Goal: Task Accomplishment & Management: Use online tool/utility

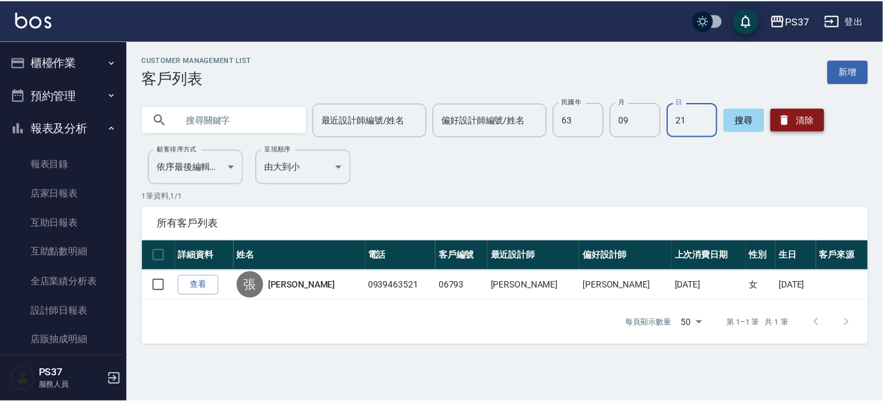
scroll to position [213, 0]
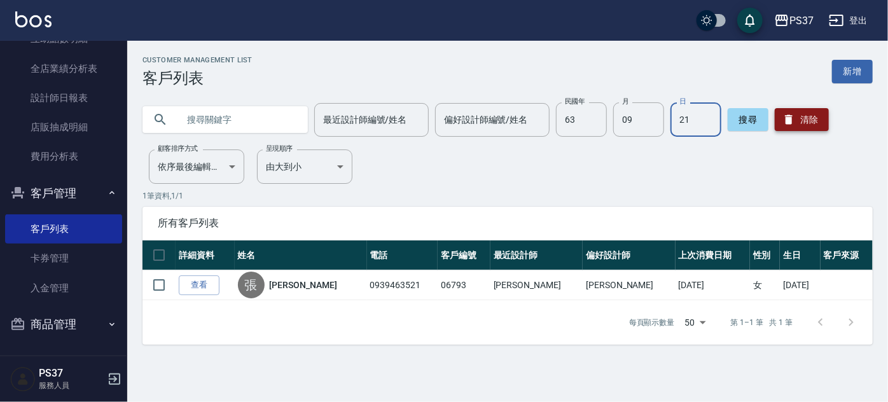
click at [817, 125] on button "清除" at bounding box center [802, 119] width 54 height 23
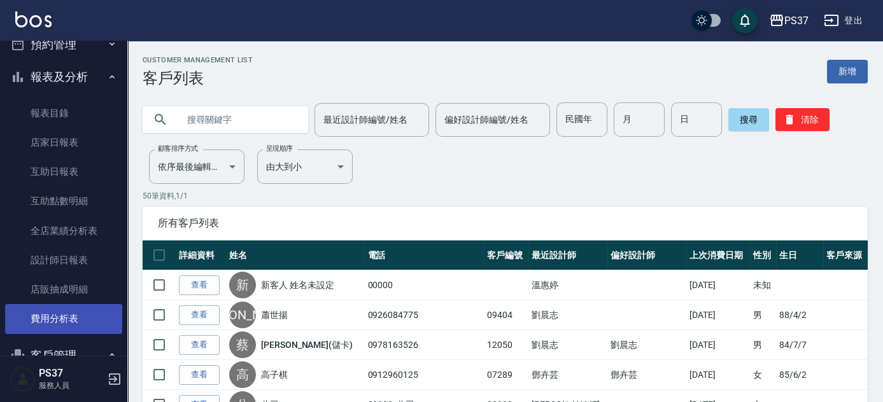
scroll to position [0, 0]
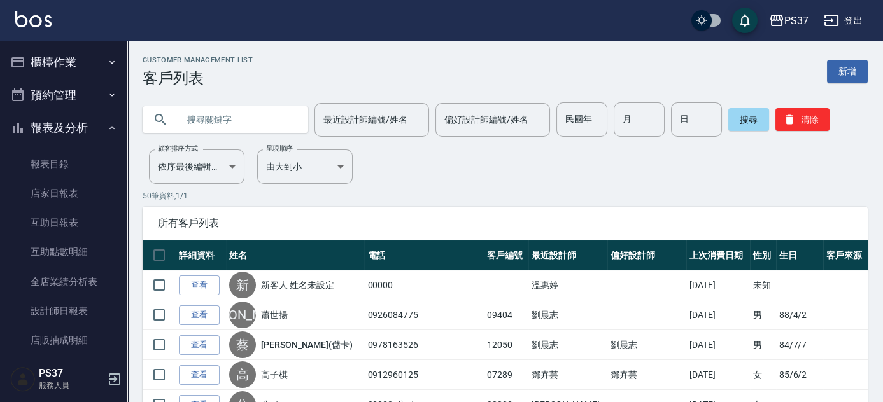
click at [54, 55] on button "櫃檯作業" at bounding box center [63, 62] width 117 height 33
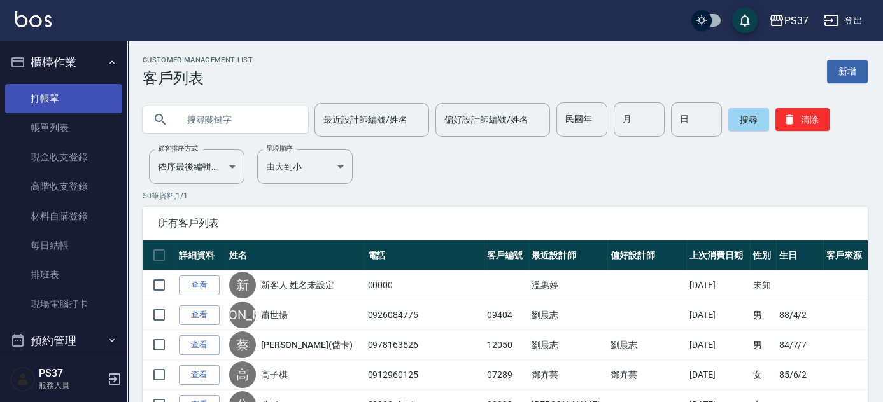
click at [52, 99] on link "打帳單" at bounding box center [63, 98] width 117 height 29
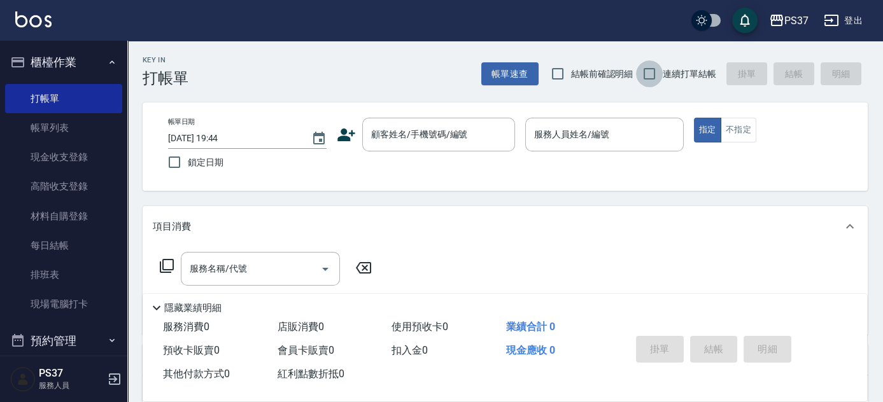
click at [639, 74] on input "連續打單結帳" at bounding box center [649, 73] width 27 height 27
checkbox input "true"
click at [449, 118] on div "顧客姓名/手機號碼/編號" at bounding box center [438, 135] width 153 height 34
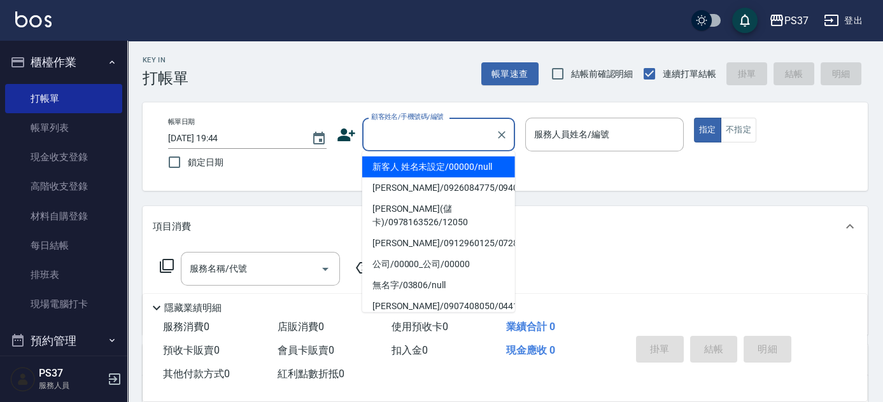
click at [434, 155] on ul "新客人 姓名未設定/00000/null [PERSON_NAME]/0926084775/09404 [PERSON_NAME](儲卡)/097816352…" at bounding box center [438, 231] width 153 height 161
click at [431, 164] on li "新客人 姓名未設定/00000/null" at bounding box center [438, 167] width 153 height 21
type input "新客人 姓名未設定/00000/null"
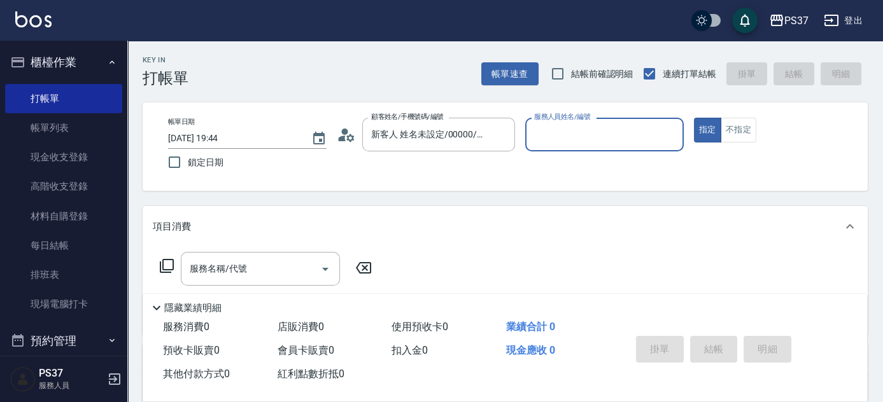
click at [592, 141] on input "服務人員姓名/編號" at bounding box center [604, 134] width 147 height 22
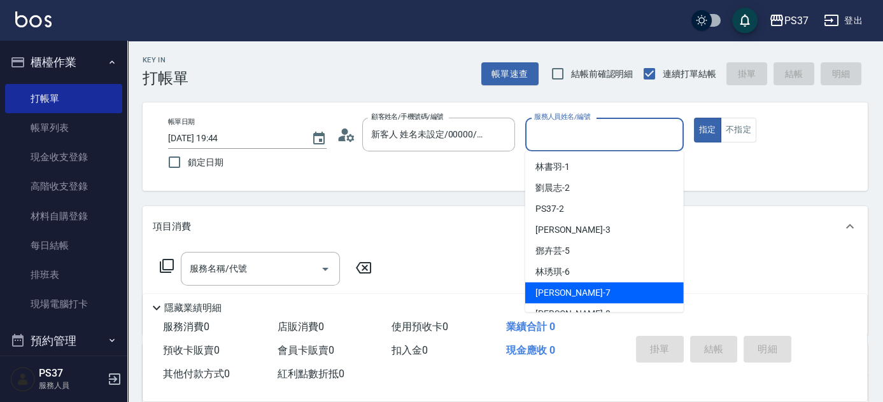
click at [599, 290] on div "[PERSON_NAME] -7" at bounding box center [604, 293] width 158 height 21
type input "[PERSON_NAME]-7"
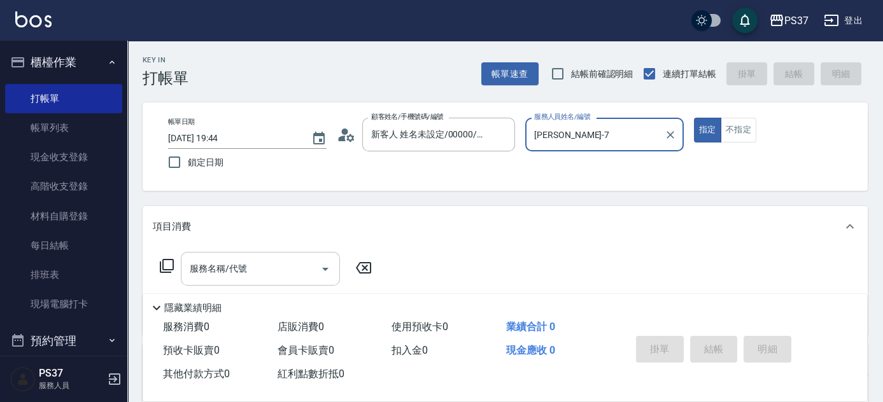
click at [271, 263] on input "服務名稱/代號" at bounding box center [250, 269] width 129 height 22
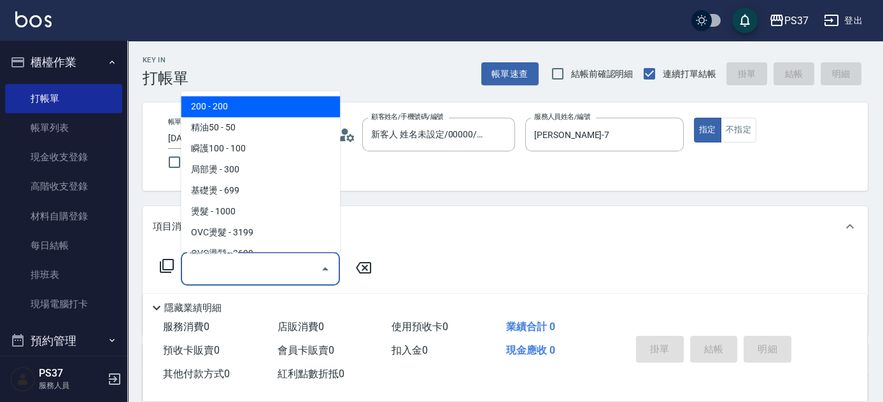
click at [265, 111] on span "200 - 200" at bounding box center [260, 107] width 159 height 21
type input "200(111)"
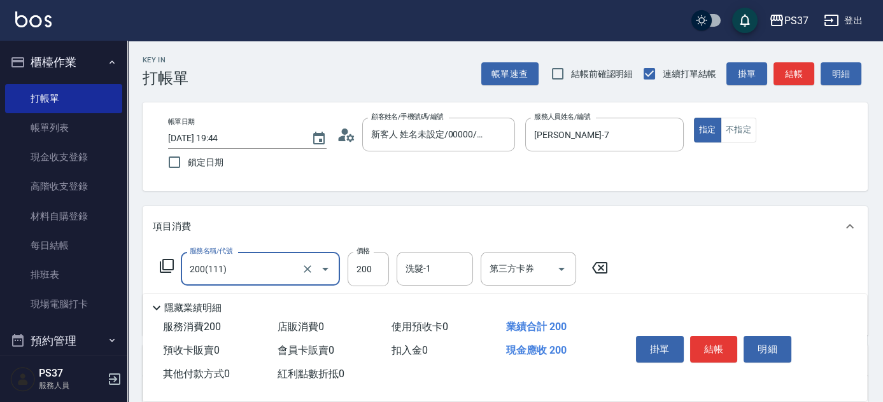
click at [414, 270] on input "洗髮-1" at bounding box center [434, 269] width 65 height 22
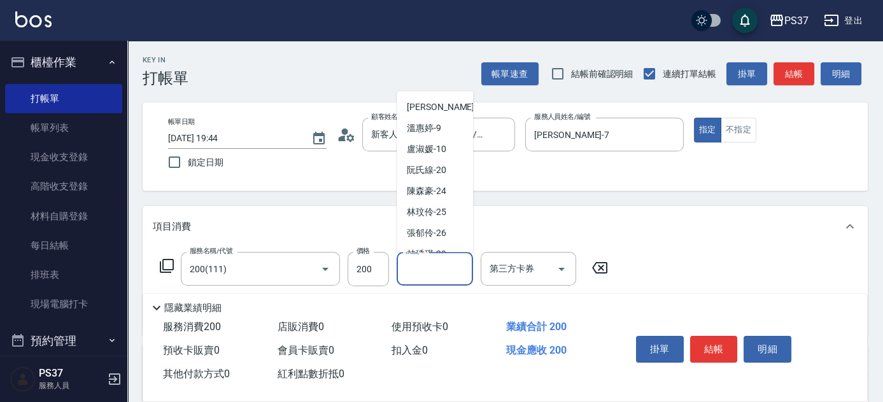
scroll to position [173, 0]
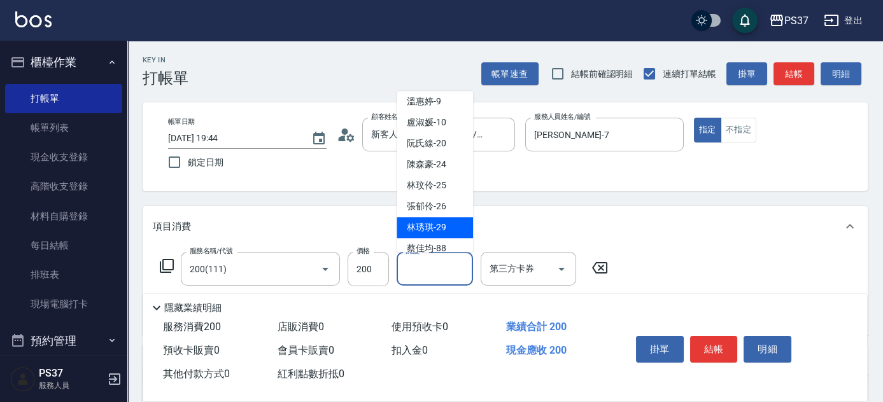
click at [428, 220] on div "[PERSON_NAME]-29" at bounding box center [434, 228] width 76 height 21
type input "林琇琪-29"
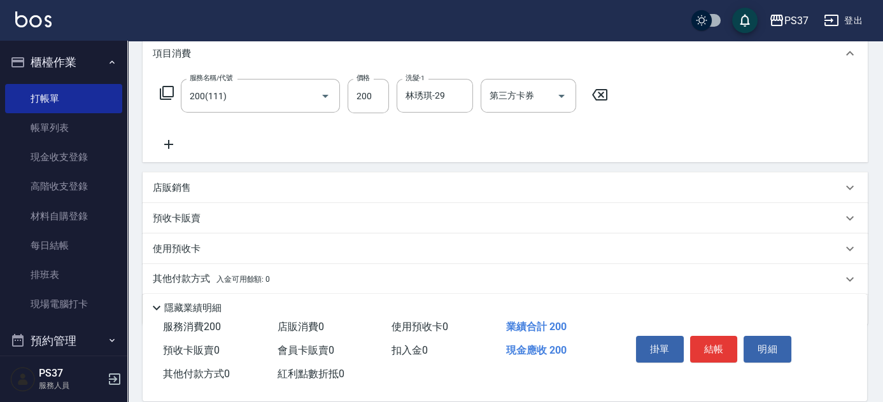
click at [162, 145] on icon at bounding box center [169, 144] width 32 height 15
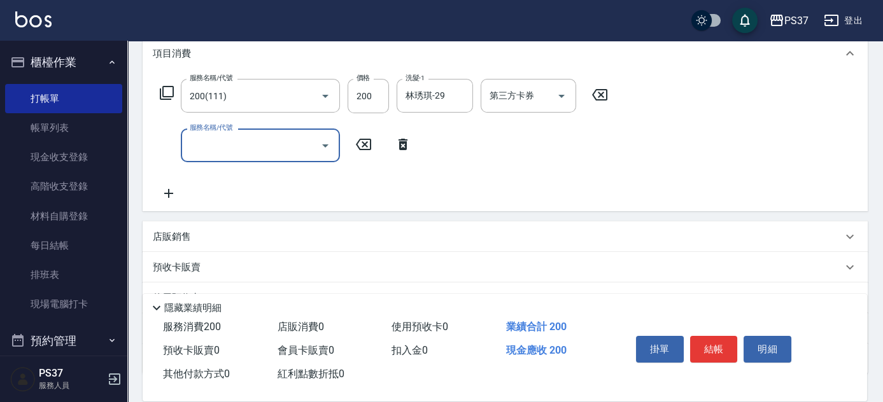
click at [216, 150] on input "服務名稱/代號" at bounding box center [250, 145] width 129 height 22
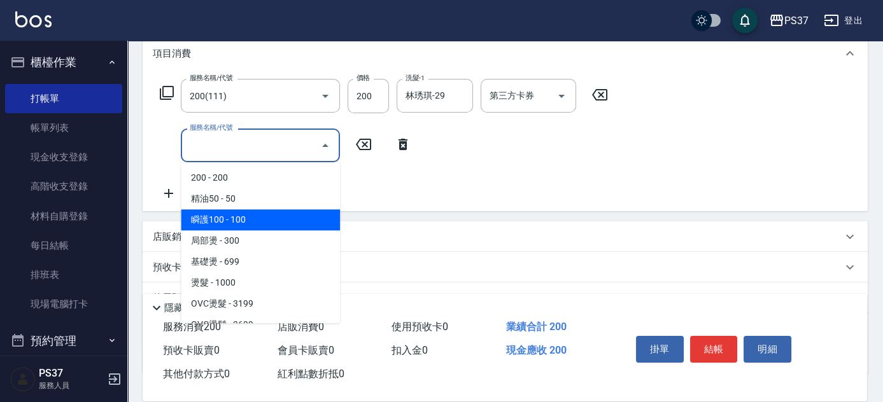
click at [248, 227] on span "瞬護100 - 100" at bounding box center [260, 219] width 159 height 21
type input "瞬護100(113)"
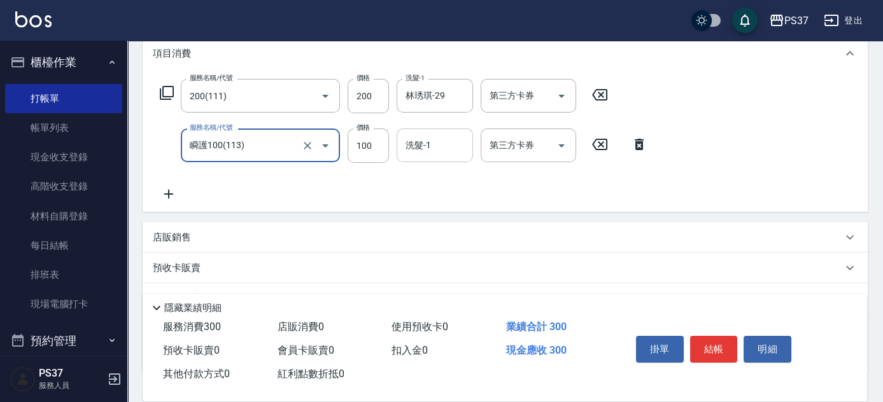
click at [438, 144] on input "洗髮-1" at bounding box center [434, 145] width 65 height 22
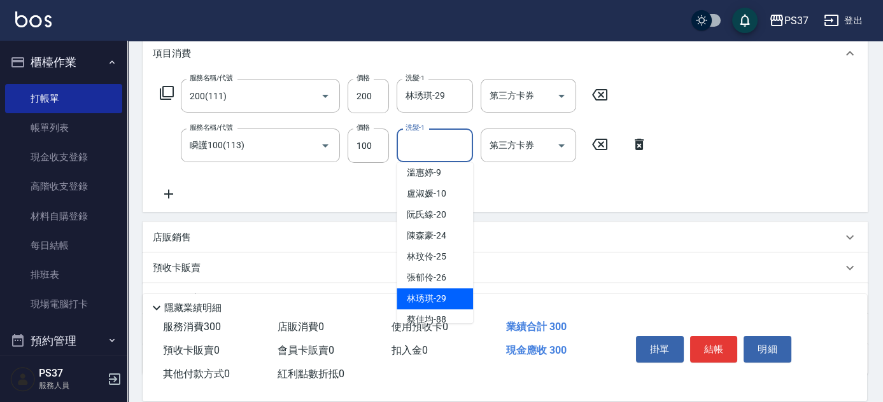
click at [438, 294] on span "[PERSON_NAME]-29" at bounding box center [426, 298] width 39 height 13
type input "林琇琪-29"
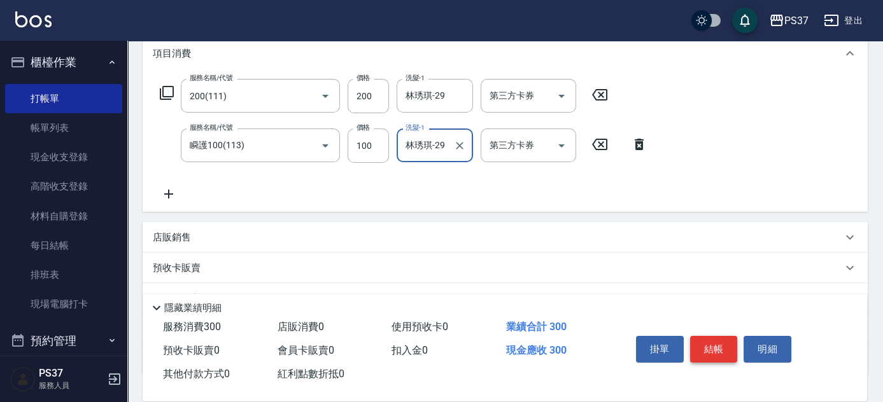
click at [713, 337] on button "結帳" at bounding box center [714, 349] width 48 height 27
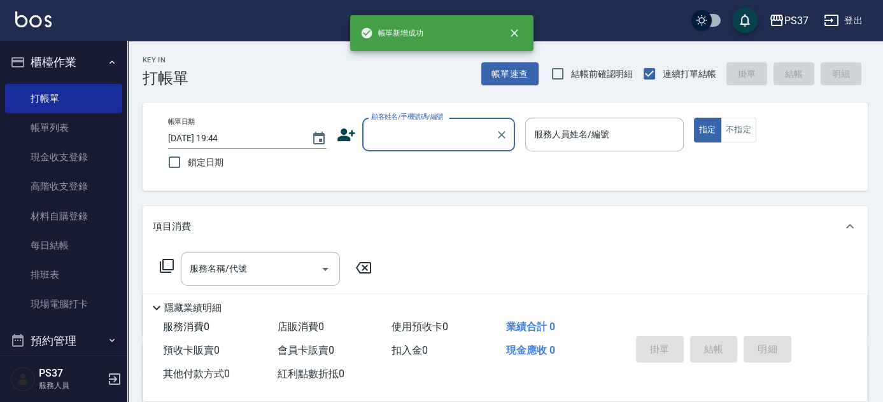
scroll to position [0, 0]
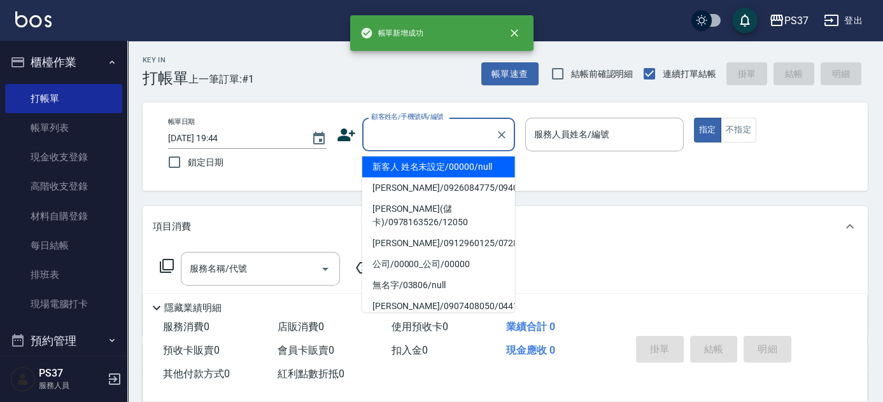
click at [441, 134] on input "顧客姓名/手機號碼/編號" at bounding box center [429, 134] width 122 height 22
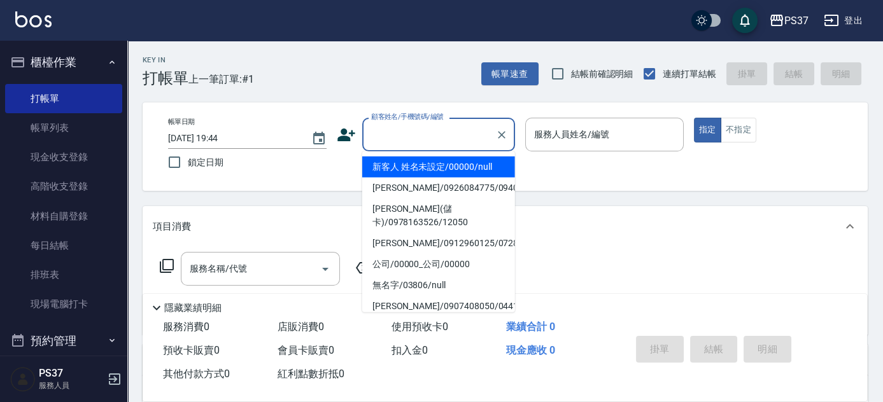
click at [429, 172] on li "新客人 姓名未設定/00000/null" at bounding box center [438, 167] width 153 height 21
type input "新客人 姓名未設定/00000/null"
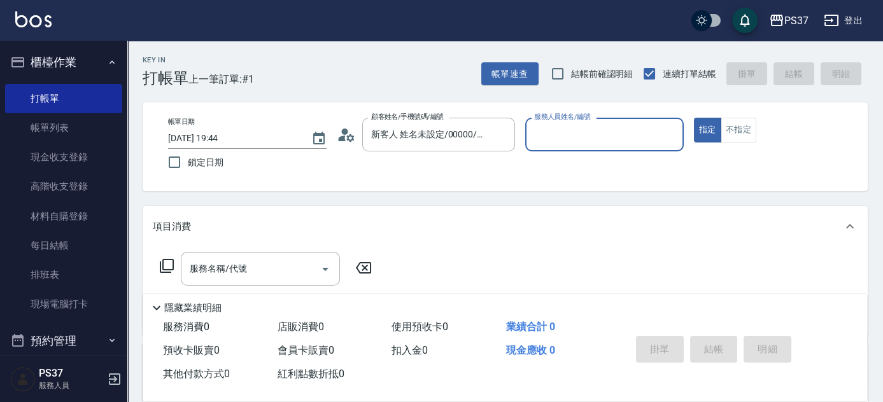
click at [589, 142] on input "服務人員姓名/編號" at bounding box center [604, 134] width 147 height 22
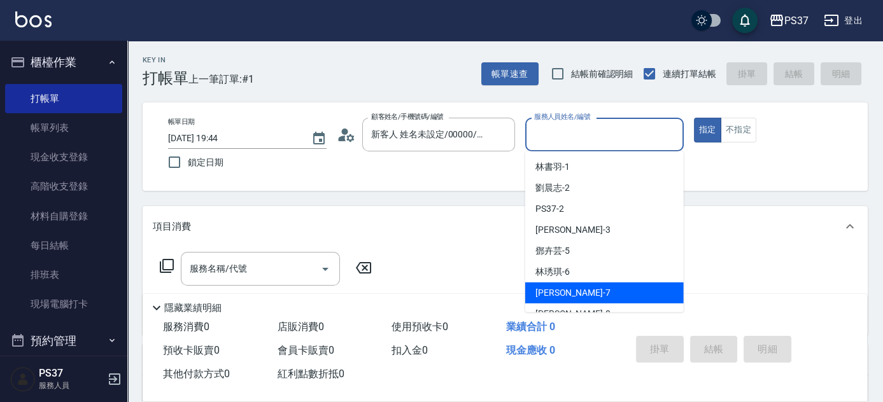
drag, startPoint x: 575, startPoint y: 286, endPoint x: 568, endPoint y: 288, distance: 7.1
click at [575, 288] on div "[PERSON_NAME] -7" at bounding box center [604, 293] width 158 height 21
type input "[PERSON_NAME]-7"
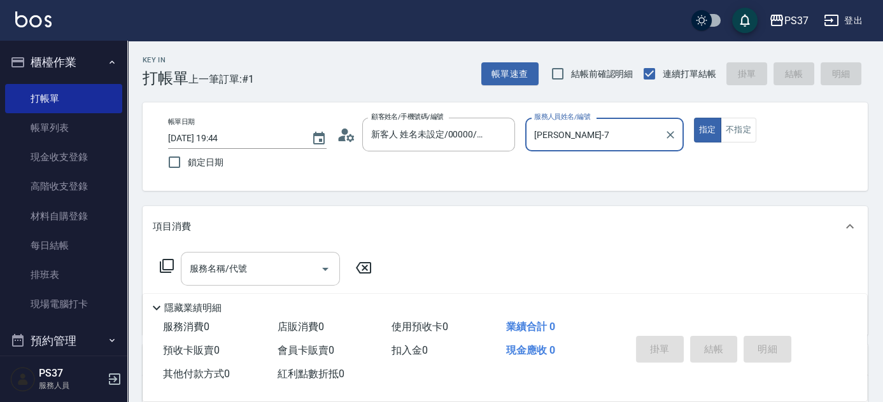
click at [281, 279] on input "服務名稱/代號" at bounding box center [250, 269] width 129 height 22
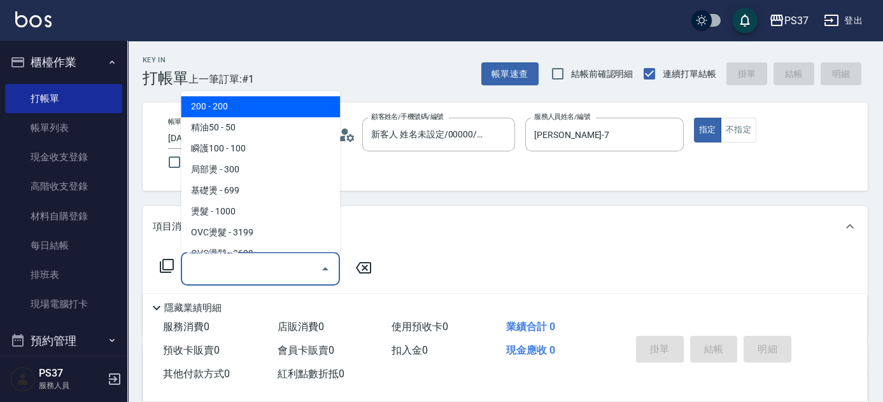
click at [242, 102] on span "200 - 200" at bounding box center [260, 107] width 159 height 21
type input "200(111)"
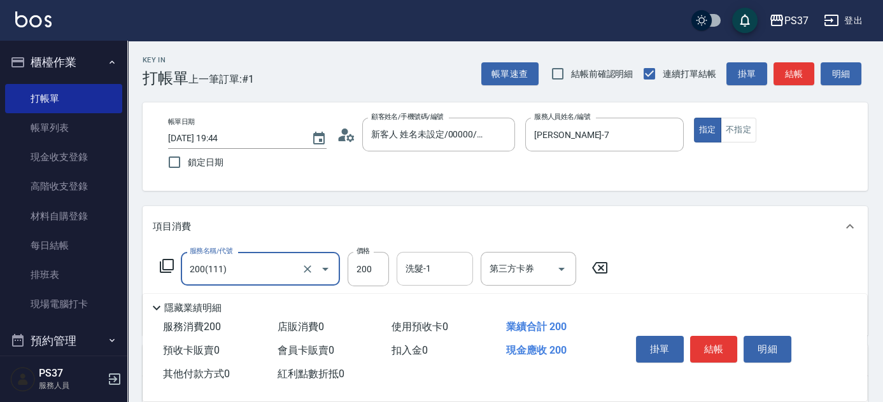
click at [436, 275] on input "洗髮-1" at bounding box center [434, 269] width 65 height 22
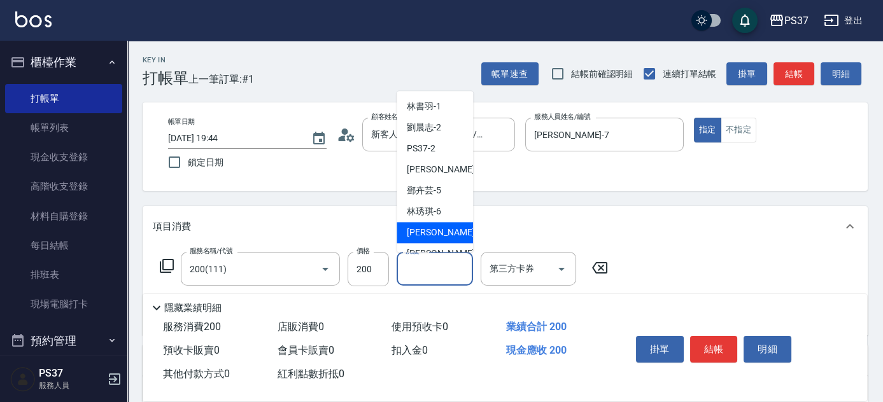
scroll to position [173, 0]
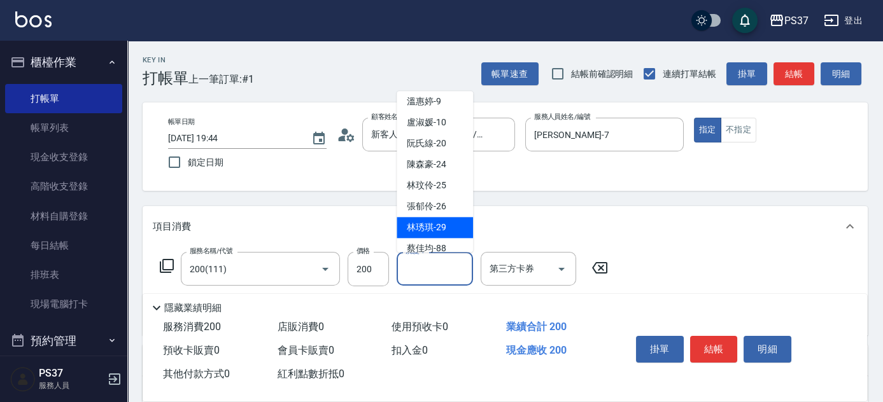
click at [431, 230] on span "[PERSON_NAME]-29" at bounding box center [426, 227] width 39 height 13
type input "林琇琪-29"
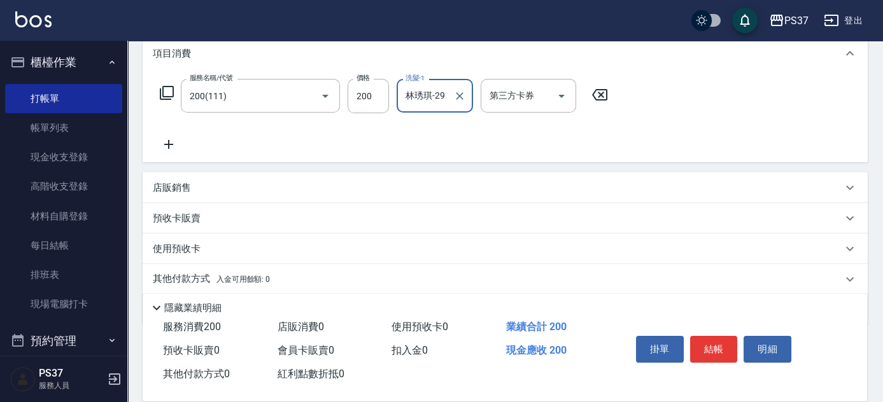
click at [174, 142] on icon at bounding box center [169, 144] width 32 height 15
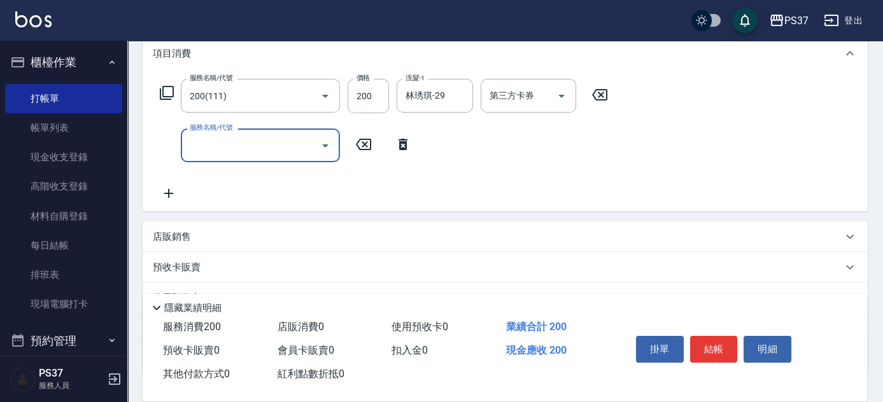
click at [197, 142] on input "服務名稱/代號" at bounding box center [250, 145] width 129 height 22
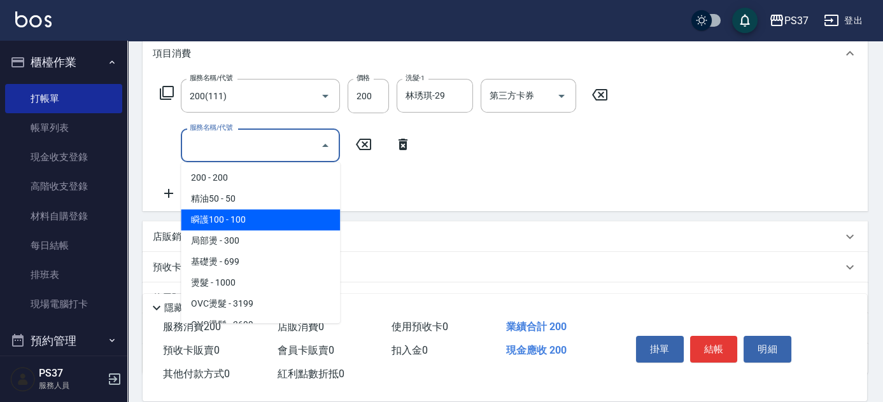
click at [276, 224] on span "瞬護100 - 100" at bounding box center [260, 219] width 159 height 21
type input "瞬護100(113)"
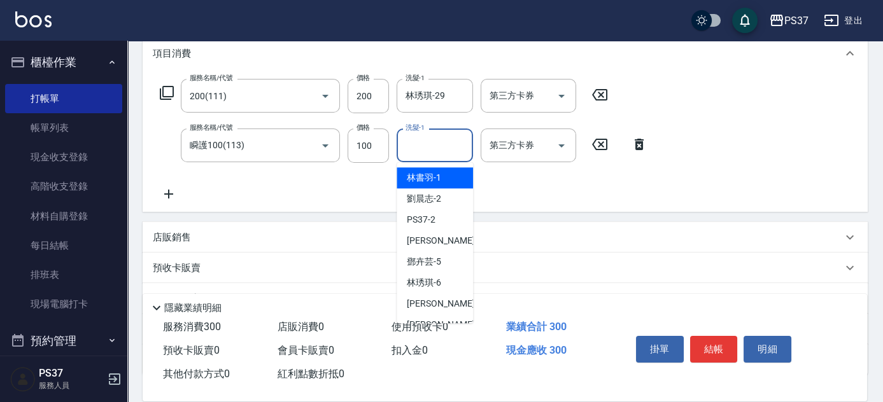
click at [442, 147] on input "洗髮-1" at bounding box center [434, 145] width 65 height 22
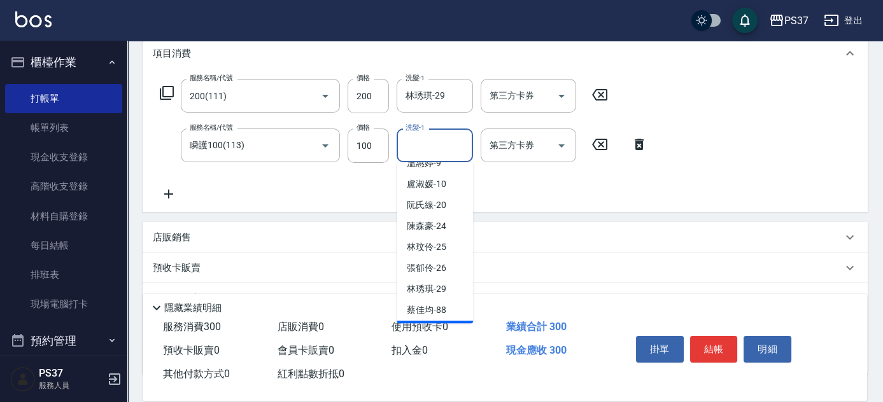
scroll to position [206, 0]
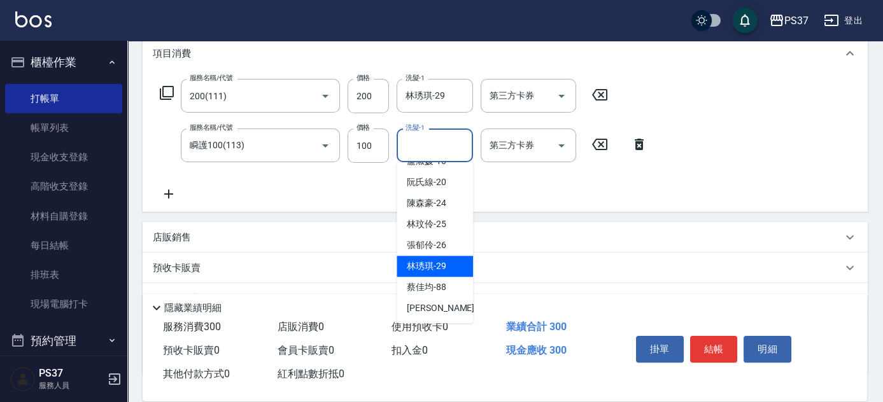
click at [433, 267] on span "[PERSON_NAME]-29" at bounding box center [426, 266] width 39 height 13
type input "林琇琪-29"
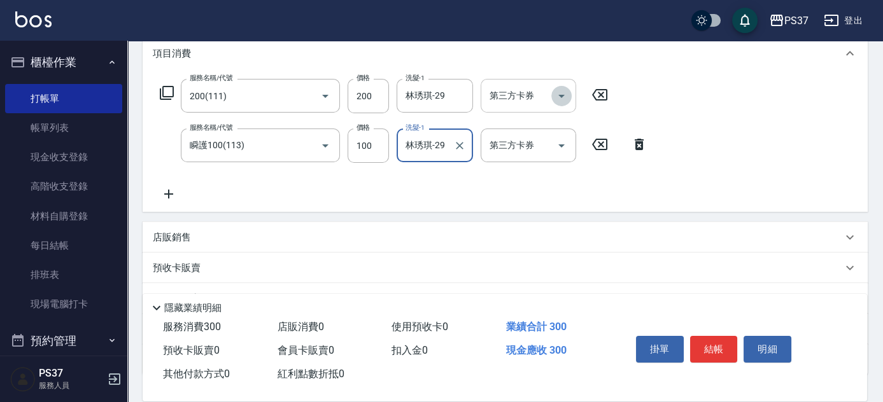
click at [555, 94] on icon "Open" at bounding box center [561, 95] width 15 height 15
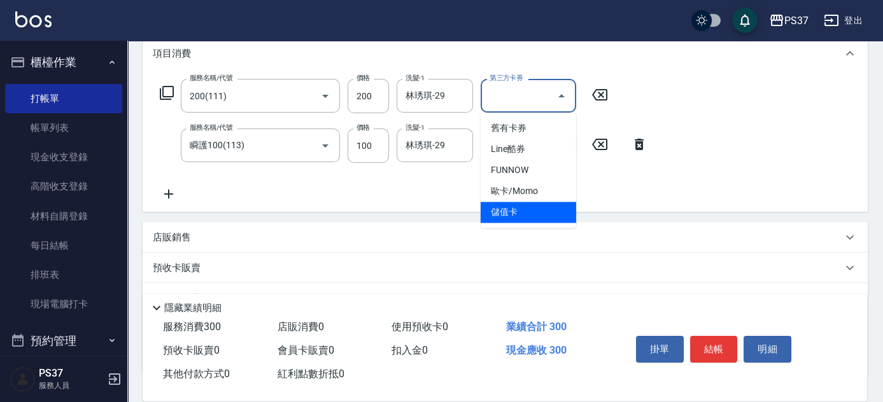
click at [545, 215] on span "儲值卡" at bounding box center [527, 212] width 95 height 21
type input "儲值卡"
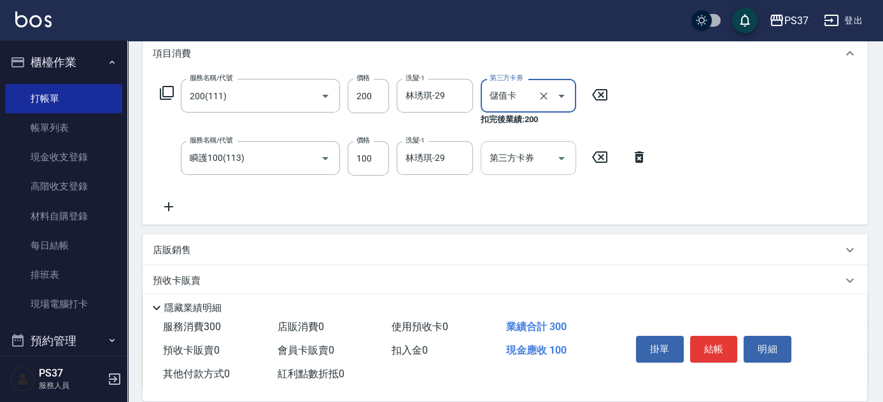
click at [561, 157] on icon "Open" at bounding box center [561, 158] width 6 height 3
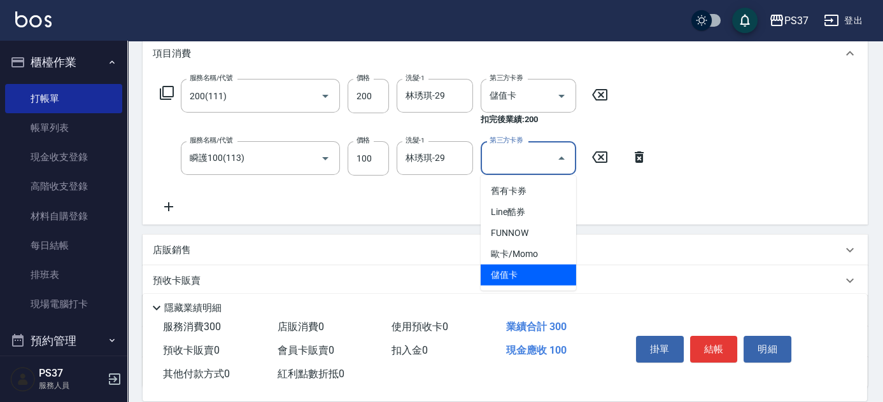
click at [533, 276] on span "儲值卡" at bounding box center [527, 275] width 95 height 21
type input "儲值卡"
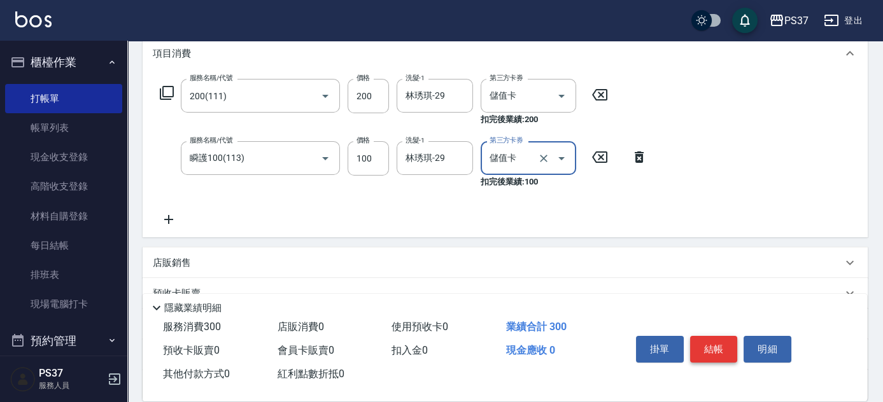
click at [721, 342] on button "結帳" at bounding box center [714, 349] width 48 height 27
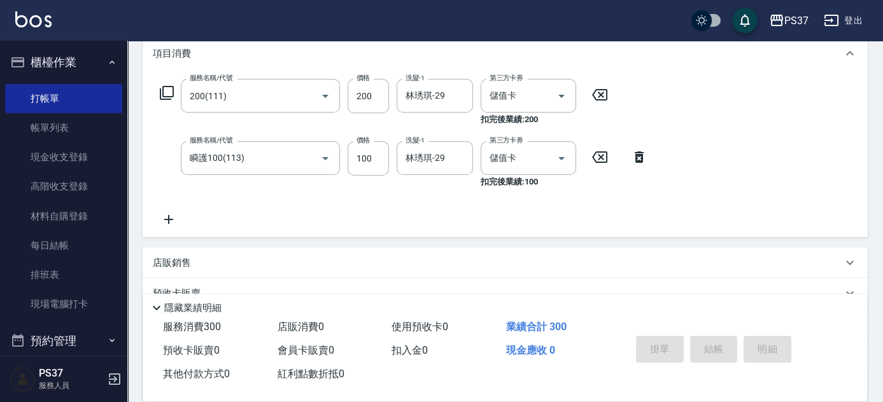
type input "[DATE] 19:45"
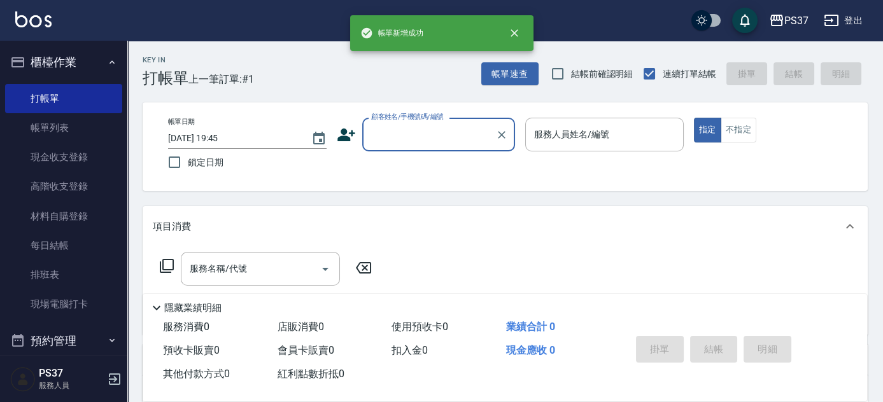
scroll to position [0, 0]
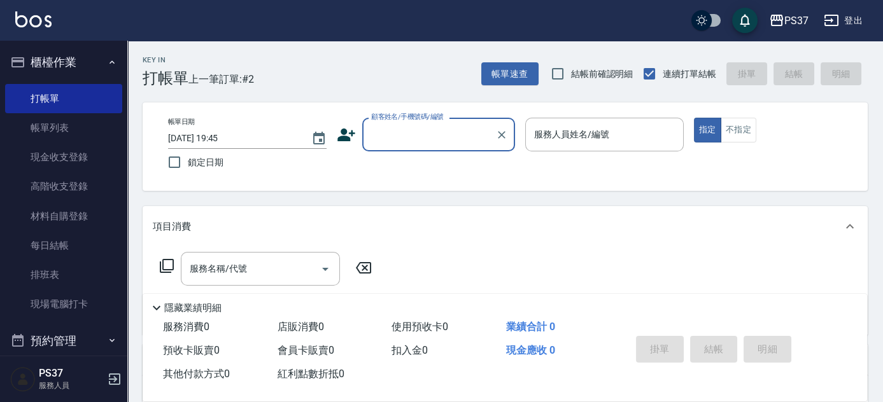
click at [435, 147] on div "顧客姓名/手機號碼/編號" at bounding box center [438, 135] width 153 height 34
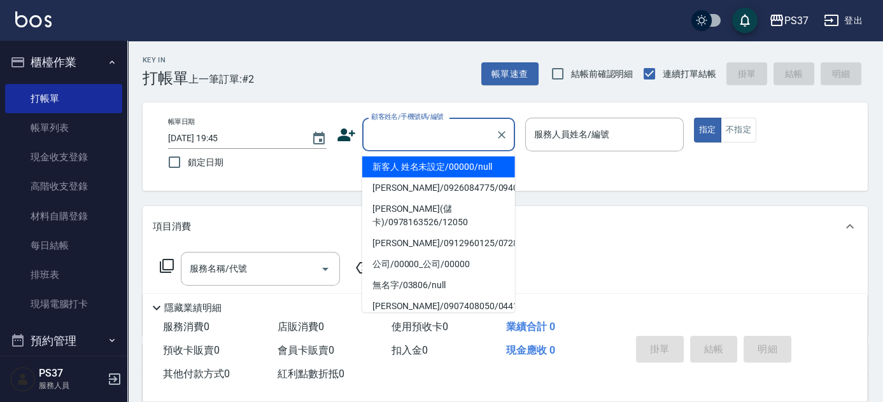
click at [430, 170] on li "新客人 姓名未設定/00000/null" at bounding box center [438, 167] width 153 height 21
type input "新客人 姓名未設定/00000/null"
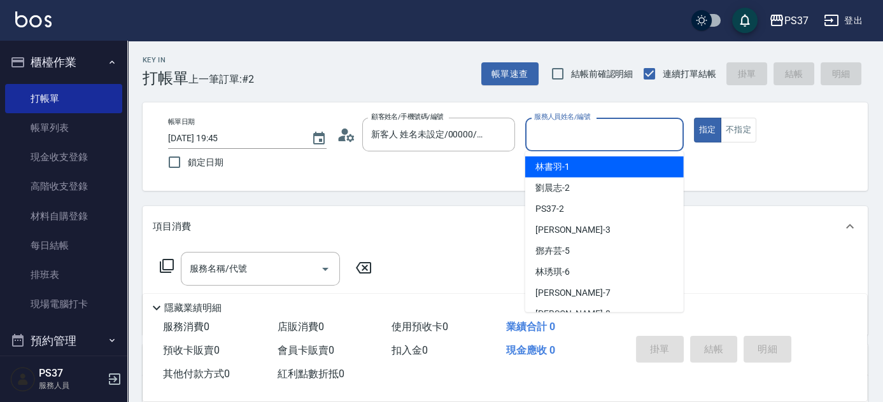
click at [571, 128] on input "服務人員姓名/編號" at bounding box center [604, 134] width 147 height 22
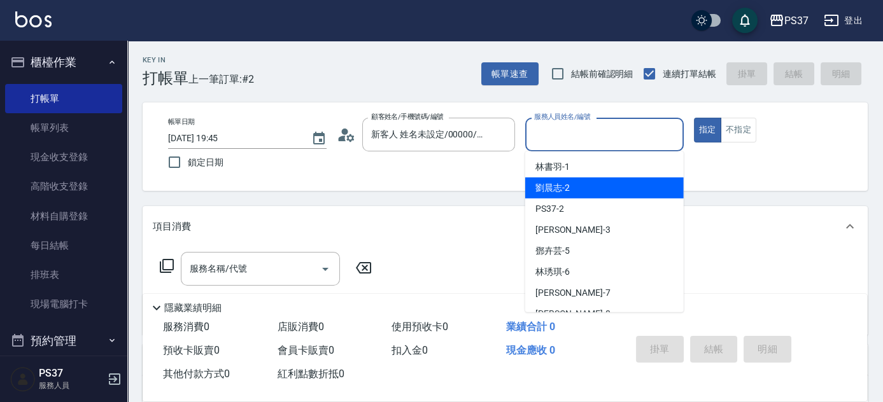
click at [591, 191] on div "[PERSON_NAME]-2" at bounding box center [604, 188] width 158 height 21
type input "劉晨志-2"
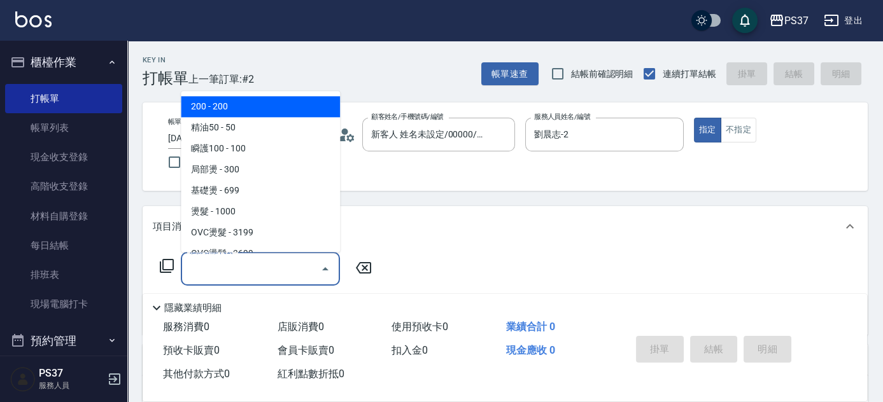
click at [261, 271] on input "服務名稱/代號" at bounding box center [250, 269] width 129 height 22
click at [241, 106] on span "200 - 200" at bounding box center [260, 107] width 159 height 21
type input "200(111)"
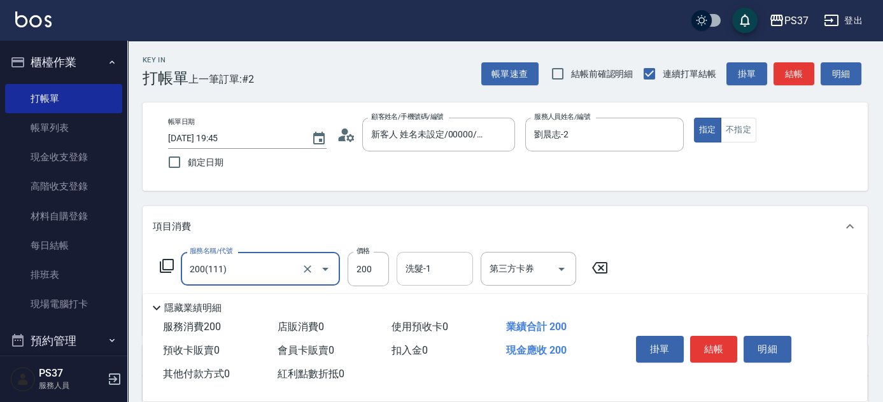
click at [429, 277] on input "洗髮-1" at bounding box center [434, 269] width 65 height 22
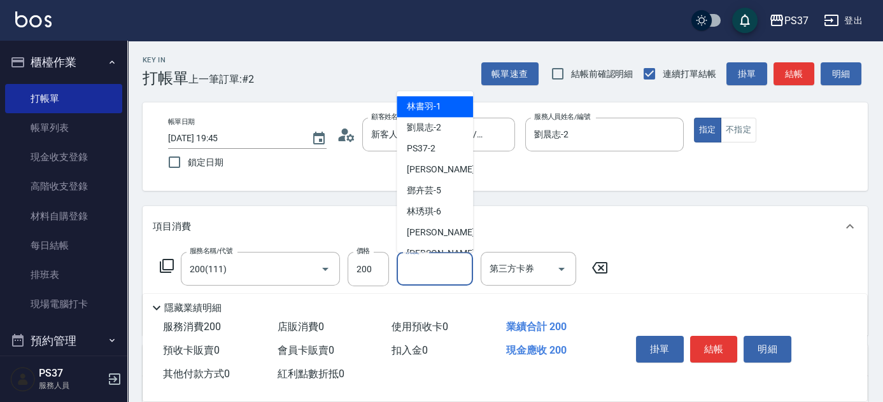
click at [443, 98] on div "[PERSON_NAME]-1" at bounding box center [434, 107] width 76 height 21
type input "林書羽-1"
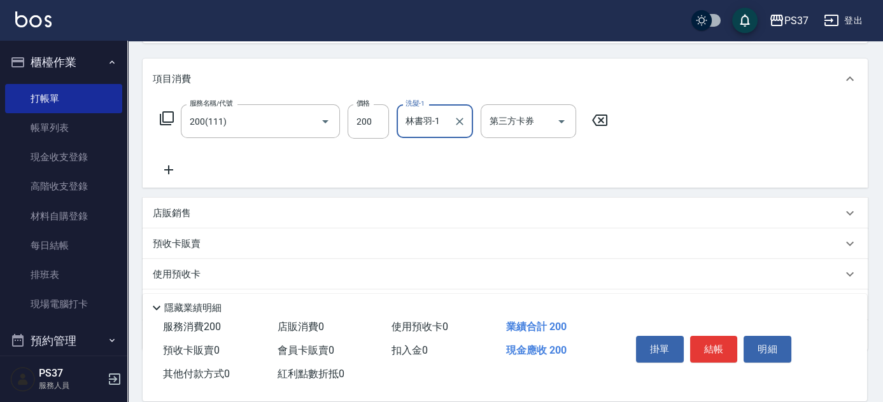
scroll to position [173, 0]
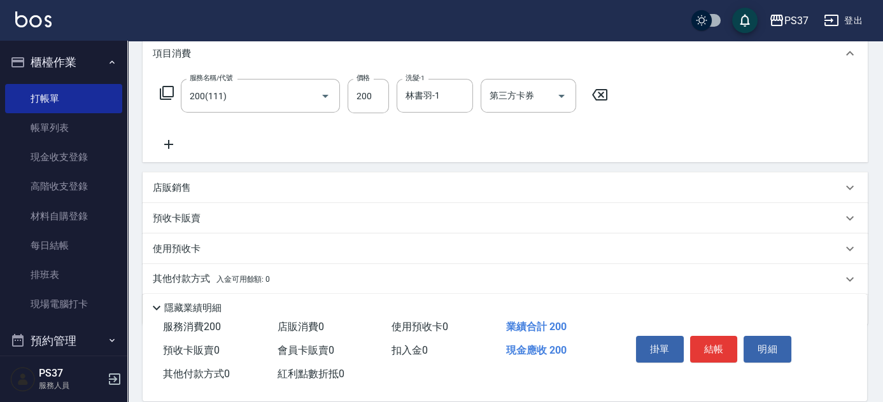
click at [172, 139] on icon at bounding box center [169, 144] width 32 height 15
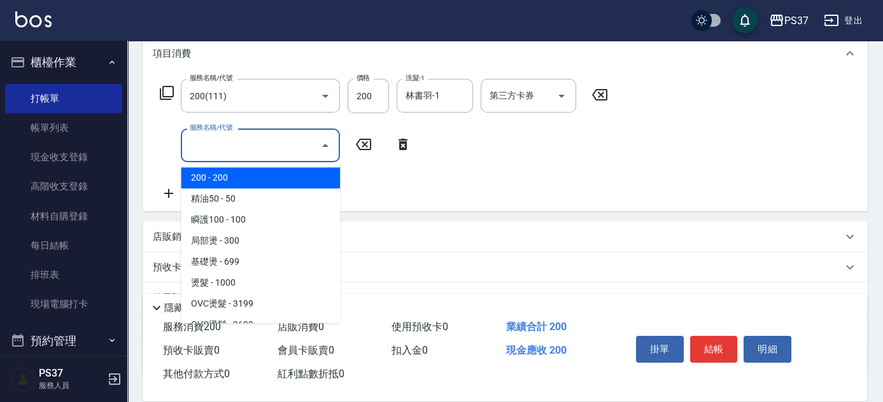
click at [204, 144] on input "服務名稱/代號" at bounding box center [250, 145] width 129 height 22
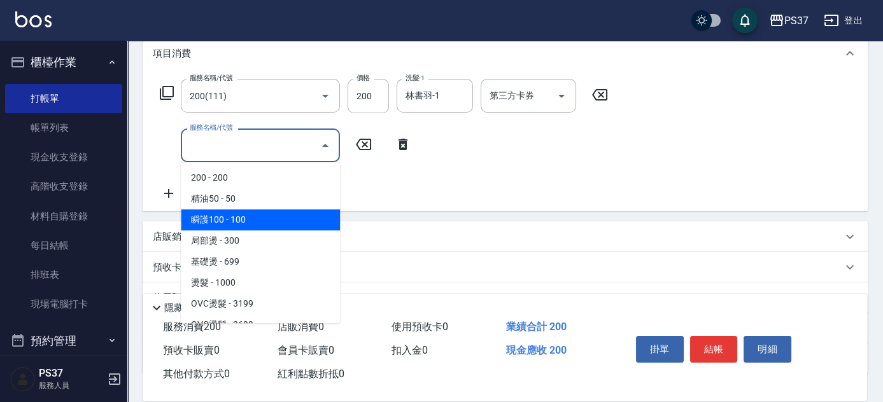
click at [256, 214] on span "瞬護100 - 100" at bounding box center [260, 219] width 159 height 21
type input "瞬護100(113)"
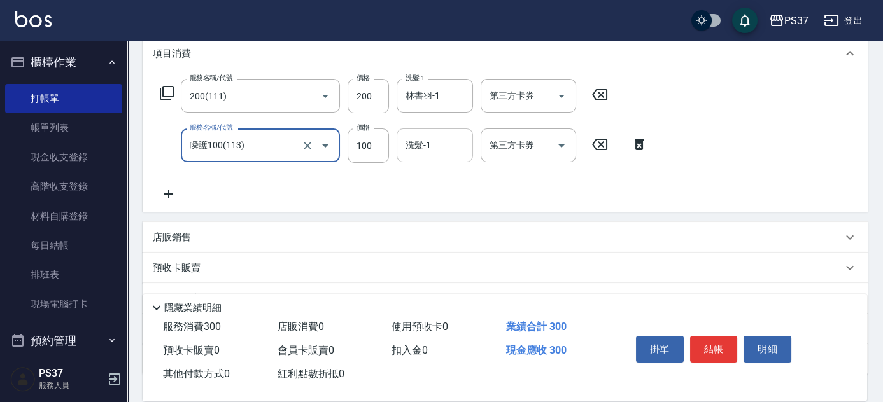
click at [438, 141] on input "洗髮-1" at bounding box center [434, 145] width 65 height 22
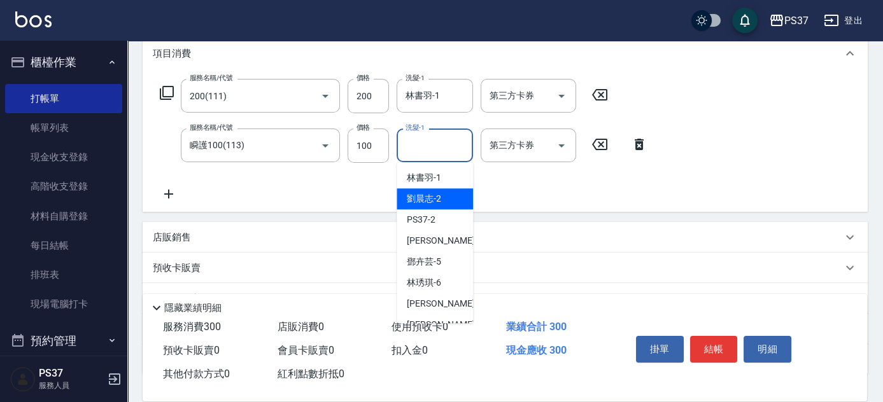
click at [458, 195] on div "[PERSON_NAME]-2" at bounding box center [434, 198] width 76 height 21
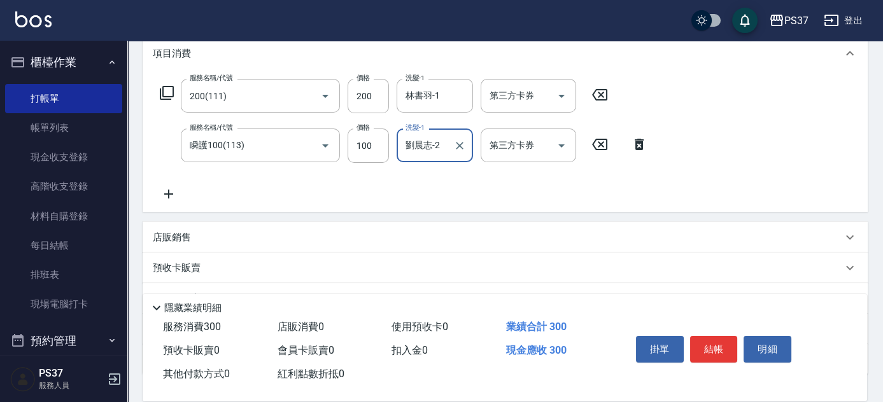
type input "劉晨志-2"
click at [172, 188] on icon at bounding box center [169, 193] width 32 height 15
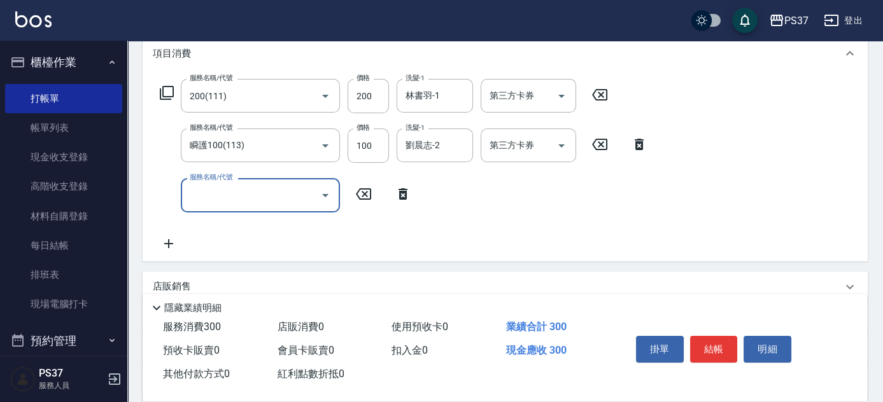
click at [211, 193] on input "服務名稱/代號" at bounding box center [250, 195] width 129 height 22
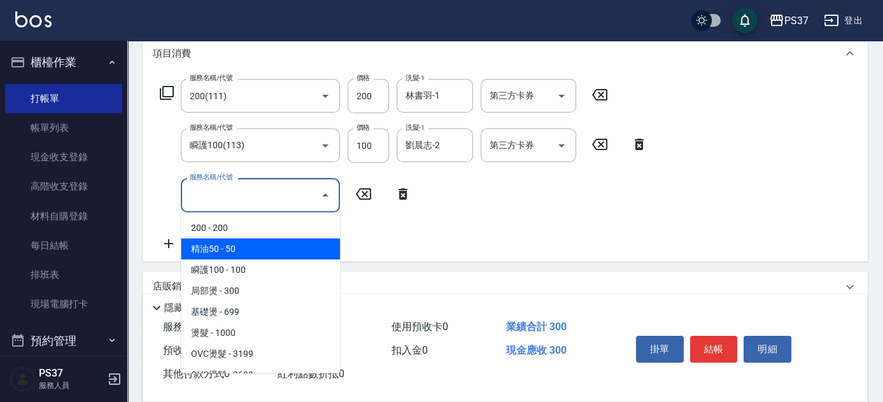
click at [274, 248] on span "精油50 - 50" at bounding box center [260, 249] width 159 height 21
type input "精油50(112)"
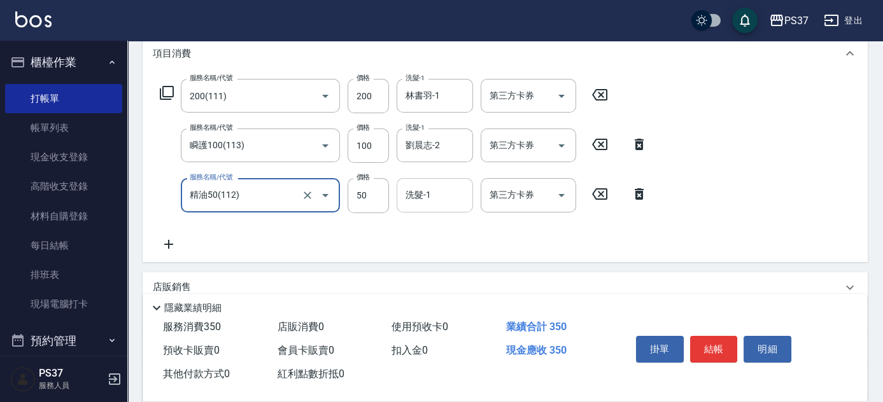
click at [421, 195] on div "洗髮-1 洗髮-1" at bounding box center [434, 195] width 76 height 34
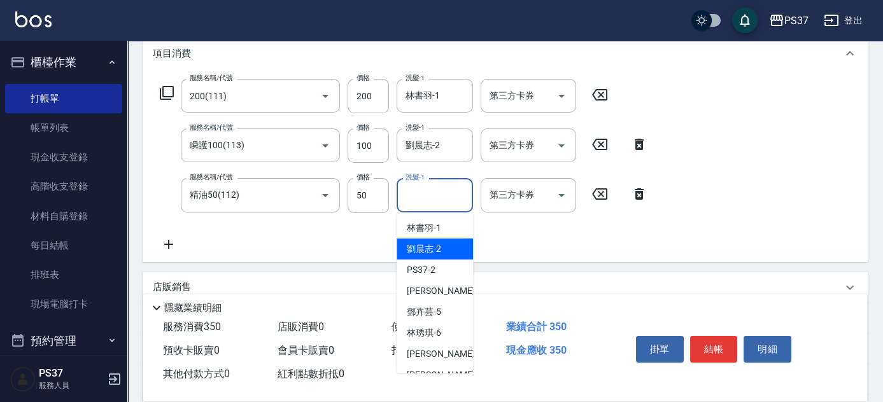
click at [426, 246] on span "[PERSON_NAME]-2" at bounding box center [424, 248] width 34 height 13
type input "劉晨志-2"
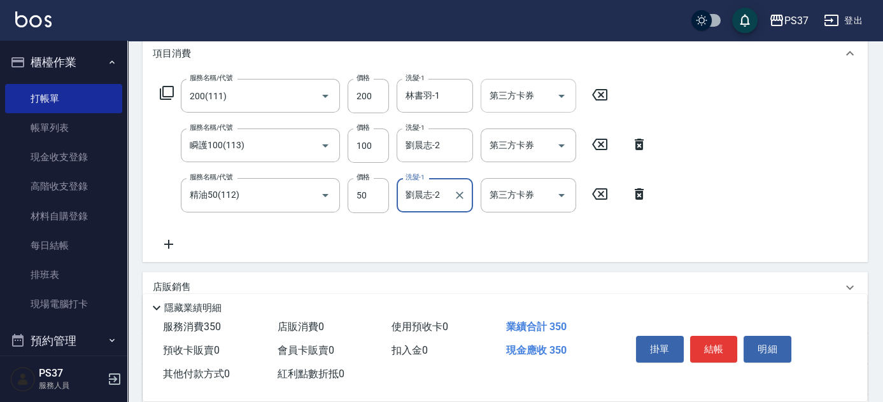
click at [559, 94] on icon "Open" at bounding box center [561, 95] width 15 height 15
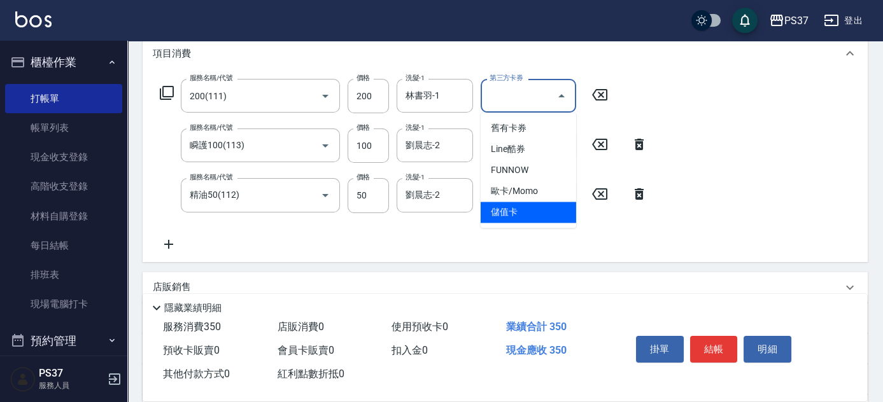
click at [520, 223] on ul "舊有卡券 Line酷券 FUNNOW 歐卡/Momo 儲值卡" at bounding box center [527, 170] width 95 height 115
click at [522, 220] on span "儲值卡" at bounding box center [527, 212] width 95 height 21
type input "儲值卡"
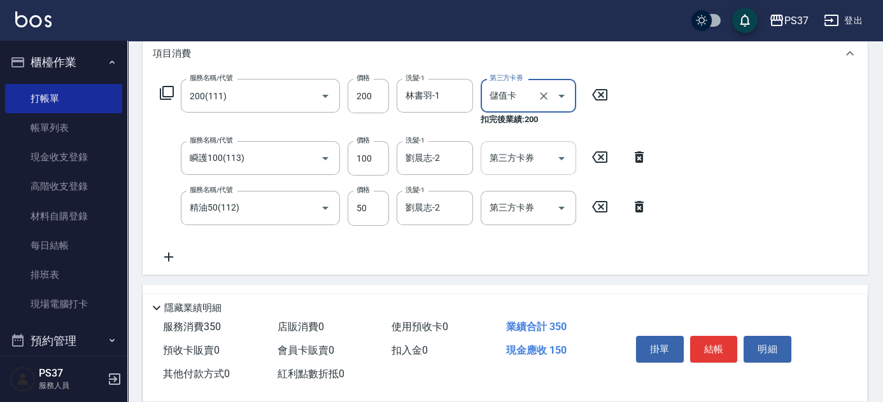
click at [568, 154] on icon "Open" at bounding box center [561, 158] width 15 height 15
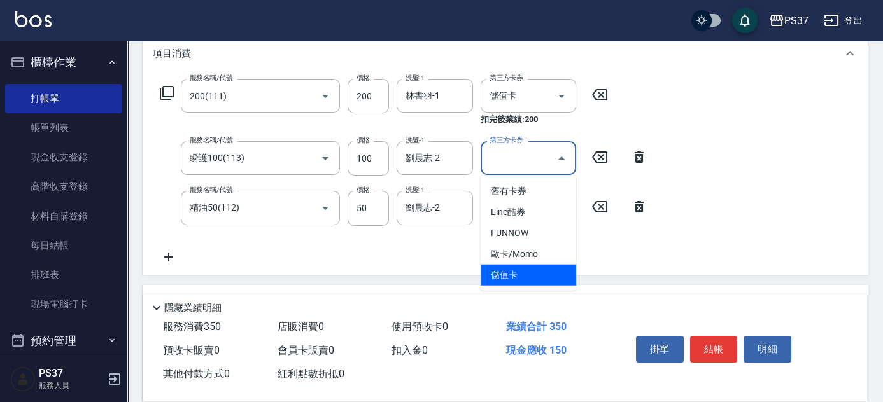
click at [533, 271] on span "儲值卡" at bounding box center [527, 275] width 95 height 21
type input "儲值卡"
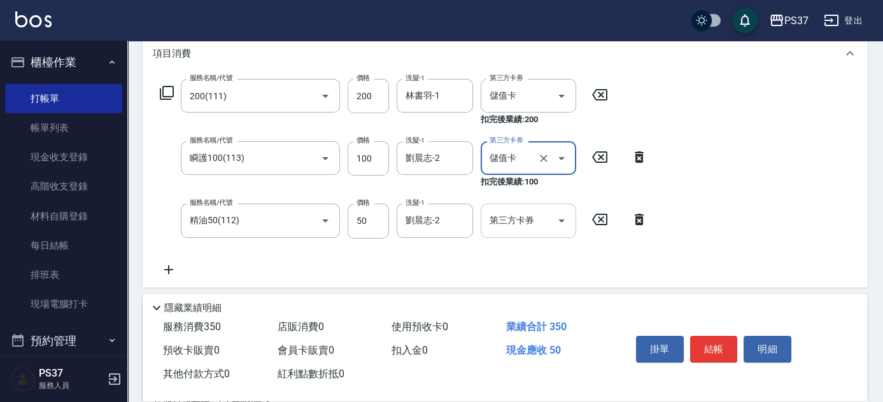
click at [558, 220] on icon "Open" at bounding box center [561, 221] width 6 height 3
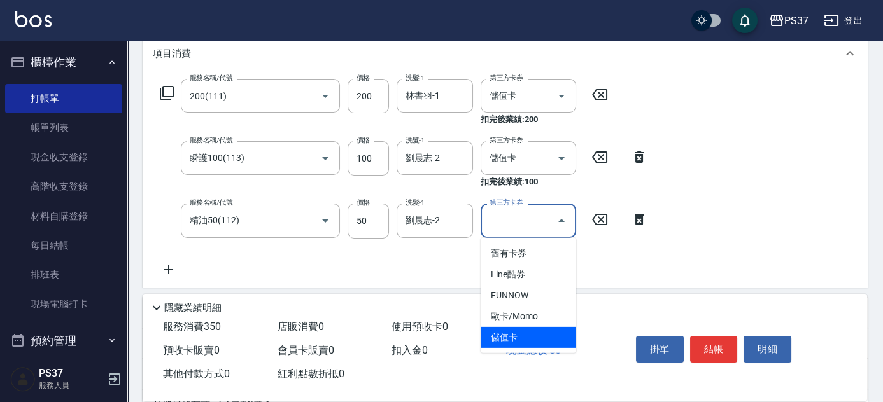
click at [537, 336] on span "儲值卡" at bounding box center [527, 337] width 95 height 21
type input "儲值卡"
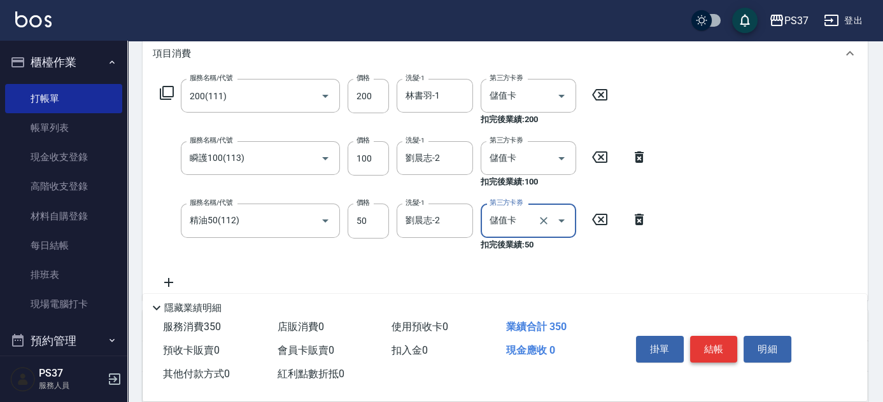
click at [716, 346] on button "結帳" at bounding box center [714, 349] width 48 height 27
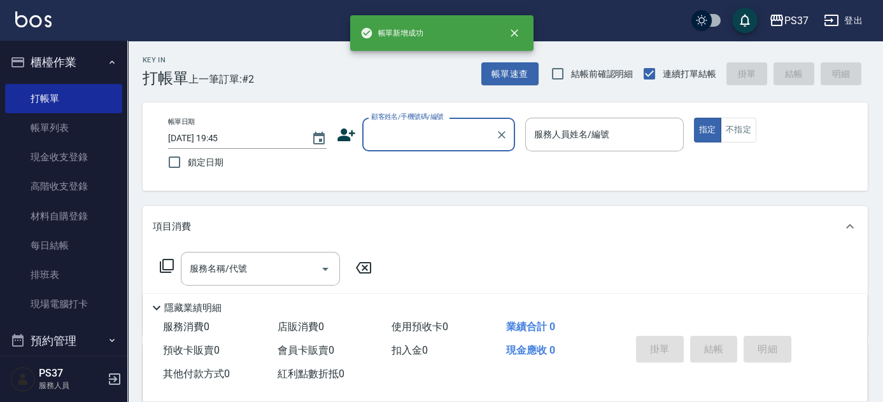
scroll to position [0, 0]
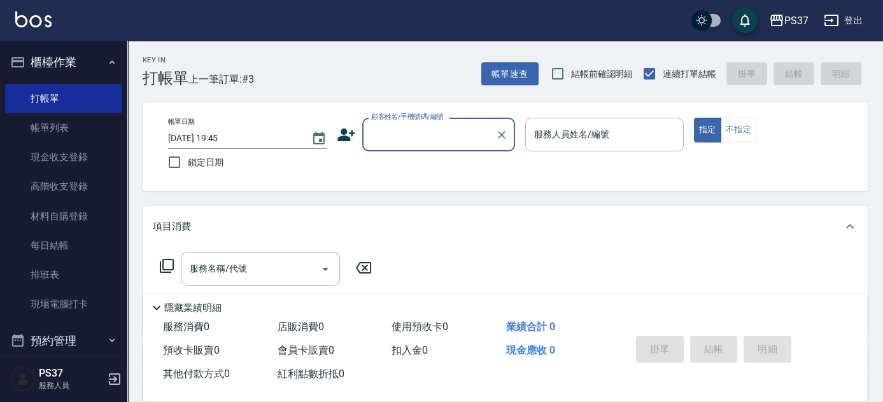
click at [470, 132] on input "顧客姓名/手機號碼/編號" at bounding box center [429, 134] width 122 height 22
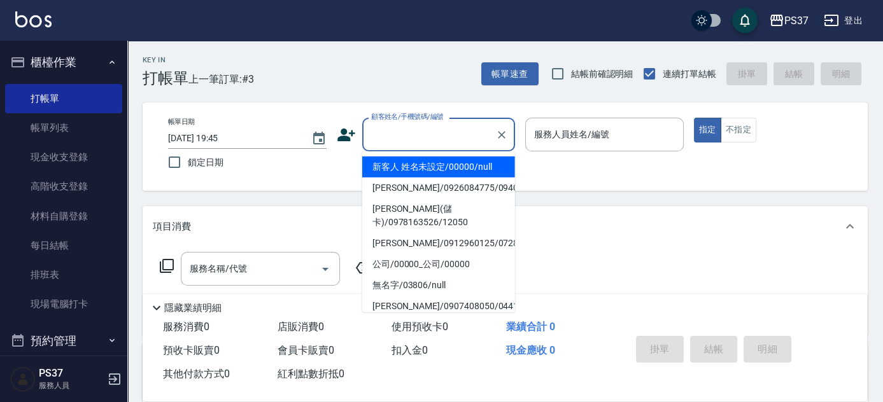
click at [461, 160] on li "新客人 姓名未設定/00000/null" at bounding box center [438, 167] width 153 height 21
type input "新客人 姓名未設定/00000/null"
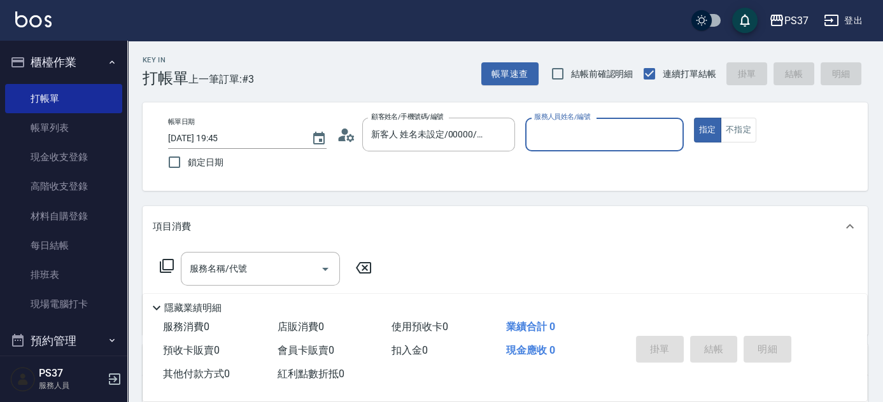
click at [561, 135] on input "服務人員姓名/編號" at bounding box center [604, 134] width 147 height 22
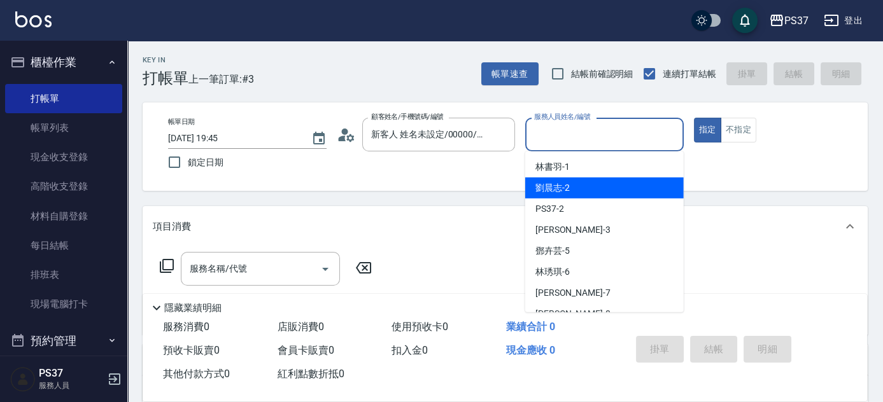
click at [583, 197] on div "[PERSON_NAME]-2" at bounding box center [604, 188] width 158 height 21
type input "劉晨志-2"
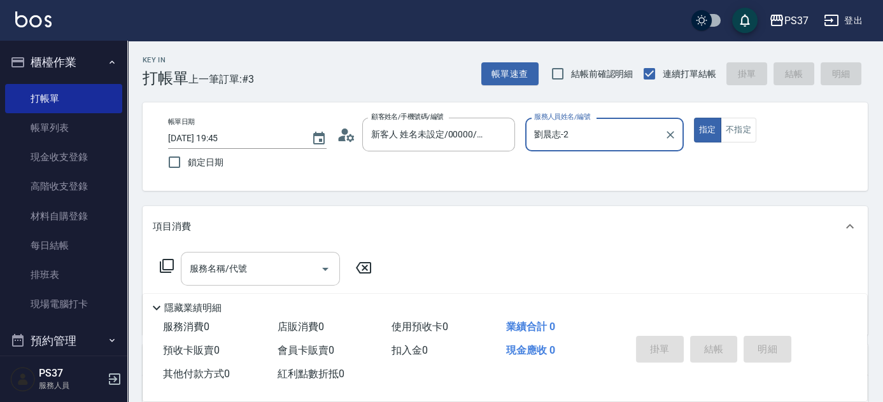
click at [253, 281] on div "服務名稱/代號" at bounding box center [260, 269] width 159 height 34
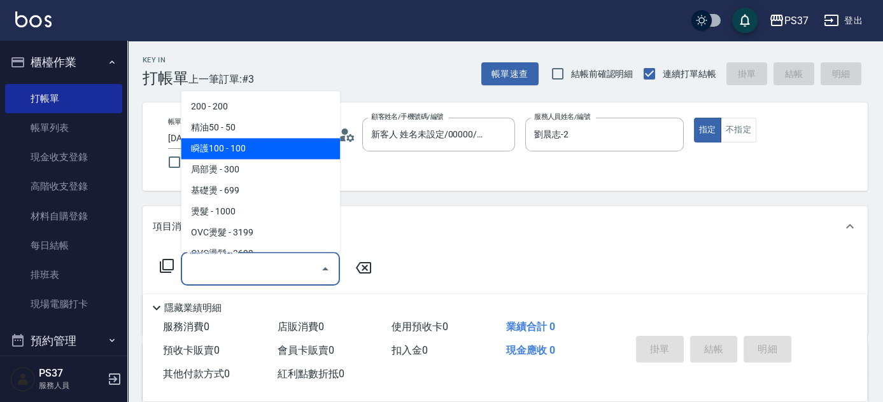
click at [281, 144] on span "瞬護100 - 100" at bounding box center [260, 149] width 159 height 21
type input "瞬護100(113)"
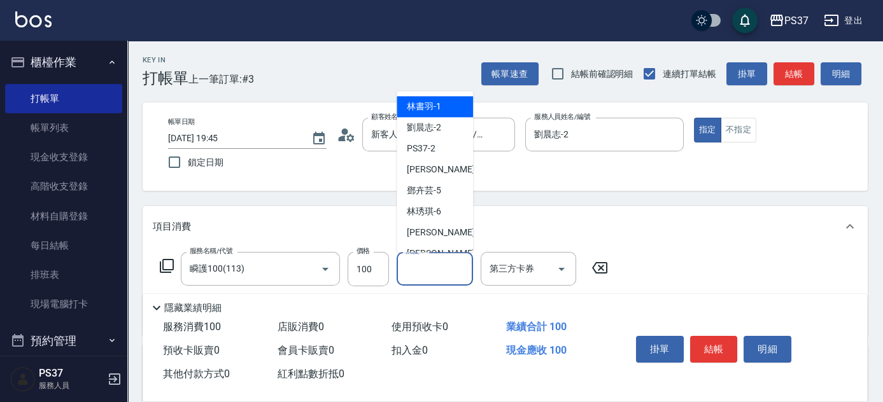
click at [434, 276] on input "洗髮-1" at bounding box center [434, 269] width 65 height 22
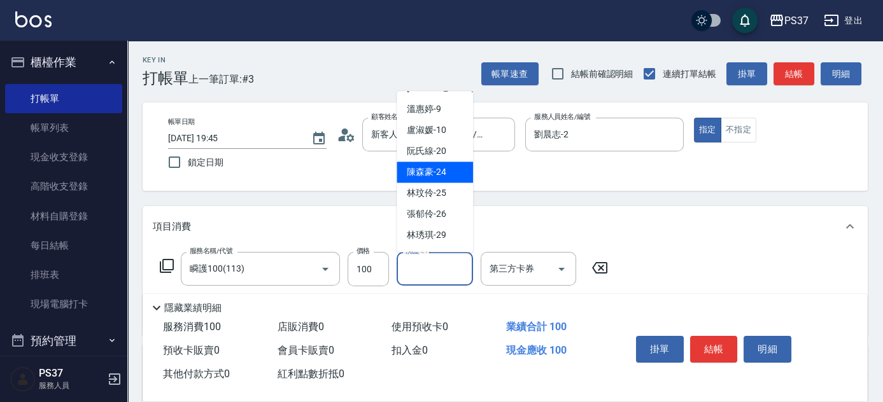
scroll to position [206, 0]
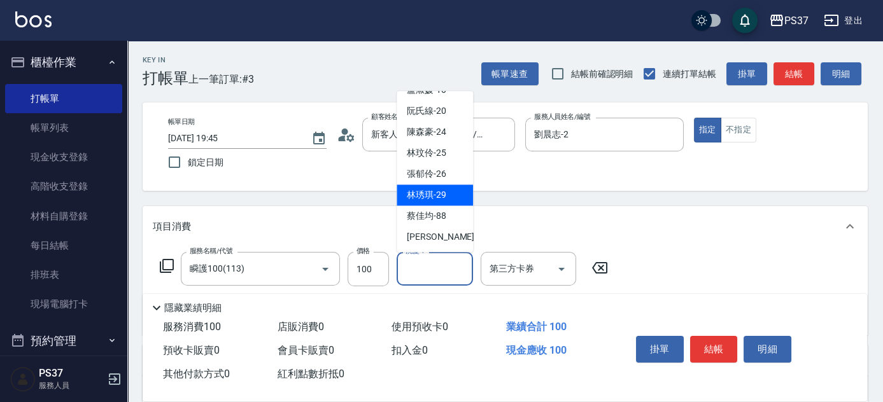
click at [434, 200] on span "[PERSON_NAME]-29" at bounding box center [426, 195] width 39 height 13
type input "林琇琪-29"
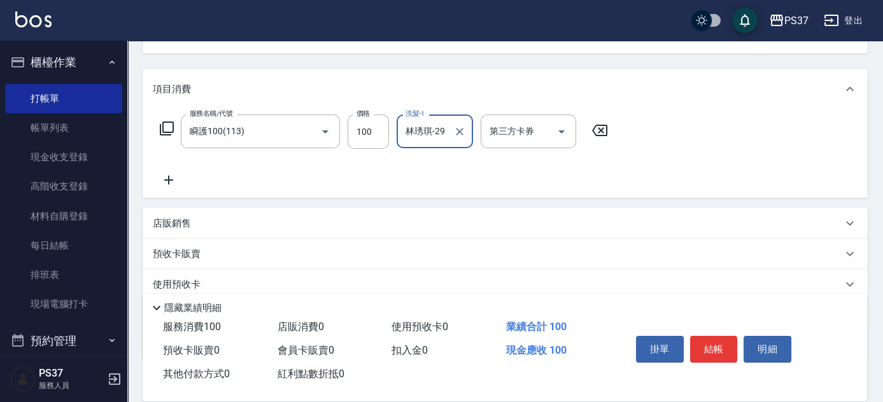
scroll to position [217, 0]
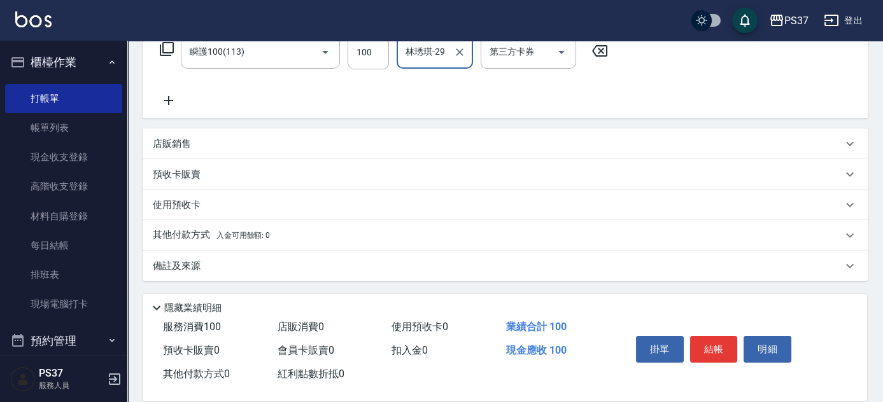
click at [161, 92] on div "服務名稱/代號 瞬護100(113) 服務名稱/代號 價格 100 價格 洗髮-1 [PERSON_NAME]-29 洗髮-1 第三方卡券 第三方卡券" at bounding box center [384, 71] width 463 height 73
click at [164, 95] on icon at bounding box center [169, 100] width 32 height 15
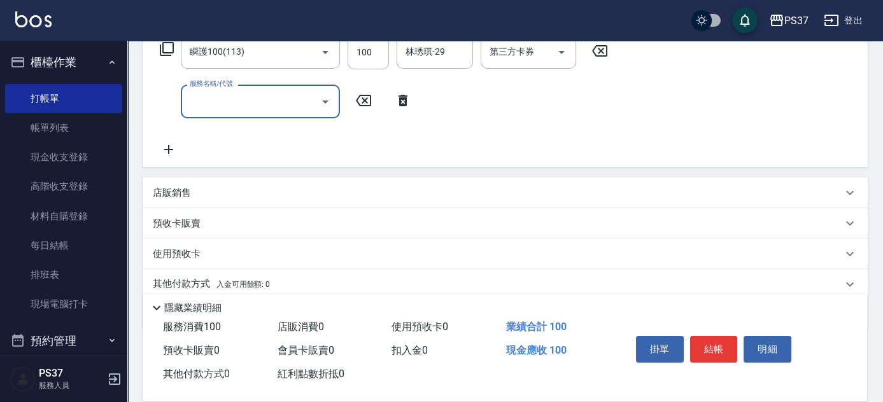
click at [221, 95] on input "服務名稱/代號" at bounding box center [250, 101] width 129 height 22
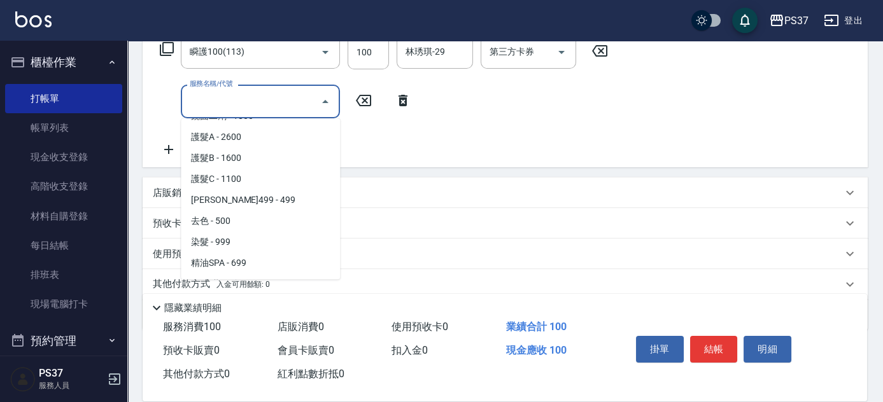
scroll to position [636, 0]
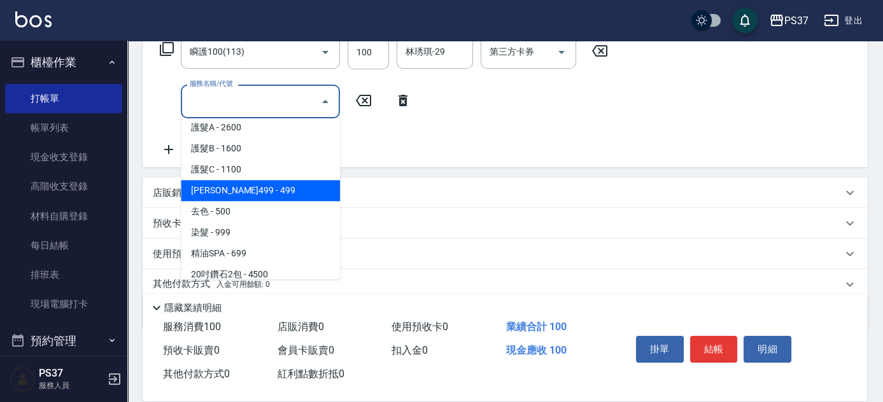
click at [265, 197] on span "[PERSON_NAME]499 - 499" at bounding box center [260, 190] width 159 height 21
type input "[PERSON_NAME]499(0499)"
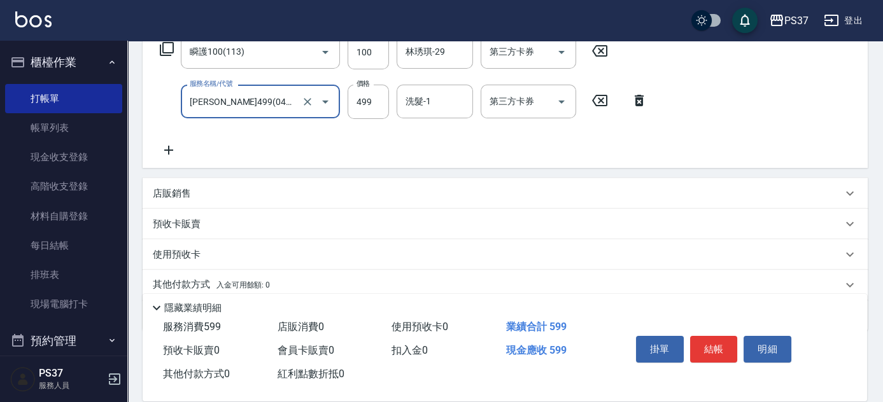
click at [424, 93] on div "洗髮-1 洗髮-1" at bounding box center [434, 102] width 76 height 34
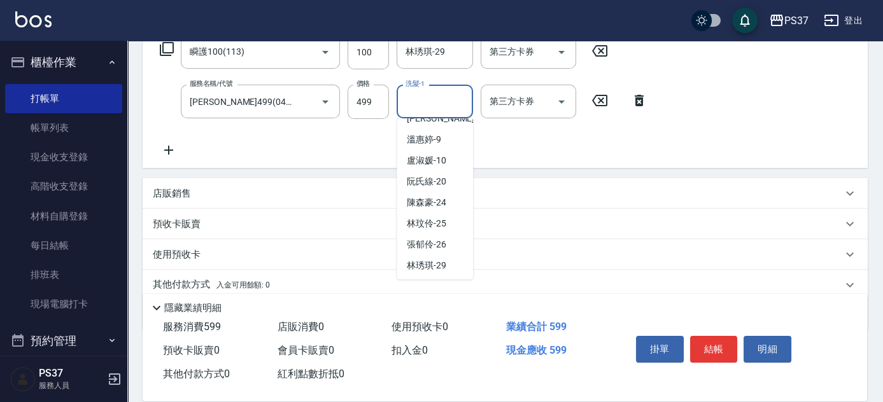
scroll to position [206, 0]
click at [428, 225] on span "[PERSON_NAME]-29" at bounding box center [426, 222] width 39 height 13
type input "林琇琪-29"
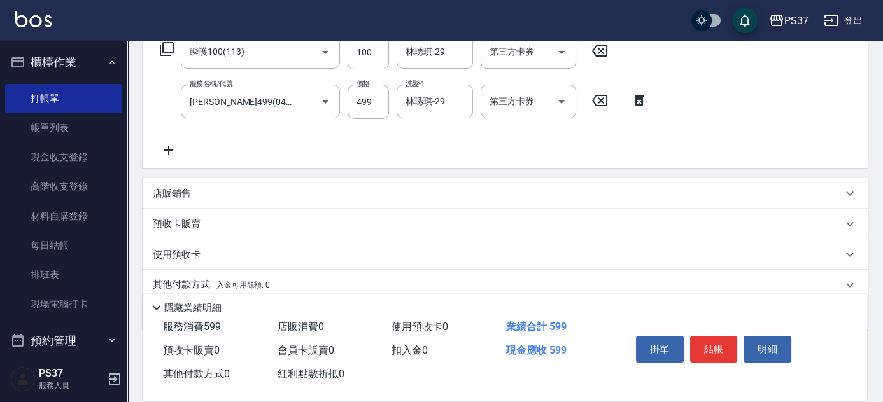
click at [176, 153] on icon at bounding box center [169, 150] width 32 height 15
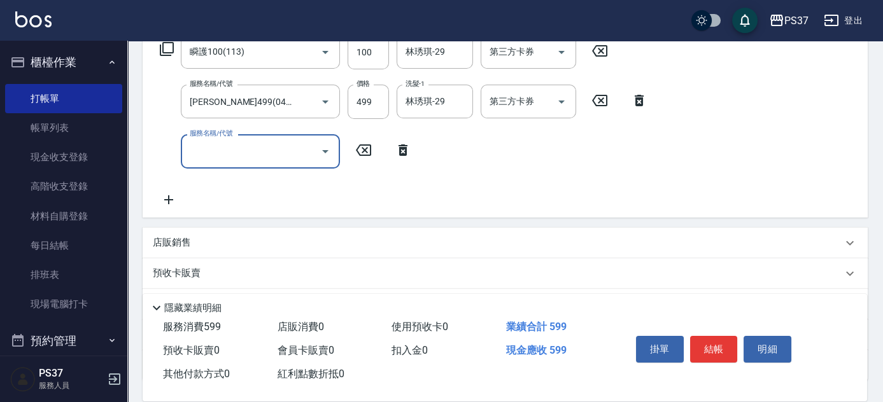
click at [217, 156] on input "服務名稱/代號" at bounding box center [250, 151] width 129 height 22
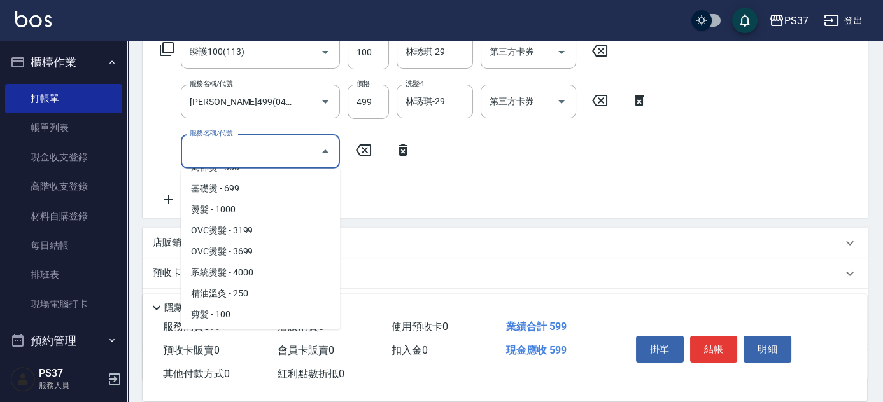
scroll to position [173, 0]
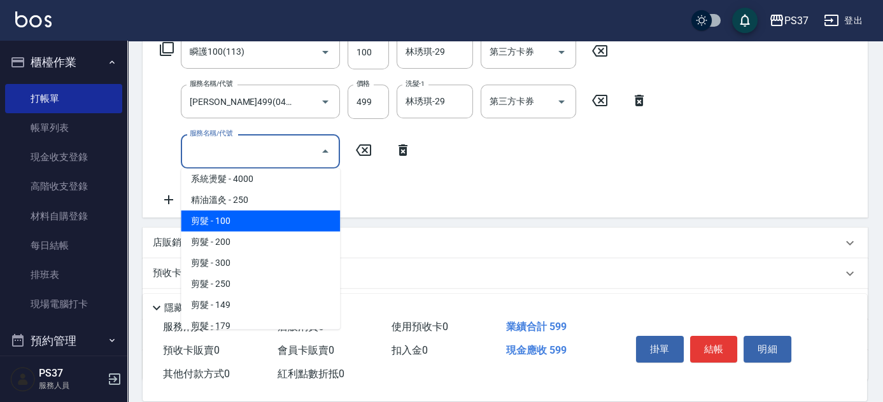
click at [261, 211] on span "剪髮 - 100" at bounding box center [260, 221] width 159 height 21
type input "剪髮(300)"
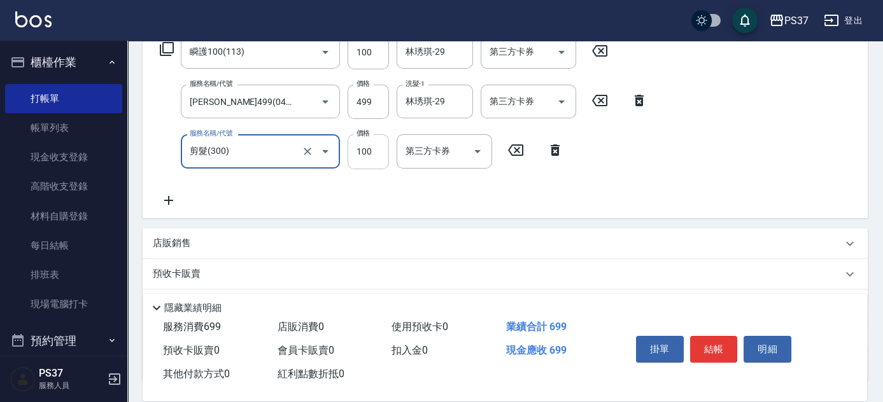
click at [363, 159] on input "100" at bounding box center [367, 151] width 41 height 34
type input "1"
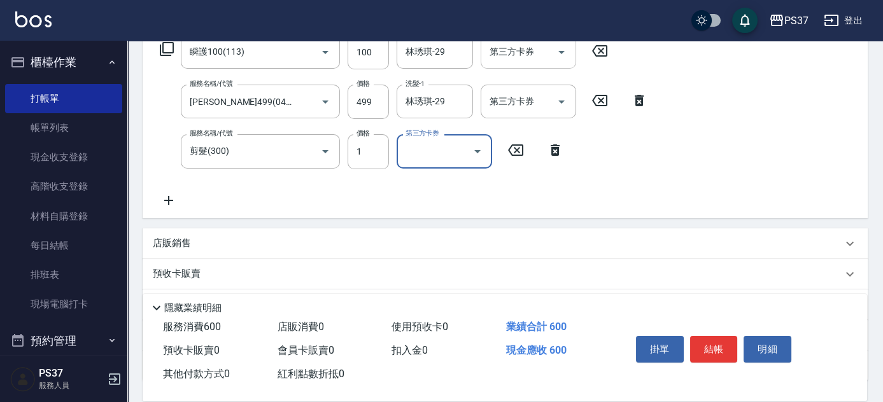
click at [561, 52] on icon "Open" at bounding box center [561, 52] width 6 height 3
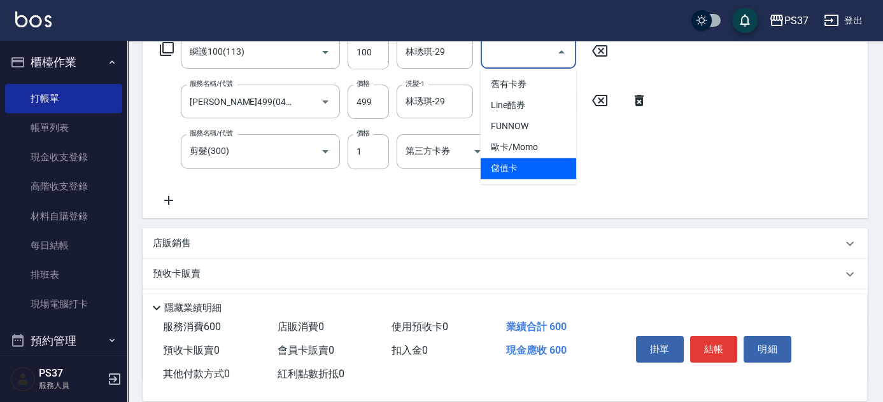
click at [524, 172] on span "儲值卡" at bounding box center [527, 168] width 95 height 21
type input "儲值卡"
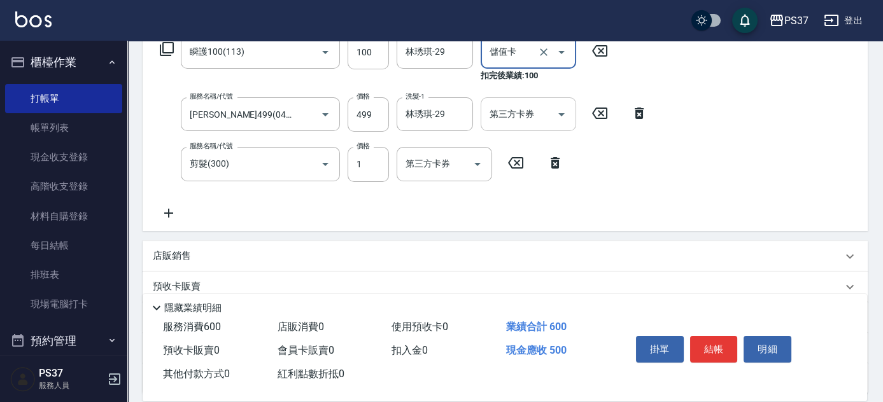
click at [560, 122] on button "Open" at bounding box center [561, 114] width 20 height 20
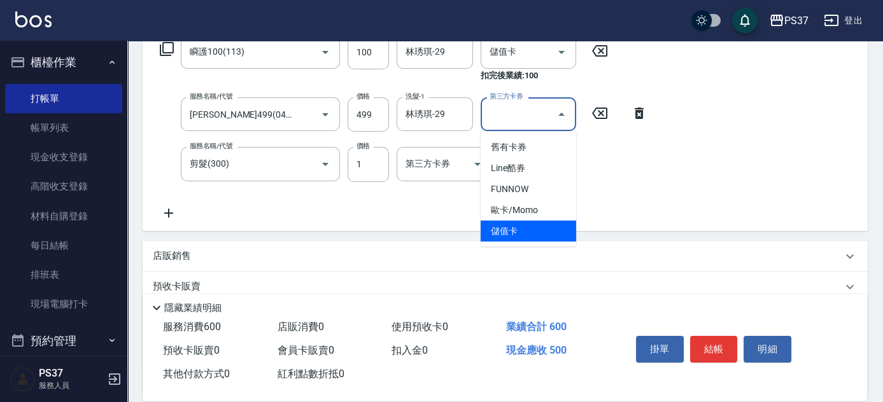
click at [513, 224] on span "儲值卡" at bounding box center [527, 231] width 95 height 21
type input "儲值卡"
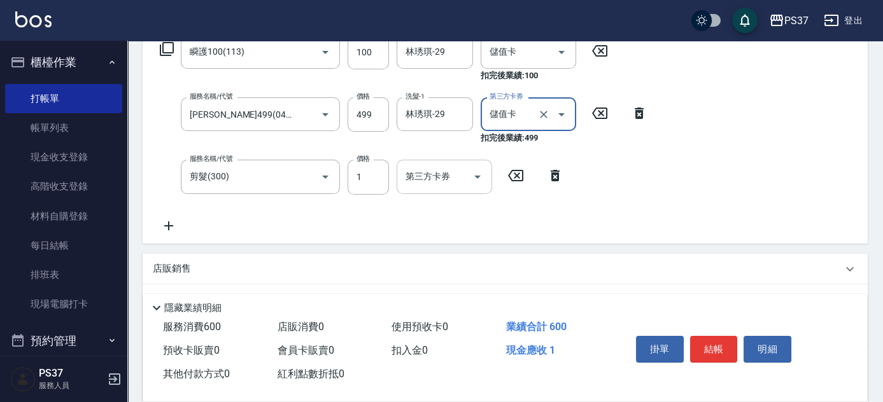
click at [481, 181] on icon "Open" at bounding box center [477, 176] width 15 height 15
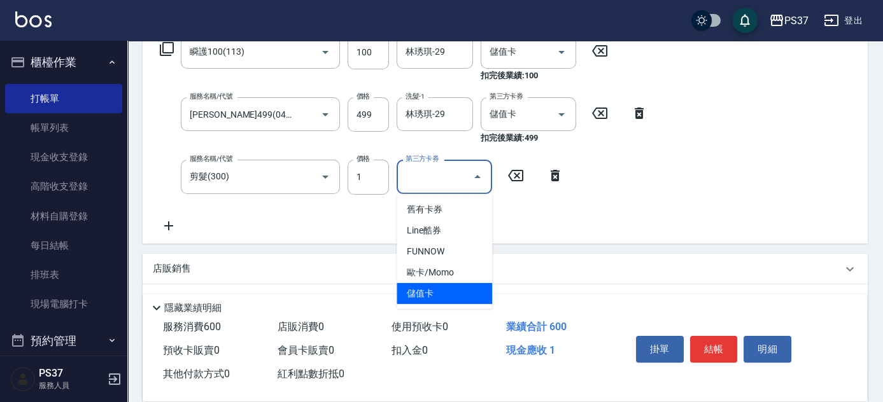
click at [430, 290] on span "儲值卡" at bounding box center [443, 293] width 95 height 21
type input "儲值卡"
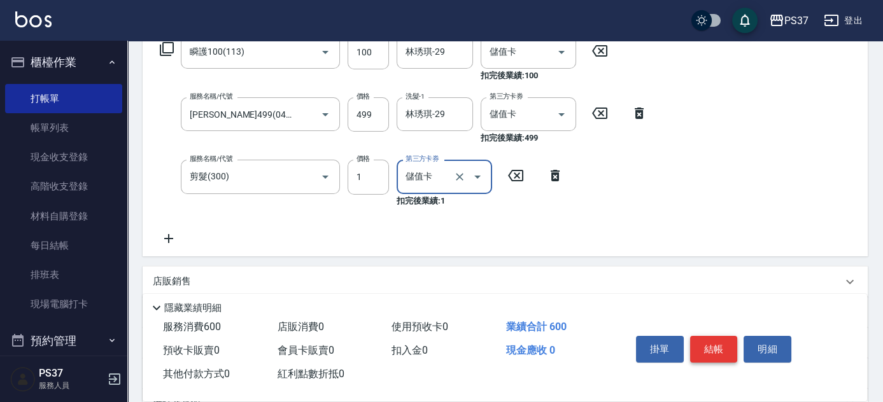
click at [704, 350] on button "結帳" at bounding box center [714, 349] width 48 height 27
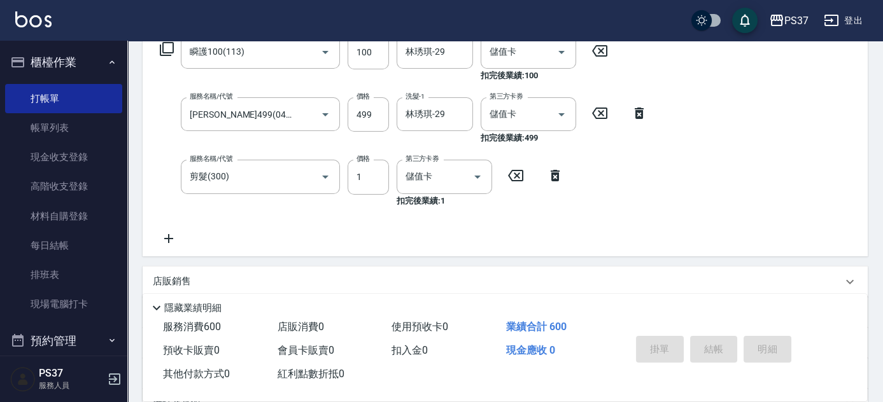
type input "[DATE] 19:46"
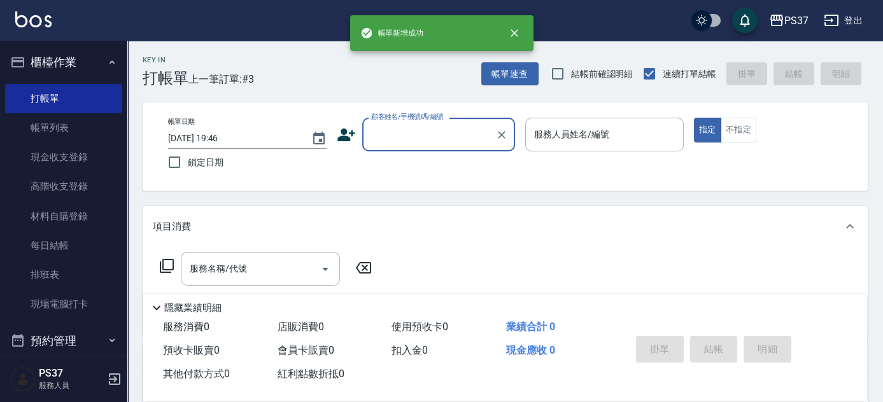
scroll to position [0, 0]
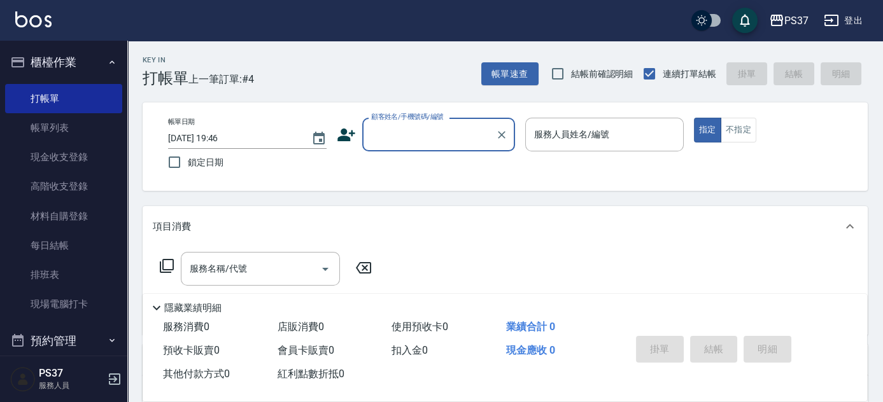
click at [459, 134] on input "顧客姓名/手機號碼/編號" at bounding box center [429, 134] width 122 height 22
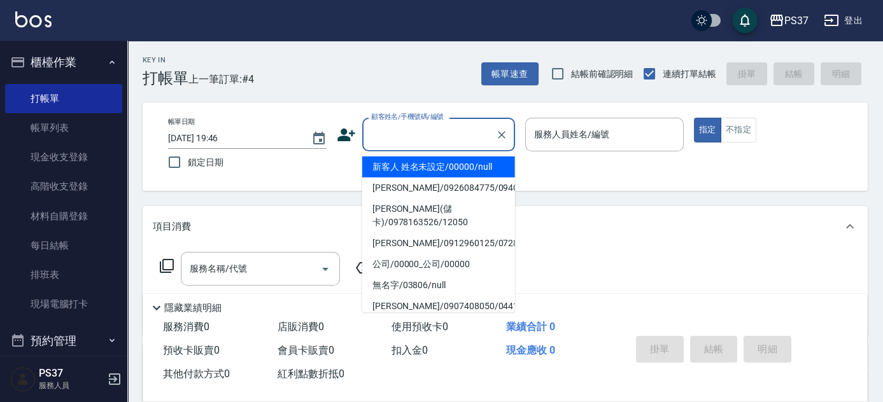
click at [451, 164] on li "新客人 姓名未設定/00000/null" at bounding box center [438, 167] width 153 height 21
type input "新客人 姓名未設定/00000/null"
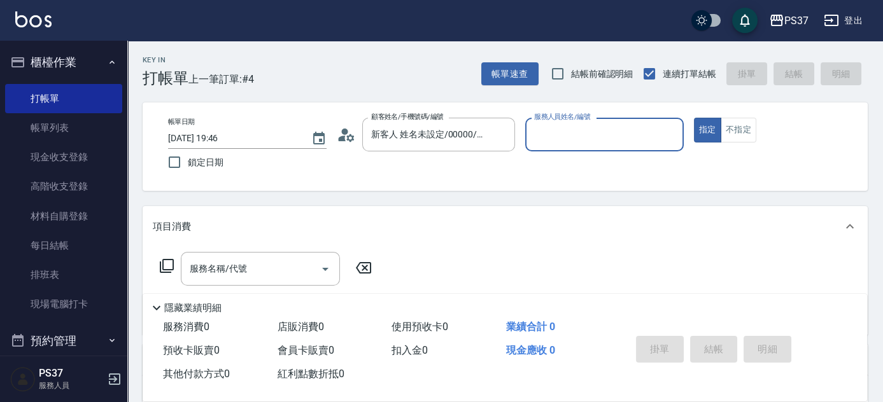
click at [555, 149] on div "服務人員姓名/編號" at bounding box center [604, 135] width 158 height 34
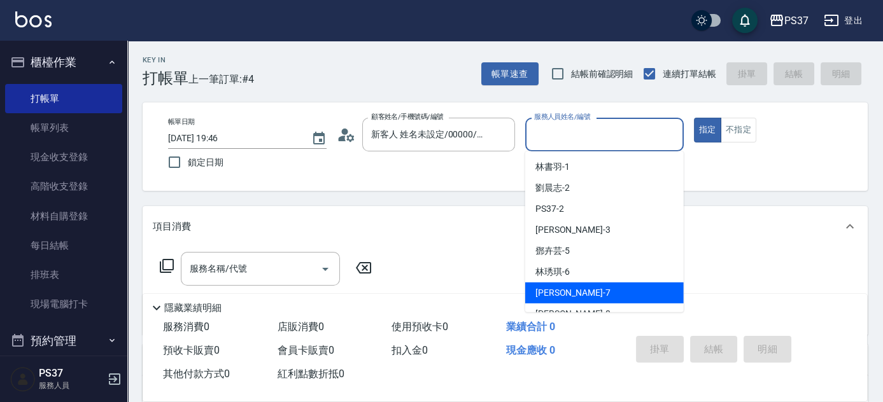
click at [592, 291] on div "[PERSON_NAME] -7" at bounding box center [604, 293] width 158 height 21
type input "[PERSON_NAME]-7"
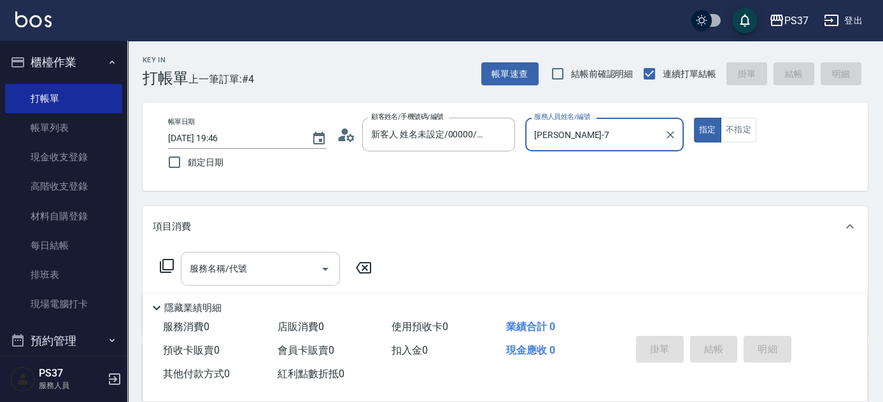
click at [265, 276] on input "服務名稱/代號" at bounding box center [250, 269] width 129 height 22
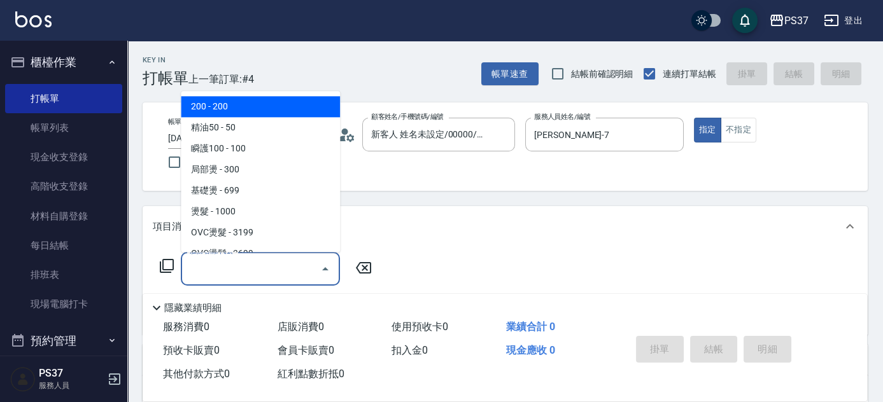
click at [235, 111] on span "200 - 200" at bounding box center [260, 107] width 159 height 21
type input "200(111)"
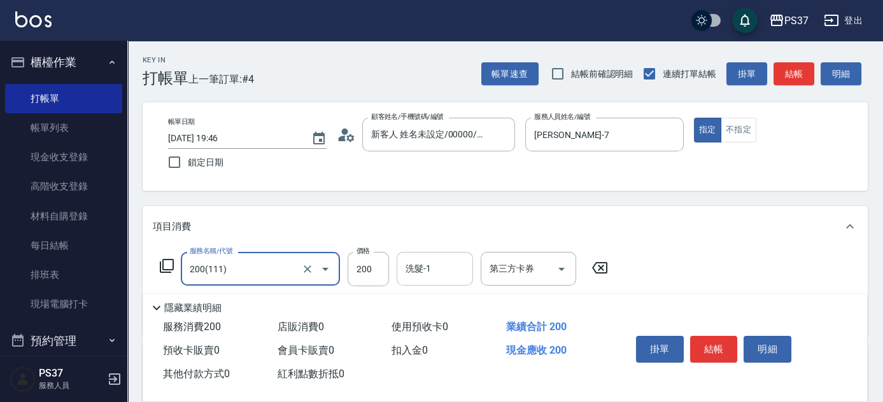
click at [422, 270] on input "洗髮-1" at bounding box center [434, 269] width 65 height 22
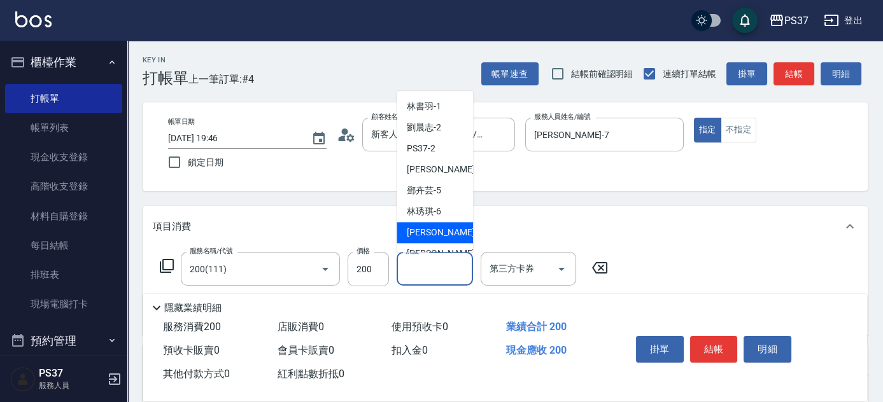
click at [428, 228] on span "[PERSON_NAME] -7" at bounding box center [444, 233] width 75 height 13
type input "[PERSON_NAME]-7"
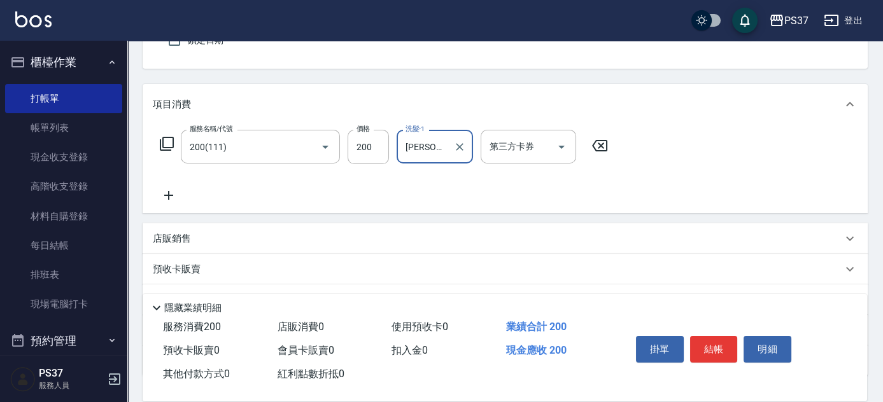
scroll to position [173, 0]
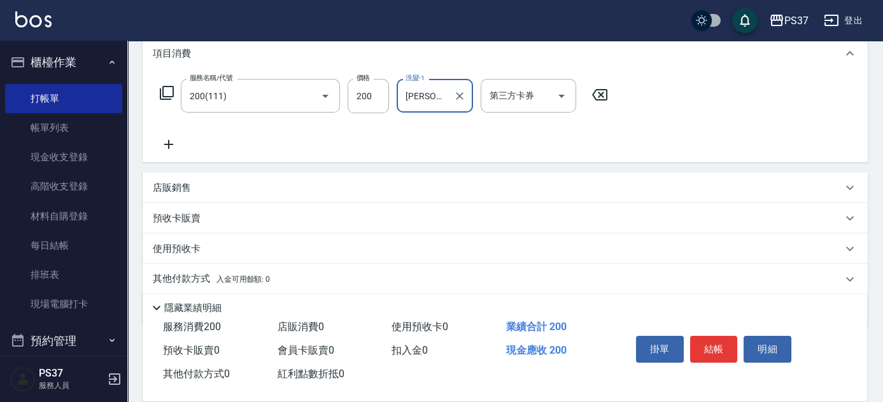
click at [175, 146] on icon at bounding box center [169, 144] width 32 height 15
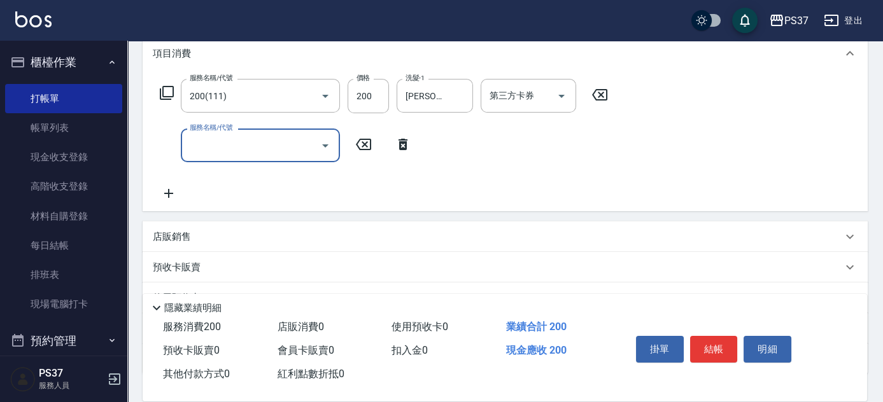
click at [210, 149] on input "服務名稱/代號" at bounding box center [250, 145] width 129 height 22
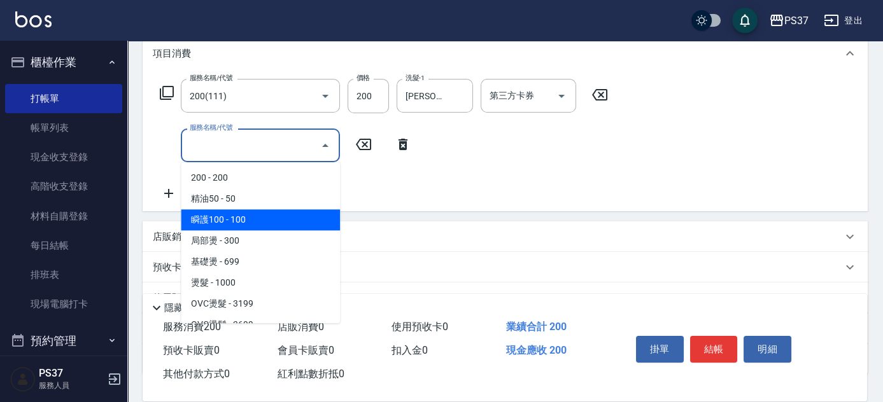
click at [261, 214] on span "瞬護100 - 100" at bounding box center [260, 219] width 159 height 21
type input "瞬護100(113)"
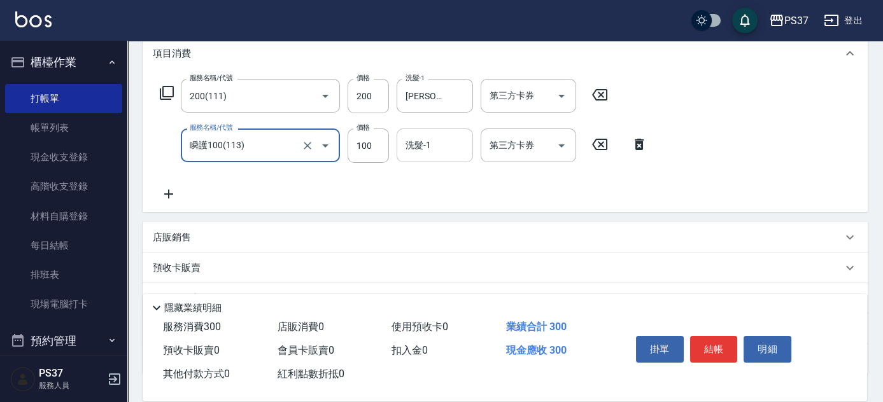
click at [444, 144] on input "洗髮-1" at bounding box center [434, 145] width 65 height 22
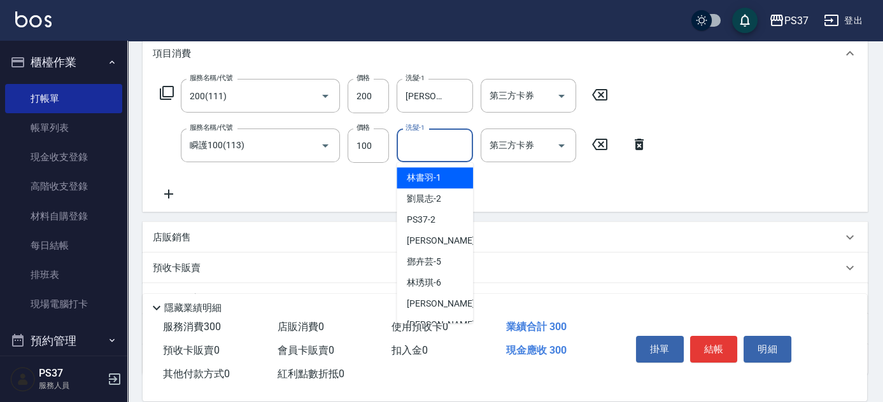
click at [446, 173] on div "[PERSON_NAME]-1" at bounding box center [434, 177] width 76 height 21
type input "林書羽-1"
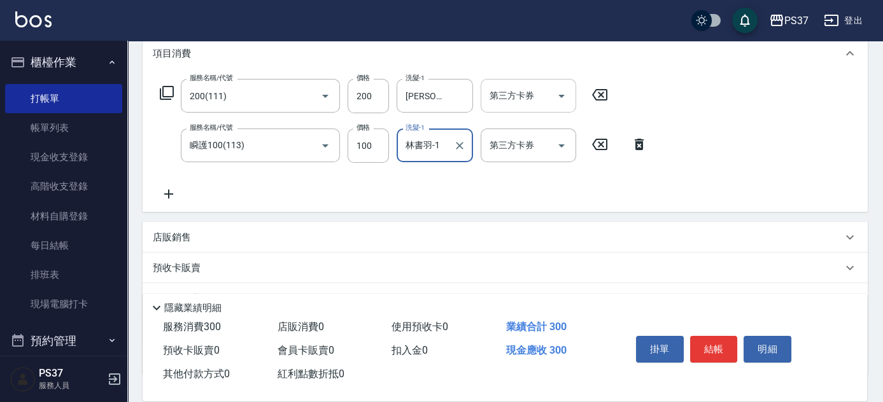
click at [573, 99] on div "第三方卡券" at bounding box center [527, 96] width 95 height 34
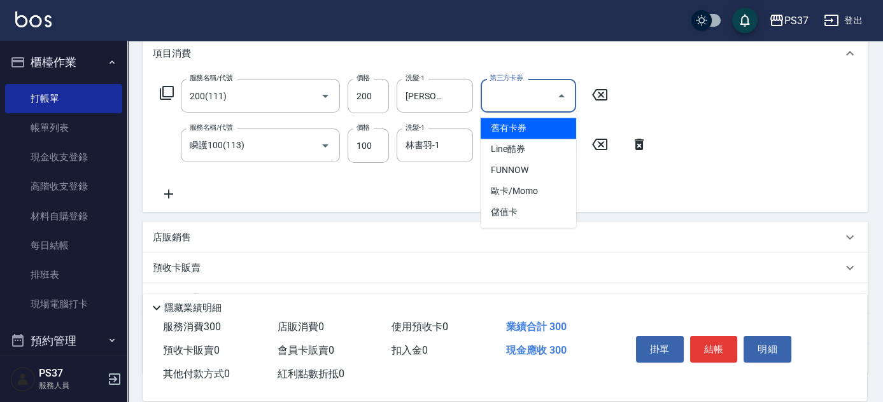
click at [563, 97] on icon "Close" at bounding box center [561, 95] width 15 height 15
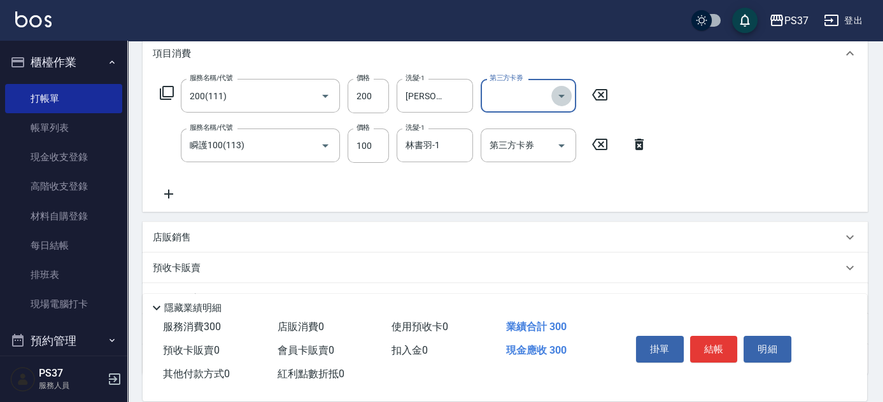
click at [559, 101] on icon "Open" at bounding box center [561, 95] width 15 height 15
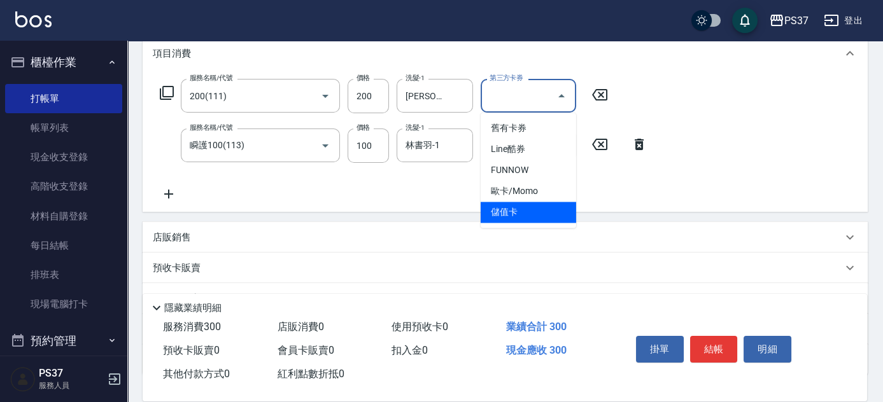
click at [531, 223] on ul "舊有卡券 Line酷券 FUNNOW 歐卡/Momo 儲值卡" at bounding box center [527, 170] width 95 height 115
click at [531, 214] on span "儲值卡" at bounding box center [527, 212] width 95 height 21
type input "儲值卡"
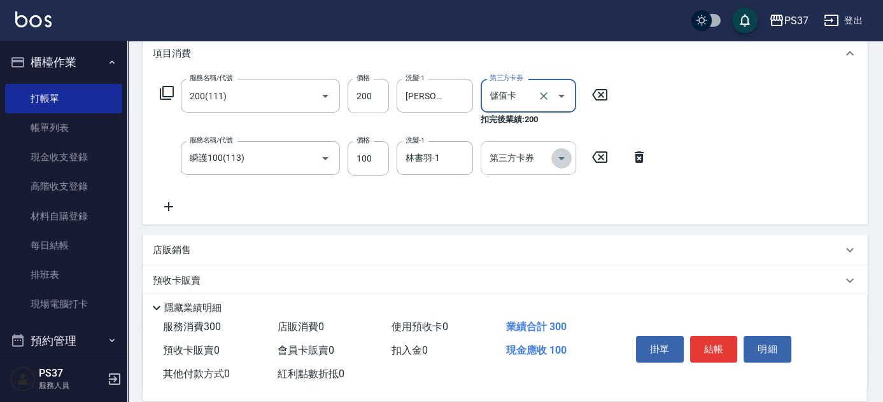
click at [558, 160] on icon "Open" at bounding box center [561, 158] width 15 height 15
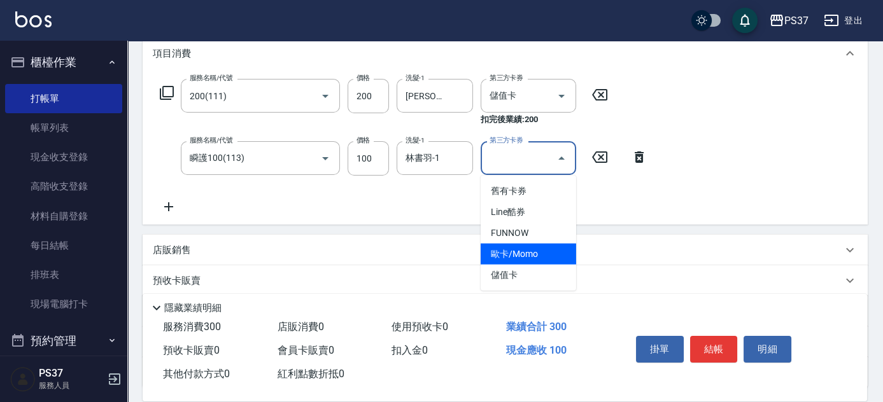
click at [526, 265] on span "儲值卡" at bounding box center [527, 275] width 95 height 21
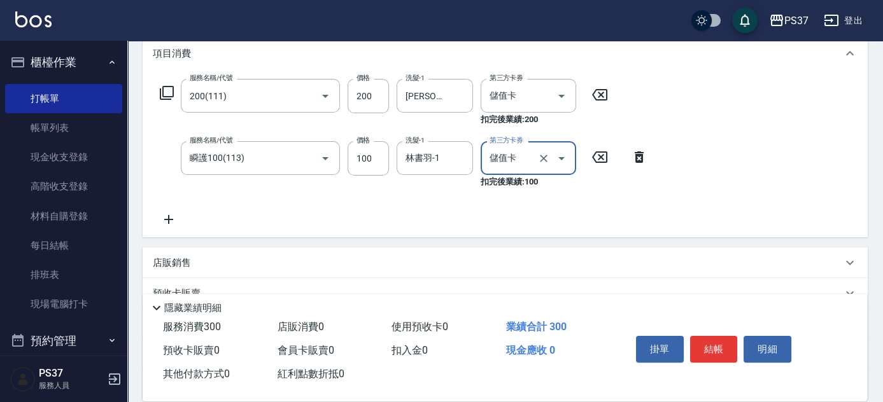
type input "儲值卡"
click at [708, 346] on button "結帳" at bounding box center [714, 349] width 48 height 27
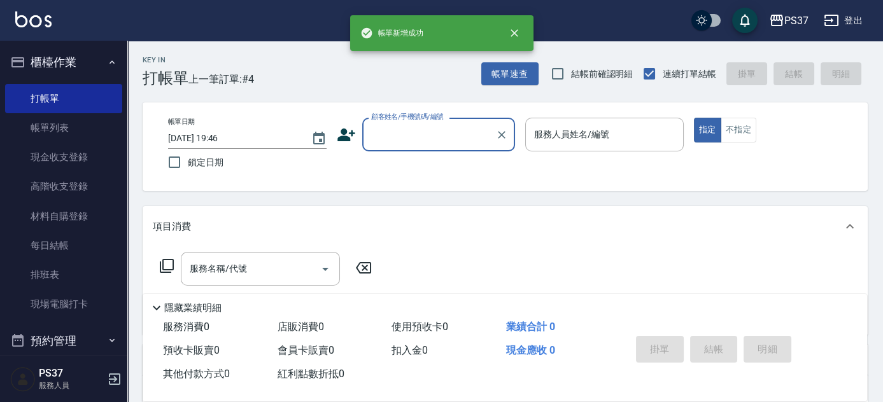
scroll to position [0, 0]
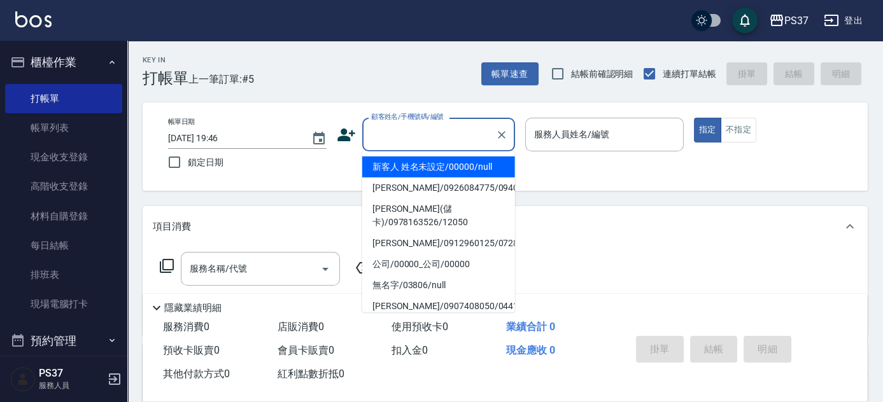
drag, startPoint x: 429, startPoint y: 143, endPoint x: 433, endPoint y: 154, distance: 11.5
click at [429, 143] on input "顧客姓名/手機號碼/編號" at bounding box center [429, 134] width 122 height 22
click at [436, 165] on li "新客人 姓名未設定/00000/null" at bounding box center [438, 167] width 153 height 21
type input "新客人 姓名未設定/00000/null"
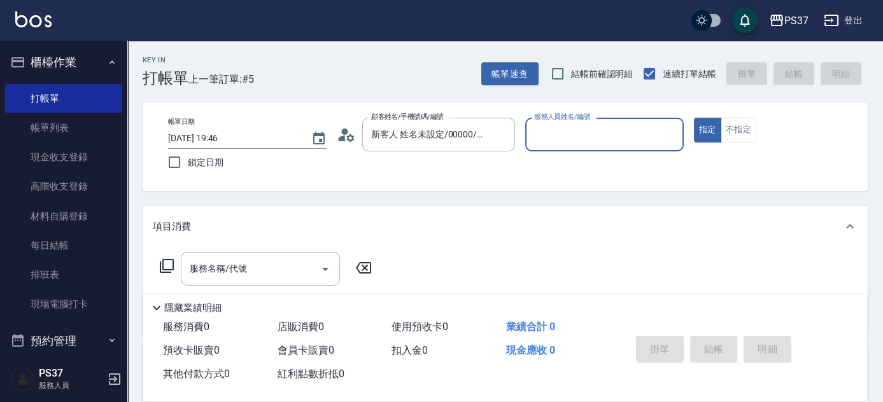
click at [545, 138] on input "服務人員姓名/編號" at bounding box center [604, 134] width 147 height 22
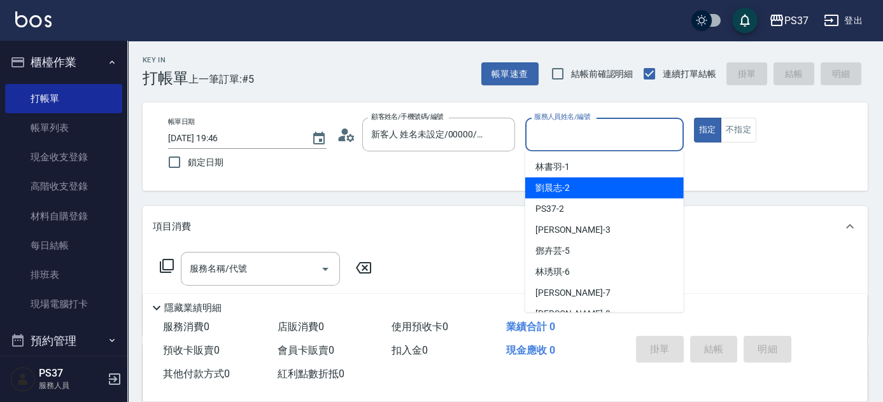
click at [569, 190] on div "[PERSON_NAME]-2" at bounding box center [604, 188] width 158 height 21
type input "劉晨志-2"
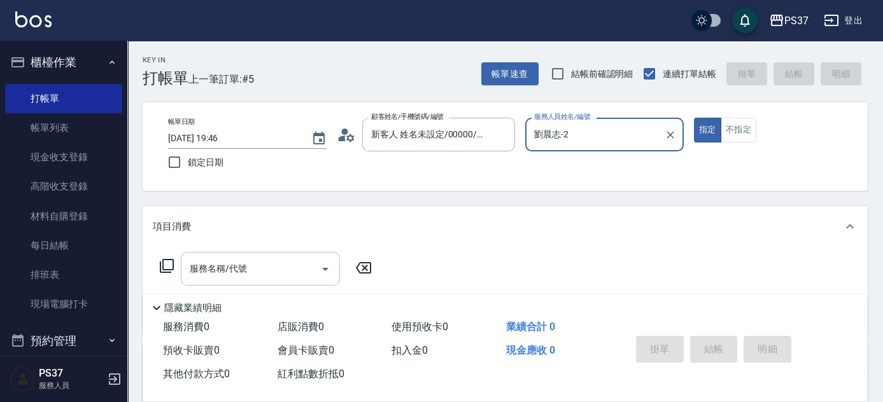
click at [282, 262] on input "服務名稱/代號" at bounding box center [250, 269] width 129 height 22
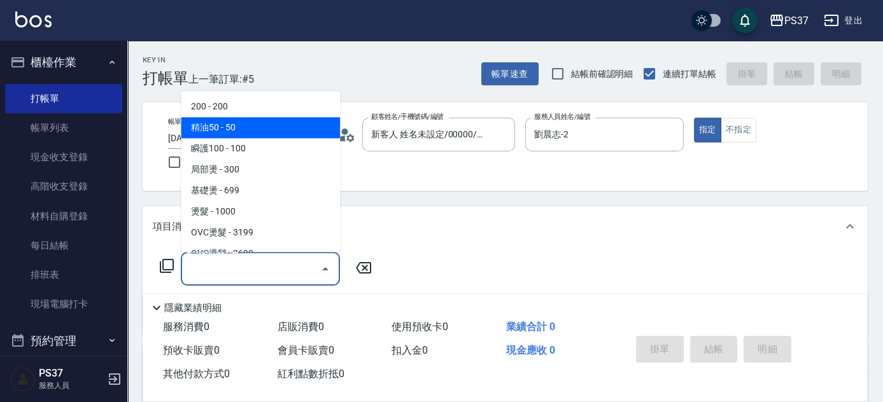
click at [269, 120] on span "精油50 - 50" at bounding box center [260, 128] width 159 height 21
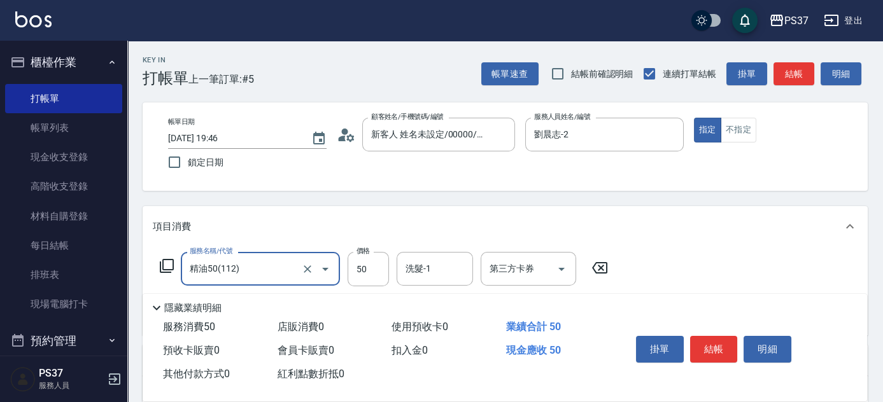
click at [270, 267] on input "精油50(112)" at bounding box center [242, 269] width 112 height 22
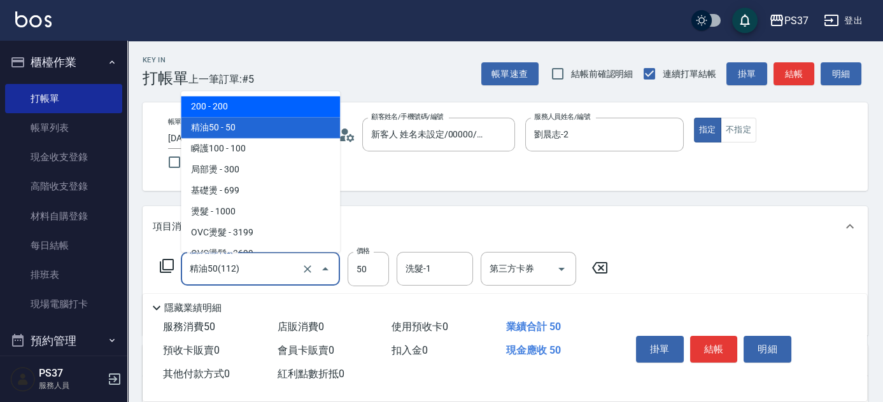
click at [273, 106] on span "200 - 200" at bounding box center [260, 107] width 159 height 21
type input "200(111)"
type input "200"
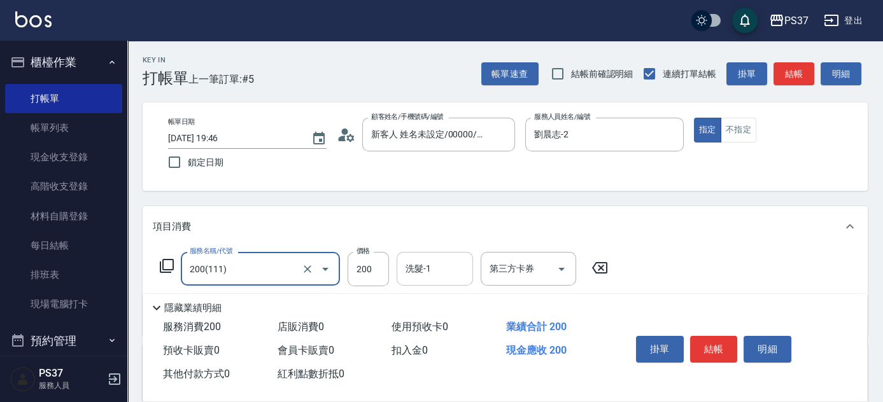
click at [422, 274] on input "洗髮-1" at bounding box center [434, 269] width 65 height 22
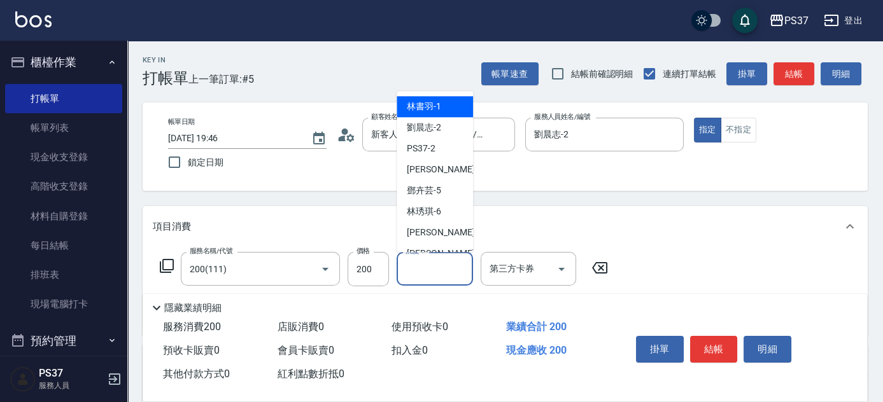
click at [431, 110] on span "[PERSON_NAME]-1" at bounding box center [424, 107] width 34 height 13
type input "林書羽-1"
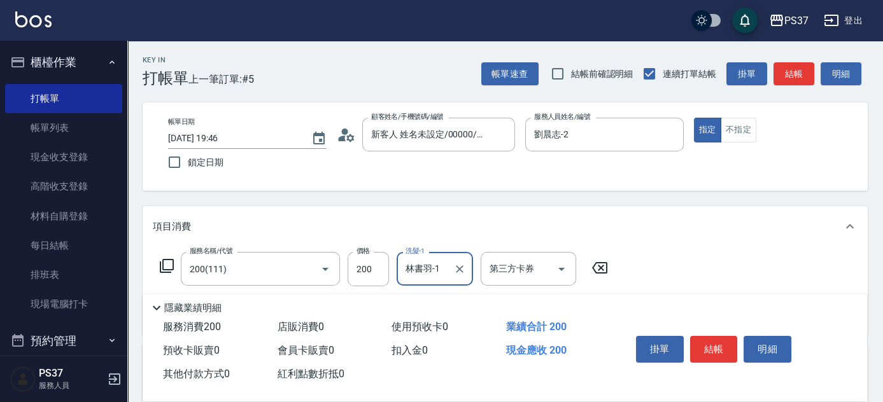
scroll to position [115, 0]
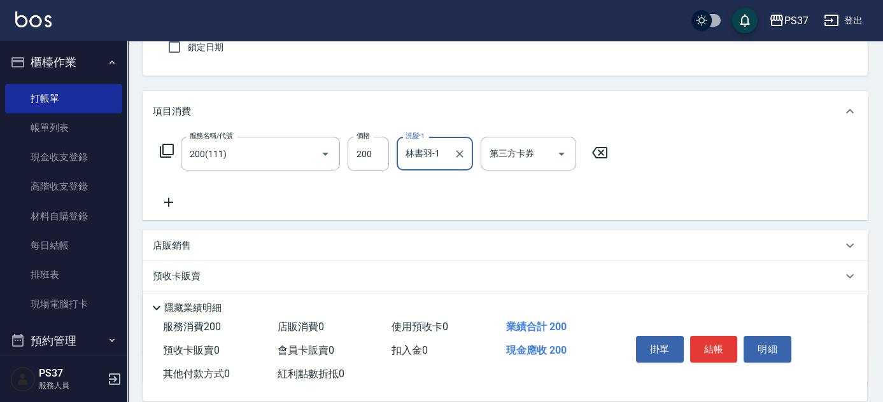
click at [174, 204] on icon at bounding box center [169, 202] width 32 height 15
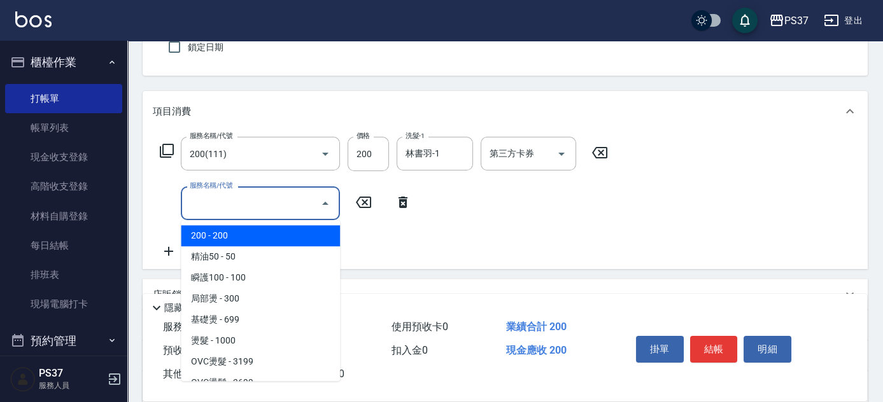
click at [220, 202] on input "服務名稱/代號" at bounding box center [250, 203] width 129 height 22
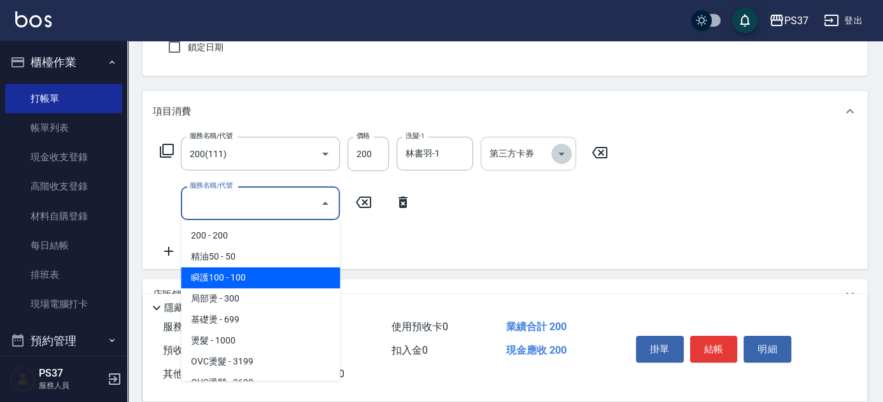
click at [567, 146] on icon "Open" at bounding box center [561, 153] width 15 height 15
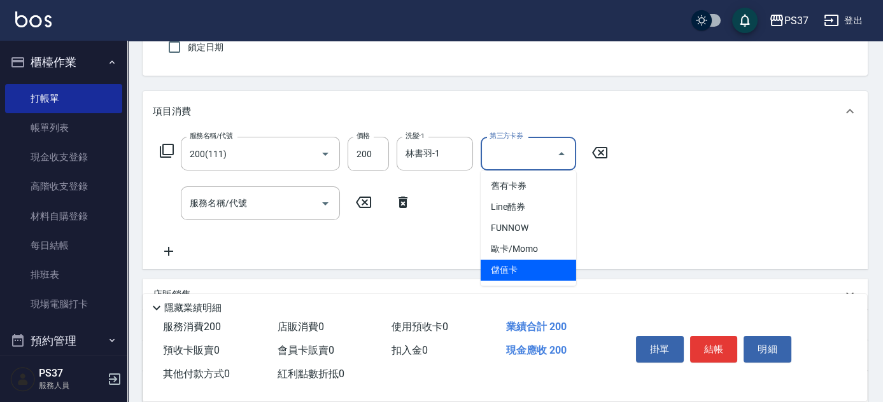
click at [548, 263] on span "儲值卡" at bounding box center [527, 270] width 95 height 21
type input "儲值卡"
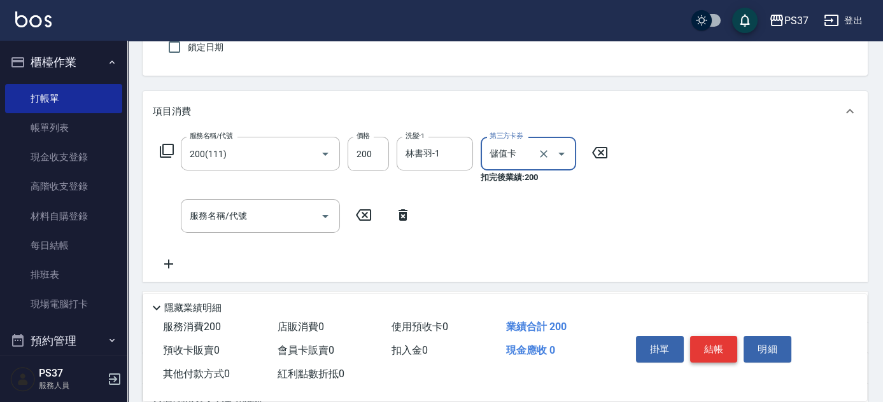
click at [704, 339] on button "結帳" at bounding box center [714, 349] width 48 height 27
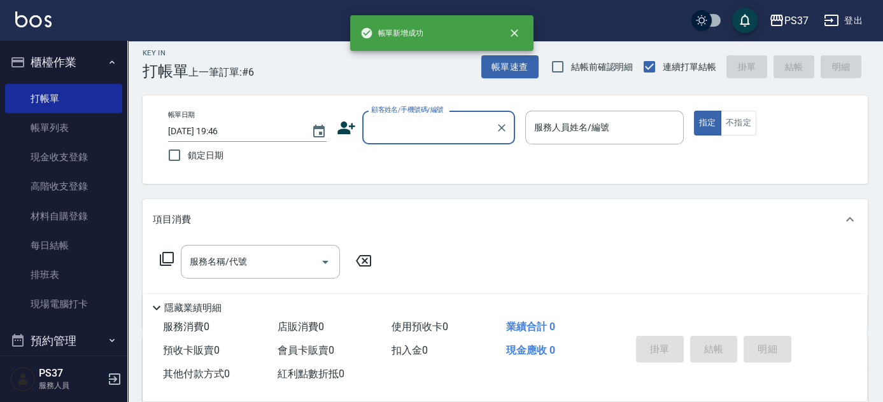
scroll to position [0, 0]
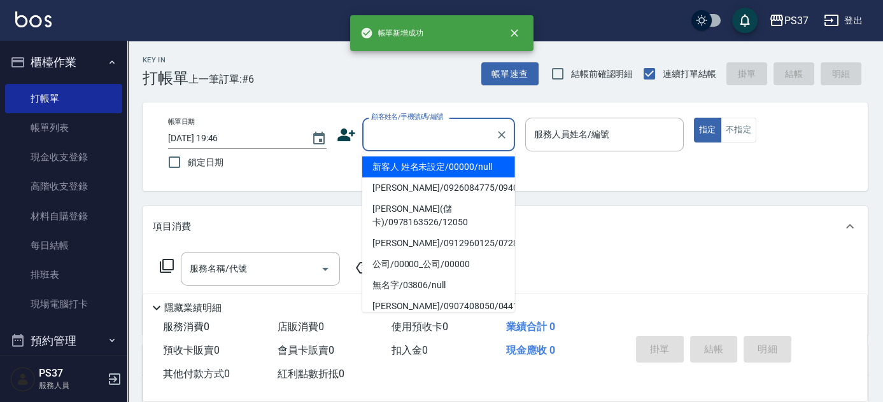
click at [449, 129] on input "顧客姓名/手機號碼/編號" at bounding box center [429, 134] width 122 height 22
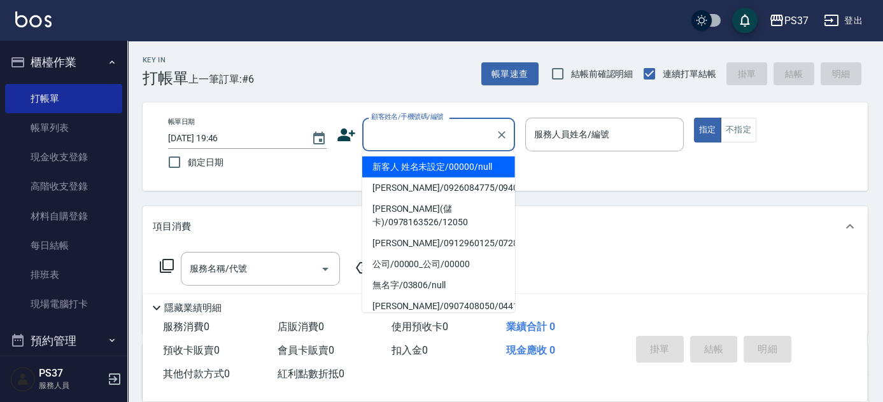
click at [448, 171] on li "新客人 姓名未設定/00000/null" at bounding box center [438, 167] width 153 height 21
type input "新客人 姓名未設定/00000/null"
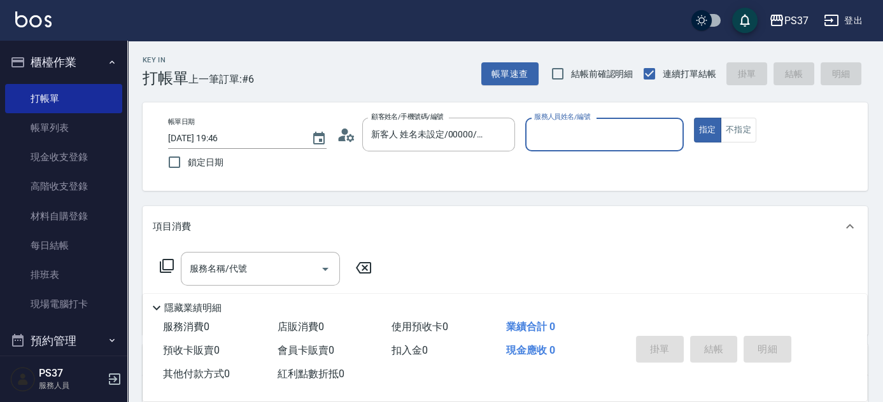
click at [582, 137] on input "服務人員姓名/編號" at bounding box center [604, 134] width 147 height 22
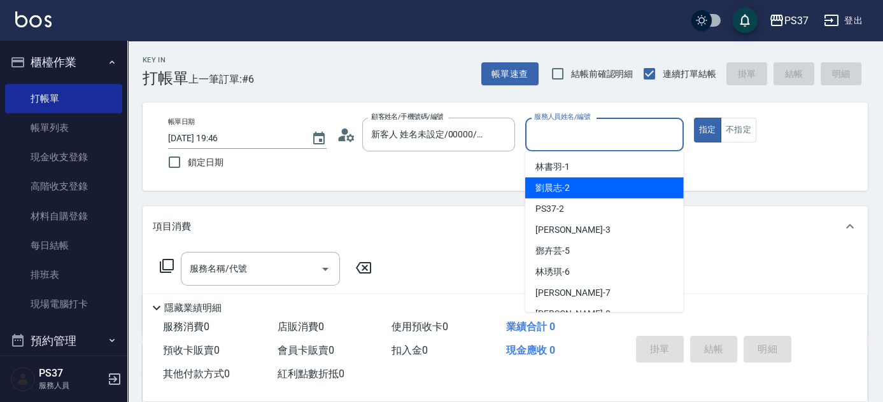
click at [582, 185] on div "[PERSON_NAME]-2" at bounding box center [604, 188] width 158 height 21
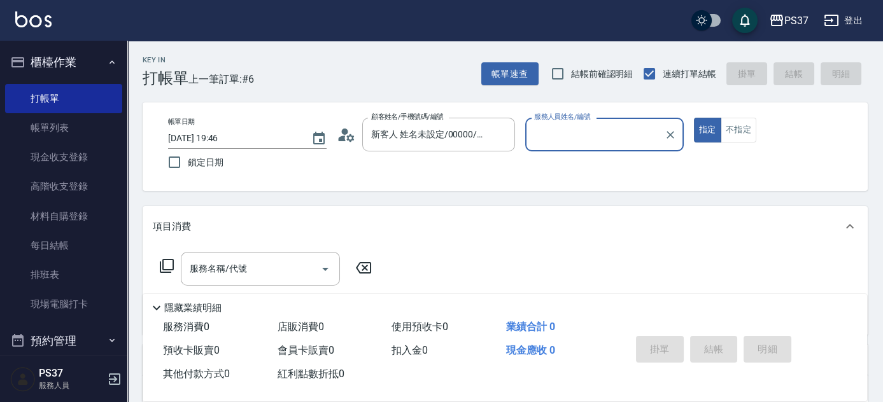
type input "劉晨志-2"
click at [249, 266] on input "服務名稱/代號" at bounding box center [250, 269] width 129 height 22
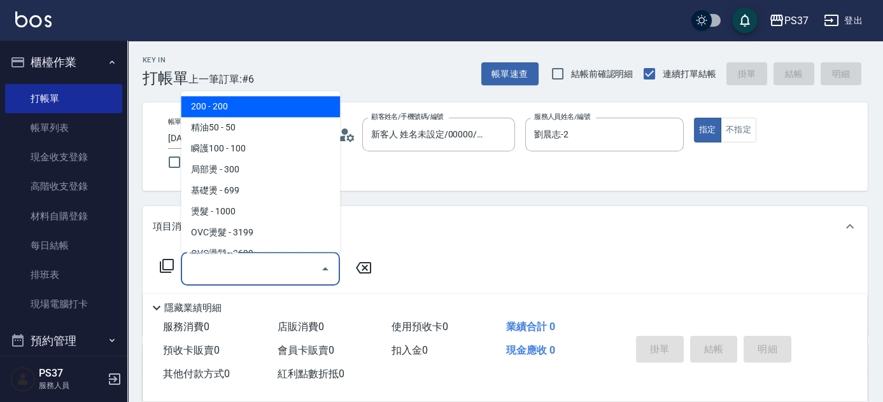
click at [251, 114] on span "200 - 200" at bounding box center [260, 107] width 159 height 21
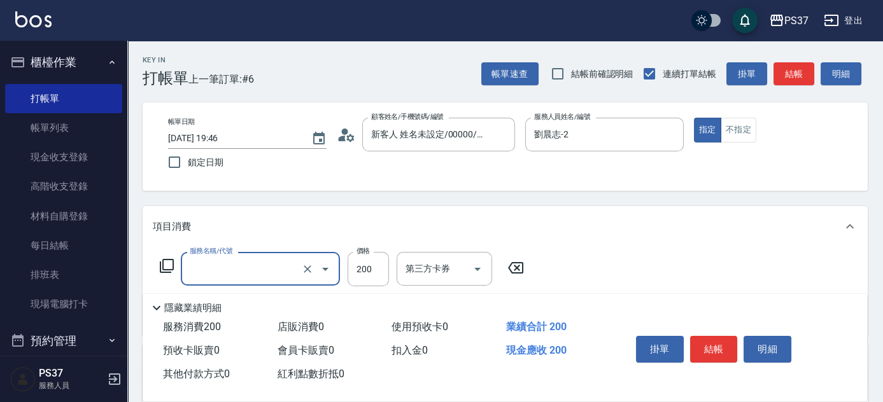
type input "200(111)"
click at [448, 279] on input "洗髮-1" at bounding box center [434, 269] width 65 height 22
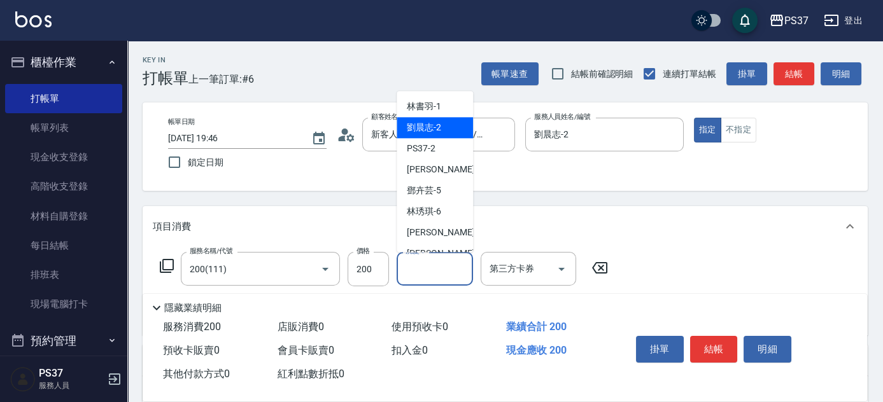
click at [439, 130] on span "[PERSON_NAME]-2" at bounding box center [424, 128] width 34 height 13
type input "劉晨志-2"
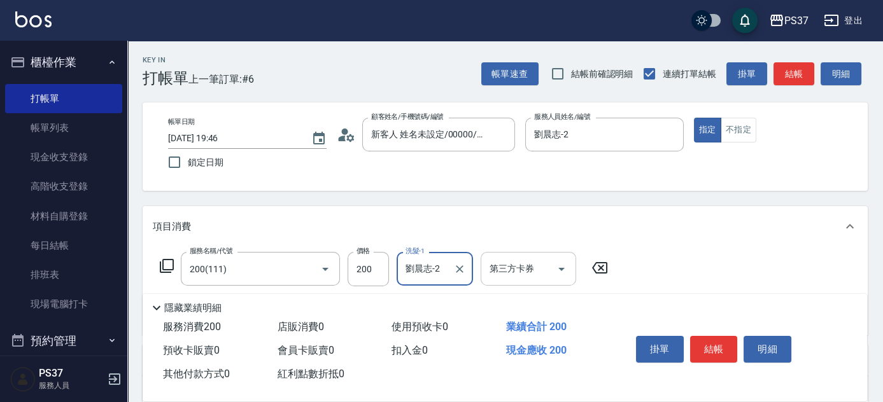
click at [566, 269] on icon "Open" at bounding box center [561, 269] width 15 height 15
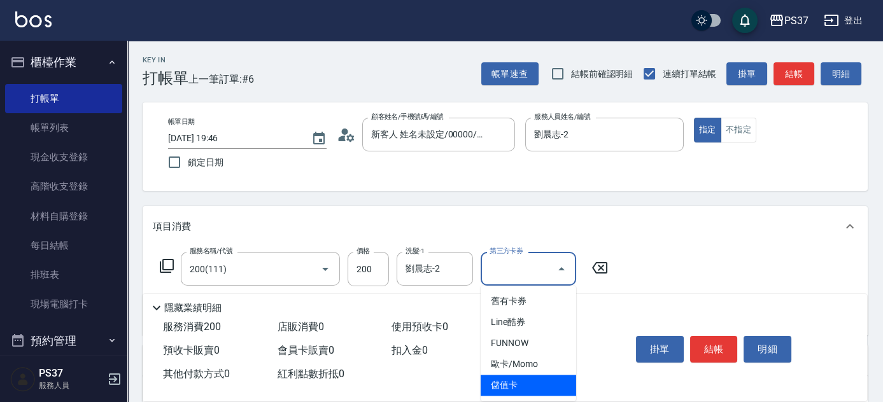
click at [532, 381] on span "儲值卡" at bounding box center [527, 385] width 95 height 21
type input "儲值卡"
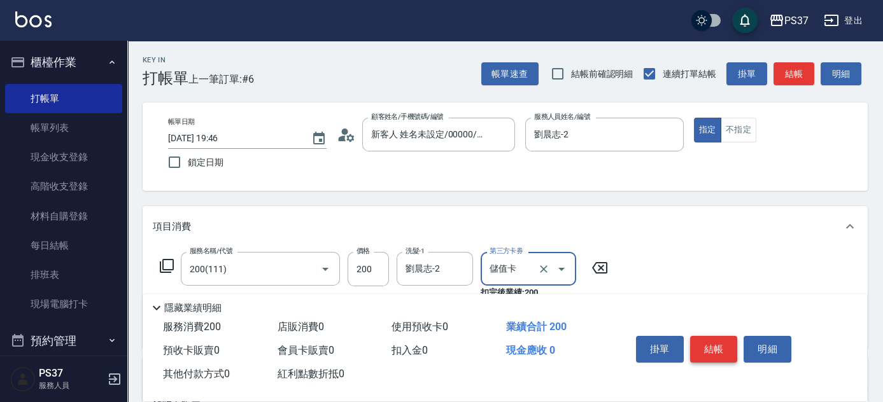
click at [716, 353] on button "結帳" at bounding box center [714, 349] width 48 height 27
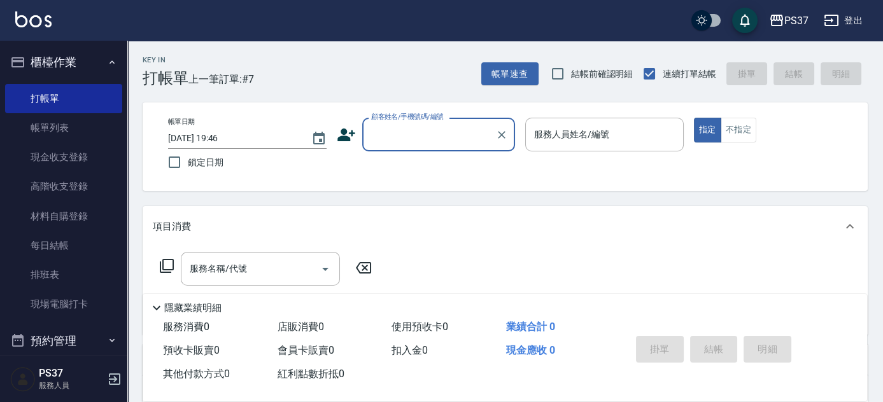
click at [419, 140] on input "顧客姓名/手機號碼/編號" at bounding box center [429, 134] width 122 height 22
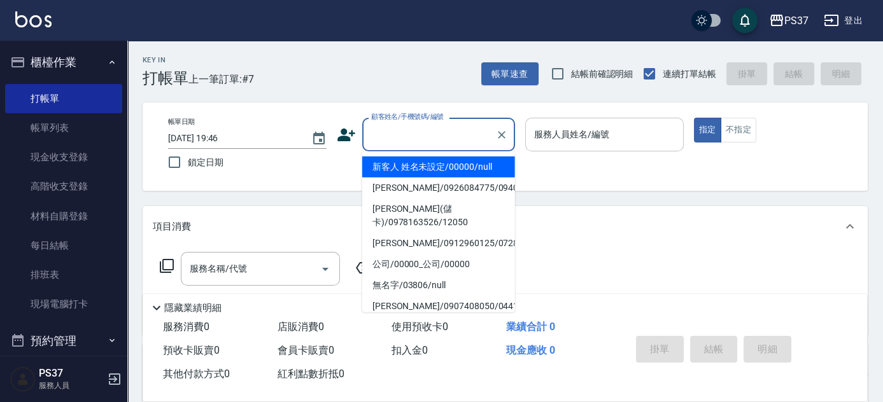
drag, startPoint x: 433, startPoint y: 167, endPoint x: 551, endPoint y: 142, distance: 120.4
click at [434, 167] on li "新客人 姓名未設定/00000/null" at bounding box center [438, 167] width 153 height 21
type input "新客人 姓名未設定/00000/null"
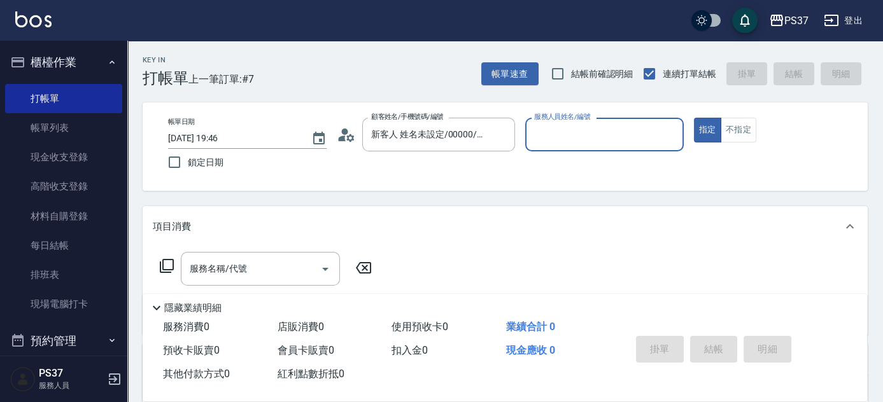
click at [562, 137] on input "服務人員姓名/編號" at bounding box center [604, 134] width 147 height 22
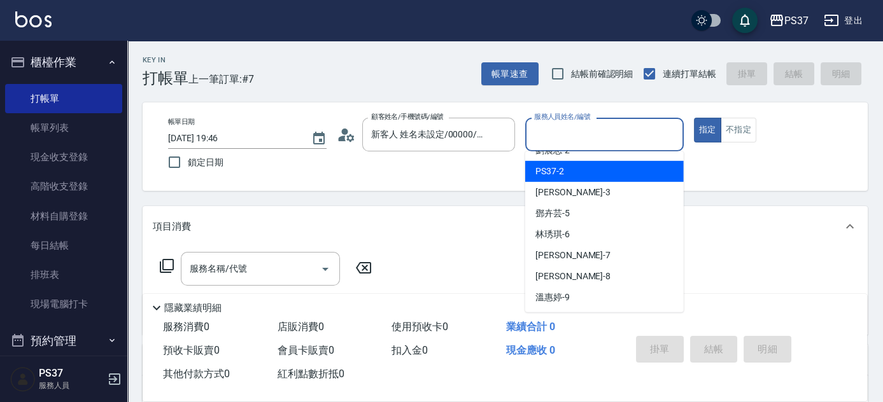
scroll to position [57, 0]
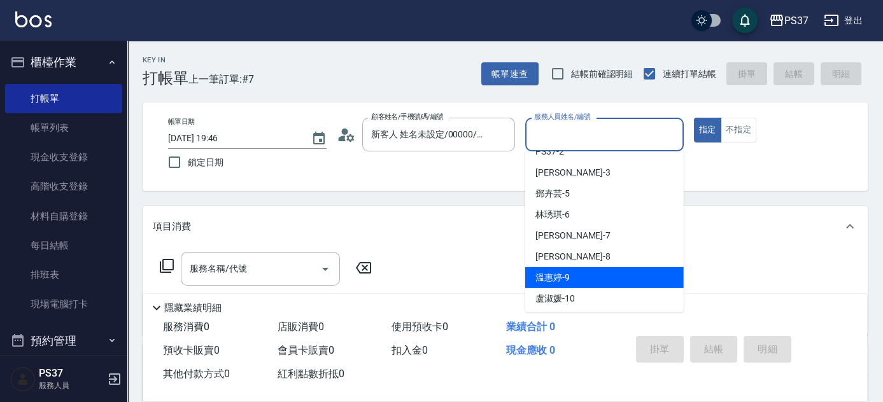
click at [596, 283] on div "[PERSON_NAME]-9" at bounding box center [604, 277] width 158 height 21
type input "溫惠婷-9"
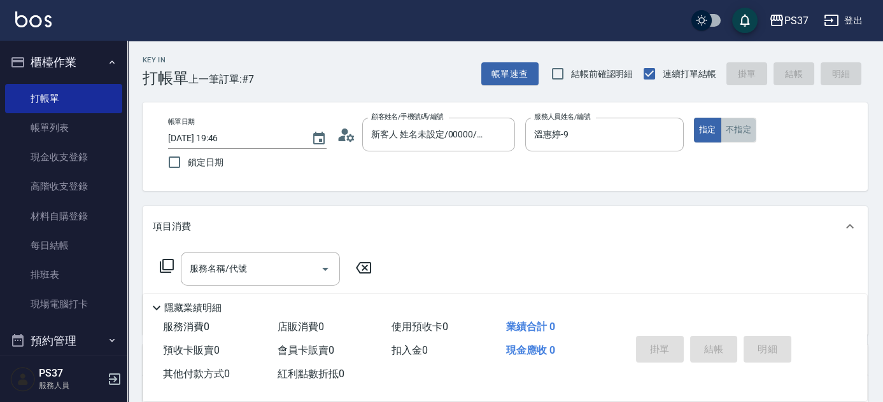
click at [741, 129] on button "不指定" at bounding box center [738, 130] width 36 height 25
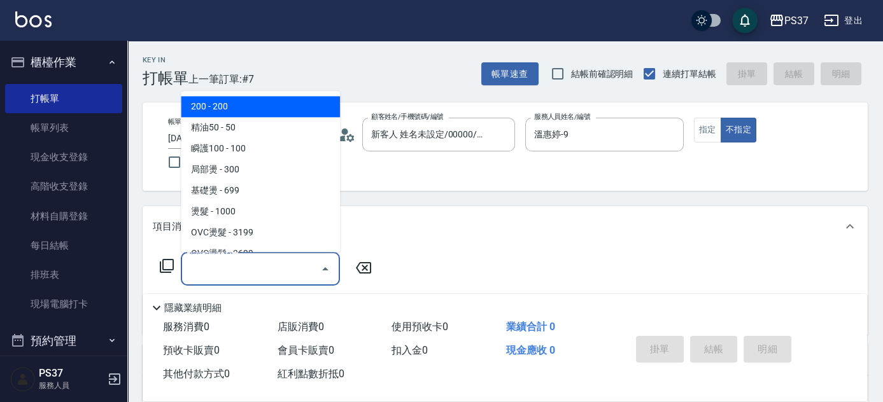
click at [270, 263] on input "服務名稱/代號" at bounding box center [250, 269] width 129 height 22
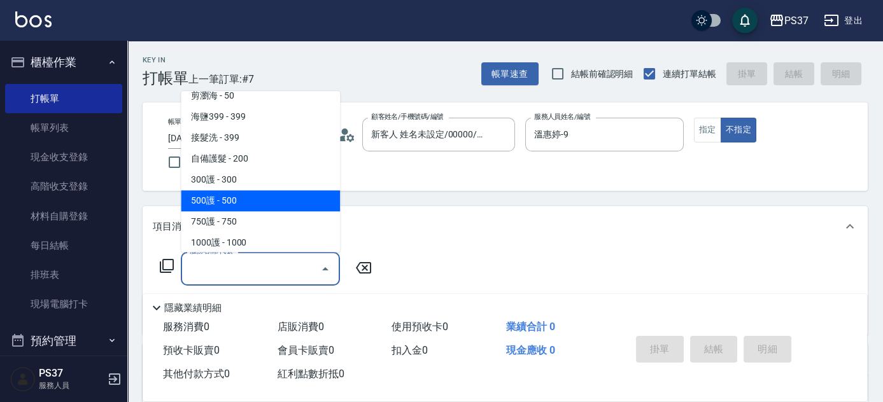
scroll to position [405, 0]
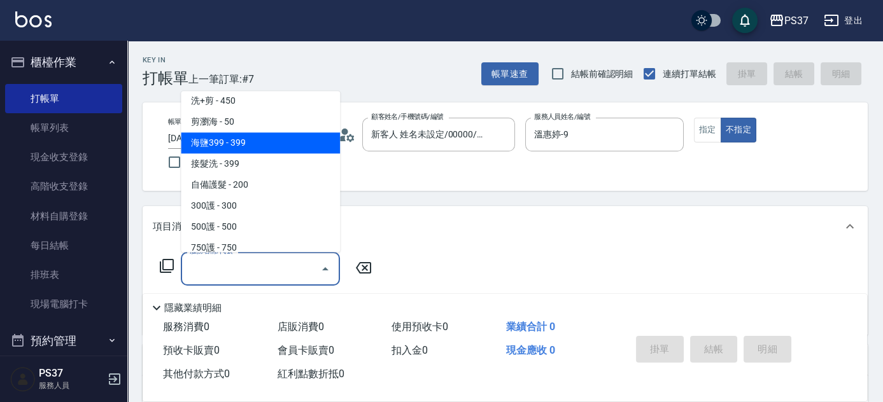
click at [265, 147] on span "海鹽399 - 399" at bounding box center [260, 143] width 159 height 21
type input "海鹽399(0399)"
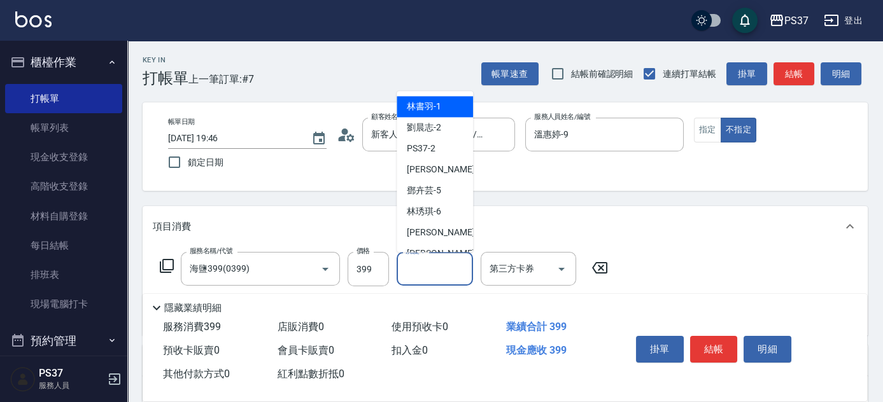
click at [438, 270] on input "洗髮-1" at bounding box center [434, 269] width 65 height 22
click at [423, 101] on span "[PERSON_NAME]-1" at bounding box center [424, 107] width 34 height 13
type input "林書羽-1"
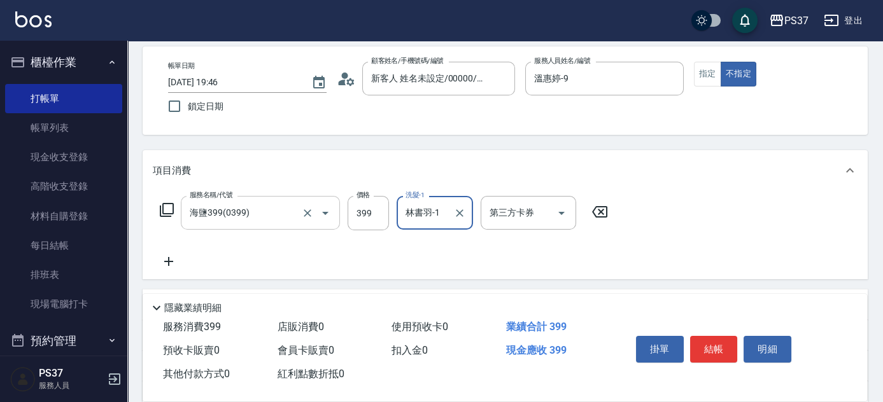
scroll to position [115, 0]
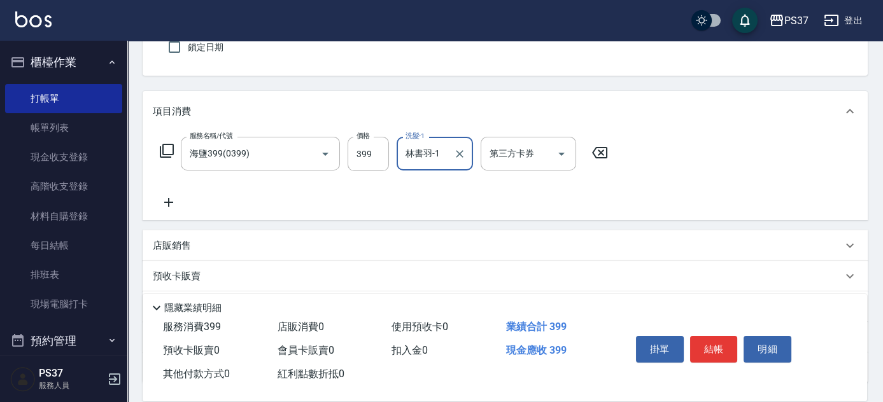
click at [162, 200] on icon at bounding box center [169, 202] width 32 height 15
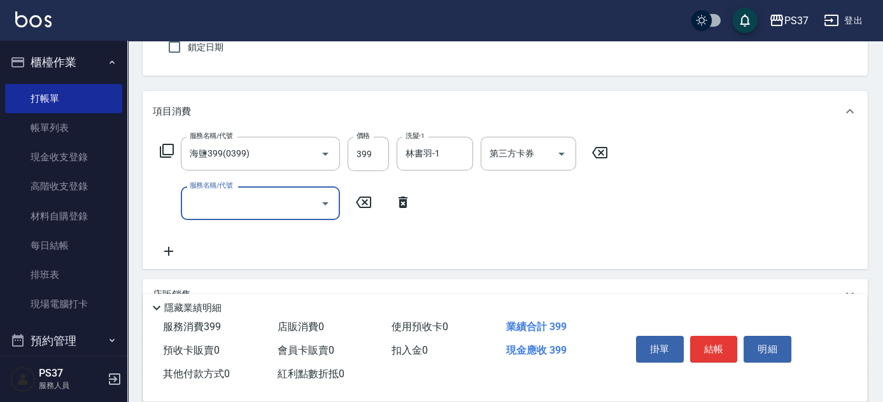
click at [211, 206] on input "服務名稱/代號" at bounding box center [250, 203] width 129 height 22
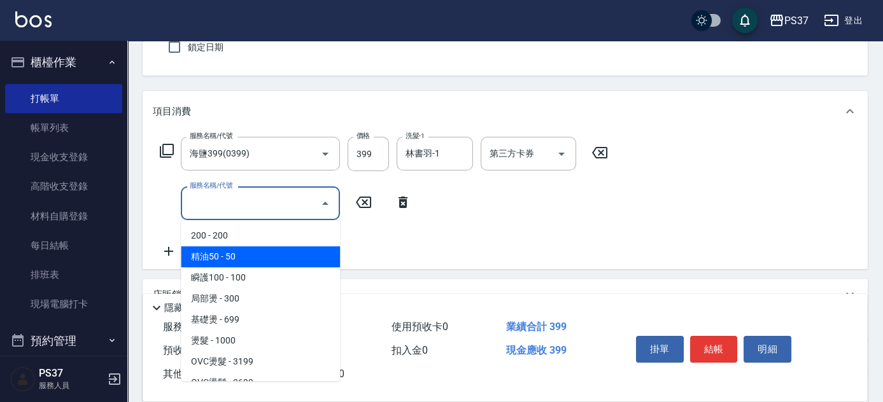
click at [265, 263] on span "精油50 - 50" at bounding box center [260, 256] width 159 height 21
type input "精油50(112)"
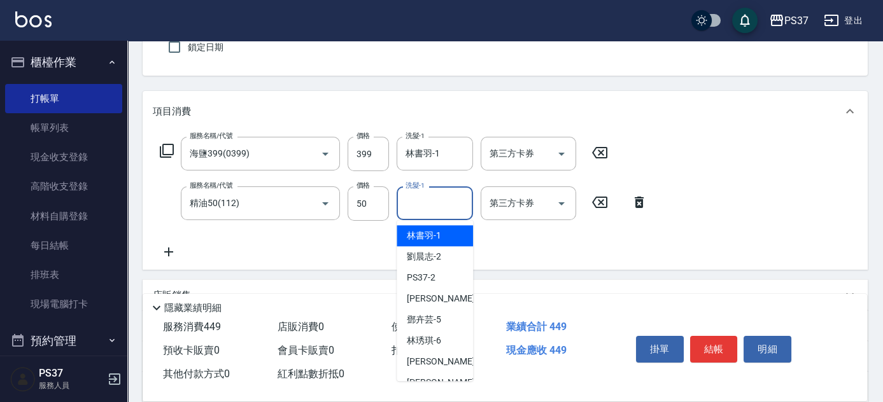
click at [434, 209] on input "洗髮-1" at bounding box center [434, 203] width 65 height 22
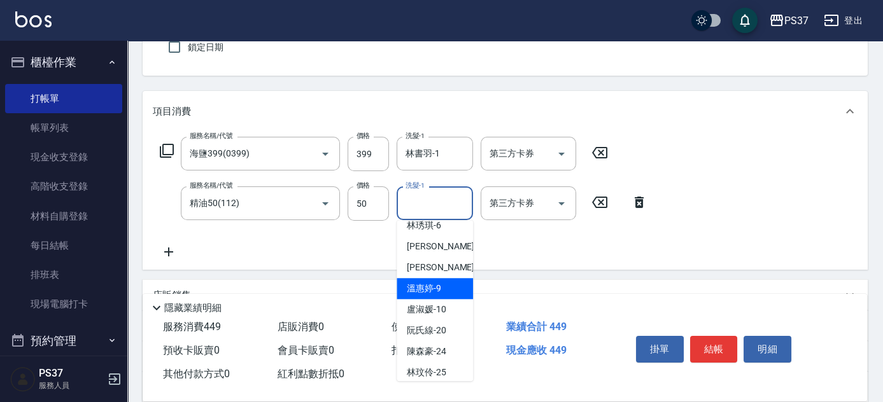
click at [431, 284] on span "[PERSON_NAME]-9" at bounding box center [424, 288] width 34 height 13
type input "溫惠婷-9"
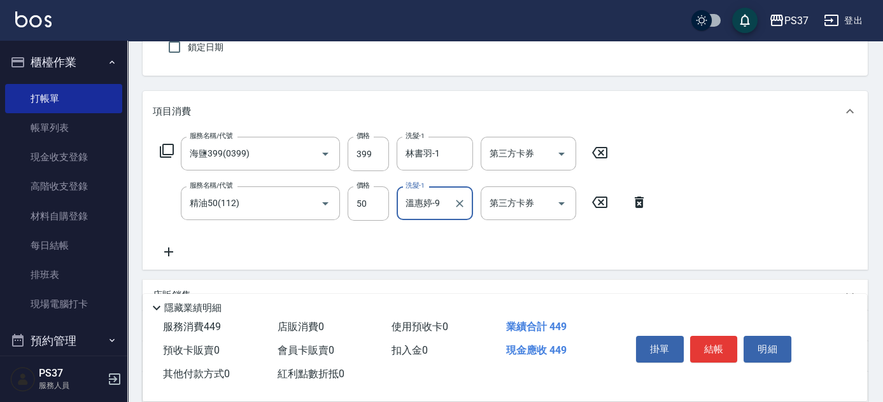
click at [176, 255] on icon at bounding box center [169, 251] width 32 height 15
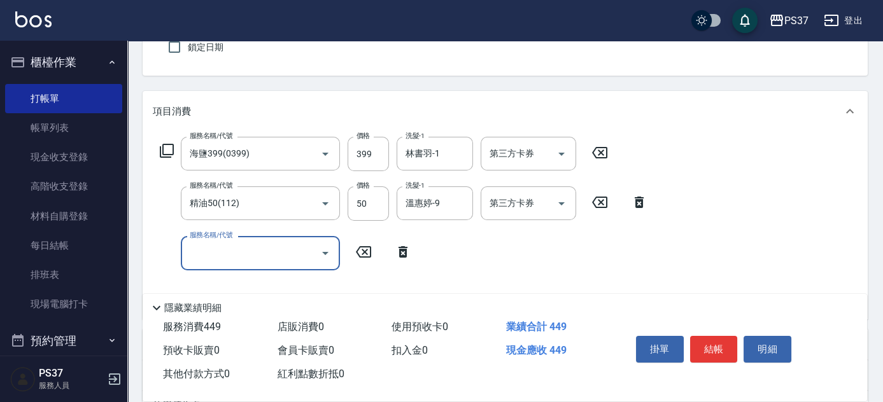
click at [207, 255] on input "服務名稱/代號" at bounding box center [250, 253] width 129 height 22
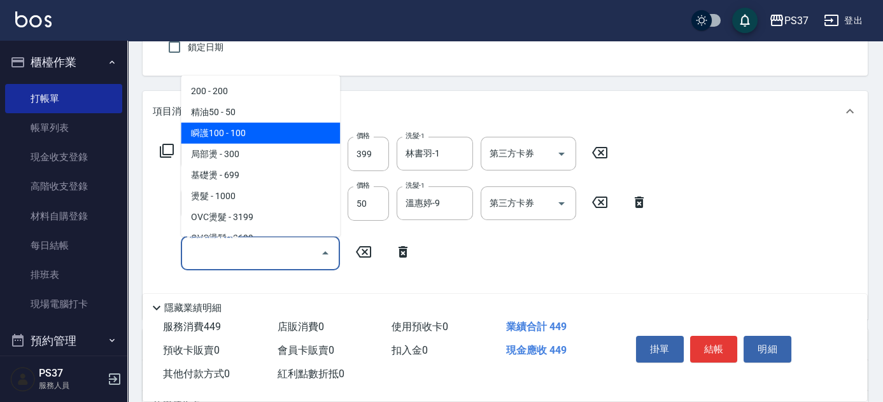
click at [263, 129] on span "瞬護100 - 100" at bounding box center [260, 133] width 159 height 21
type input "瞬護100(113)"
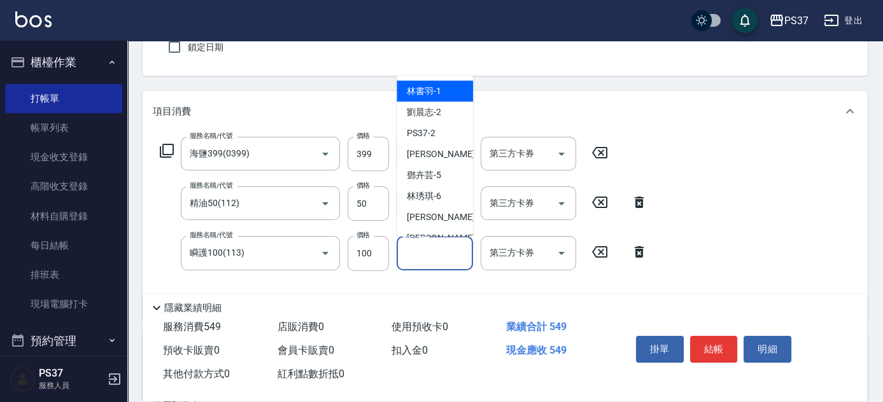
click at [431, 252] on input "洗髮-1" at bounding box center [434, 253] width 65 height 22
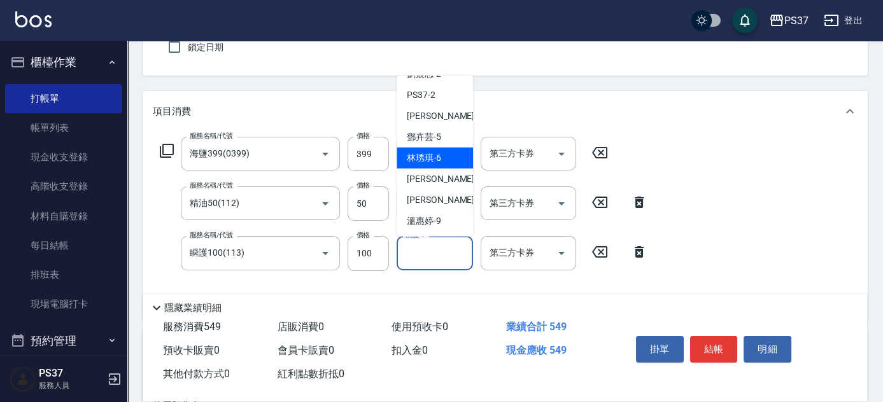
scroll to position [57, 0]
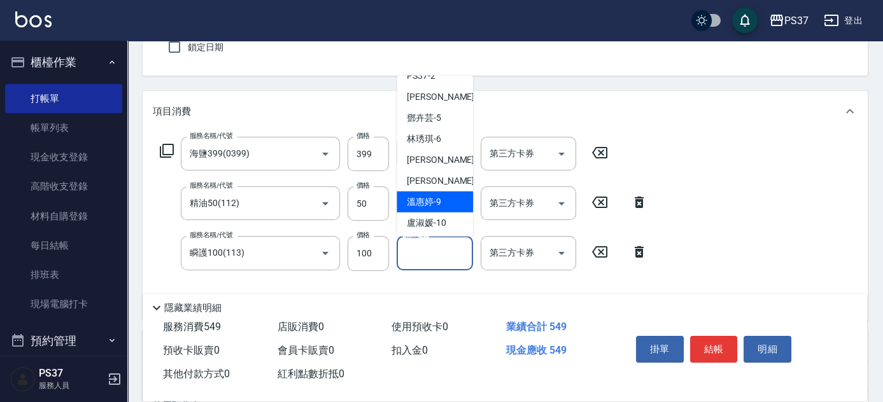
click at [434, 197] on span "[PERSON_NAME]-9" at bounding box center [424, 201] width 34 height 13
type input "溫惠婷-9"
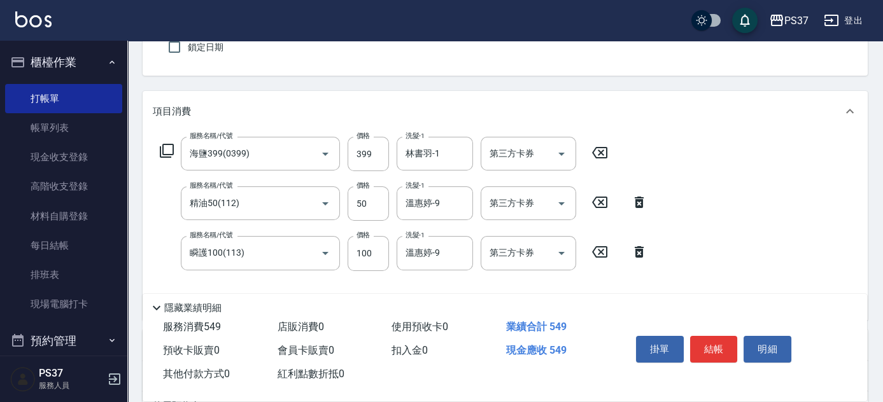
click at [636, 251] on icon at bounding box center [638, 251] width 9 height 11
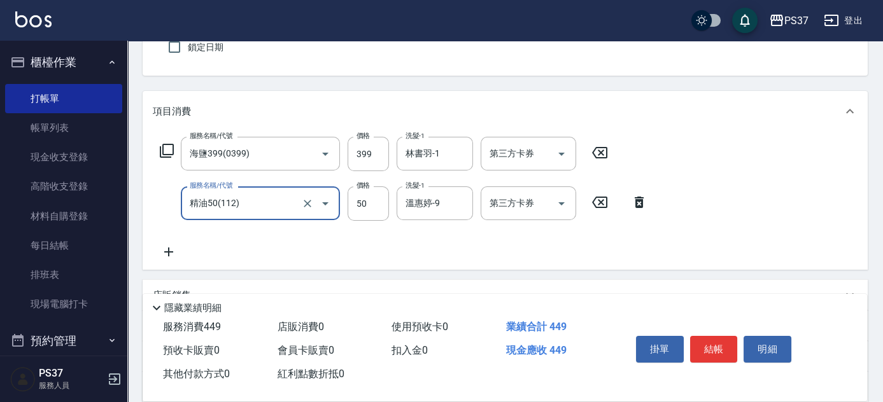
click at [638, 199] on icon at bounding box center [638, 202] width 9 height 11
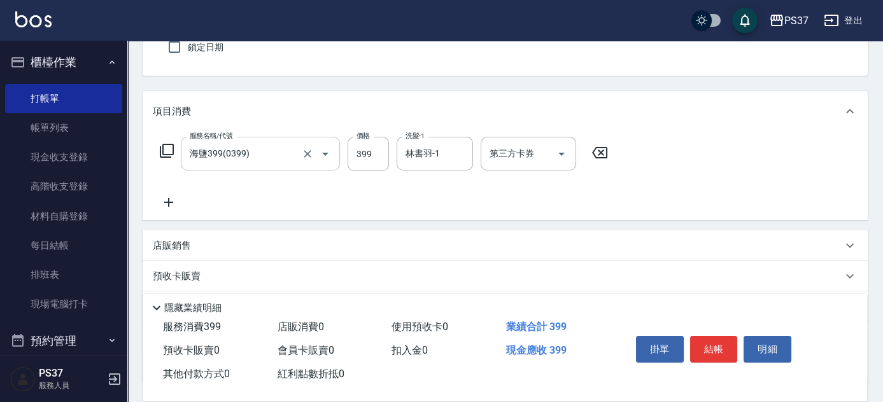
click at [272, 149] on input "海鹽399(0399)" at bounding box center [242, 154] width 112 height 22
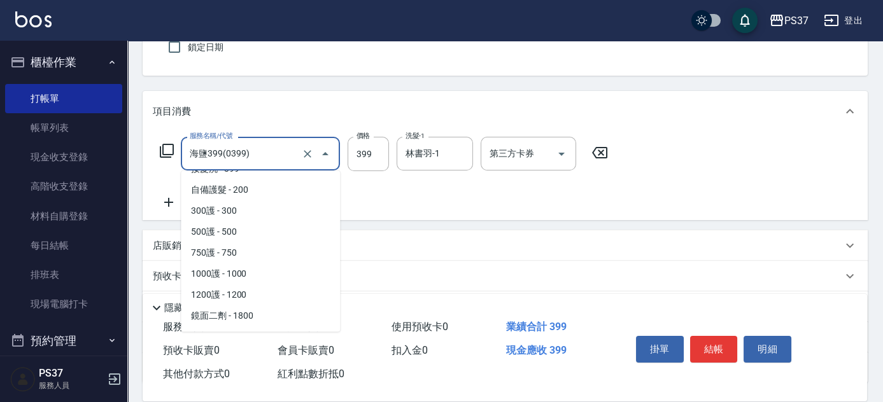
scroll to position [595, 0]
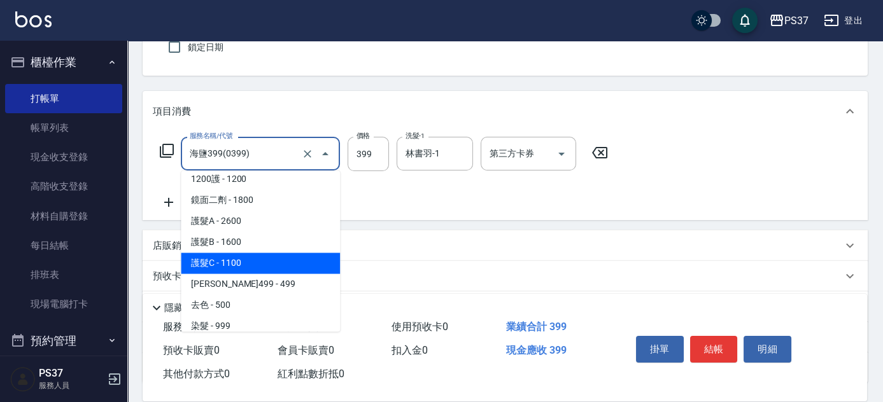
click at [281, 271] on span "護髮C - 1100" at bounding box center [260, 263] width 159 height 21
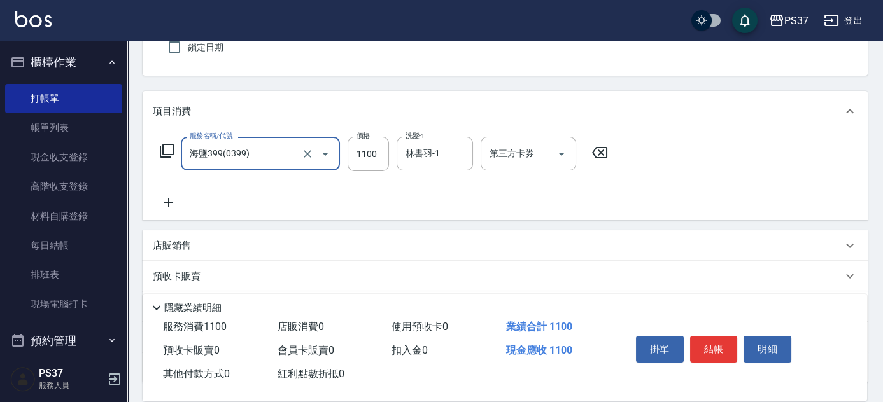
type input "護髮C(409)"
type input "1100"
click at [258, 144] on input "護髮C(409)" at bounding box center [242, 154] width 112 height 22
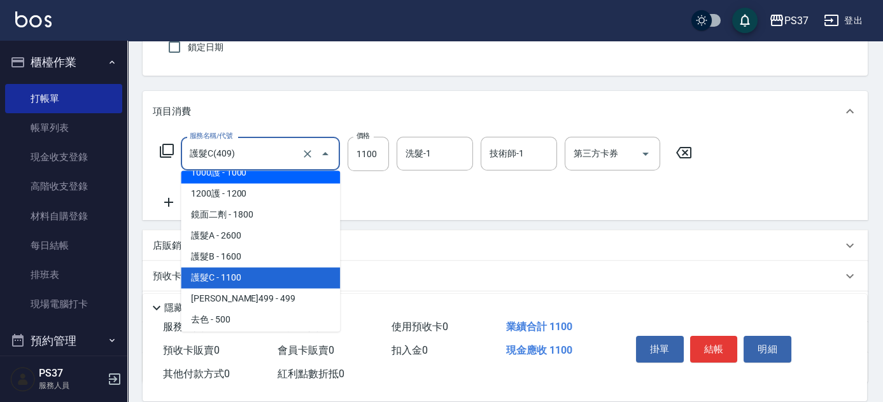
scroll to position [653, 0]
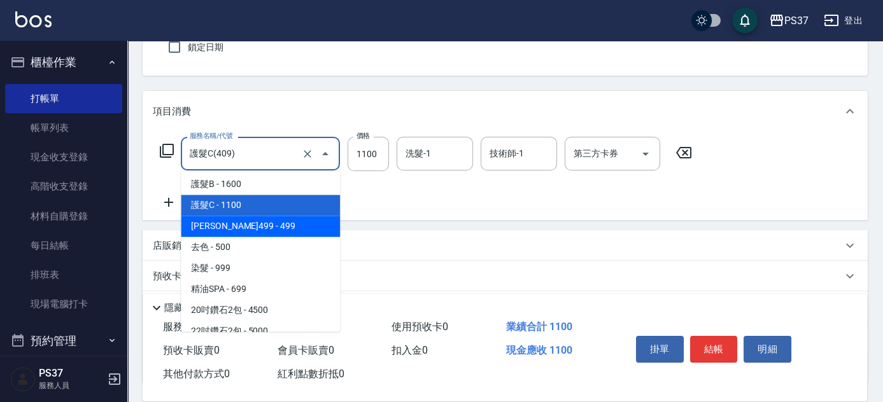
click at [258, 220] on span "[PERSON_NAME]499 - 499" at bounding box center [260, 226] width 159 height 21
type input "[PERSON_NAME]499(0499)"
type input "499"
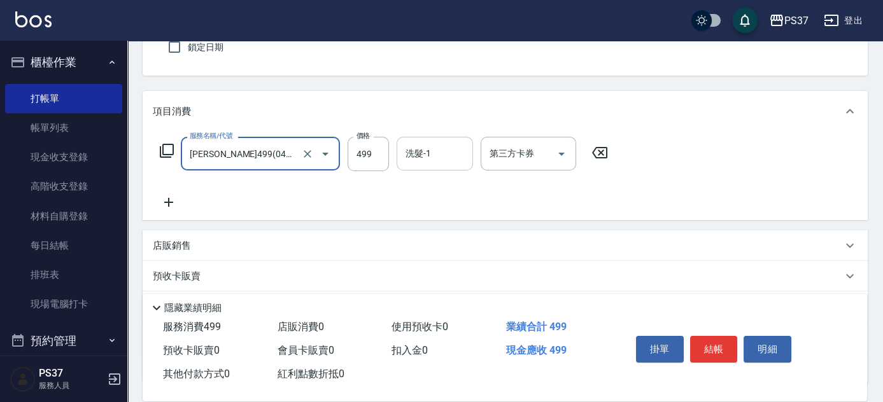
click at [409, 149] on div "洗髮-1 洗髮-1" at bounding box center [434, 154] width 76 height 34
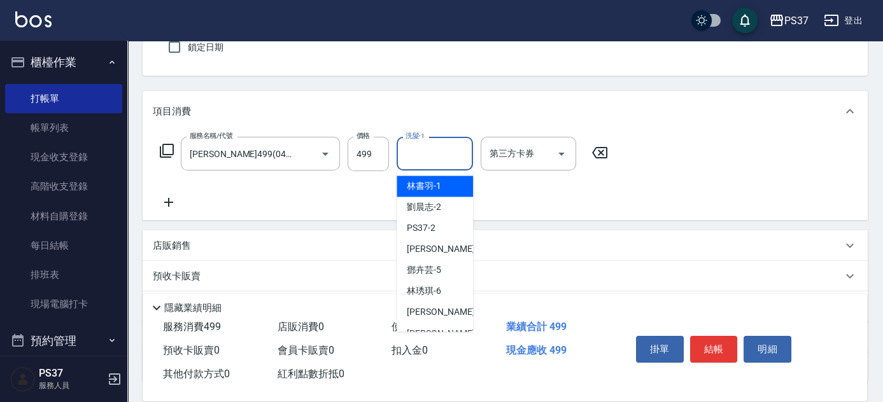
click at [433, 187] on span "[PERSON_NAME]-1" at bounding box center [424, 185] width 34 height 13
type input "林書羽-1"
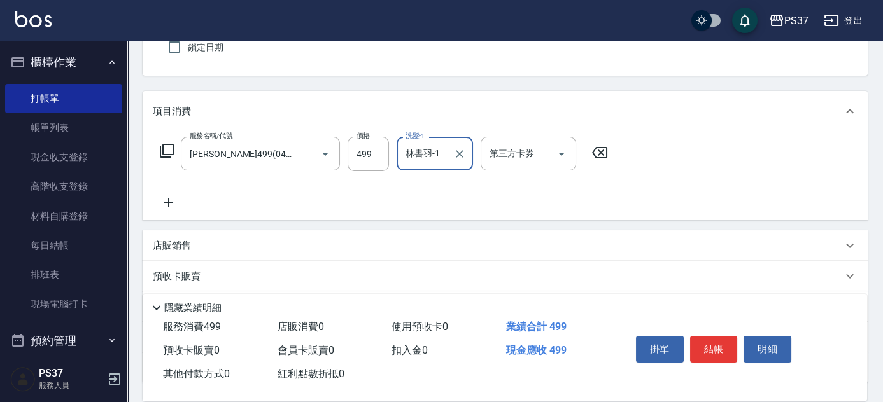
click at [169, 197] on icon at bounding box center [169, 202] width 32 height 15
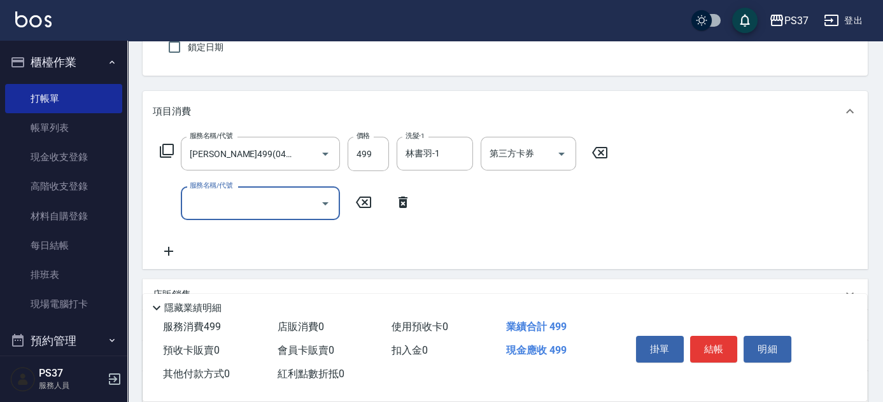
click at [232, 208] on input "服務名稱/代號" at bounding box center [250, 203] width 129 height 22
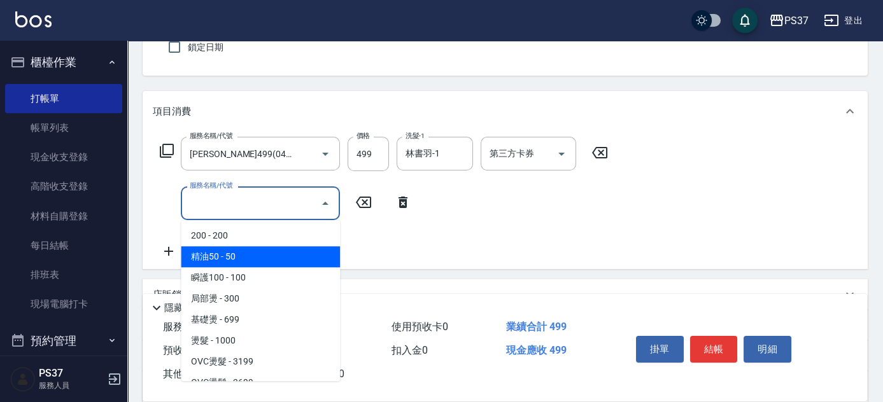
click at [265, 265] on span "精油50 - 50" at bounding box center [260, 256] width 159 height 21
type input "精油50(112)"
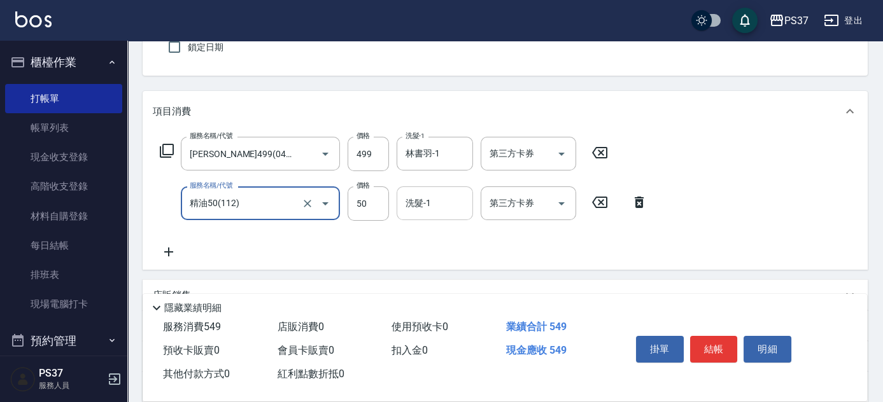
click at [434, 200] on input "洗髮-1" at bounding box center [434, 203] width 65 height 22
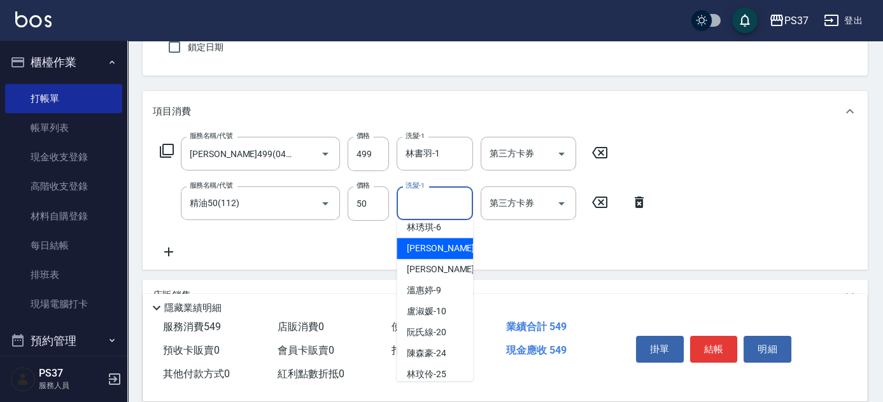
scroll to position [115, 0]
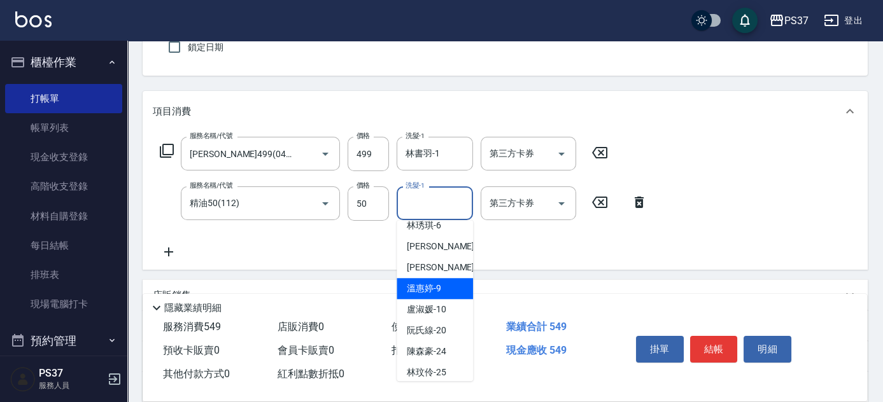
click at [419, 285] on span "[PERSON_NAME]-9" at bounding box center [424, 288] width 34 height 13
type input "溫惠婷-9"
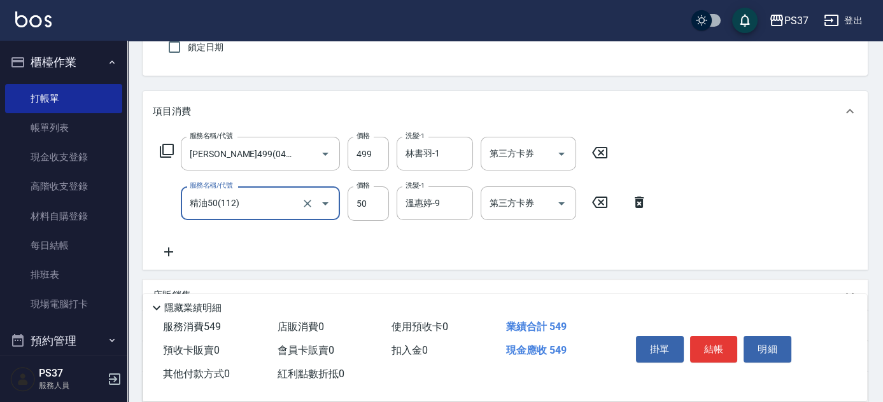
click at [271, 199] on input "精油50(112)" at bounding box center [242, 203] width 112 height 22
click at [260, 209] on input "精油50(112)" at bounding box center [242, 203] width 112 height 22
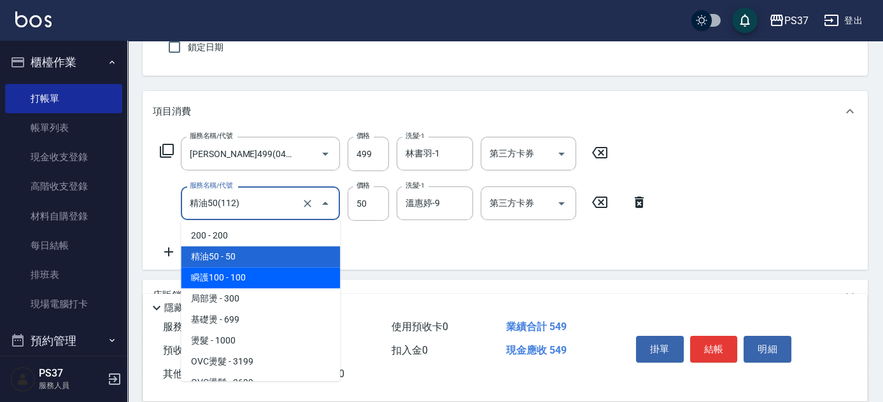
click at [251, 272] on span "瞬護100 - 100" at bounding box center [260, 277] width 159 height 21
type input "瞬護100(113)"
type input "100"
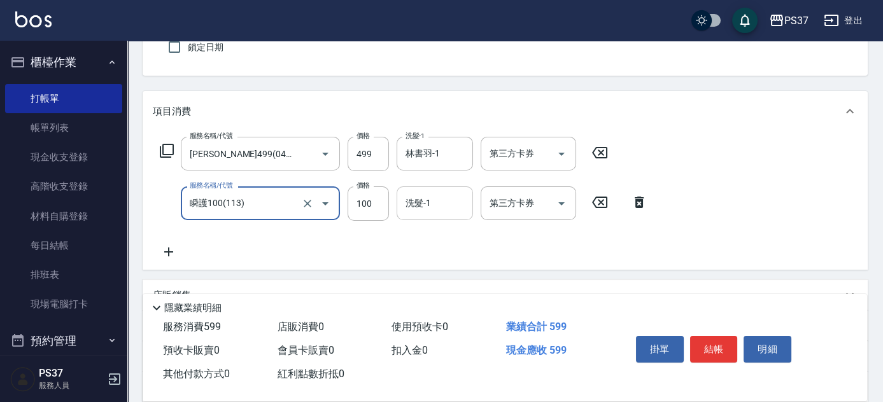
click at [429, 188] on div "洗髮-1" at bounding box center [434, 203] width 76 height 34
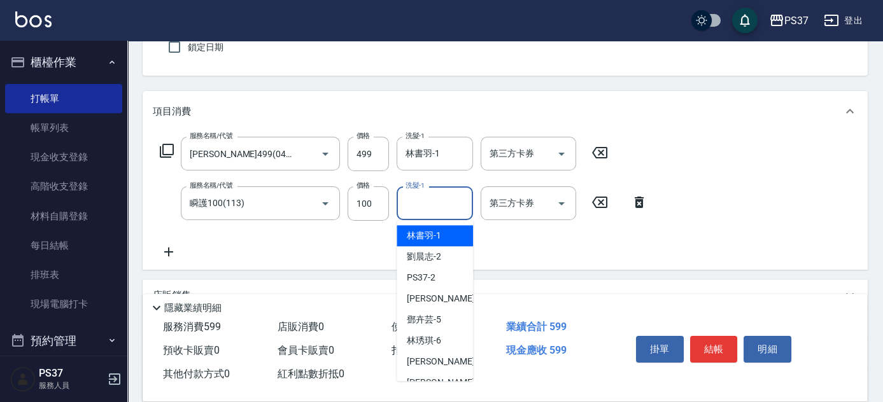
click at [426, 234] on span "[PERSON_NAME]-1" at bounding box center [424, 235] width 34 height 13
type input "林書羽-1"
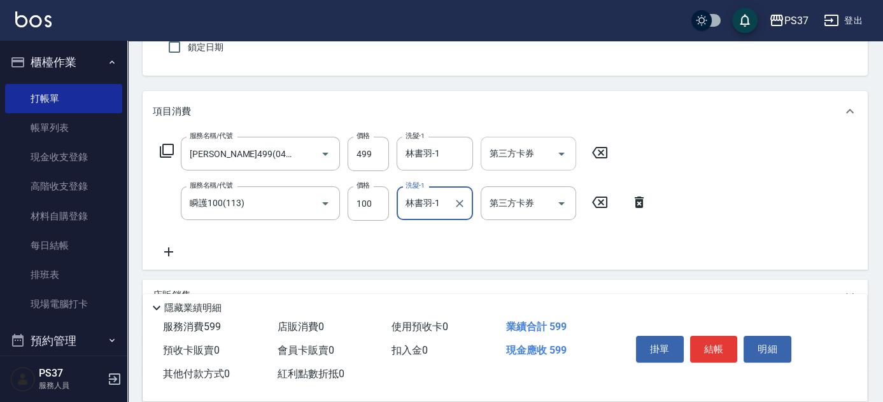
click at [556, 150] on icon "Open" at bounding box center [561, 153] width 15 height 15
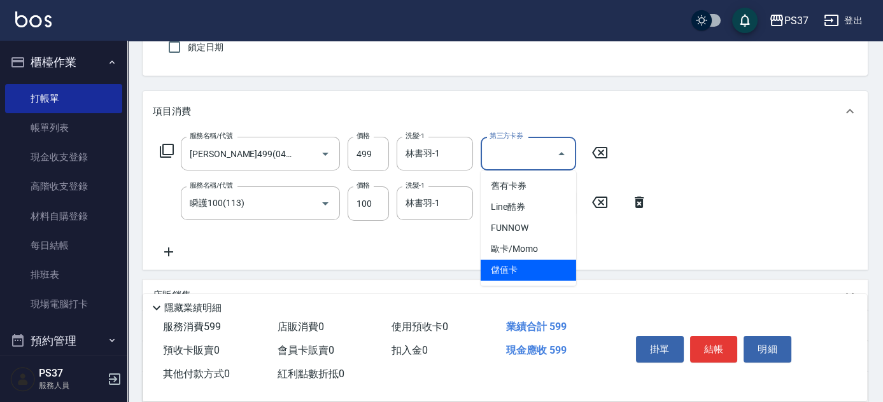
click at [532, 269] on span "儲值卡" at bounding box center [527, 270] width 95 height 21
type input "儲值卡"
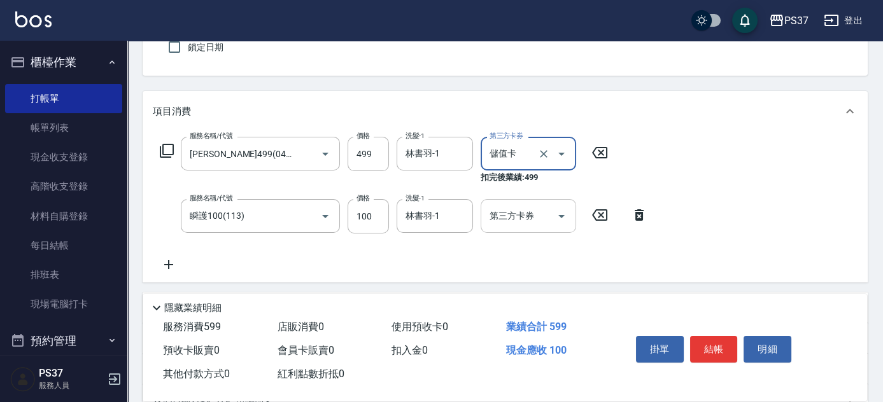
click at [563, 215] on icon "Open" at bounding box center [561, 216] width 15 height 15
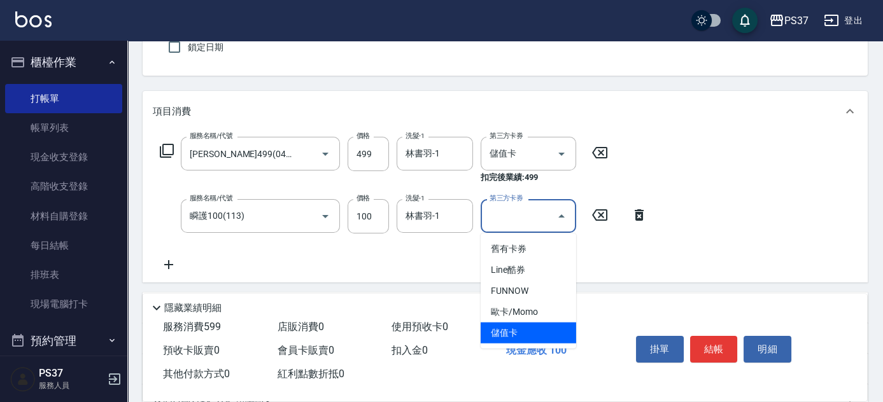
click at [537, 324] on span "儲值卡" at bounding box center [527, 333] width 95 height 21
type input "儲值卡"
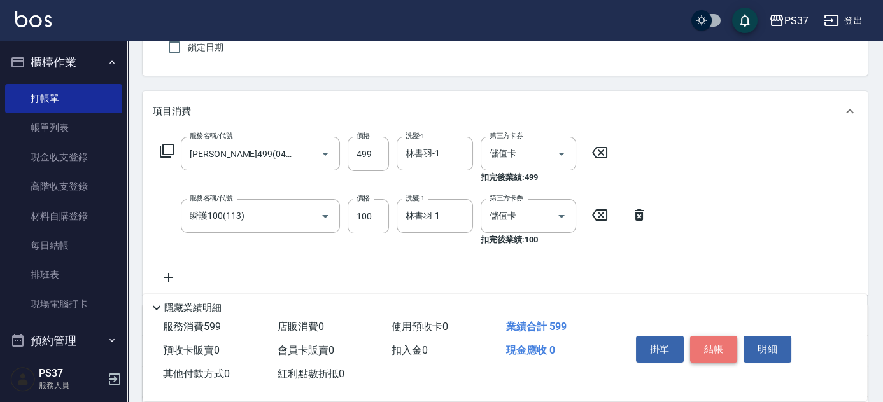
click at [704, 349] on button "結帳" at bounding box center [714, 349] width 48 height 27
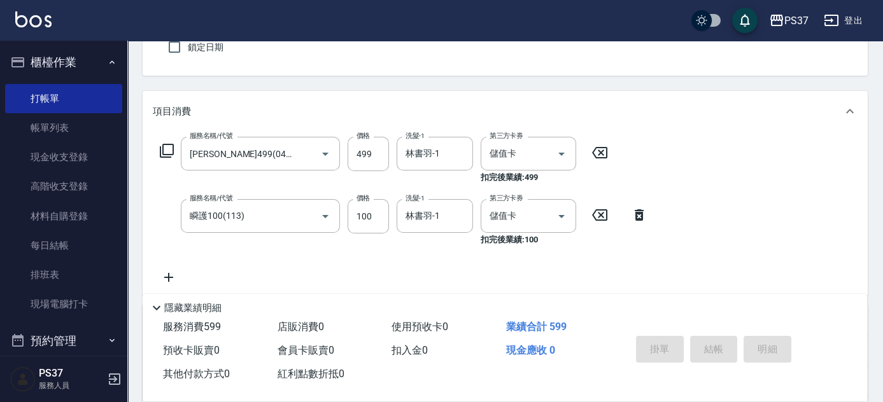
type input "[DATE] 19:48"
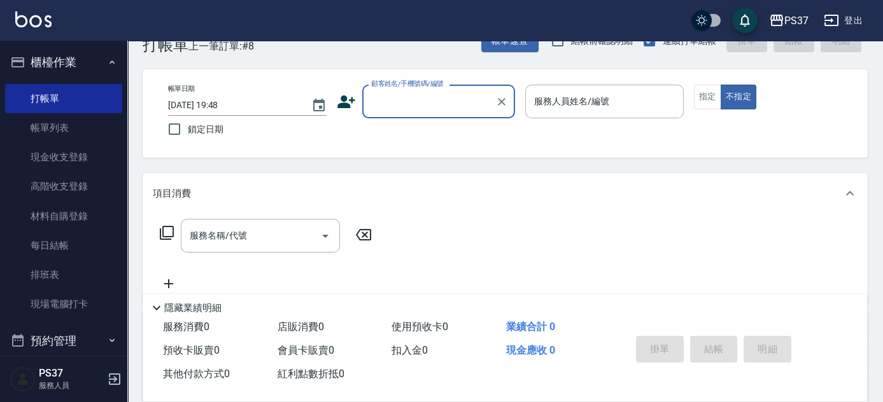
scroll to position [0, 0]
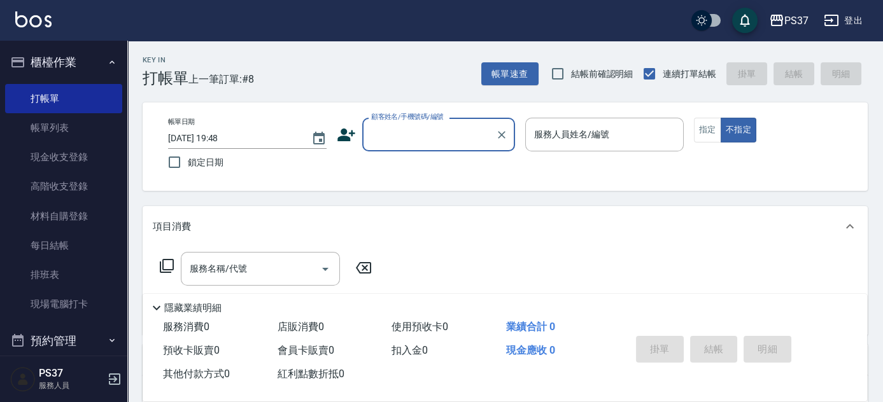
click at [416, 144] on input "顧客姓名/手機號碼/編號" at bounding box center [429, 134] width 122 height 22
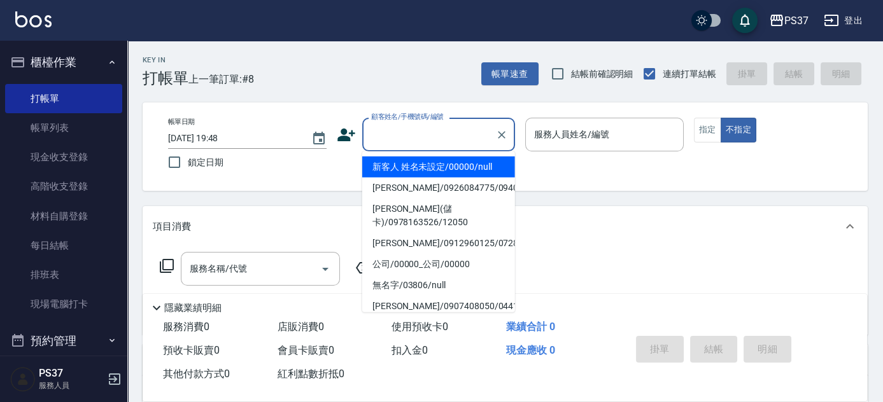
click at [425, 172] on li "新客人 姓名未設定/00000/null" at bounding box center [438, 167] width 153 height 21
type input "新客人 姓名未設定/00000/null"
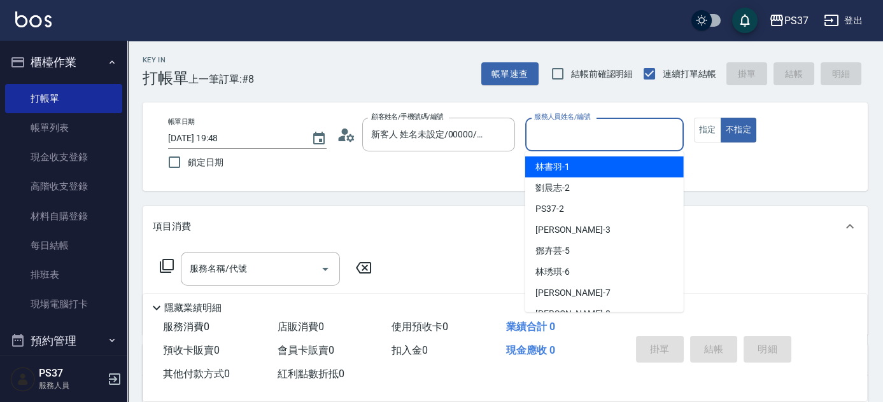
click at [571, 140] on input "服務人員姓名/編號" at bounding box center [604, 134] width 147 height 22
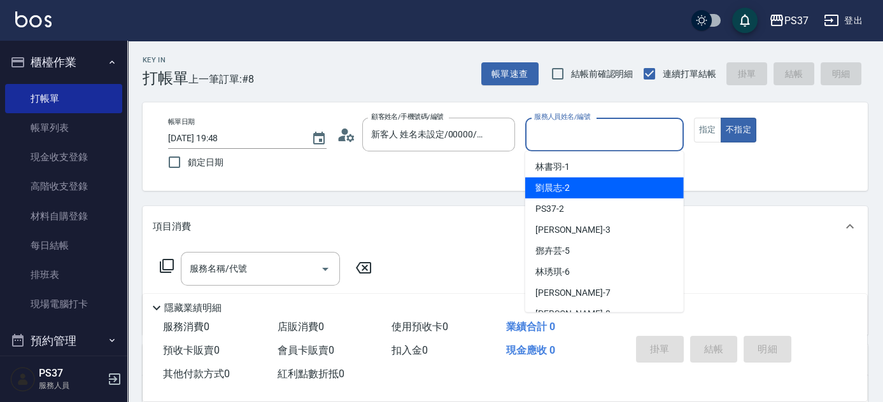
click at [589, 188] on div "[PERSON_NAME]-2" at bounding box center [604, 188] width 158 height 21
type input "劉晨志-2"
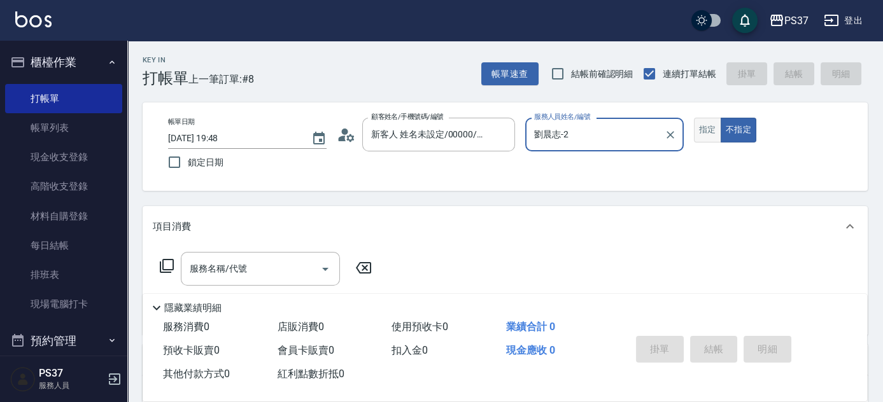
click at [698, 125] on button "指定" at bounding box center [707, 130] width 27 height 25
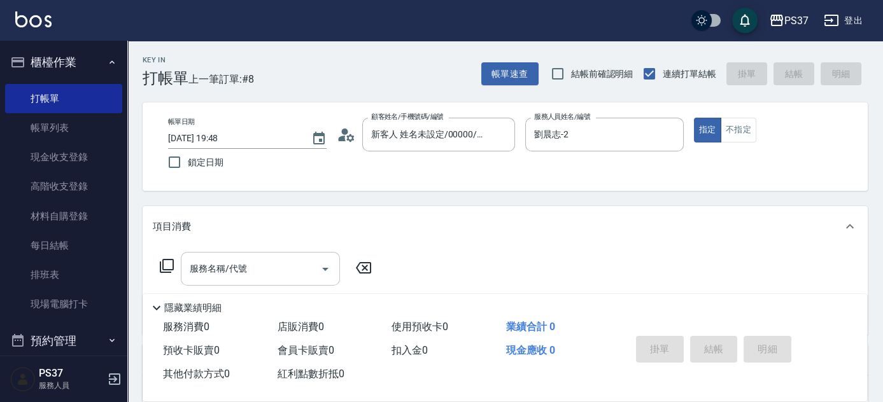
click at [256, 271] on input "服務名稱/代號" at bounding box center [250, 269] width 129 height 22
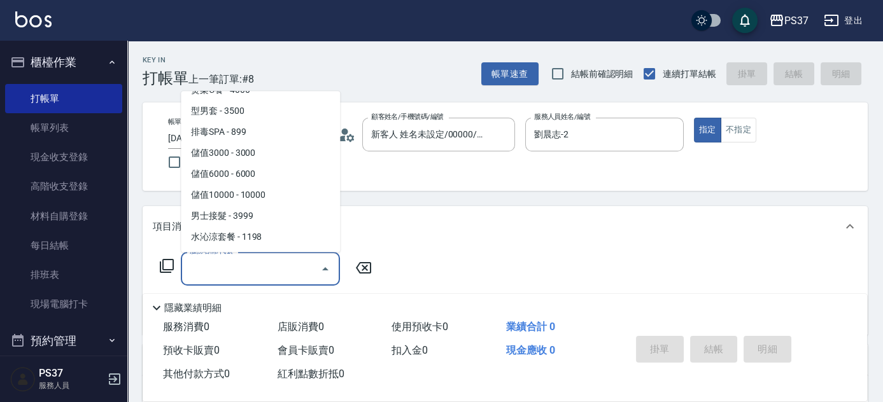
scroll to position [1388, 0]
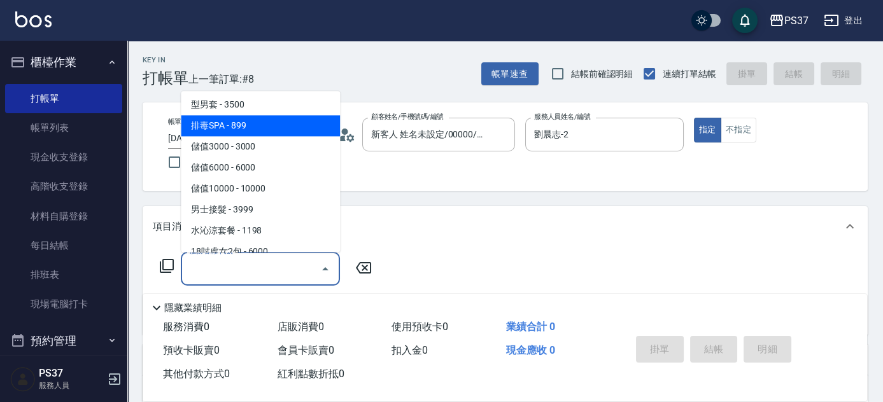
click at [260, 116] on span "排毒SPA - 899" at bounding box center [260, 126] width 159 height 21
type input "排毒SPA(0899)"
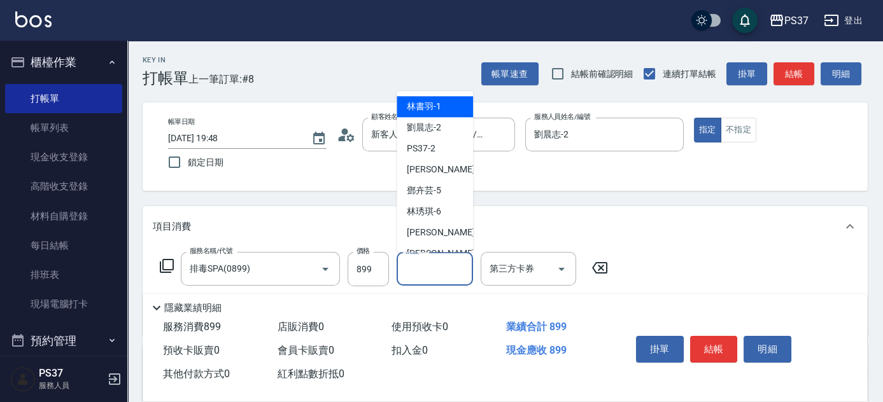
click at [430, 266] on input "洗髮-1" at bounding box center [434, 269] width 65 height 22
click at [423, 106] on span "[PERSON_NAME]-1" at bounding box center [424, 107] width 34 height 13
type input "林書羽-1"
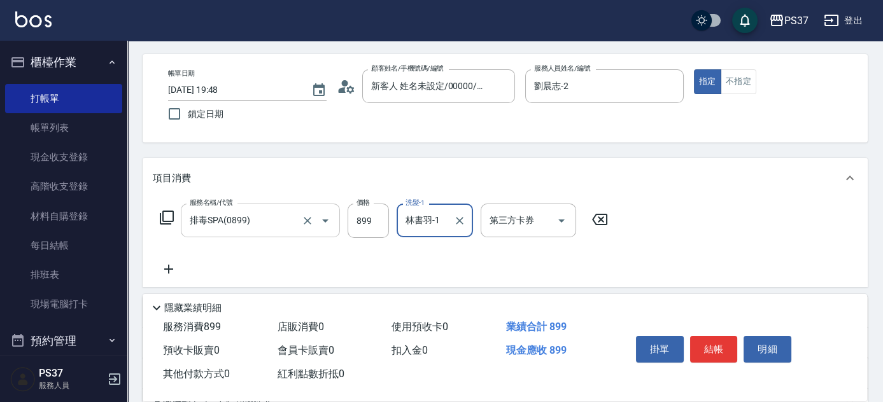
scroll to position [115, 0]
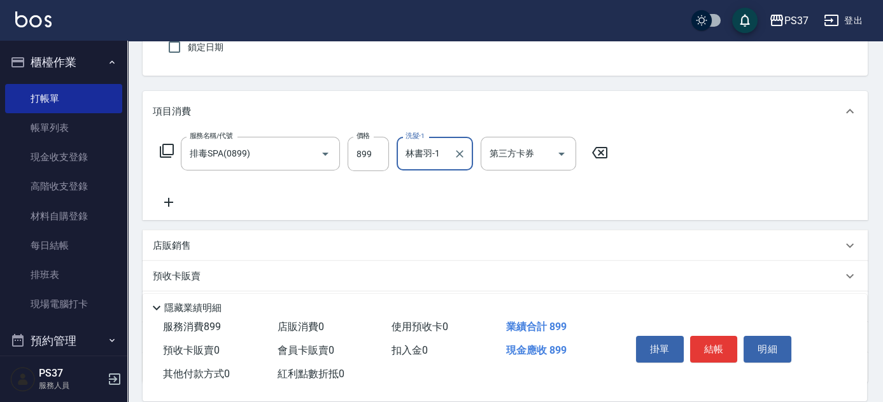
click at [160, 197] on icon at bounding box center [169, 202] width 32 height 15
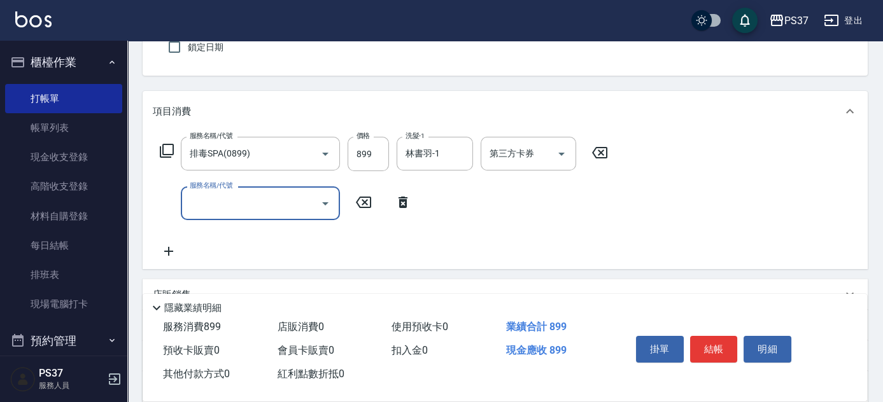
click at [219, 202] on input "服務名稱/代號" at bounding box center [250, 203] width 129 height 22
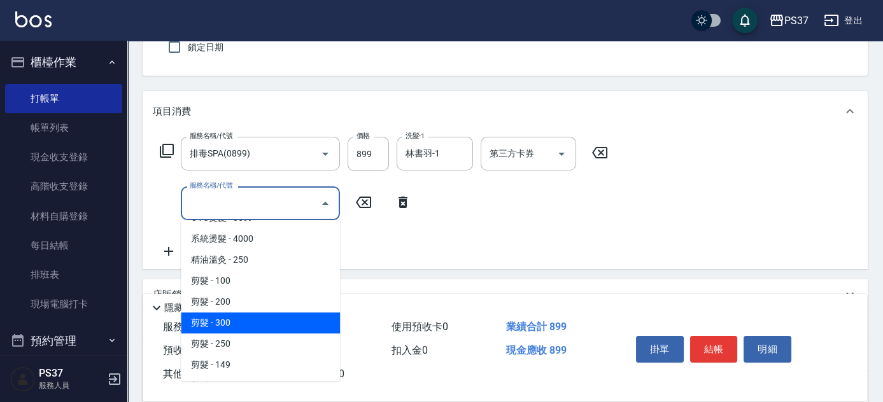
scroll to position [173, 0]
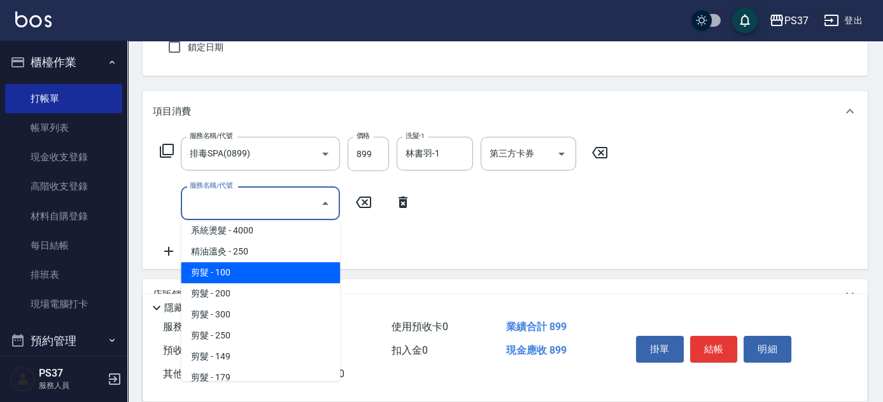
click at [263, 264] on span "剪髮 - 100" at bounding box center [260, 272] width 159 height 21
type input "剪髮(300)"
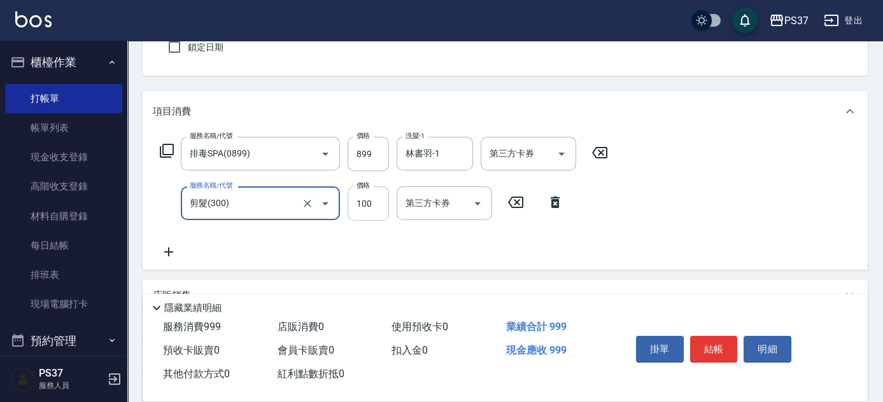
click at [363, 216] on input "100" at bounding box center [367, 203] width 41 height 34
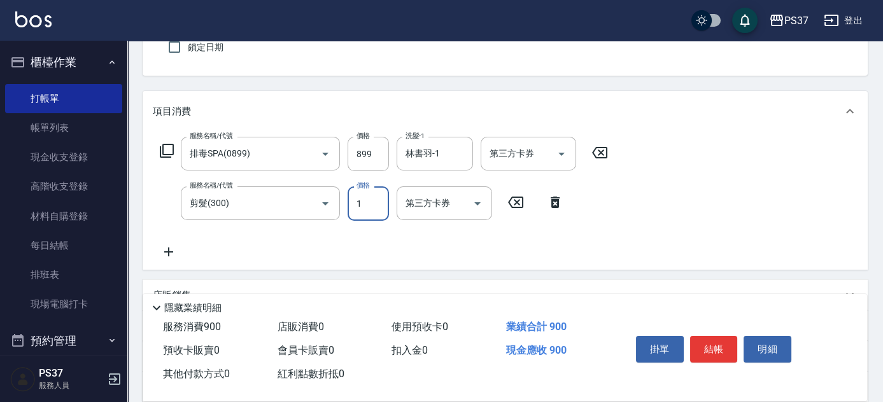
type input "1"
click at [559, 151] on icon "Open" at bounding box center [561, 153] width 15 height 15
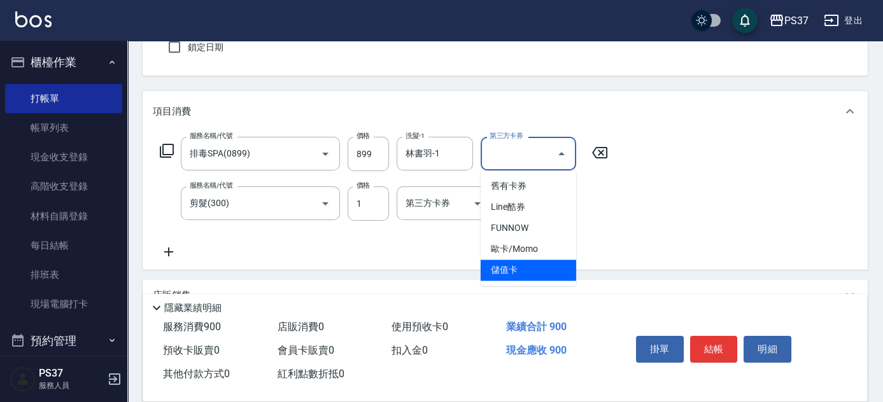
click at [536, 270] on span "儲值卡" at bounding box center [527, 270] width 95 height 21
type input "儲值卡"
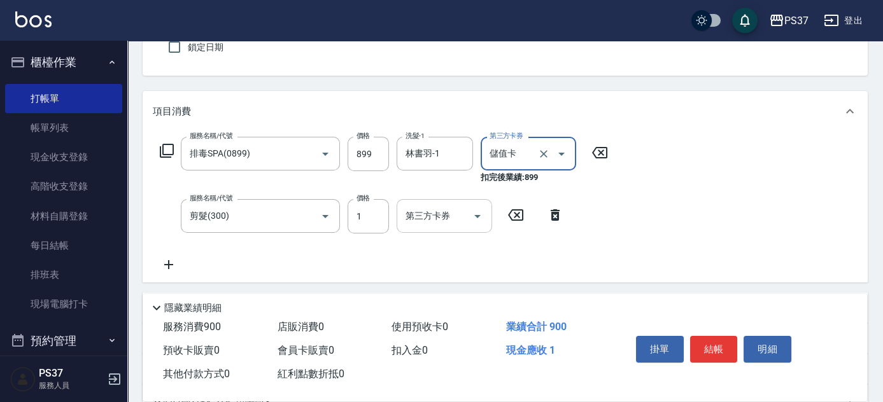
click at [473, 216] on icon "Open" at bounding box center [477, 216] width 15 height 15
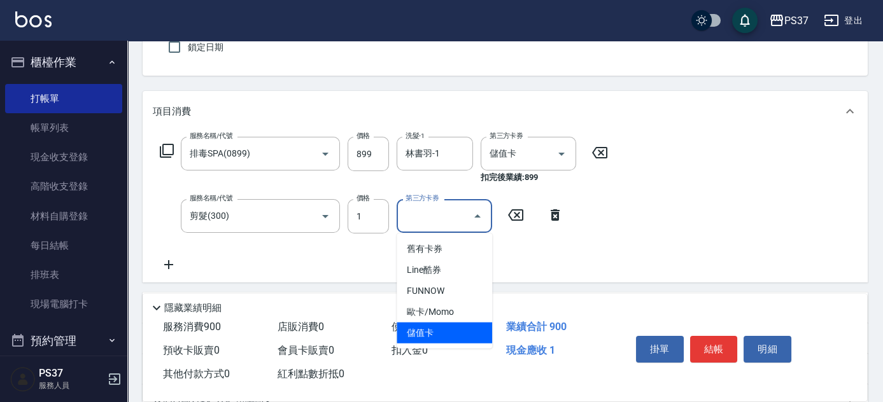
click at [438, 327] on span "儲值卡" at bounding box center [443, 333] width 95 height 21
type input "儲值卡"
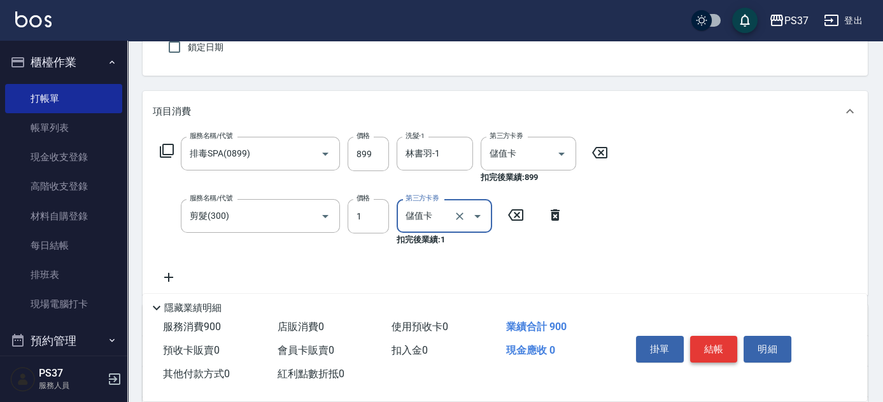
click at [718, 347] on button "結帳" at bounding box center [714, 349] width 48 height 27
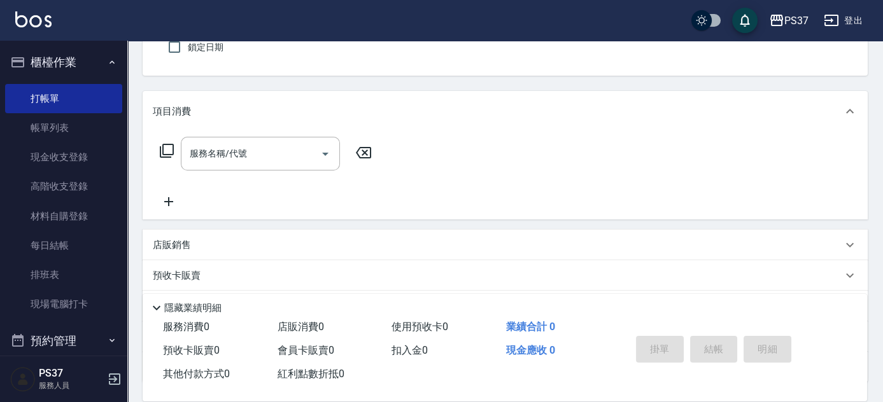
scroll to position [0, 0]
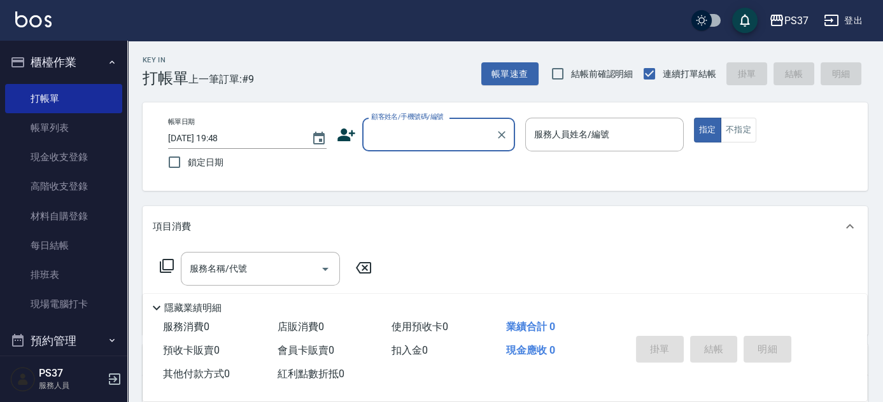
click at [424, 142] on input "顧客姓名/手機號碼/編號" at bounding box center [429, 134] width 122 height 22
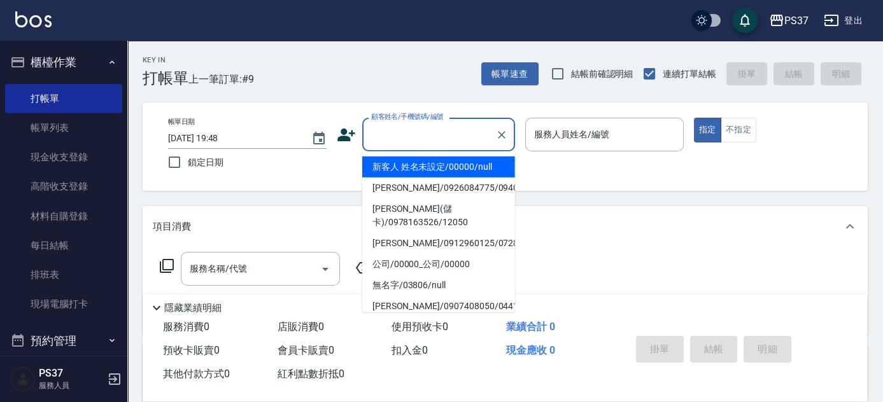
click at [424, 169] on li "新客人 姓名未設定/00000/null" at bounding box center [438, 167] width 153 height 21
type input "新客人 姓名未設定/00000/null"
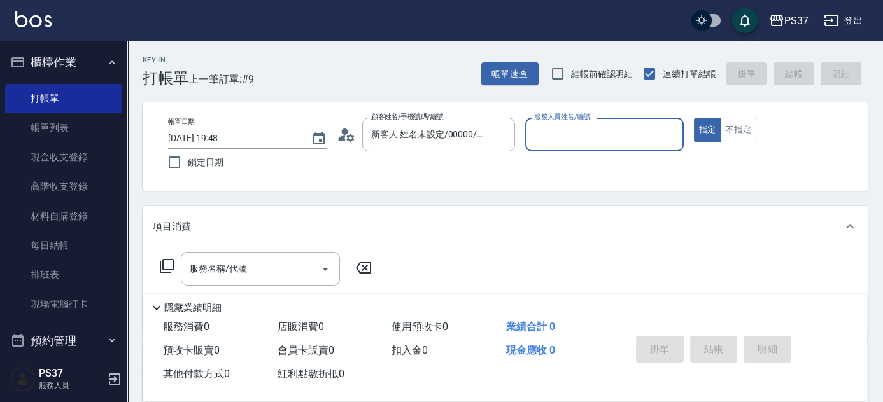
click at [565, 140] on input "服務人員姓名/編號" at bounding box center [604, 134] width 147 height 22
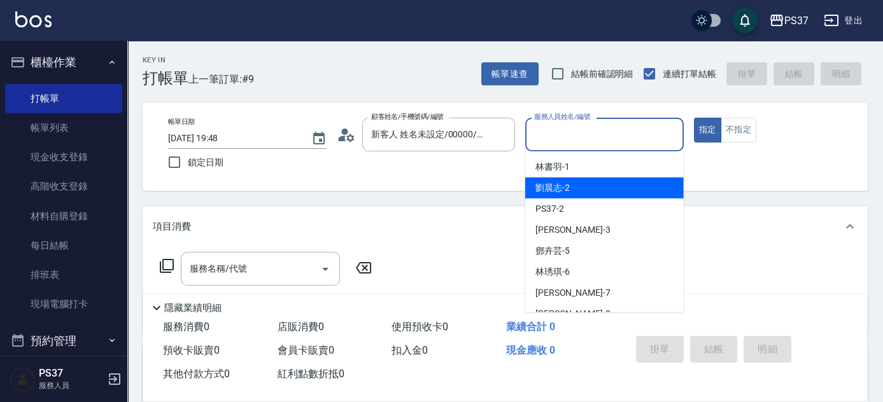
click at [571, 182] on div "[PERSON_NAME]-2" at bounding box center [604, 188] width 158 height 21
click at [584, 135] on input "劉晨志-2" at bounding box center [595, 134] width 128 height 22
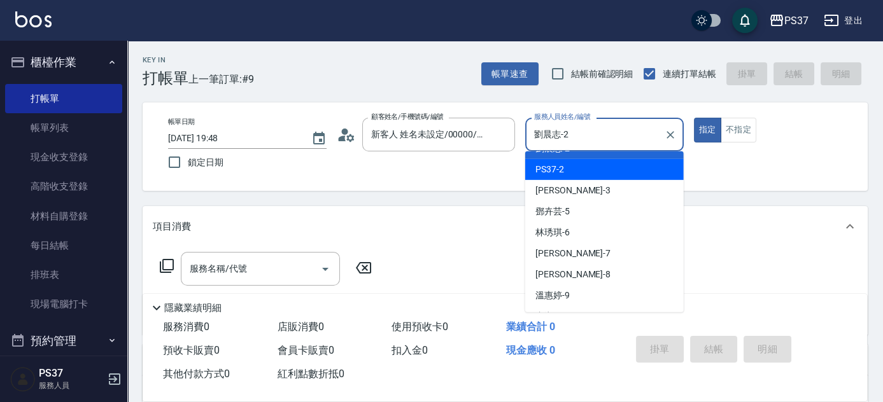
scroll to position [57, 0]
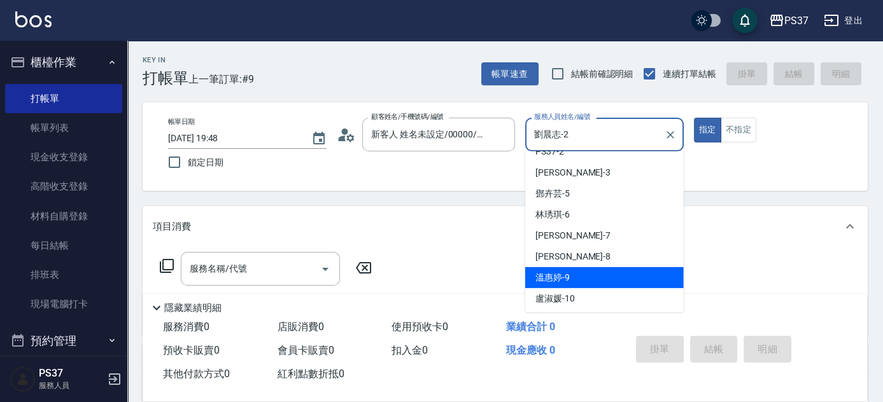
click at [593, 279] on div "[PERSON_NAME]-9" at bounding box center [604, 277] width 158 height 21
type input "溫惠婷-9"
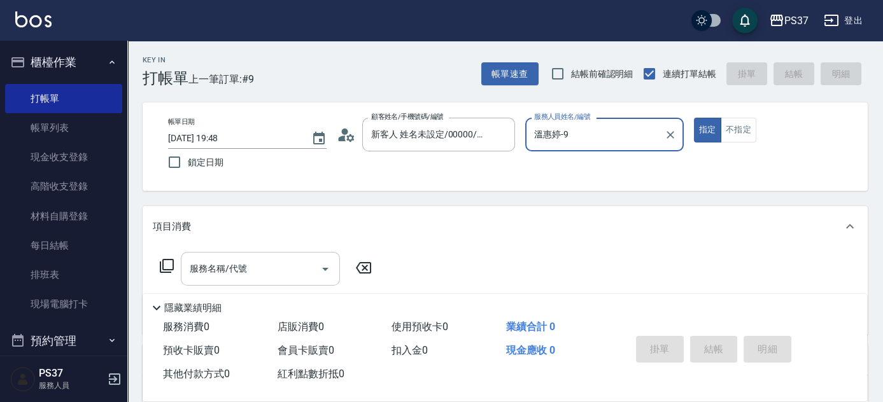
click at [272, 270] on input "服務名稱/代號" at bounding box center [250, 269] width 129 height 22
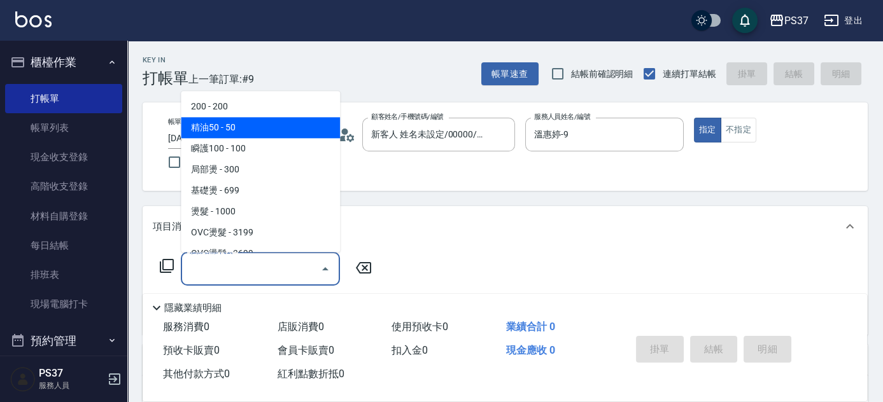
click at [243, 108] on span "200 - 200" at bounding box center [260, 107] width 159 height 21
type input "200(111)"
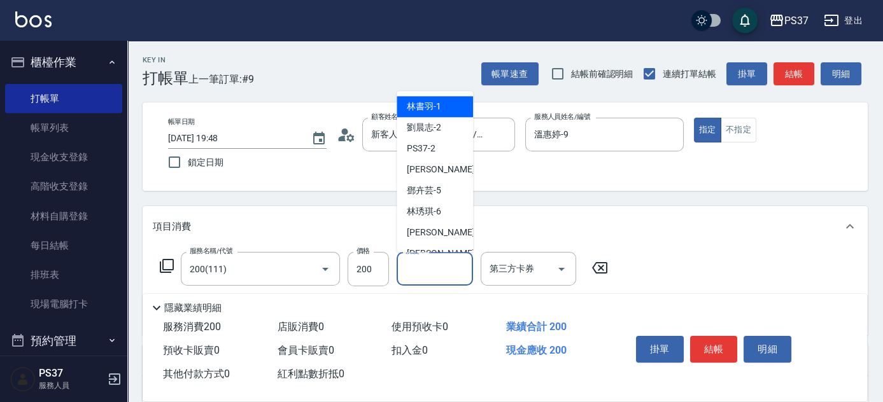
click at [451, 266] on input "洗髮-1" at bounding box center [434, 269] width 65 height 22
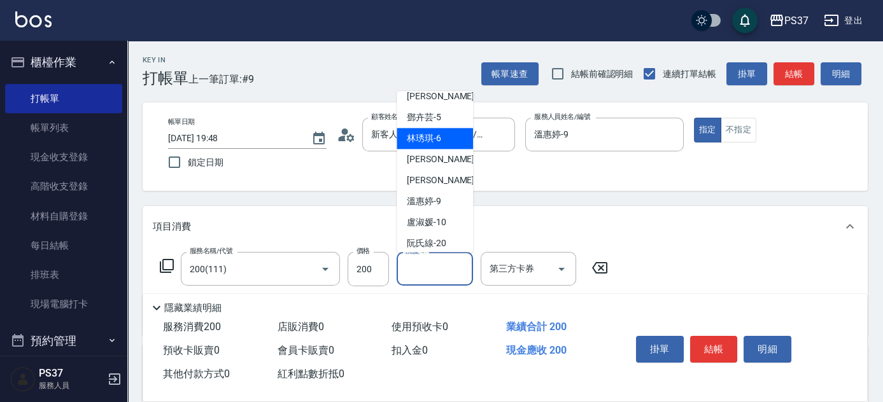
scroll to position [206, 0]
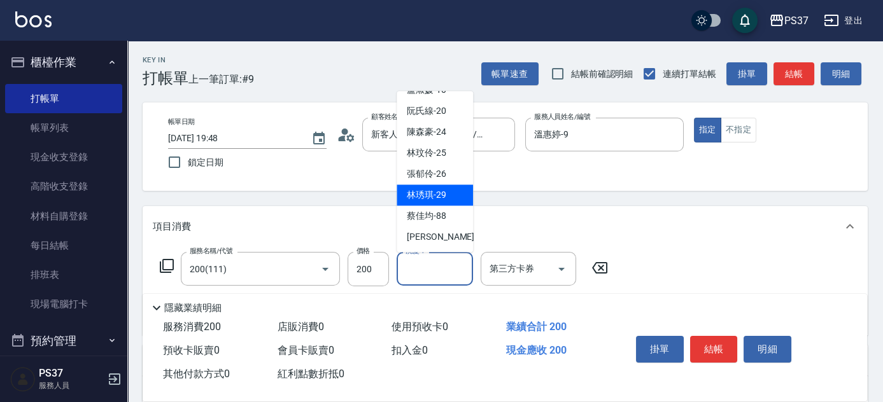
click at [436, 199] on span "[PERSON_NAME]-29" at bounding box center [426, 195] width 39 height 13
type input "林琇琪-29"
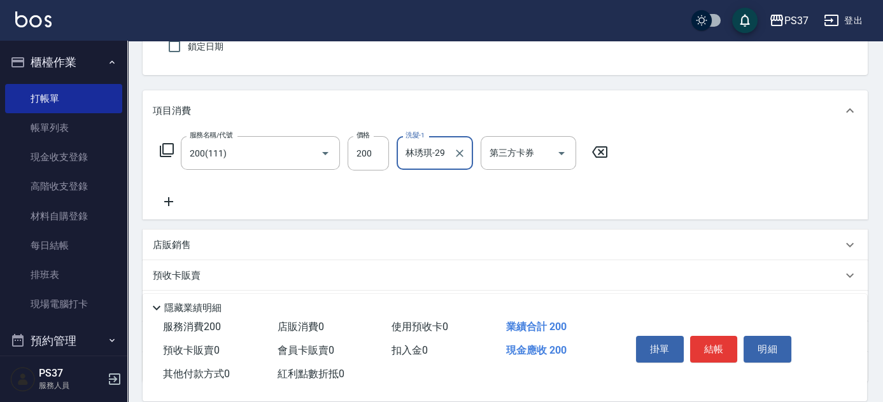
scroll to position [173, 0]
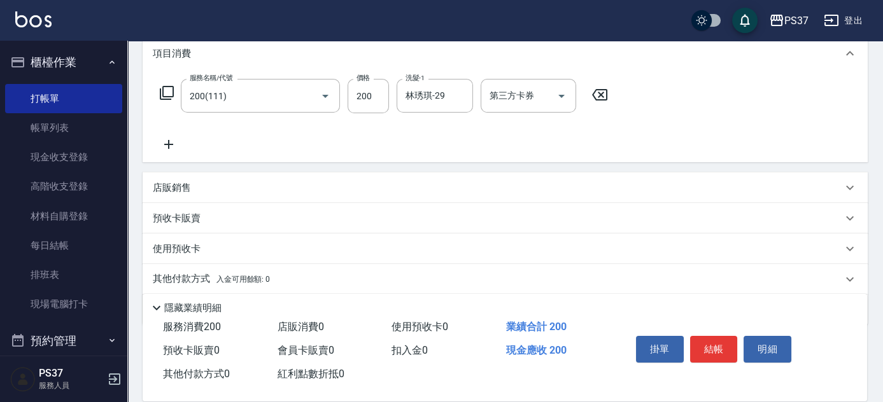
click at [169, 146] on icon at bounding box center [169, 144] width 32 height 15
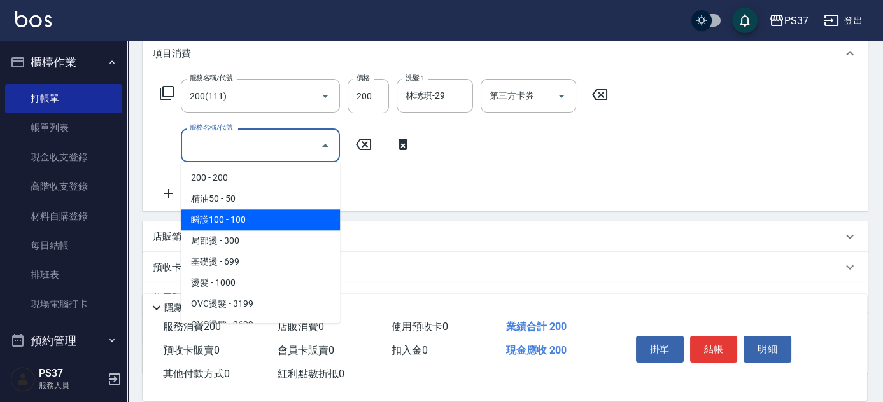
click at [253, 216] on span "瞬護100 - 100" at bounding box center [260, 219] width 159 height 21
type input "瞬護100(113)"
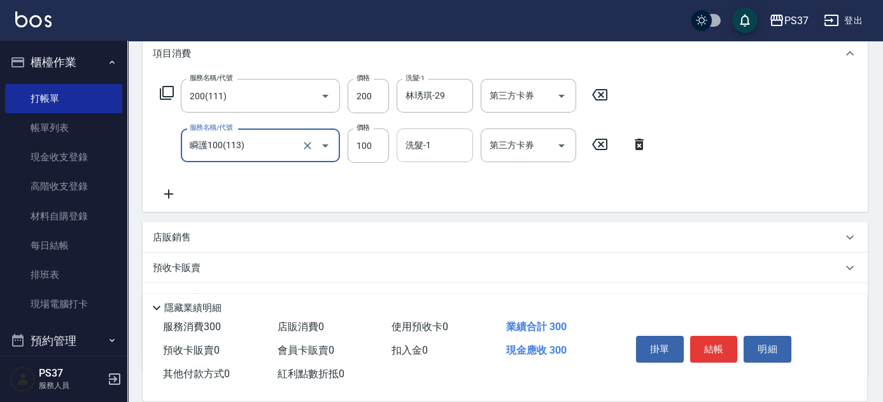
click at [419, 150] on input "洗髮-1" at bounding box center [434, 145] width 65 height 22
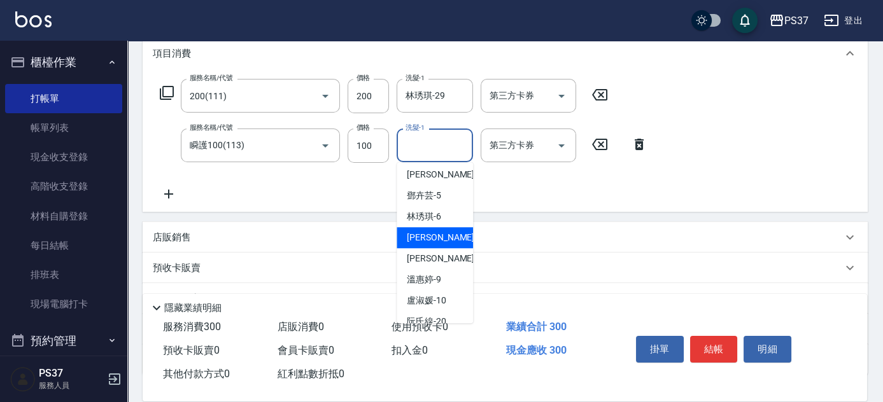
scroll to position [115, 0]
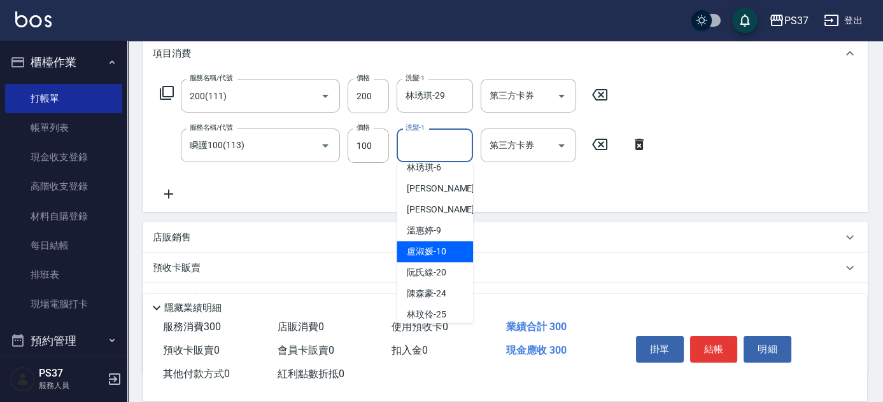
click at [442, 230] on div "[PERSON_NAME]-9" at bounding box center [434, 230] width 76 height 21
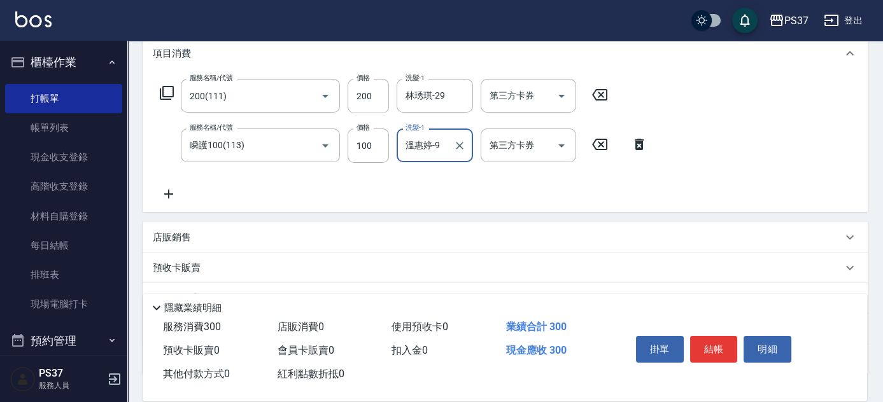
type input "溫惠婷-9"
click at [171, 193] on icon at bounding box center [168, 194] width 9 height 9
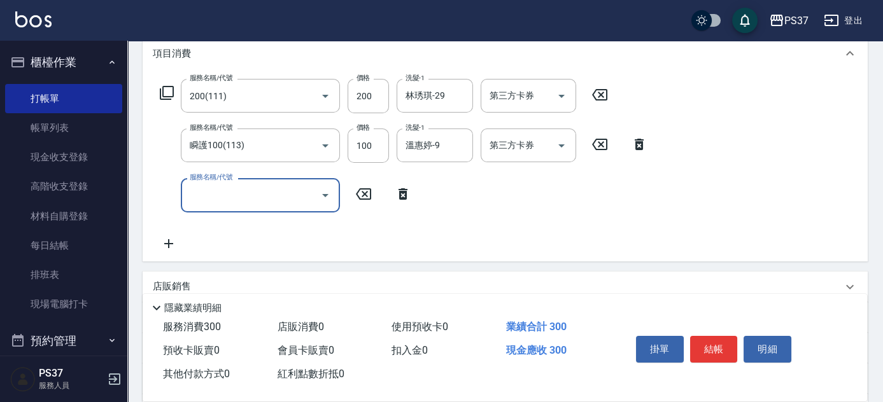
click at [215, 192] on input "服務名稱/代號" at bounding box center [250, 195] width 129 height 22
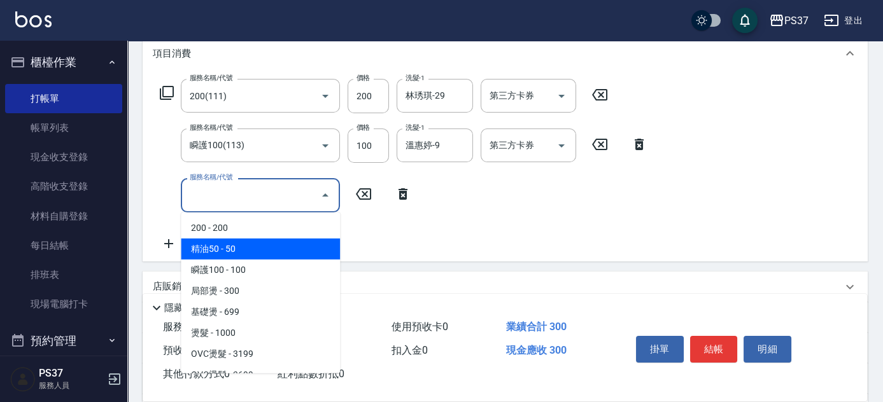
click at [253, 243] on span "精油50 - 50" at bounding box center [260, 249] width 159 height 21
type input "精油50(112)"
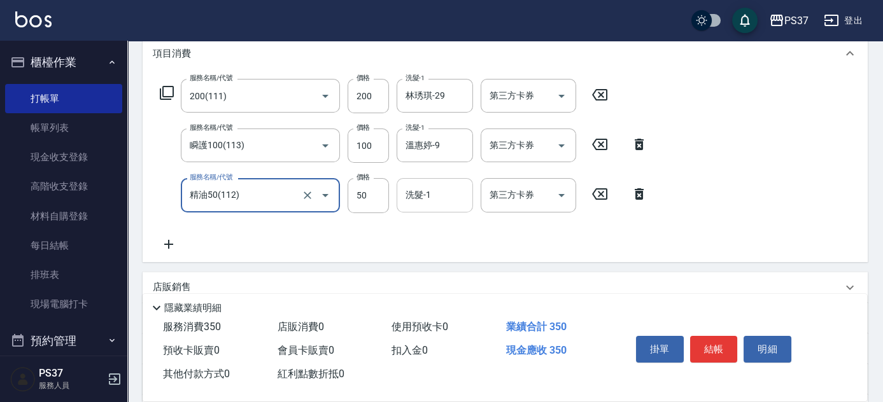
click at [428, 208] on div "洗髮-1" at bounding box center [434, 195] width 76 height 34
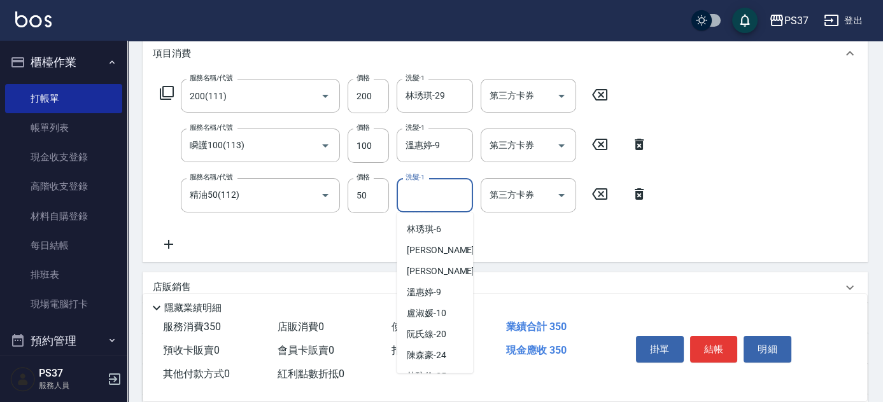
scroll to position [173, 0]
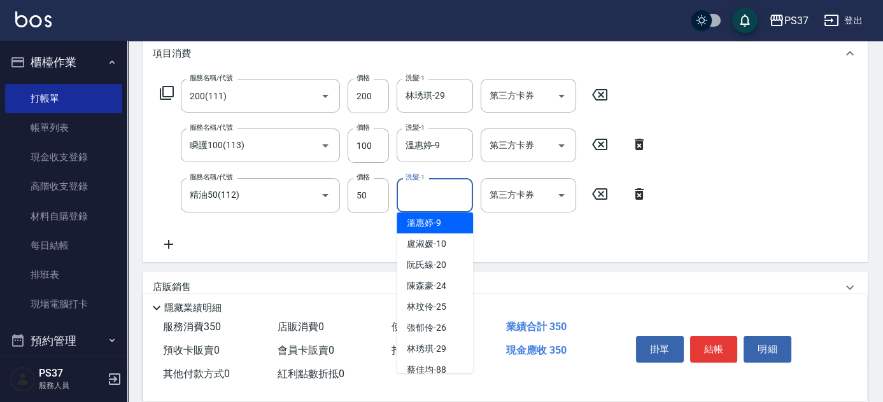
click at [438, 221] on span "[PERSON_NAME]-9" at bounding box center [424, 222] width 34 height 13
type input "溫惠婷-9"
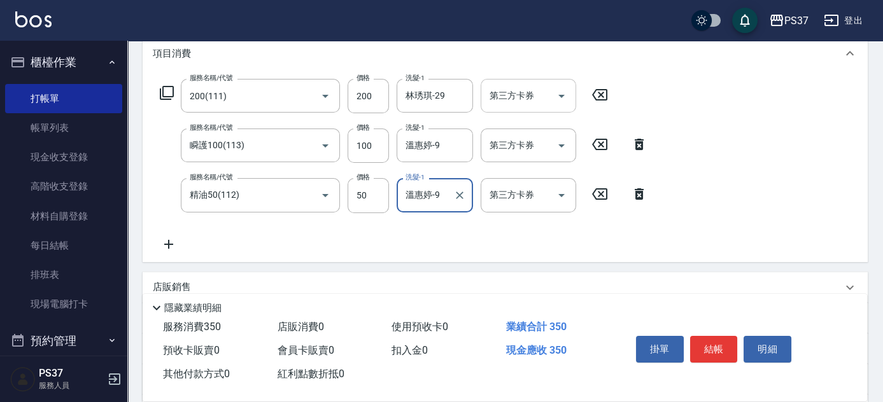
click at [569, 92] on button "Open" at bounding box center [561, 96] width 20 height 20
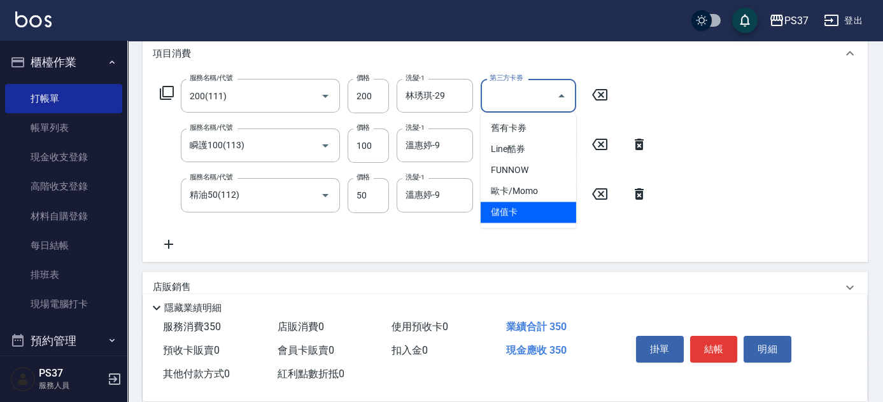
click at [533, 210] on span "儲值卡" at bounding box center [527, 212] width 95 height 21
type input "儲值卡"
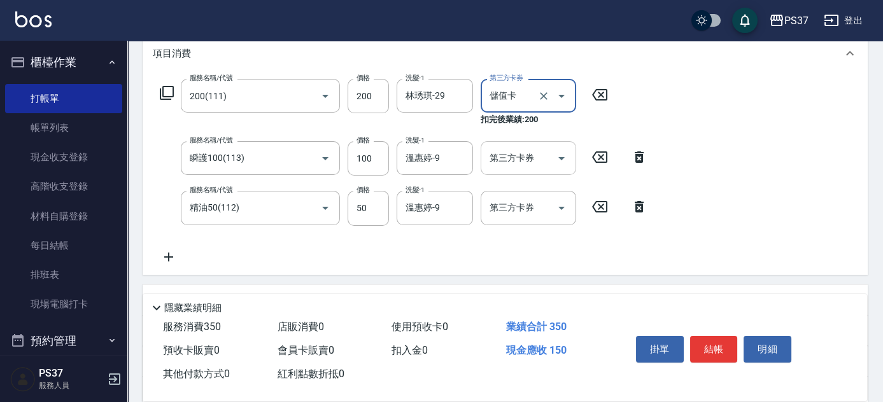
click at [564, 162] on icon "Open" at bounding box center [561, 158] width 15 height 15
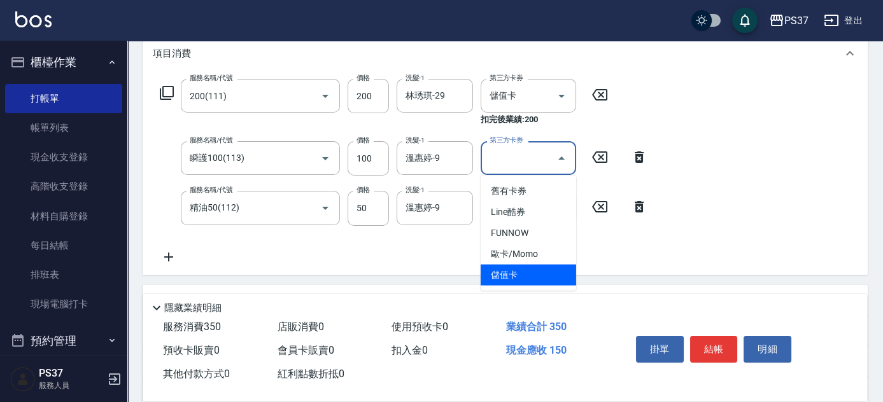
click at [555, 271] on span "儲值卡" at bounding box center [527, 275] width 95 height 21
type input "儲值卡"
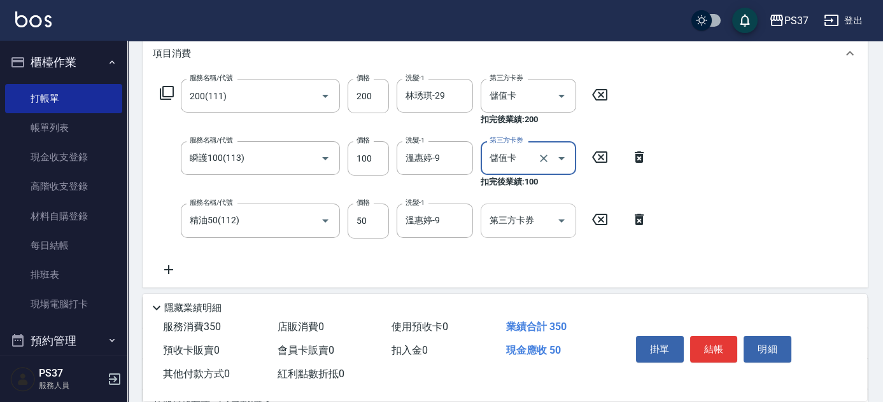
click at [566, 211] on div at bounding box center [560, 221] width 19 height 34
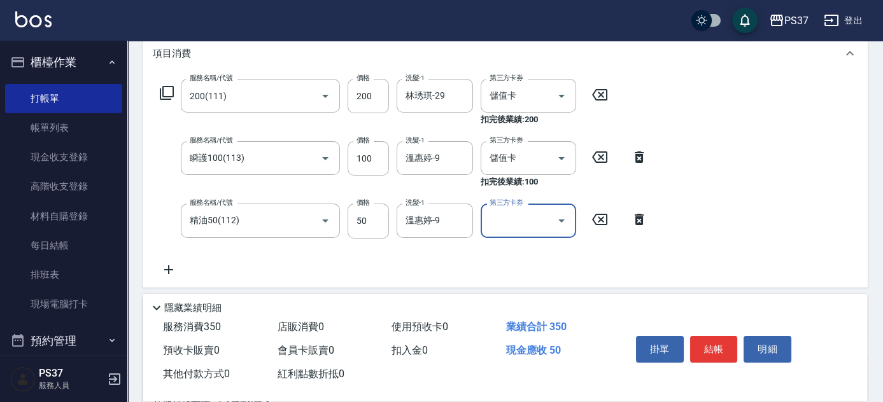
click at [566, 214] on icon "Open" at bounding box center [561, 220] width 15 height 15
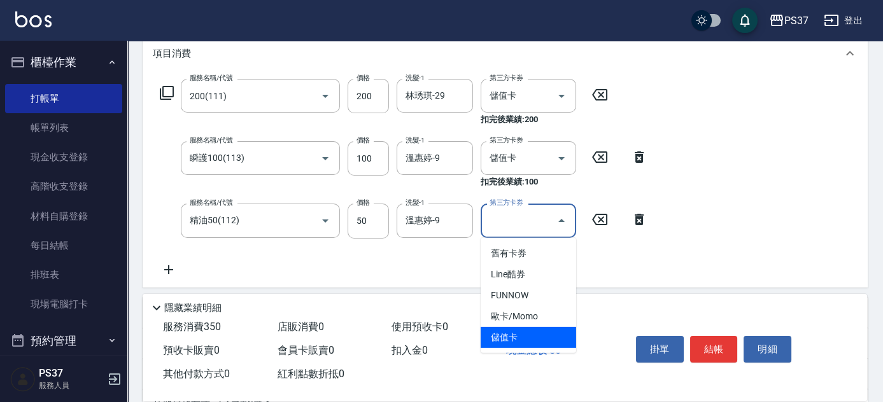
click at [533, 338] on span "儲值卡" at bounding box center [527, 337] width 95 height 21
type input "儲值卡"
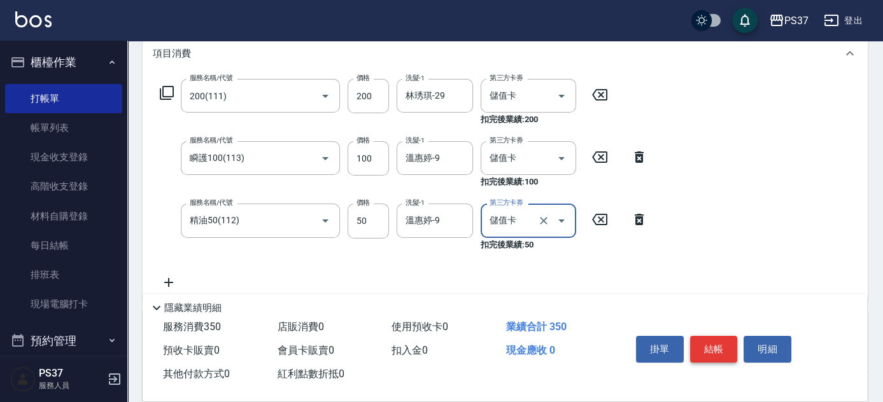
click at [701, 347] on button "結帳" at bounding box center [714, 349] width 48 height 27
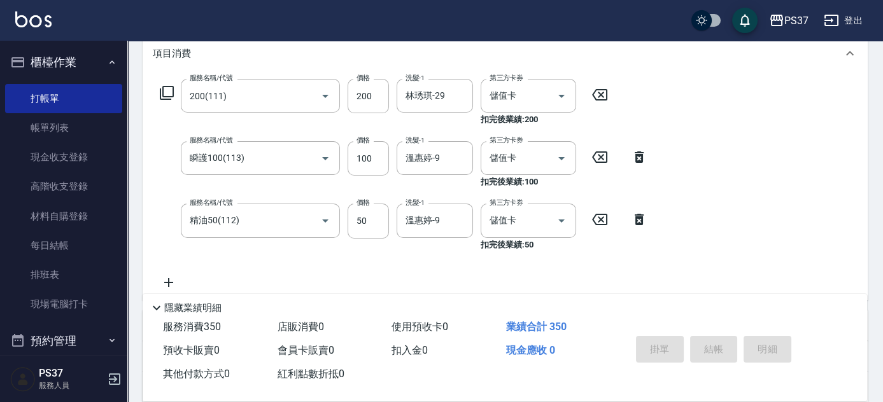
type input "[DATE] 19:49"
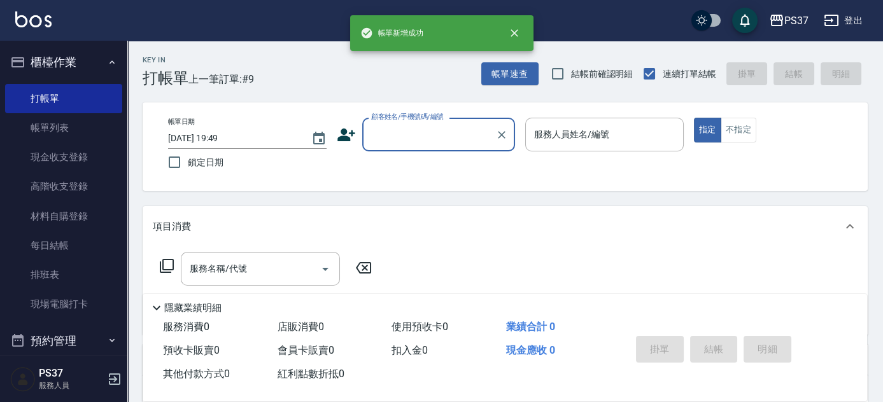
scroll to position [0, 0]
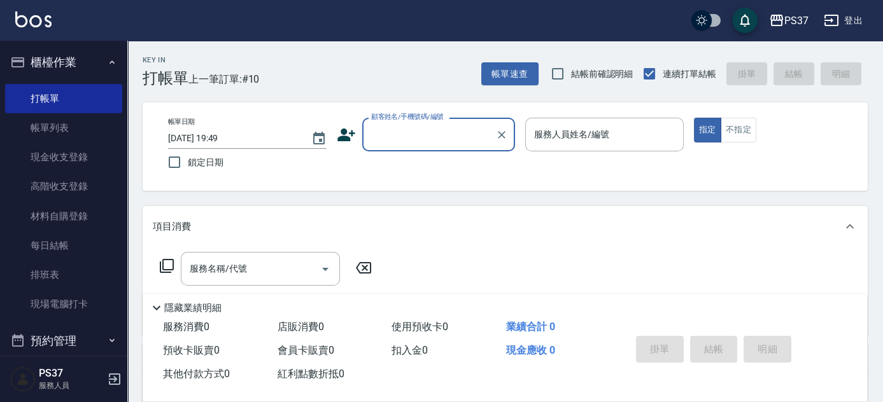
click at [412, 133] on input "顧客姓名/手機號碼/編號" at bounding box center [429, 134] width 122 height 22
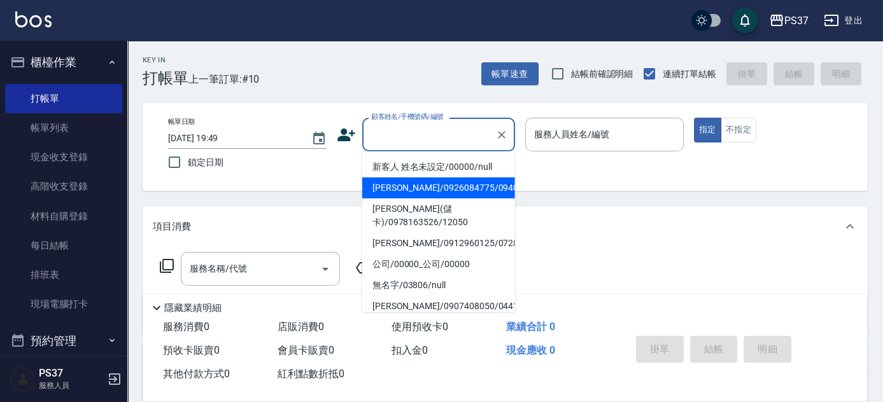
click at [437, 164] on li "新客人 姓名未設定/00000/null" at bounding box center [438, 167] width 153 height 21
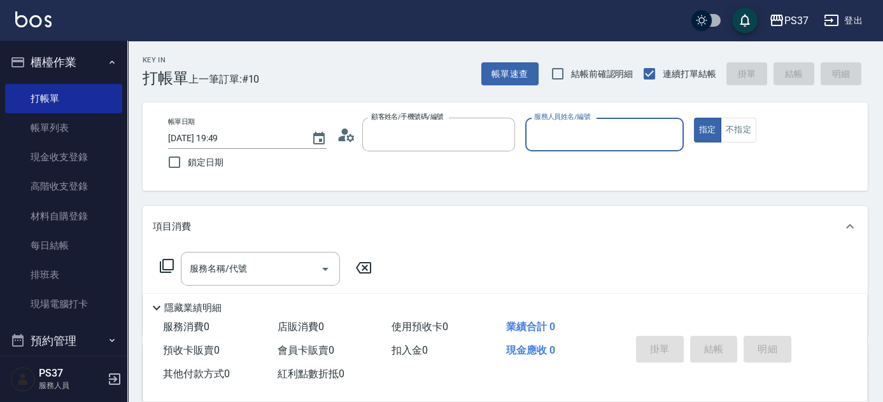
type input "新客人 姓名未設定/00000/null"
click at [617, 141] on input "服務人員姓名/編號" at bounding box center [604, 134] width 147 height 22
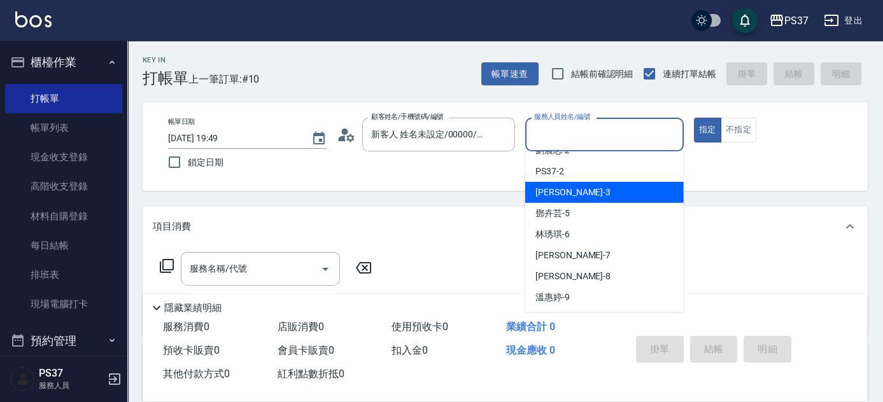
scroll to position [57, 0]
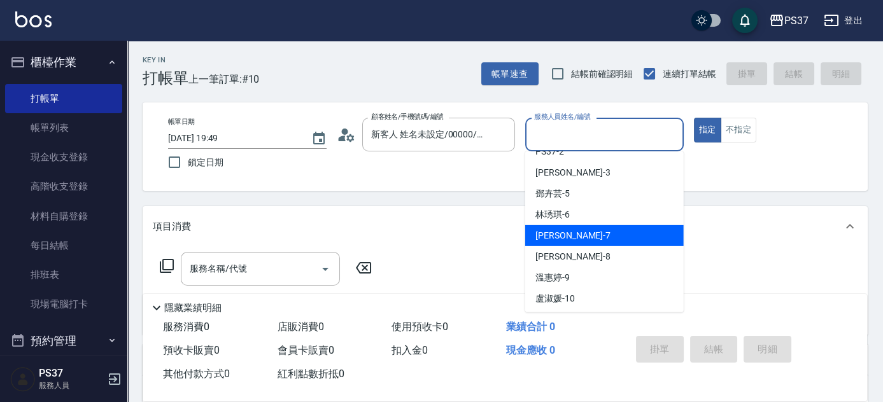
click at [606, 232] on div "[PERSON_NAME] -7" at bounding box center [604, 235] width 158 height 21
type input "[PERSON_NAME]-7"
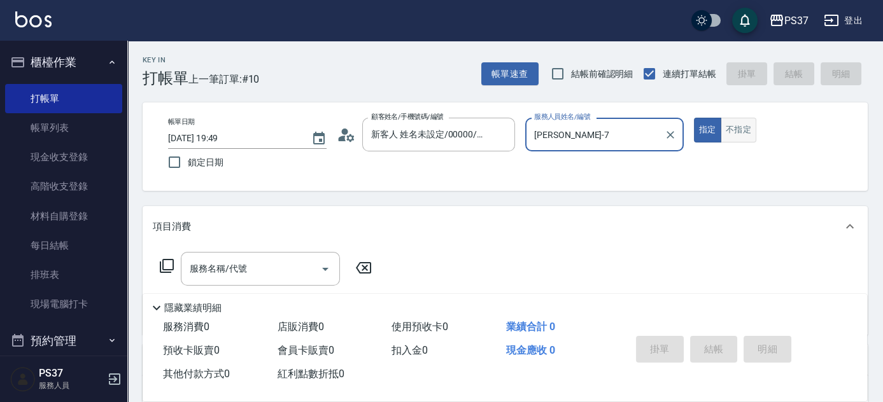
click at [729, 126] on button "不指定" at bounding box center [738, 130] width 36 height 25
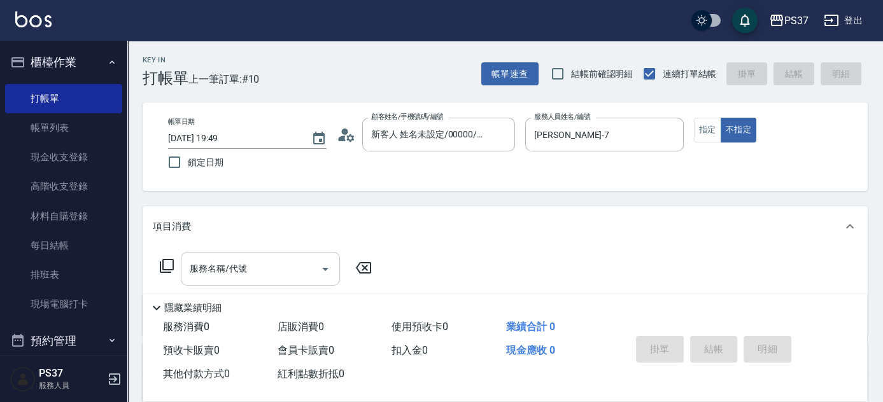
click at [236, 284] on div "服務名稱/代號" at bounding box center [260, 269] width 159 height 34
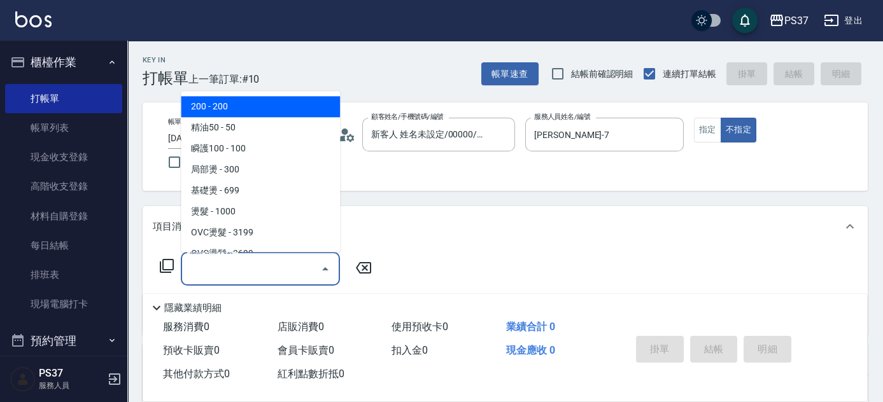
click at [232, 109] on span "200 - 200" at bounding box center [260, 107] width 159 height 21
type input "200(111)"
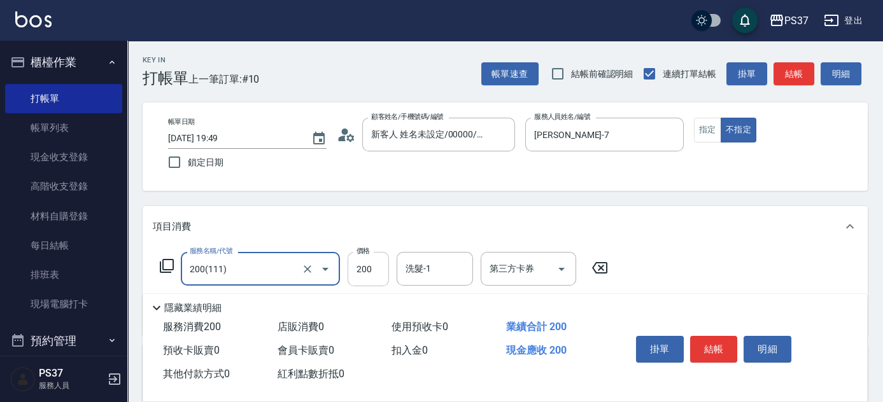
click at [372, 271] on input "200" at bounding box center [367, 269] width 41 height 34
type input "100"
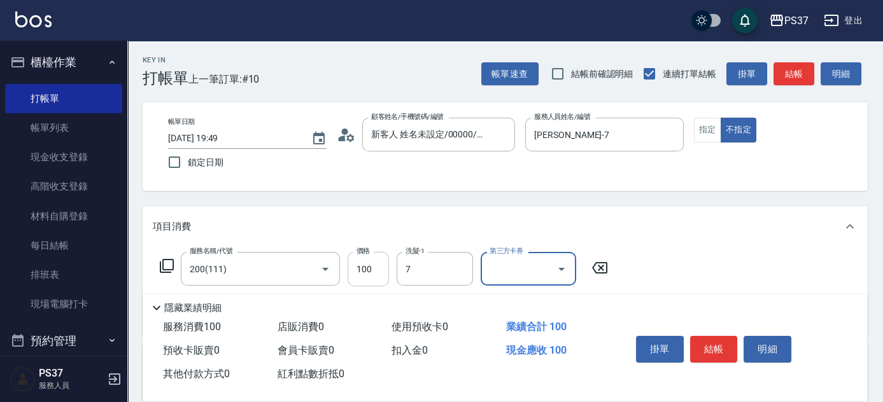
type input "[PERSON_NAME]-7"
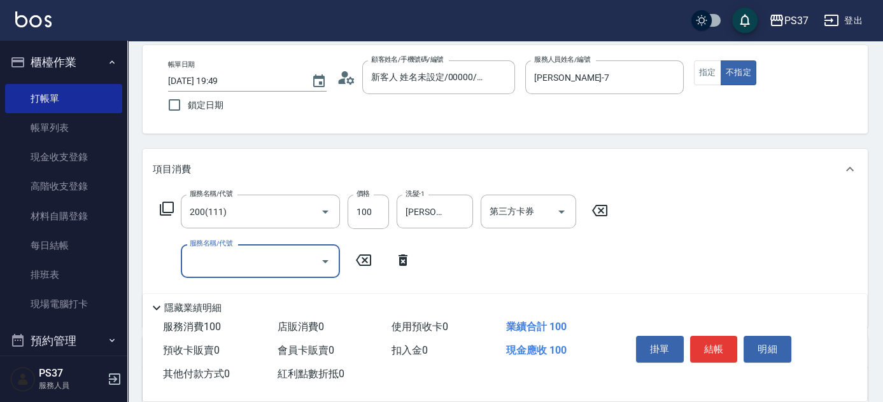
click at [278, 264] on input "服務名稱/代號" at bounding box center [250, 261] width 129 height 22
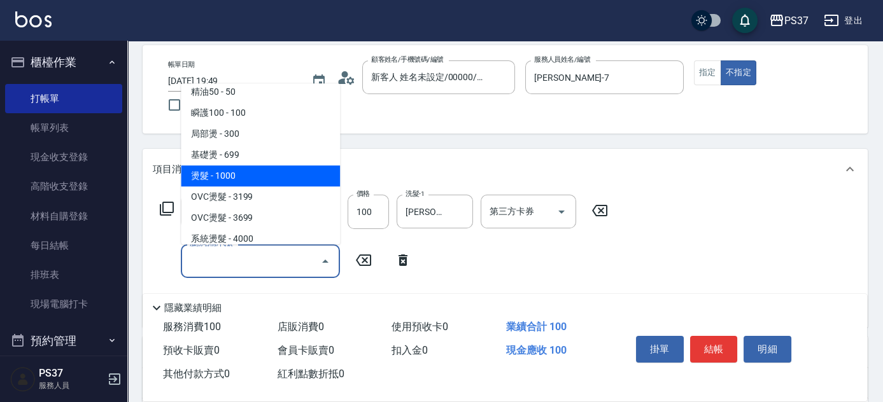
scroll to position [173, 0]
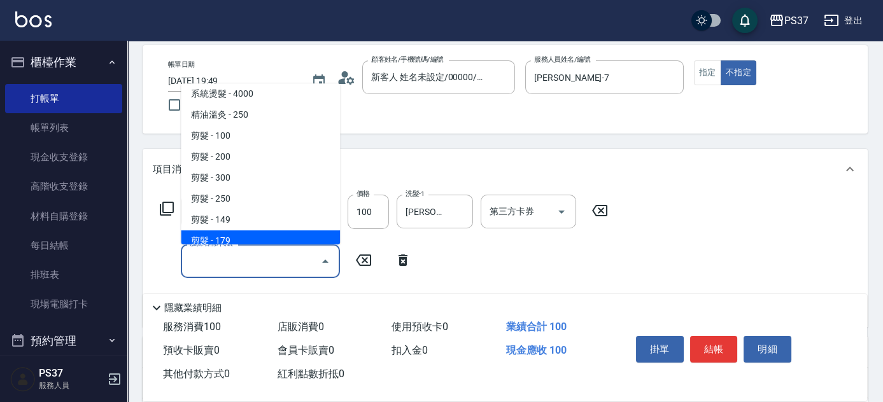
click at [274, 235] on span "剪髮 - 179" at bounding box center [260, 240] width 159 height 21
type input "剪髮(305)"
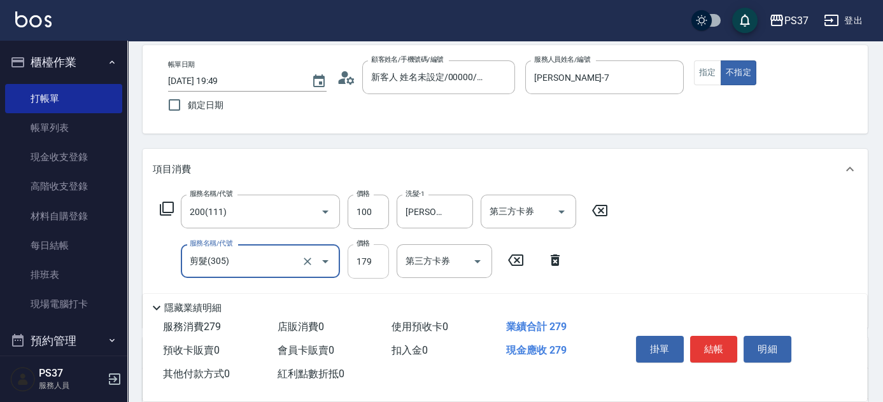
click at [369, 266] on input "179" at bounding box center [367, 261] width 41 height 34
type input "180"
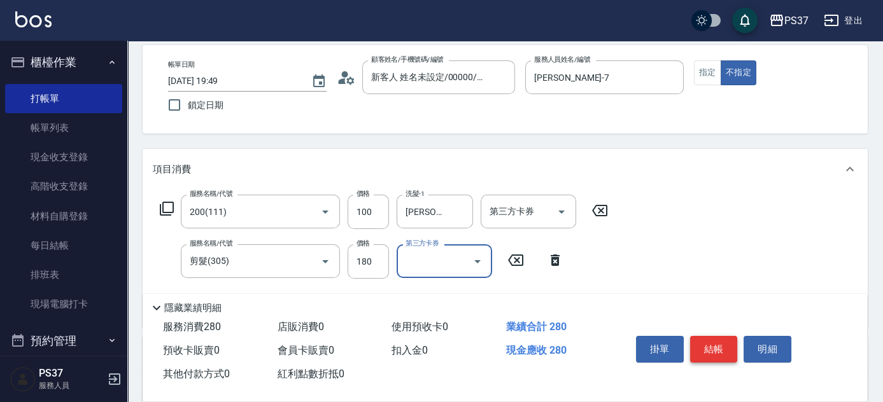
click at [726, 348] on button "結帳" at bounding box center [714, 349] width 48 height 27
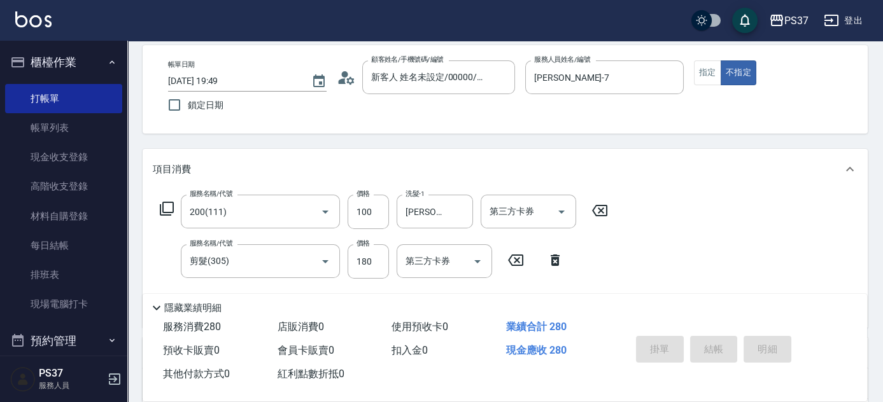
type input "[DATE] 19:52"
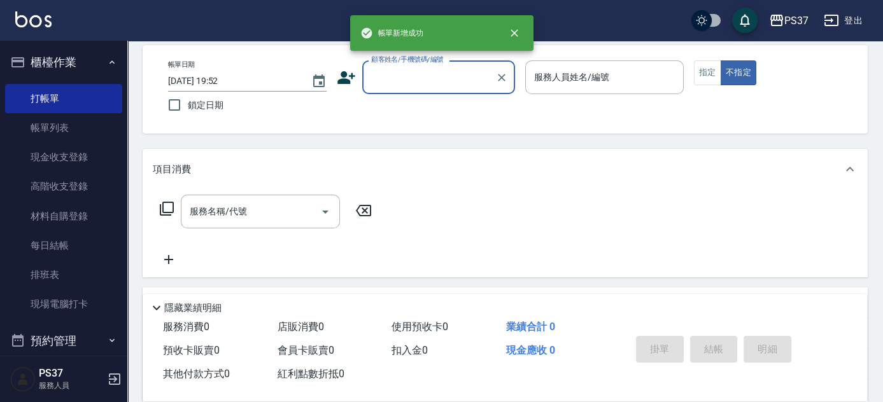
scroll to position [0, 0]
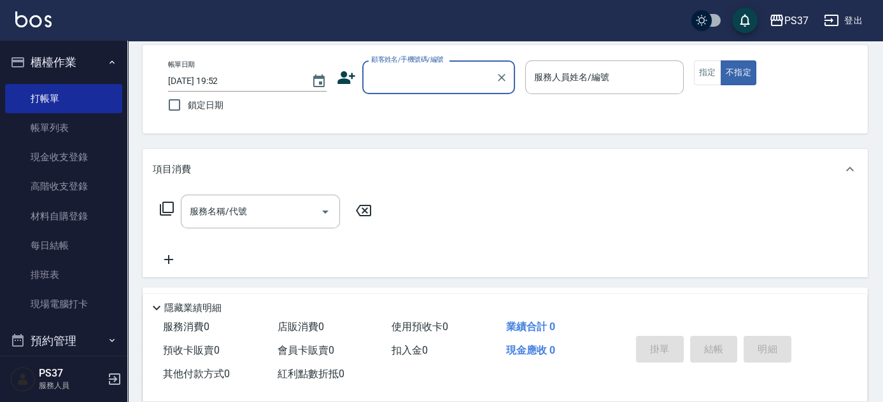
click at [403, 78] on input "顧客姓名/手機號碼/編號" at bounding box center [429, 77] width 122 height 22
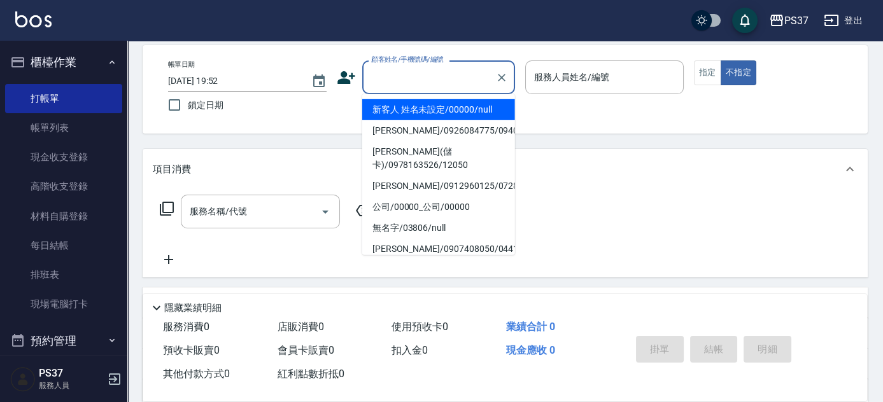
click at [424, 108] on li "新客人 姓名未設定/00000/null" at bounding box center [438, 109] width 153 height 21
type input "新客人 姓名未設定/00000/null"
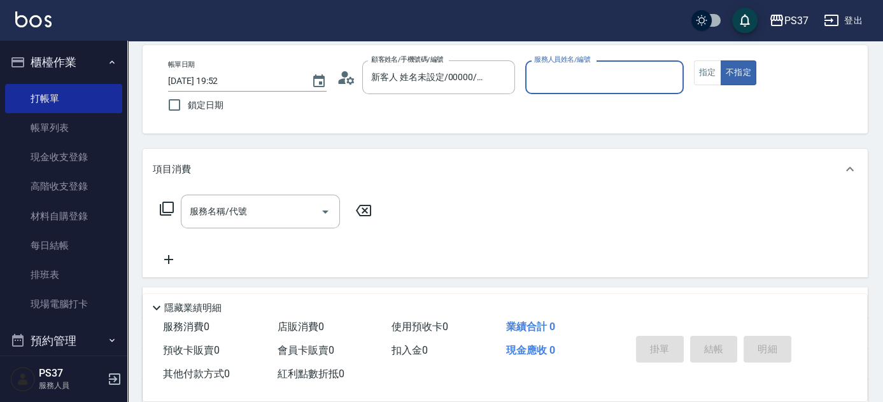
click at [563, 83] on input "服務人員姓名/編號" at bounding box center [604, 77] width 147 height 22
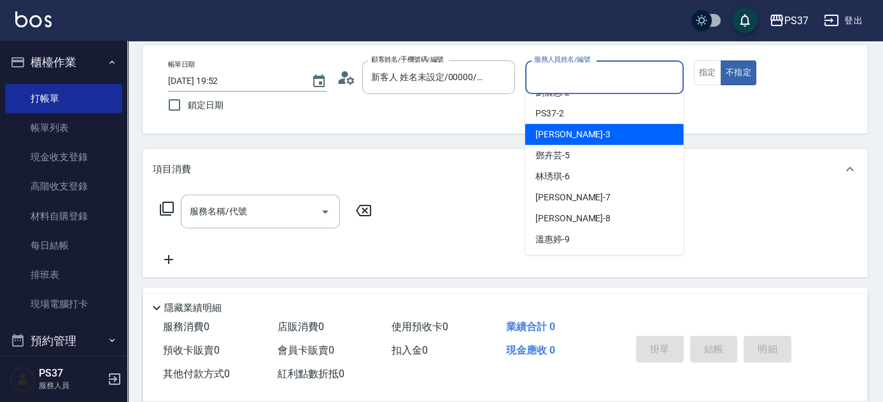
scroll to position [57, 0]
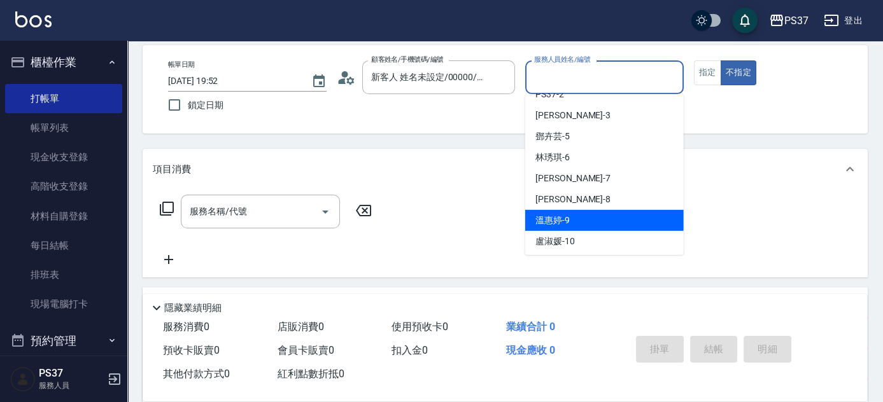
click at [585, 211] on div "[PERSON_NAME]-9" at bounding box center [604, 220] width 158 height 21
type input "溫惠婷-9"
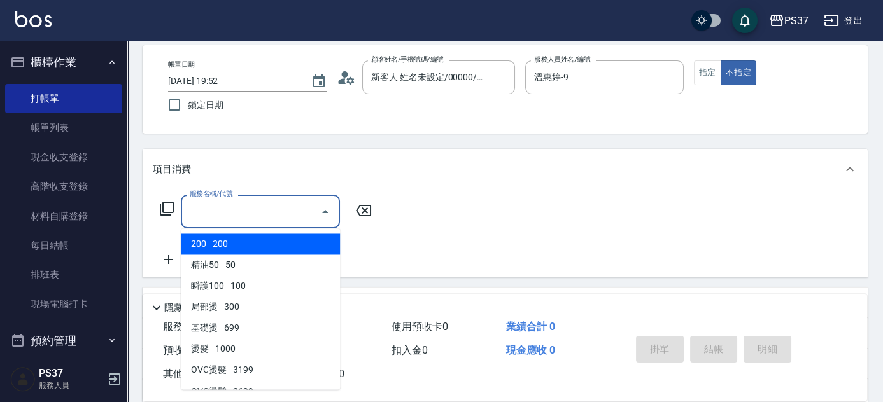
click at [282, 209] on input "服務名稱/代號" at bounding box center [250, 211] width 129 height 22
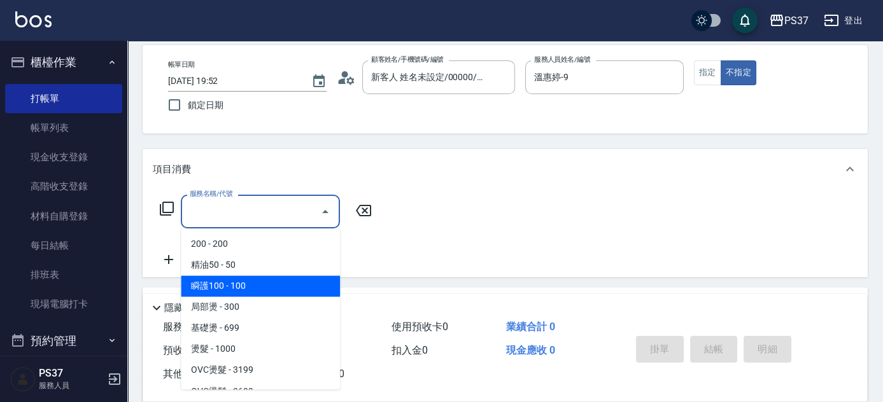
click at [266, 286] on span "瞬護100 - 100" at bounding box center [260, 286] width 159 height 21
type input "瞬護100(113)"
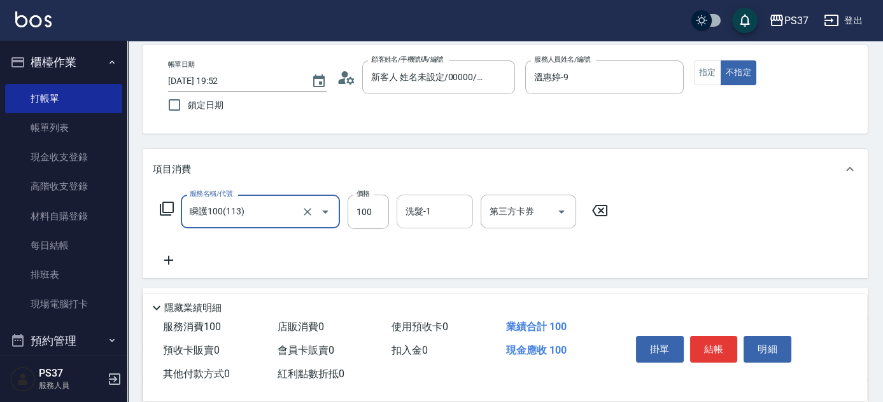
click at [416, 215] on input "洗髮-1" at bounding box center [434, 211] width 65 height 22
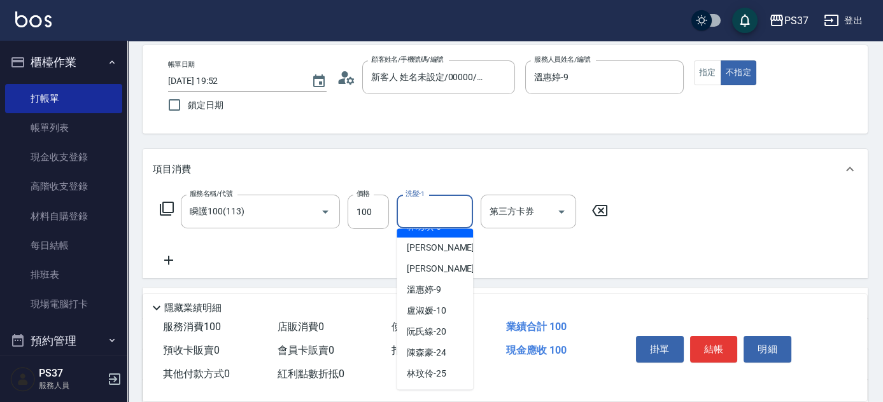
scroll to position [206, 0]
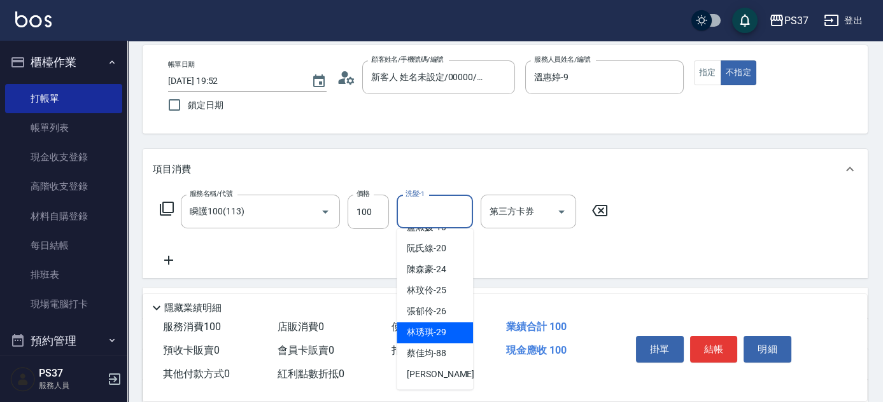
click at [426, 327] on span "[PERSON_NAME]-29" at bounding box center [426, 332] width 39 height 13
type input "林琇琪-29"
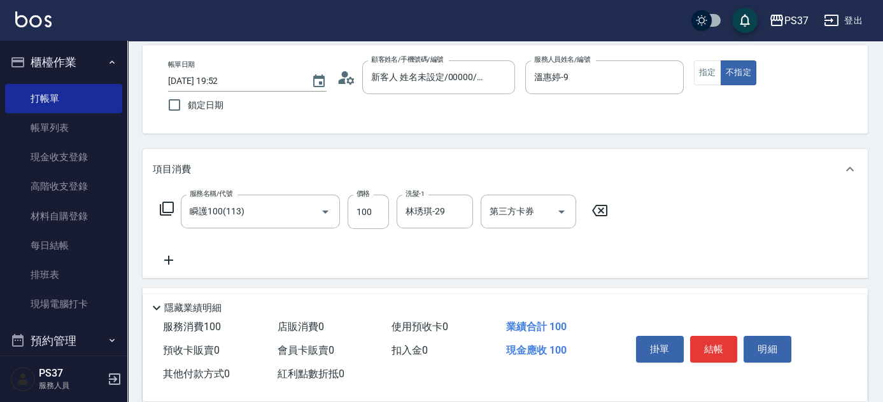
click at [171, 255] on icon at bounding box center [169, 260] width 32 height 15
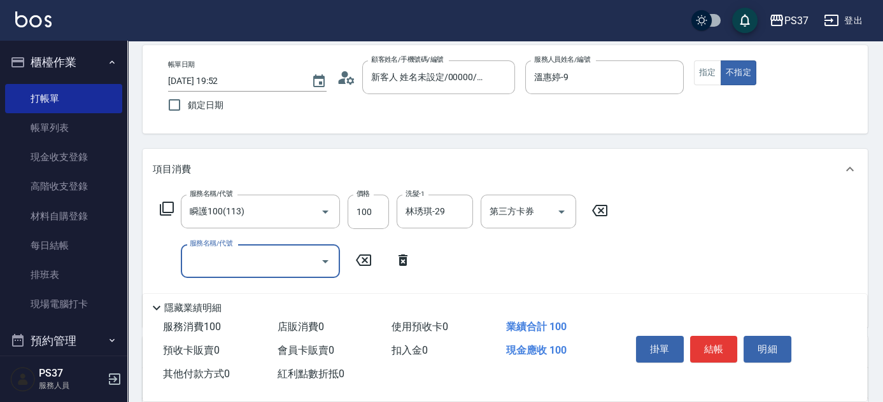
click at [214, 259] on input "服務名稱/代號" at bounding box center [250, 261] width 129 height 22
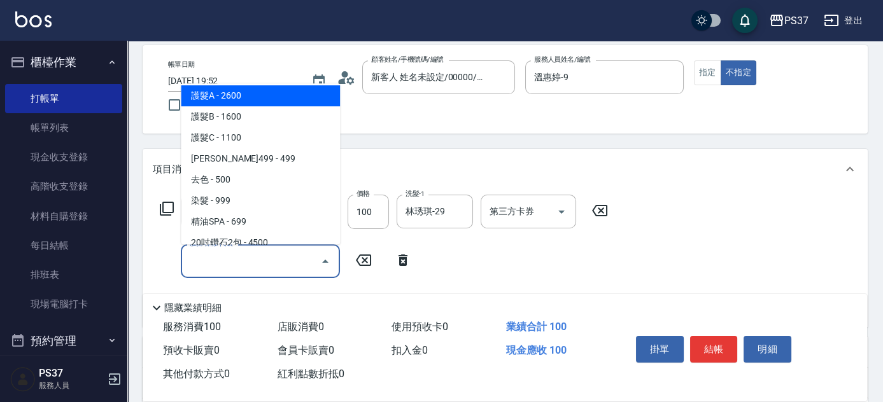
scroll to position [636, 0]
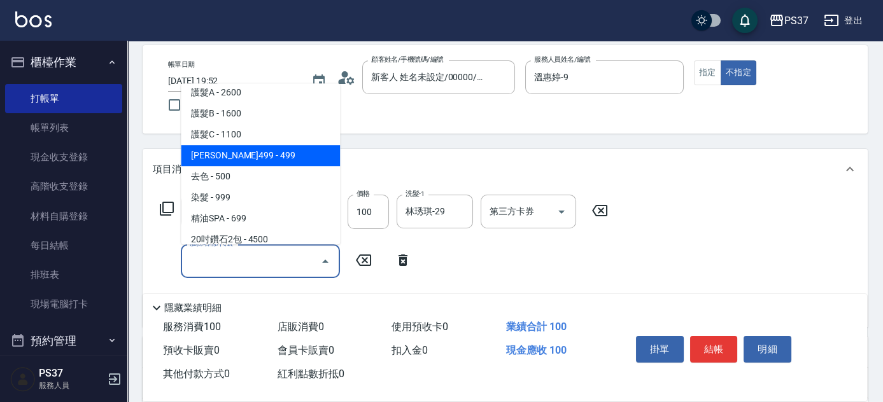
click at [267, 157] on span "[PERSON_NAME]499 - 499" at bounding box center [260, 155] width 159 height 21
type input "[PERSON_NAME]499(0499)"
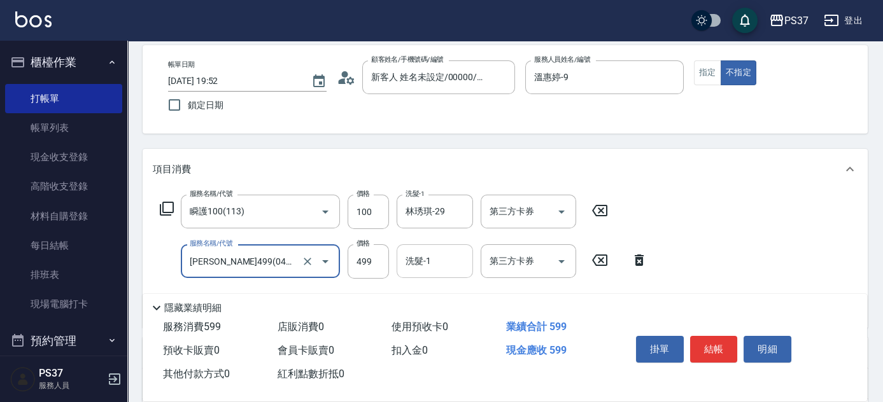
drag, startPoint x: 442, startPoint y: 267, endPoint x: 433, endPoint y: 256, distance: 14.5
click at [442, 267] on input "洗髮-1" at bounding box center [434, 261] width 65 height 22
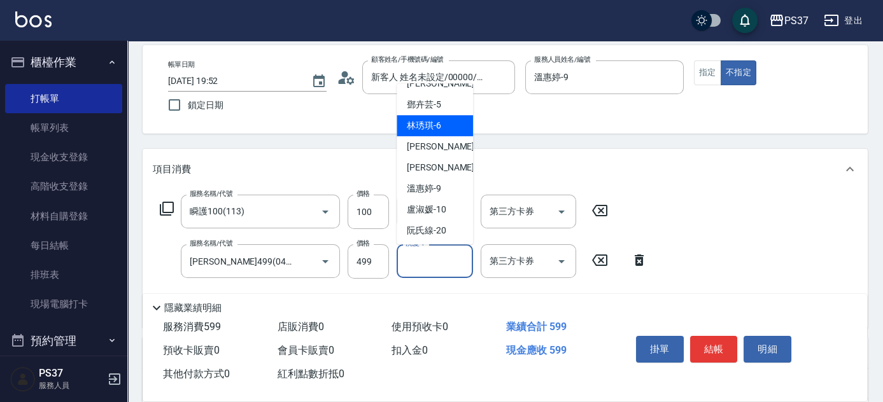
scroll to position [206, 0]
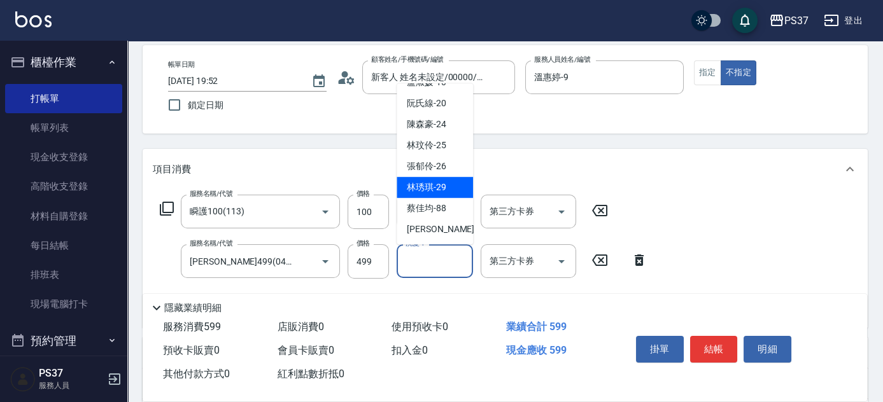
click at [439, 195] on div "[PERSON_NAME]-29" at bounding box center [434, 187] width 76 height 21
type input "林琇琪-29"
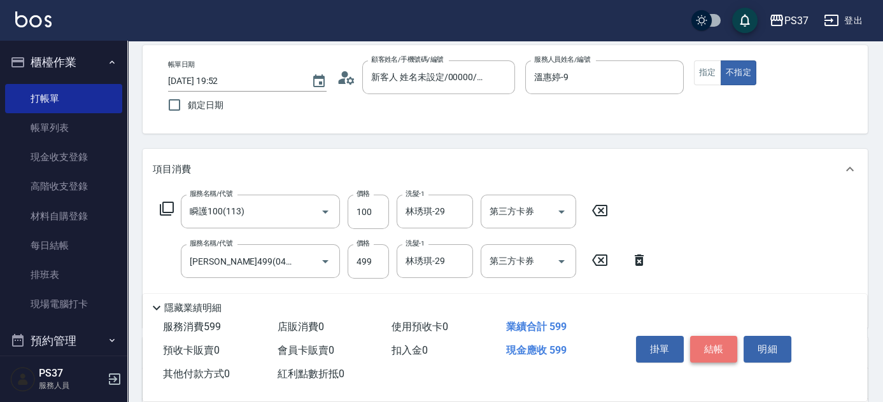
drag, startPoint x: 701, startPoint y: 342, endPoint x: 629, endPoint y: 286, distance: 91.0
click at [699, 342] on button "結帳" at bounding box center [714, 349] width 48 height 27
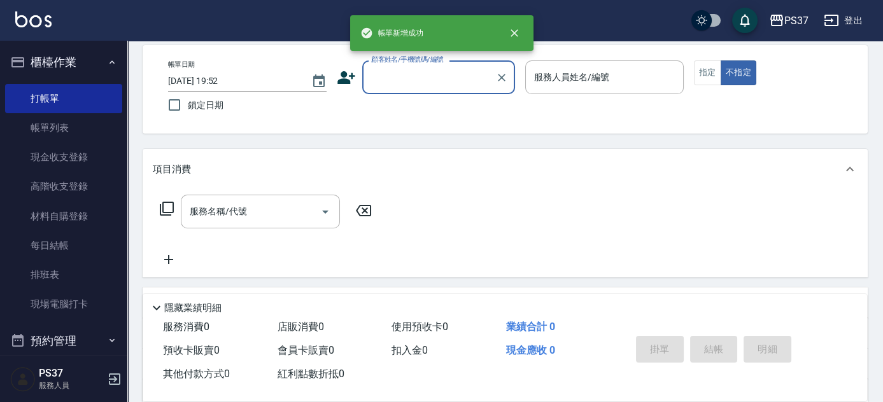
scroll to position [0, 0]
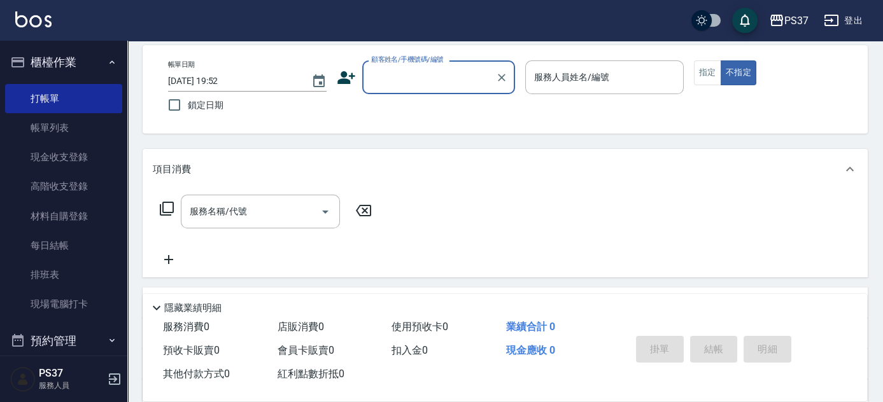
click at [421, 83] on input "顧客姓名/手機號碼/編號" at bounding box center [429, 77] width 122 height 22
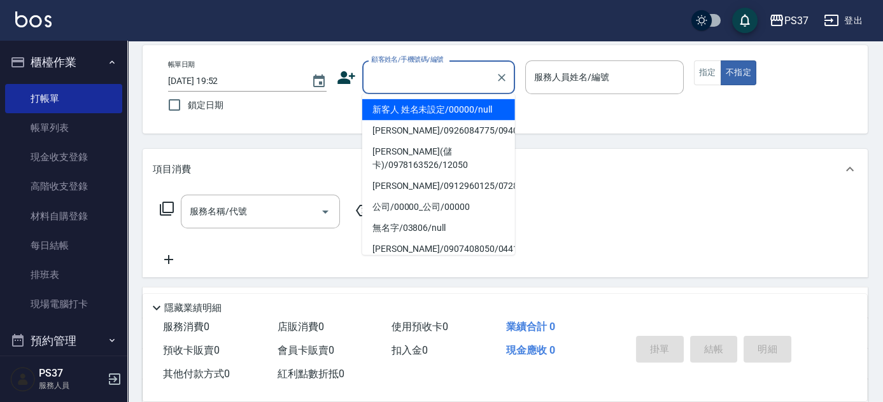
drag, startPoint x: 435, startPoint y: 108, endPoint x: 469, endPoint y: 106, distance: 33.7
click at [436, 108] on li "新客人 姓名未設定/00000/null" at bounding box center [438, 109] width 153 height 21
type input "新客人 姓名未設定/00000/null"
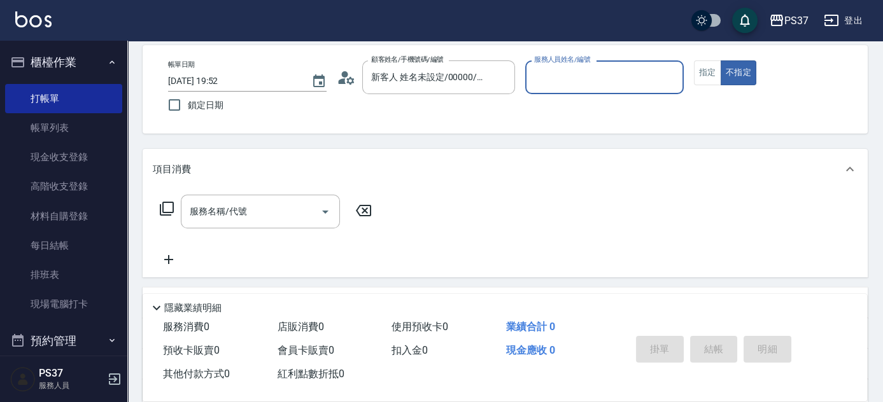
click at [538, 81] on input "服務人員姓名/編號" at bounding box center [604, 77] width 147 height 22
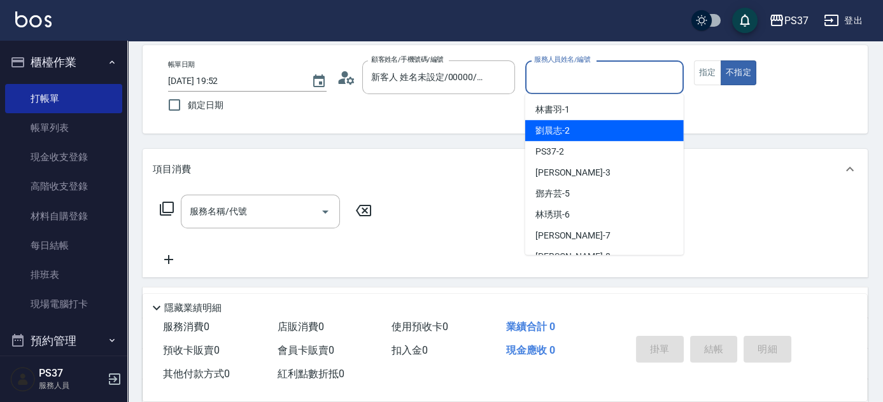
scroll to position [57, 0]
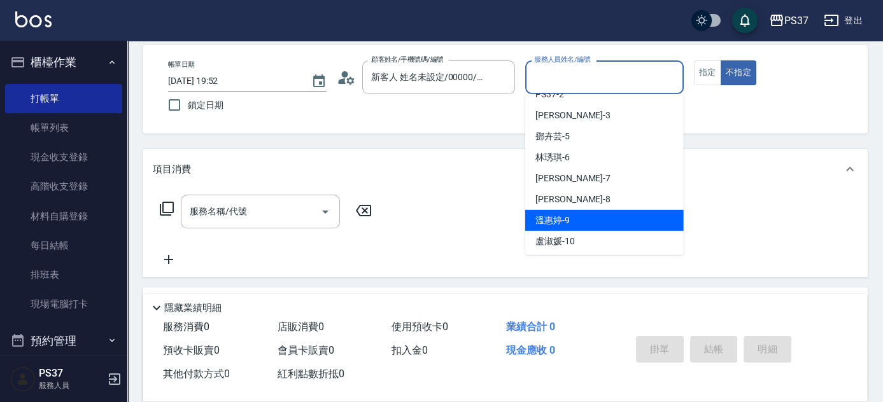
click at [584, 213] on div "[PERSON_NAME]-9" at bounding box center [604, 220] width 158 height 21
type input "溫惠婷-9"
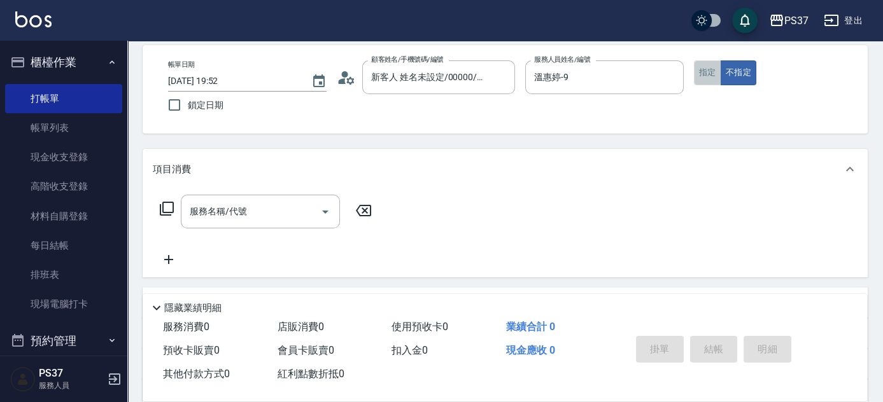
click at [697, 80] on button "指定" at bounding box center [707, 72] width 27 height 25
click at [245, 216] on input "服務名稱/代號" at bounding box center [250, 211] width 129 height 22
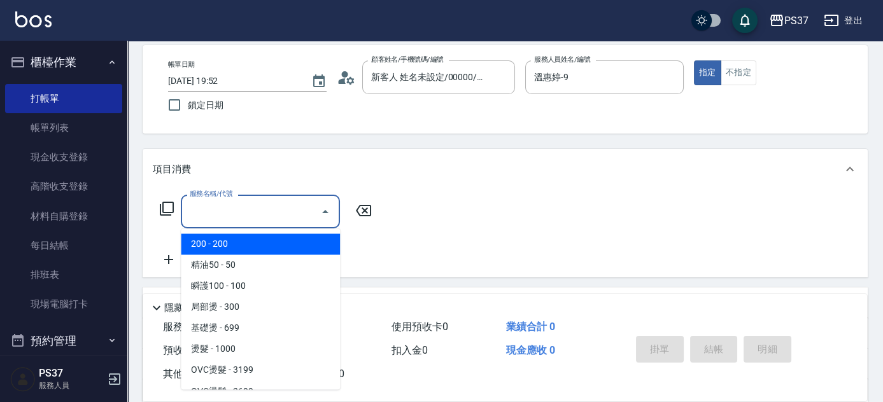
click at [256, 245] on span "200 - 200" at bounding box center [260, 244] width 159 height 21
type input "200(111)"
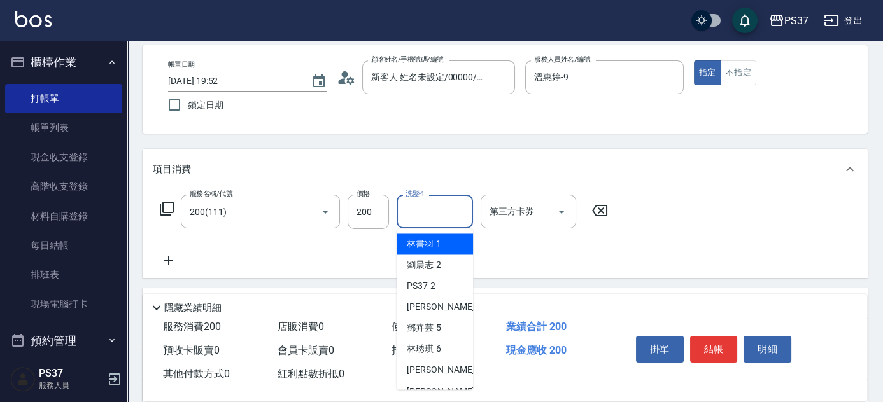
click at [436, 216] on input "洗髮-1" at bounding box center [434, 211] width 65 height 22
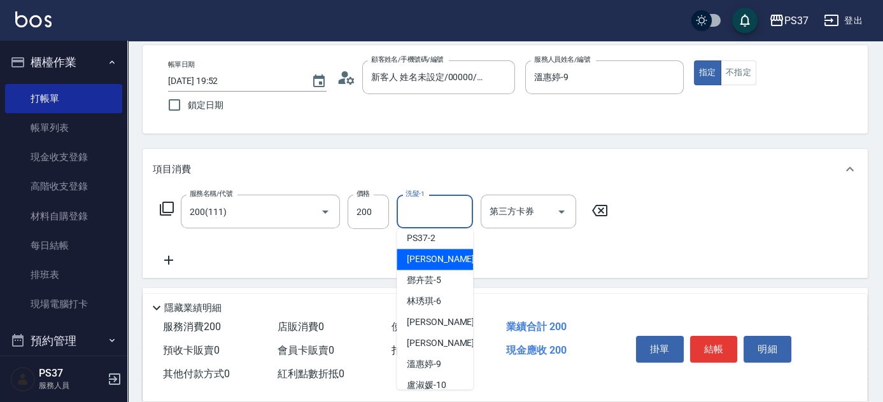
scroll to position [206, 0]
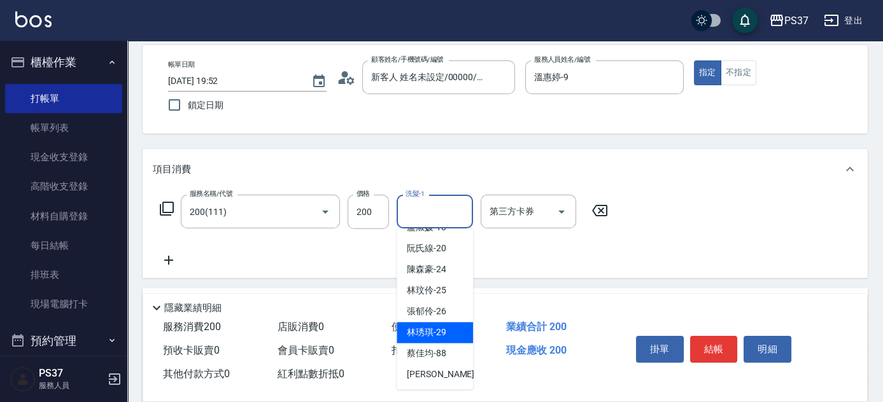
click at [435, 323] on div "[PERSON_NAME]-29" at bounding box center [434, 332] width 76 height 21
type input "林琇琪-29"
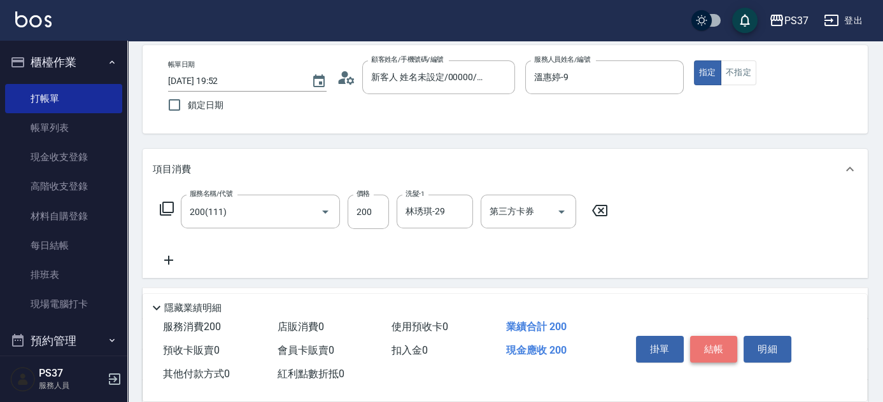
click at [714, 346] on button "結帳" at bounding box center [714, 349] width 48 height 27
type input "[DATE] 19:53"
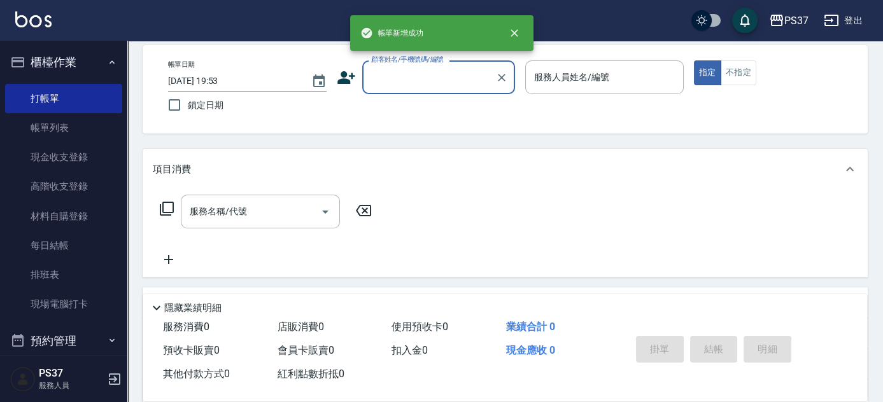
scroll to position [0, 0]
click at [426, 86] on input "顧客姓名/手機號碼/編號" at bounding box center [429, 77] width 122 height 22
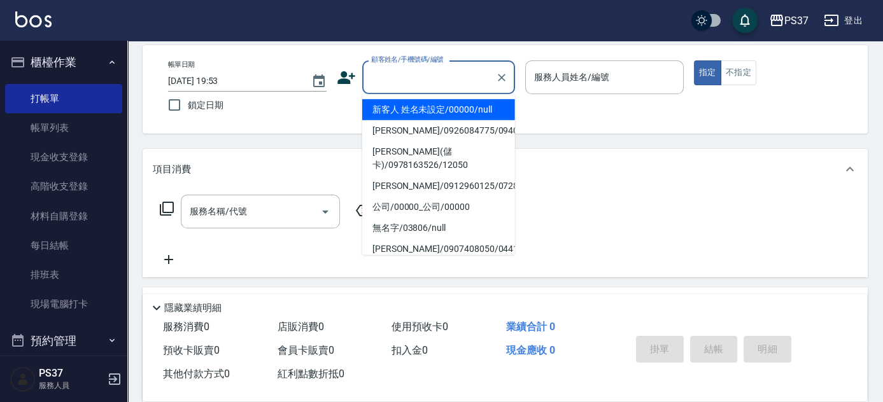
click at [440, 112] on li "新客人 姓名未設定/00000/null" at bounding box center [438, 109] width 153 height 21
type input "新客人 姓名未設定/00000/null"
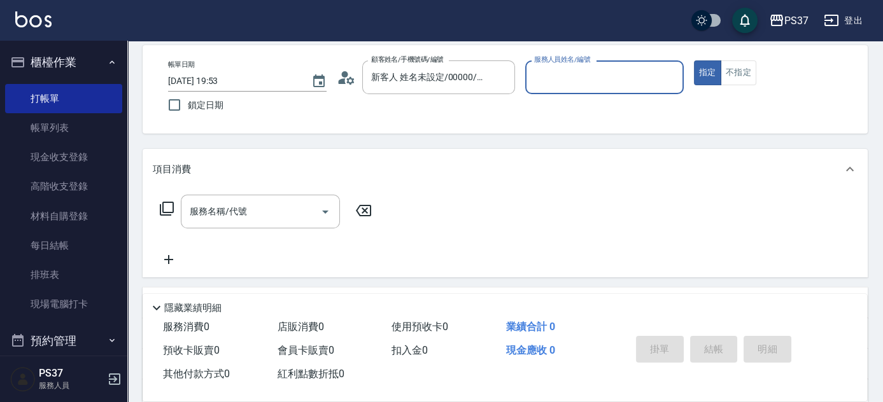
click at [550, 86] on input "服務人員姓名/編號" at bounding box center [604, 77] width 147 height 22
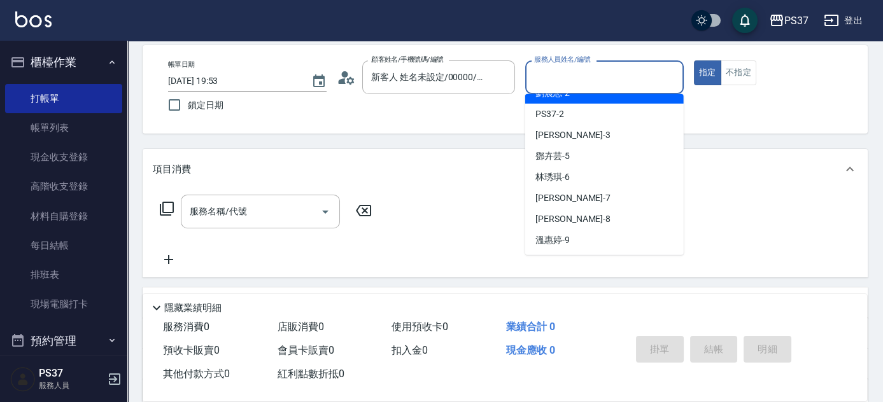
scroll to position [57, 0]
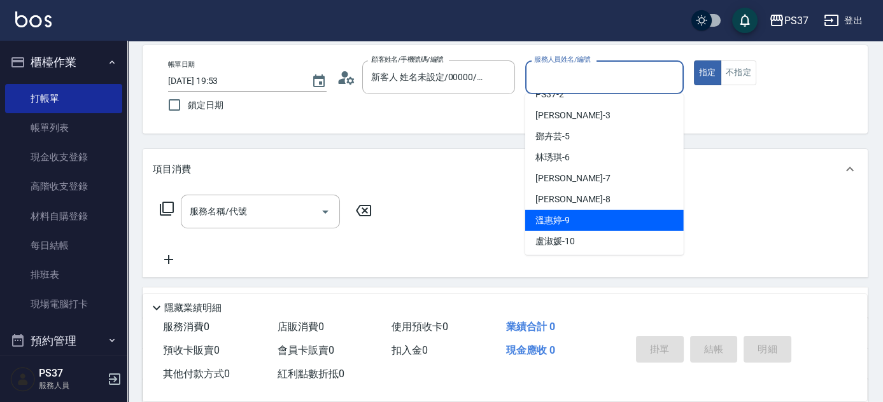
click at [585, 211] on div "[PERSON_NAME]-9" at bounding box center [604, 220] width 158 height 21
type input "溫惠婷-9"
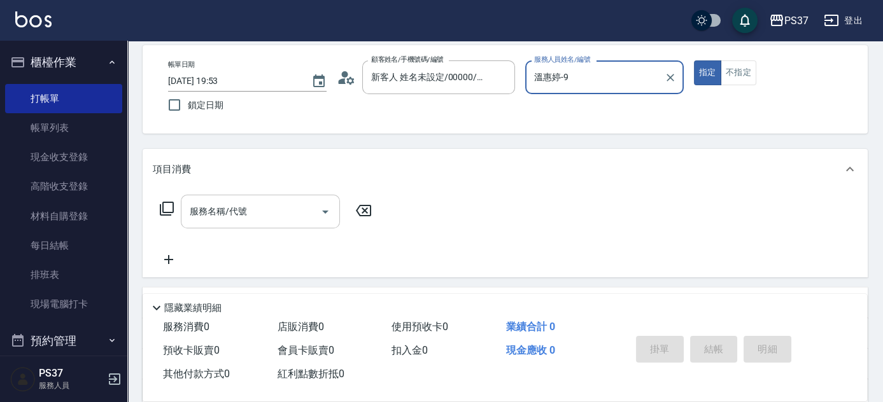
click at [241, 208] on input "服務名稱/代號" at bounding box center [250, 211] width 129 height 22
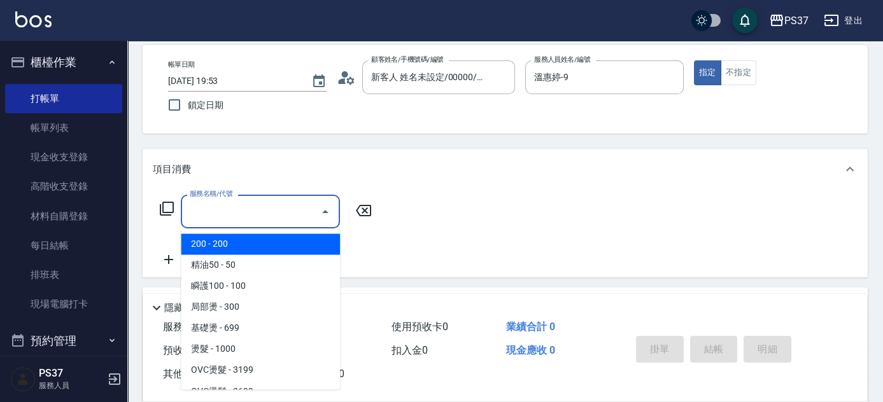
click at [257, 248] on span "200 - 200" at bounding box center [260, 244] width 159 height 21
type input "200(111)"
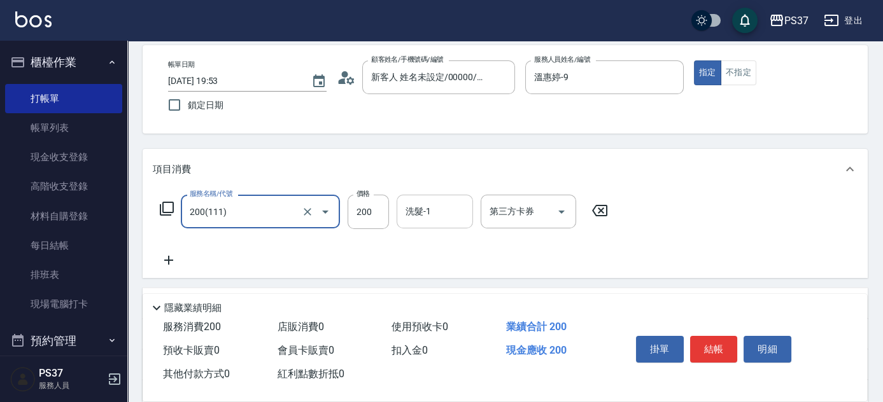
click at [430, 212] on input "洗髮-1" at bounding box center [434, 211] width 65 height 22
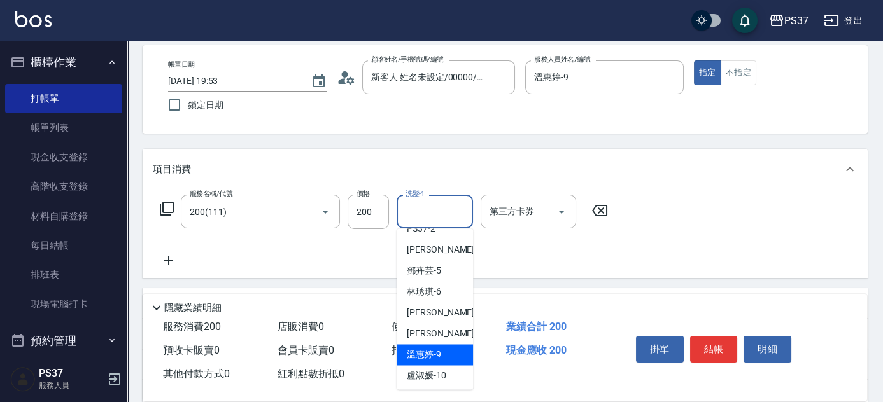
click at [430, 356] on span "[PERSON_NAME]-9" at bounding box center [424, 354] width 34 height 13
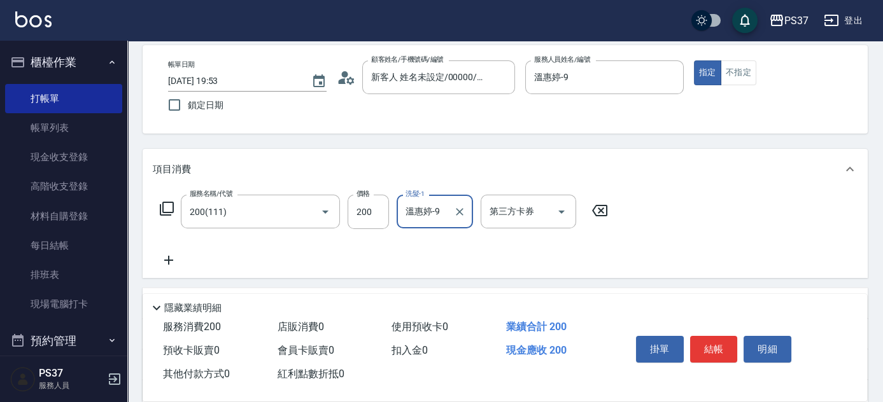
type input "溫惠婷-9"
drag, startPoint x: 711, startPoint y: 337, endPoint x: 708, endPoint y: 320, distance: 17.6
click at [711, 337] on button "結帳" at bounding box center [714, 349] width 48 height 27
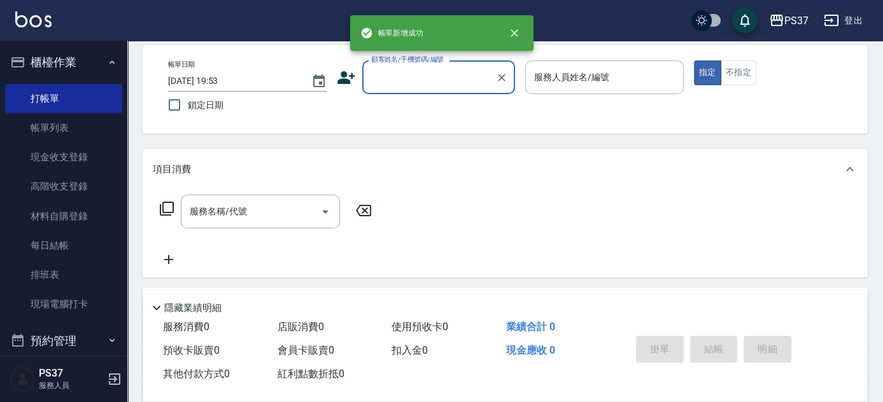
scroll to position [0, 0]
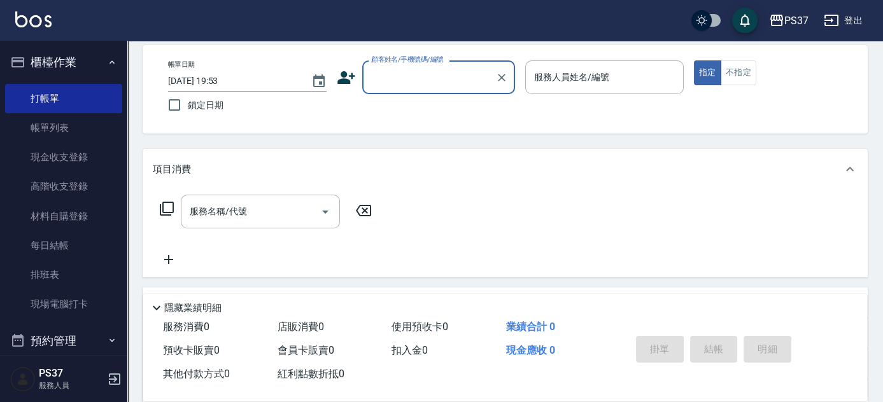
click at [402, 80] on input "顧客姓名/手機號碼/編號" at bounding box center [429, 77] width 122 height 22
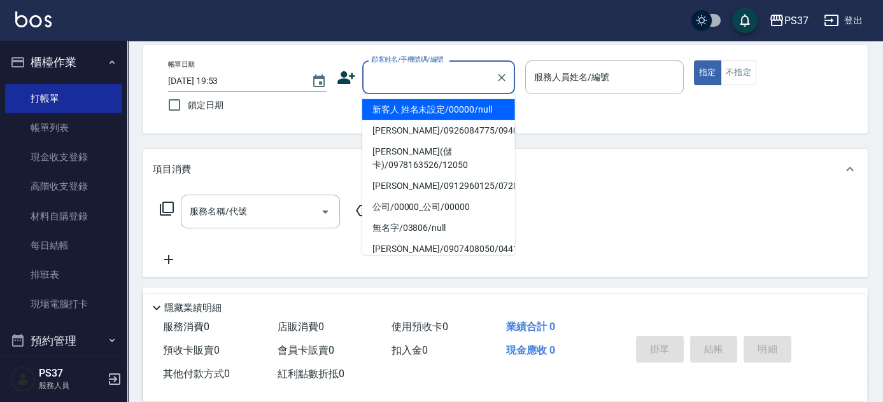
click at [416, 99] on ul "新客人 姓名未設定/00000/null [PERSON_NAME]/0926084775/09404 [PERSON_NAME](儲卡)/097816352…" at bounding box center [438, 174] width 153 height 161
click at [416, 103] on li "新客人 姓名未設定/00000/null" at bounding box center [438, 109] width 153 height 21
type input "新客人 姓名未設定/00000/null"
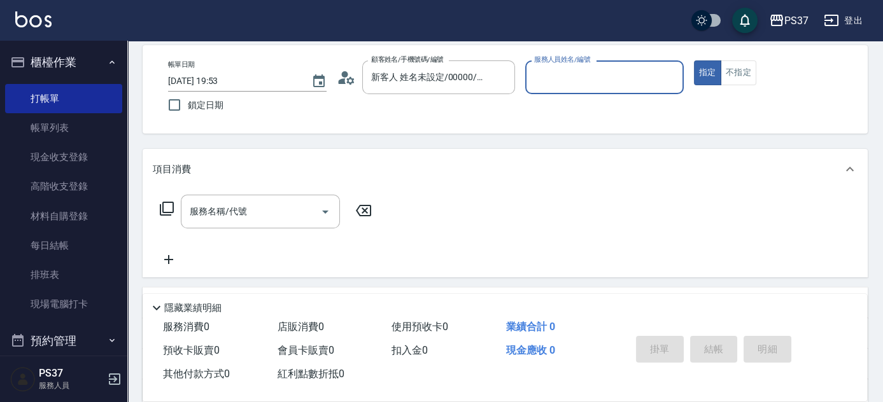
click at [550, 83] on input "服務人員姓名/編號" at bounding box center [604, 77] width 147 height 22
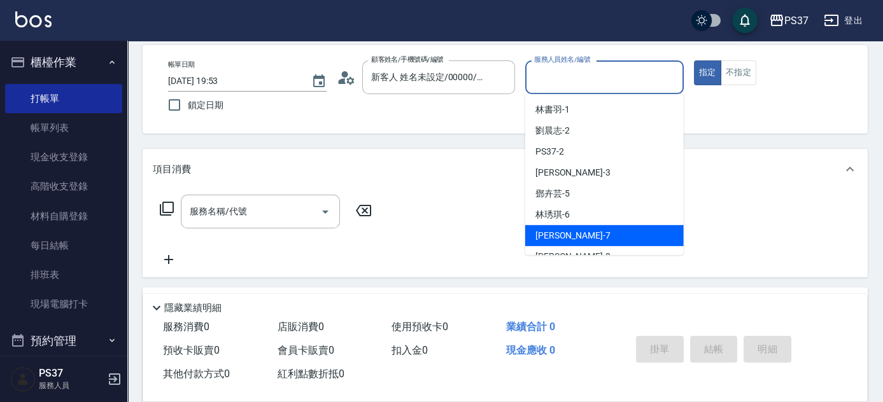
click at [592, 229] on div "[PERSON_NAME] -7" at bounding box center [604, 235] width 158 height 21
type input "[PERSON_NAME]-7"
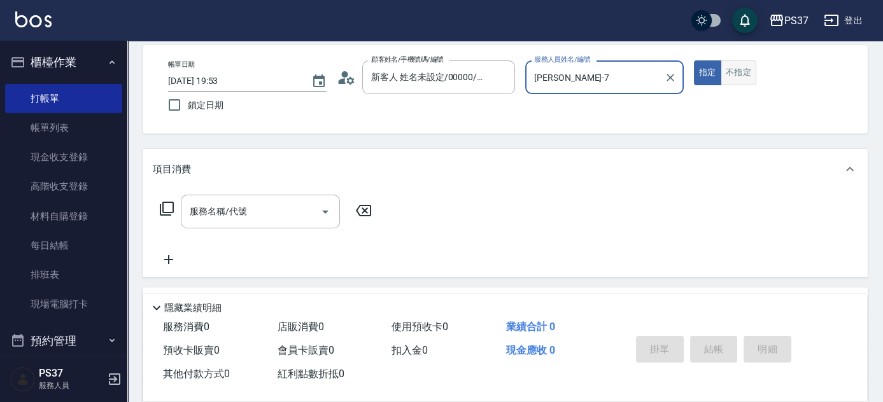
click at [732, 74] on button "不指定" at bounding box center [738, 72] width 36 height 25
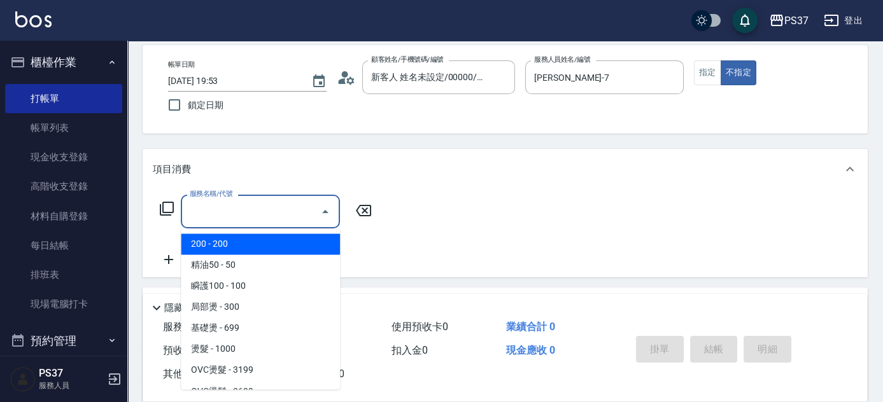
click at [290, 206] on input "服務名稱/代號" at bounding box center [250, 211] width 129 height 22
click at [248, 245] on span "200 - 200" at bounding box center [260, 244] width 159 height 21
type input "200(111)"
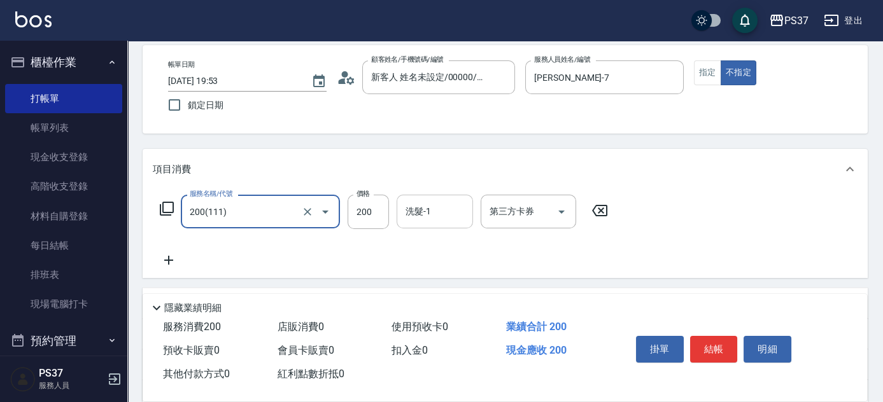
click at [434, 209] on input "洗髮-1" at bounding box center [434, 211] width 65 height 22
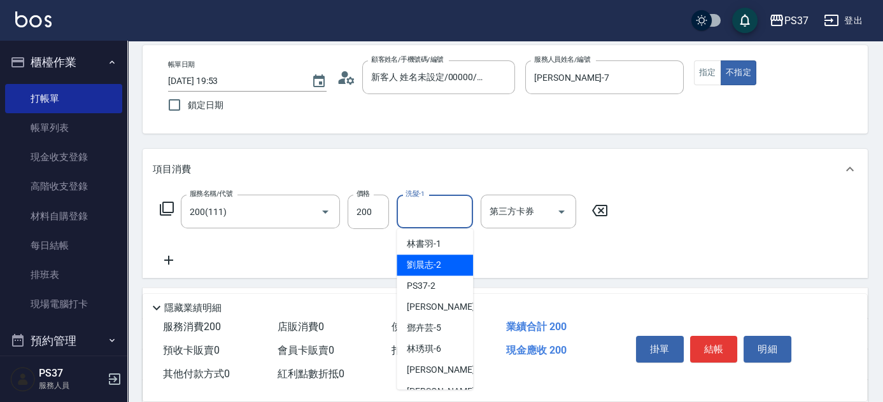
scroll to position [57, 0]
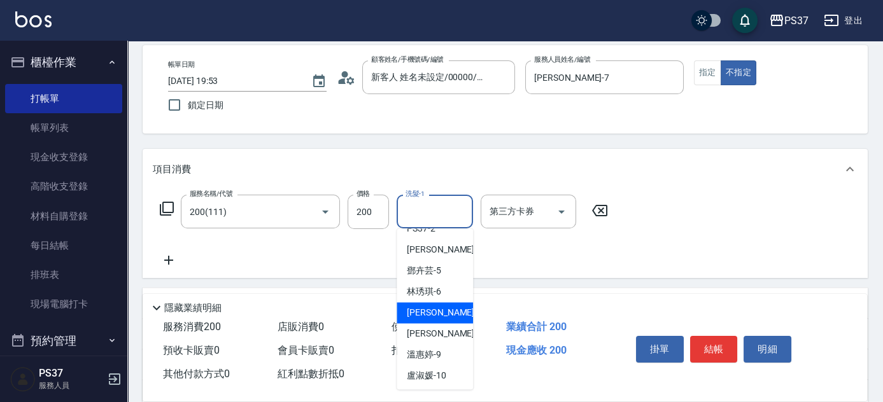
click at [439, 307] on span "[PERSON_NAME] -7" at bounding box center [444, 312] width 75 height 13
type input "[PERSON_NAME]-7"
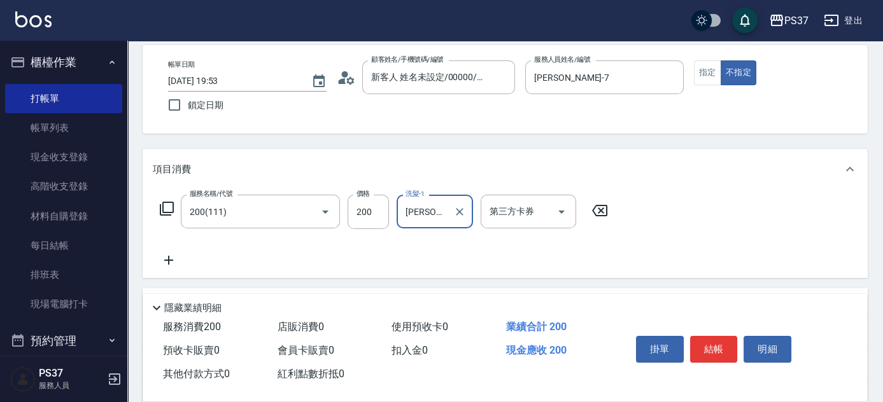
click at [168, 266] on icon at bounding box center [169, 260] width 32 height 15
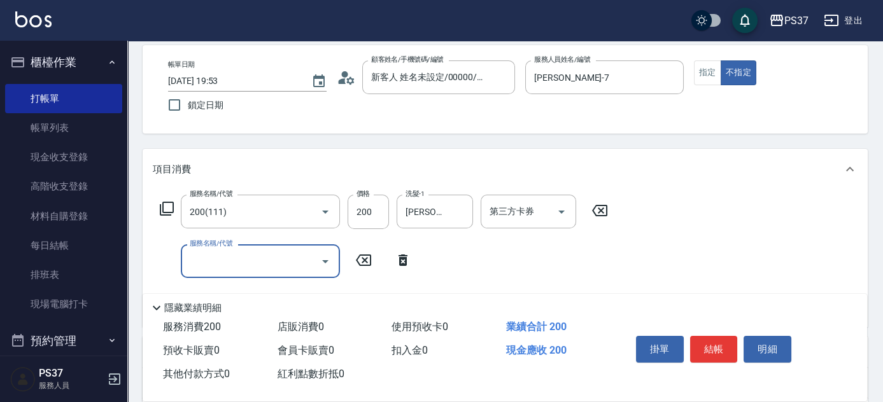
click at [204, 264] on input "服務名稱/代號" at bounding box center [250, 261] width 129 height 22
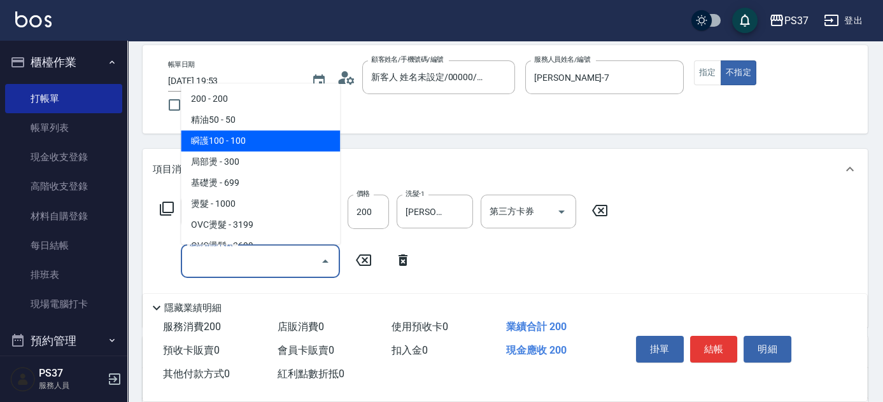
click at [251, 146] on span "瞬護100 - 100" at bounding box center [260, 140] width 159 height 21
type input "瞬護100(113)"
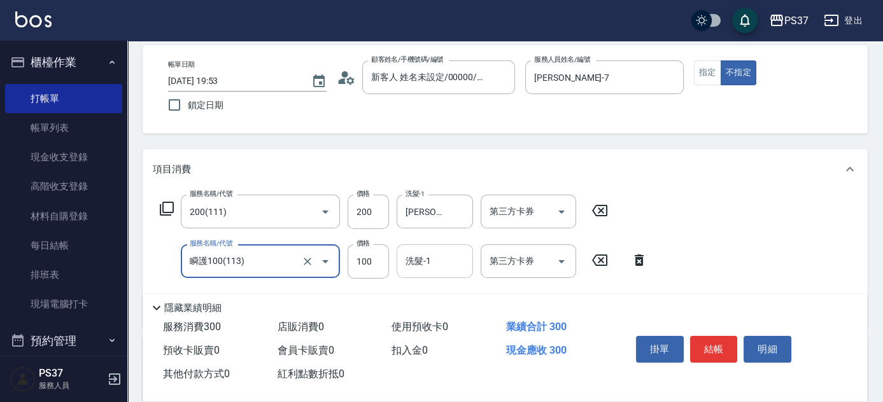
click at [424, 267] on input "洗髮-1" at bounding box center [434, 261] width 65 height 22
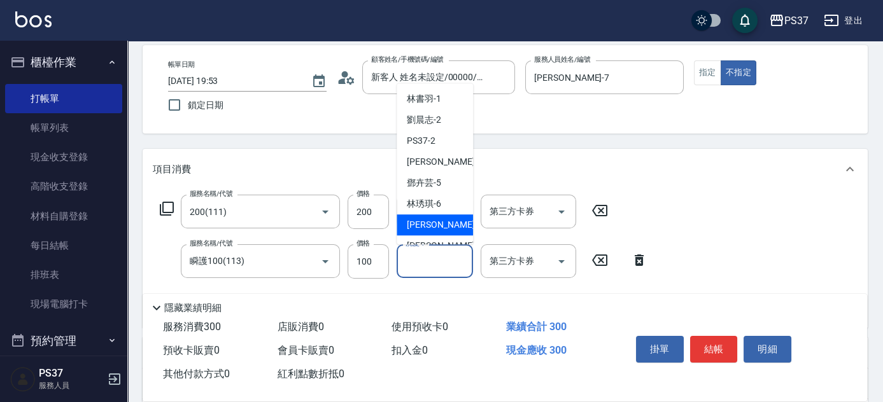
click at [437, 220] on span "[PERSON_NAME] -7" at bounding box center [444, 224] width 75 height 13
type input "[PERSON_NAME]-7"
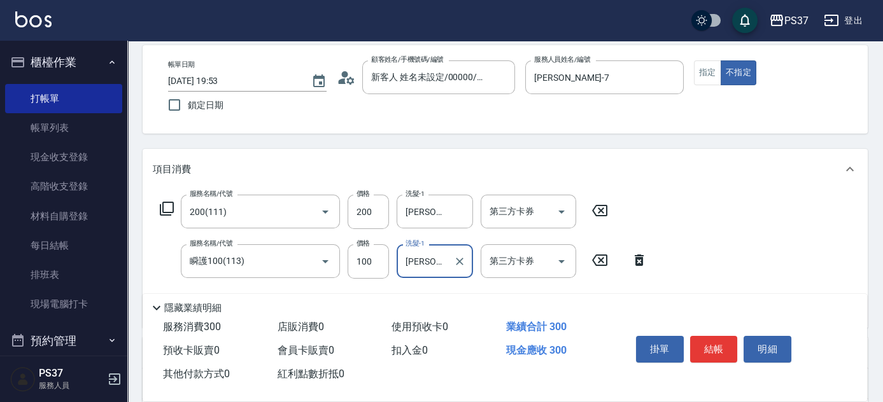
click at [712, 337] on button "結帳" at bounding box center [714, 349] width 48 height 27
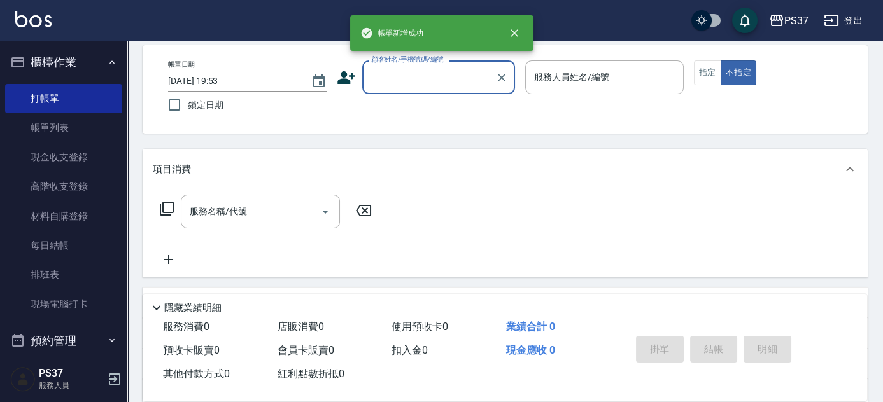
scroll to position [0, 0]
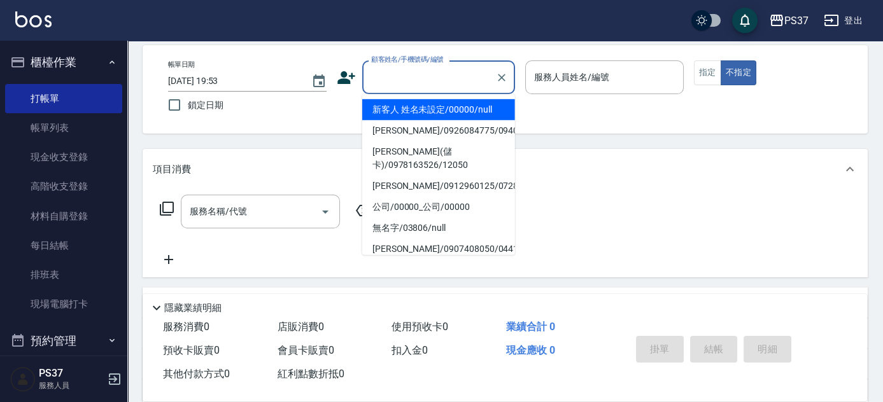
click at [442, 78] on input "顧客姓名/手機號碼/編號" at bounding box center [429, 77] width 122 height 22
click at [445, 109] on li "新客人 姓名未設定/00000/null" at bounding box center [438, 109] width 153 height 21
type input "新客人 姓名未設定/00000/null"
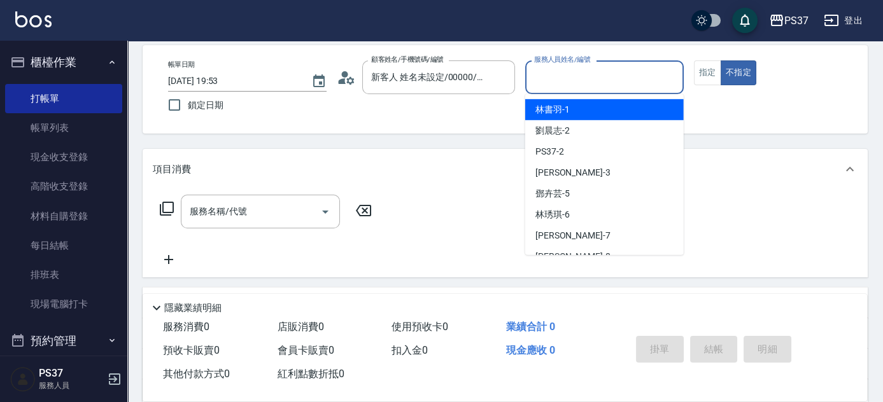
click at [566, 78] on input "服務人員姓名/編號" at bounding box center [604, 77] width 147 height 22
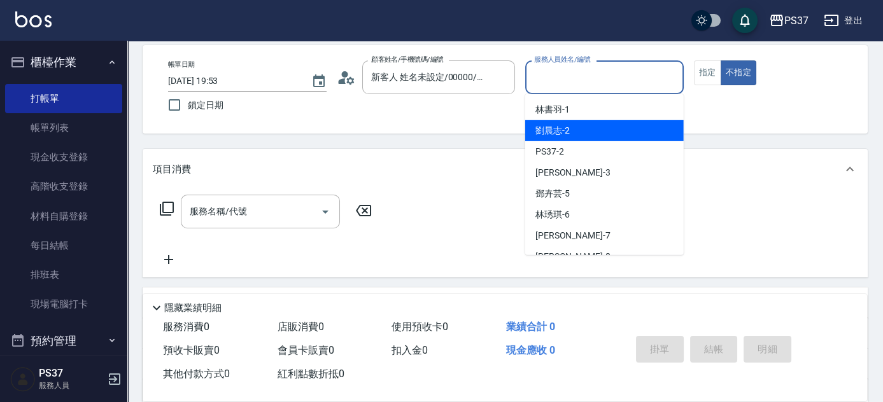
click at [580, 132] on div "[PERSON_NAME]-2" at bounding box center [604, 130] width 158 height 21
type input "劉晨志-2"
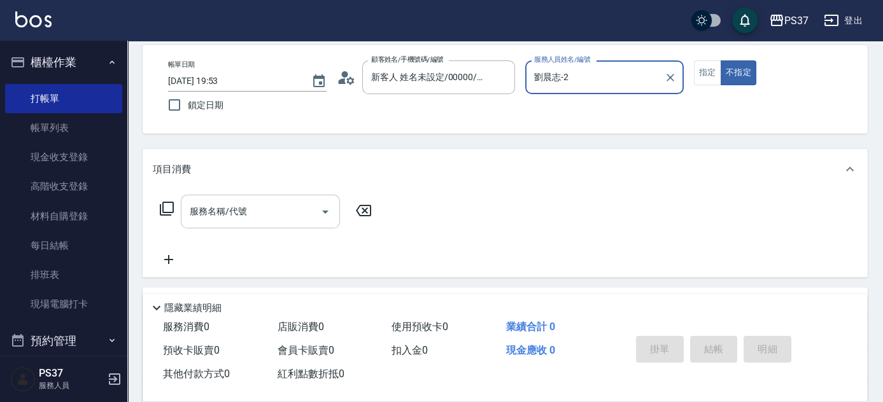
click at [276, 213] on input "服務名稱/代號" at bounding box center [250, 211] width 129 height 22
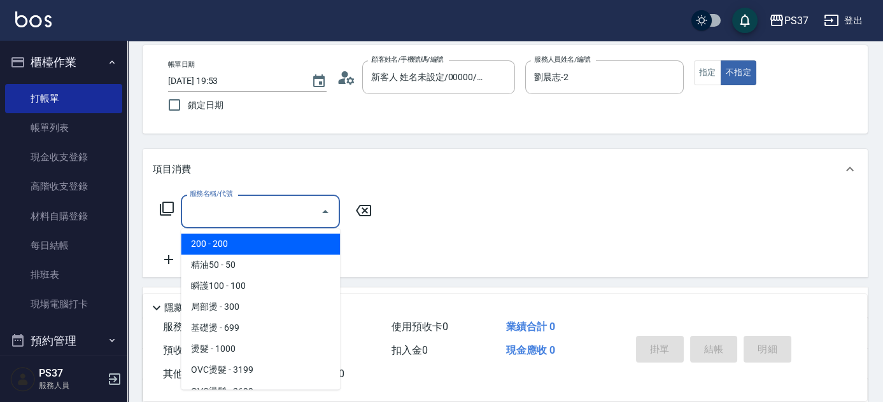
click at [260, 242] on span "200 - 200" at bounding box center [260, 244] width 159 height 21
type input "200(111)"
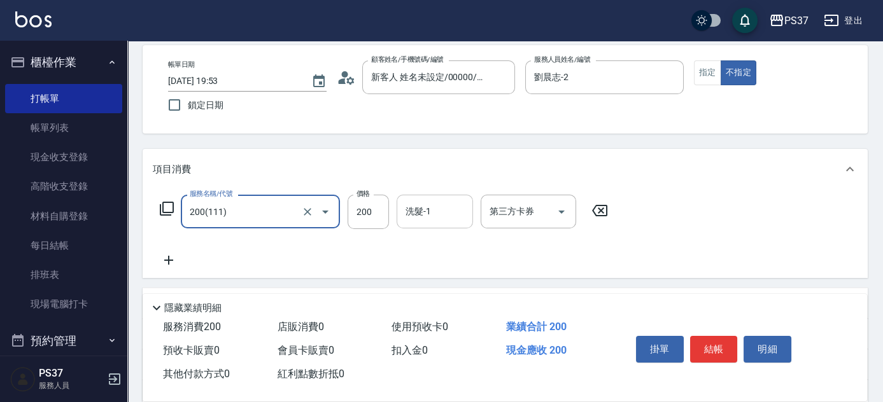
click at [407, 210] on input "洗髮-1" at bounding box center [434, 211] width 65 height 22
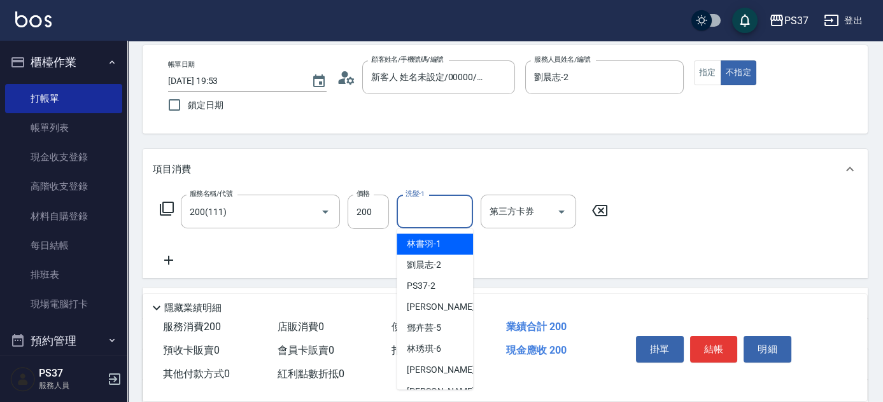
click at [421, 244] on span "[PERSON_NAME]-1" at bounding box center [424, 243] width 34 height 13
type input "林書羽-1"
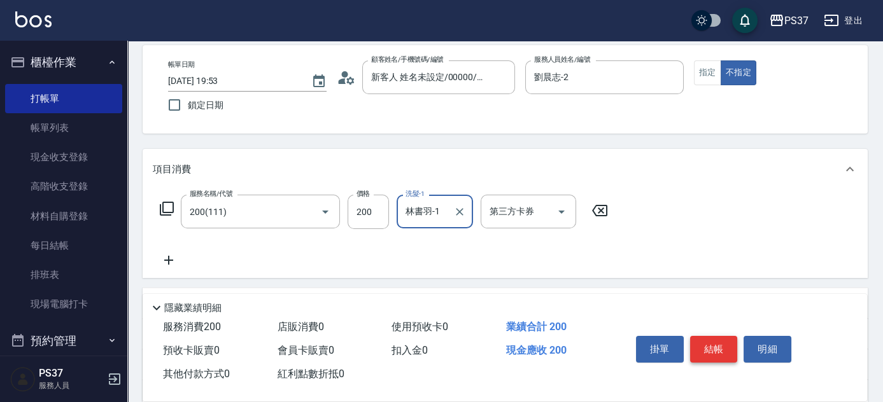
click at [713, 340] on button "結帳" at bounding box center [714, 349] width 48 height 27
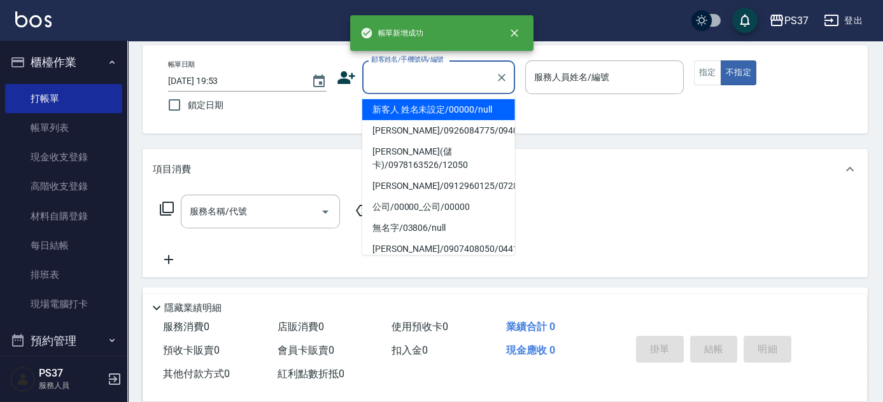
click at [421, 83] on input "顧客姓名/手機號碼/編號" at bounding box center [429, 77] width 122 height 22
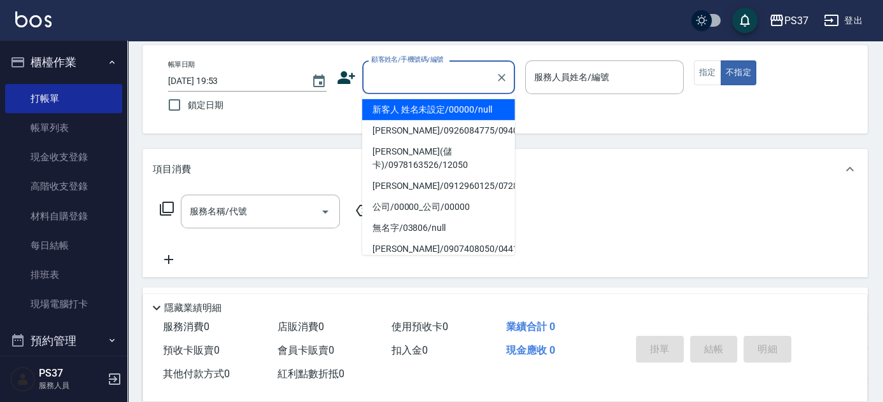
click at [428, 109] on li "新客人 姓名未設定/00000/null" at bounding box center [438, 109] width 153 height 21
type input "新客人 姓名未設定/00000/null"
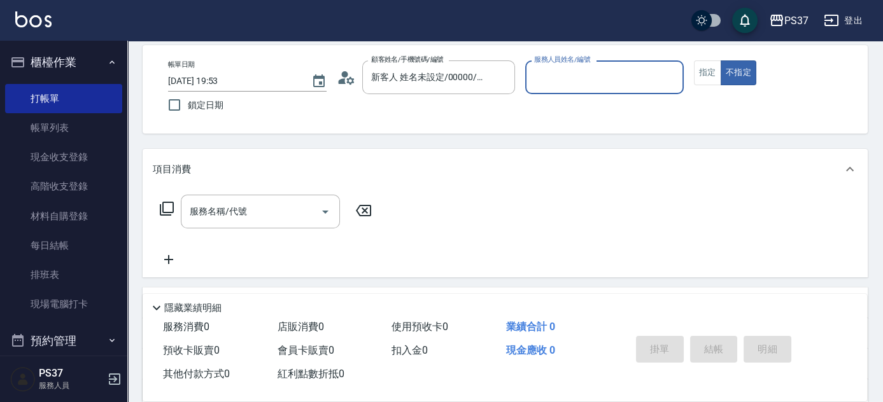
click at [565, 70] on input "服務人員姓名/編號" at bounding box center [604, 77] width 147 height 22
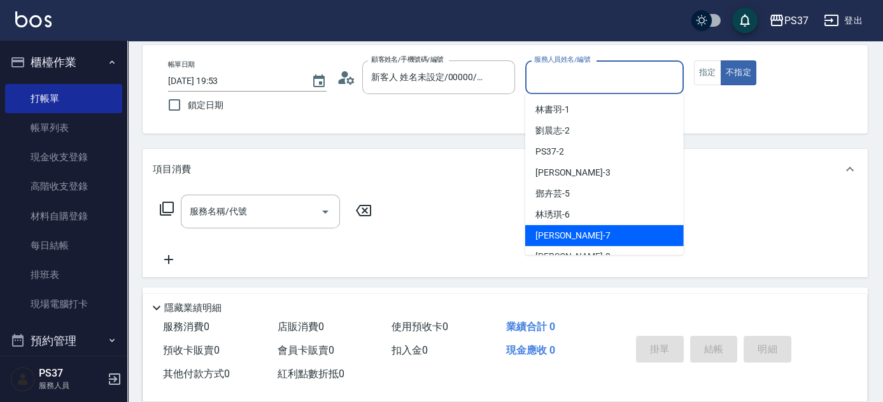
click at [597, 227] on div "[PERSON_NAME] -7" at bounding box center [604, 235] width 158 height 21
type input "[PERSON_NAME]-7"
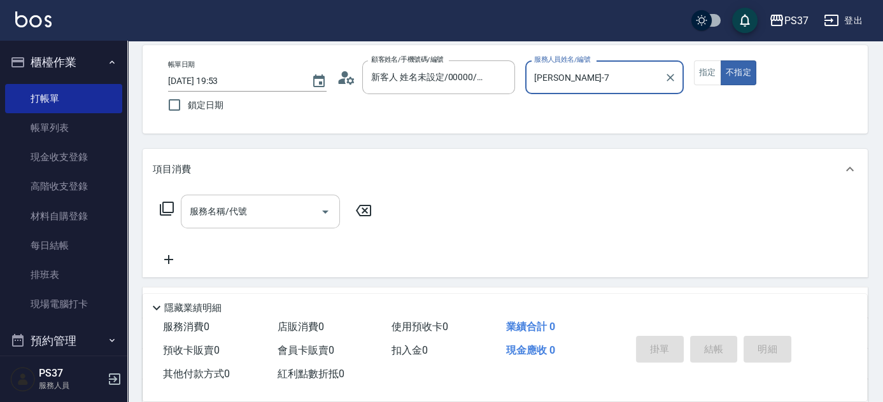
click at [265, 213] on input "服務名稱/代號" at bounding box center [250, 211] width 129 height 22
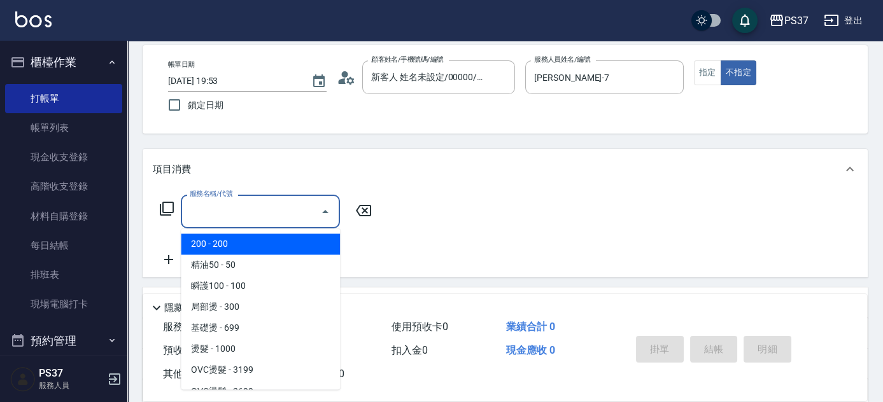
click at [238, 246] on span "200 - 200" at bounding box center [260, 244] width 159 height 21
type input "200(111)"
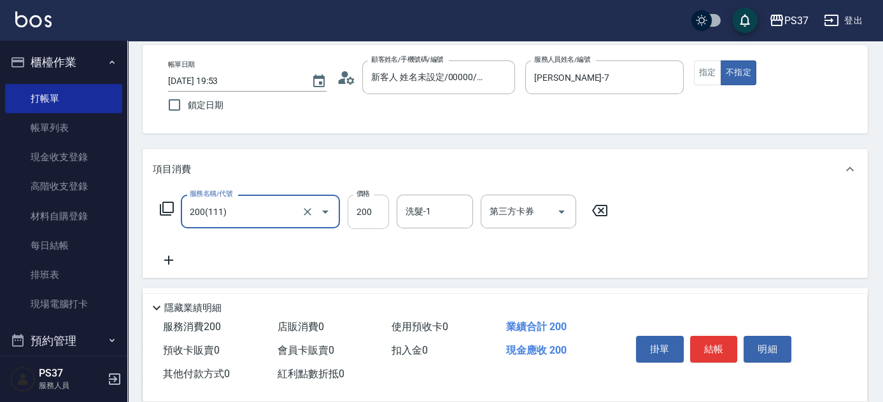
drag, startPoint x: 365, startPoint y: 218, endPoint x: 373, endPoint y: 198, distance: 22.0
click at [365, 218] on input "200" at bounding box center [367, 212] width 41 height 34
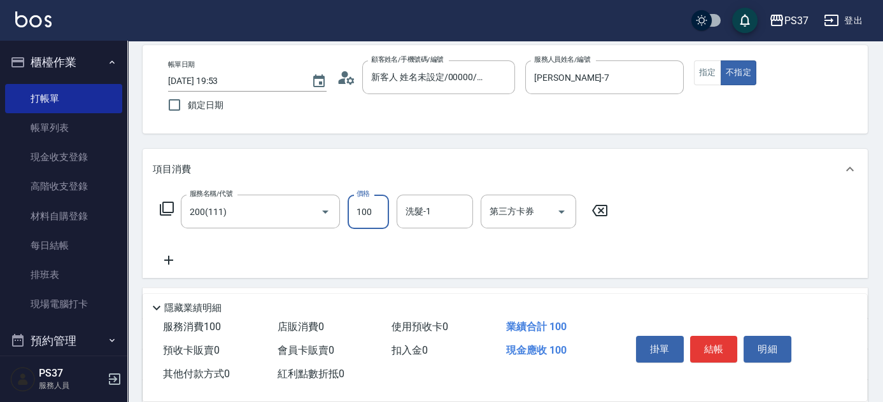
type input "100"
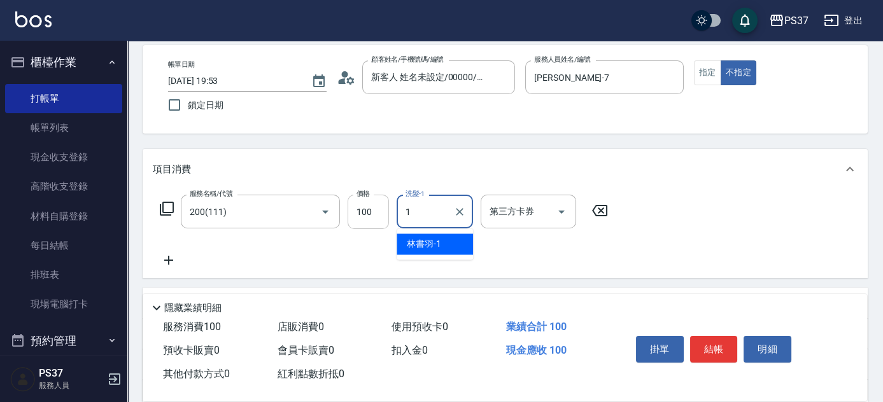
type input "林書羽-1"
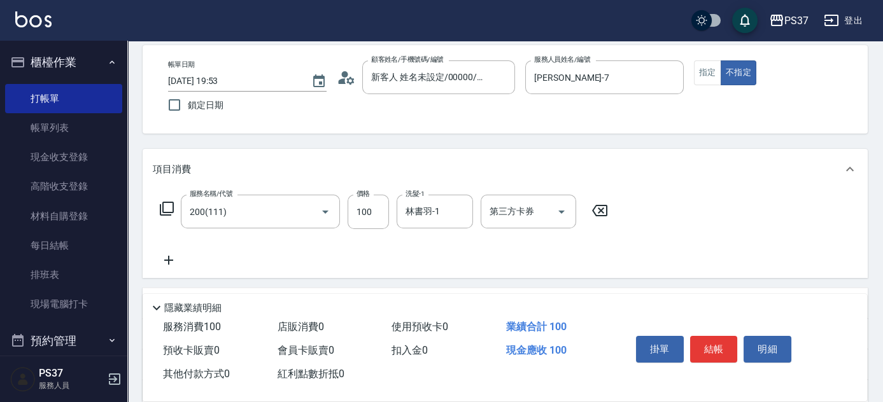
click at [167, 261] on icon at bounding box center [169, 260] width 32 height 15
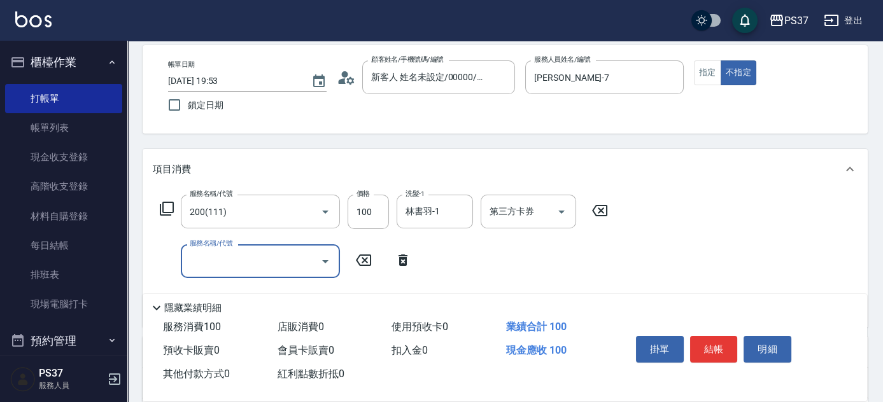
click at [199, 262] on input "服務名稱/代號" at bounding box center [250, 261] width 129 height 22
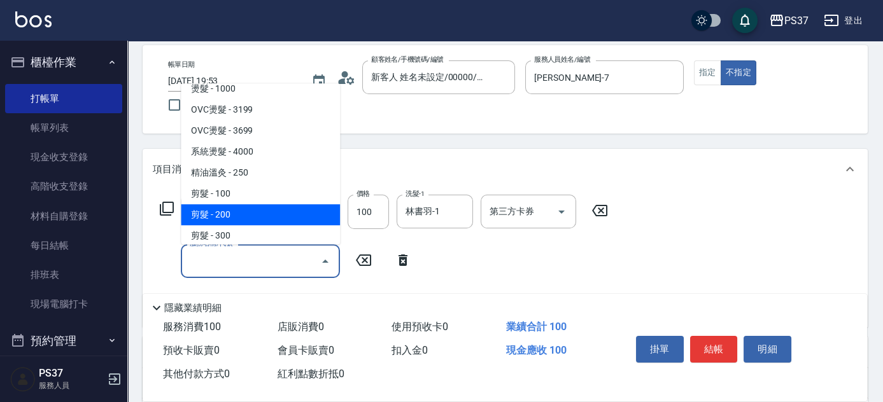
scroll to position [173, 0]
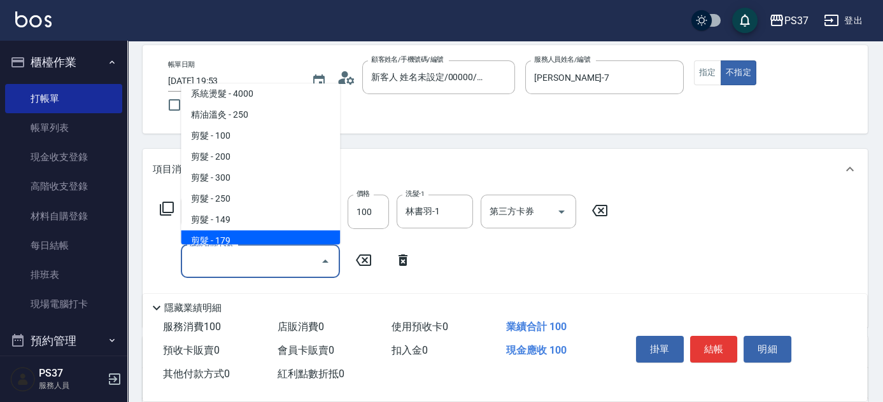
click at [246, 234] on span "剪髮 - 179" at bounding box center [260, 240] width 159 height 21
type input "剪髮(305)"
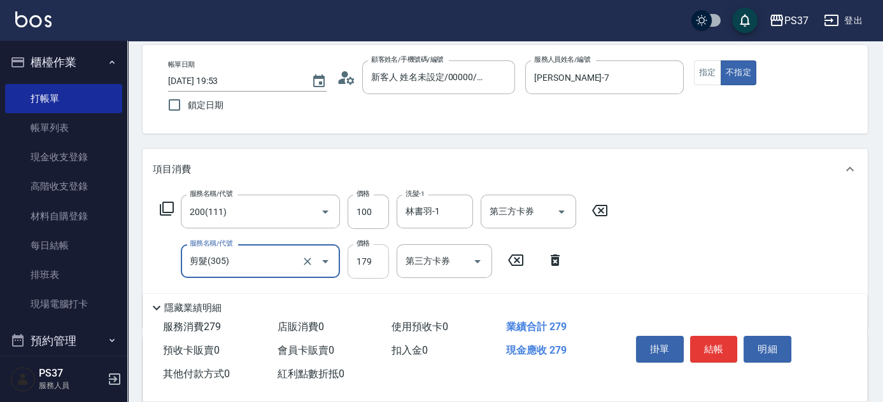
click at [363, 263] on input "179" at bounding box center [367, 261] width 41 height 34
type input "180"
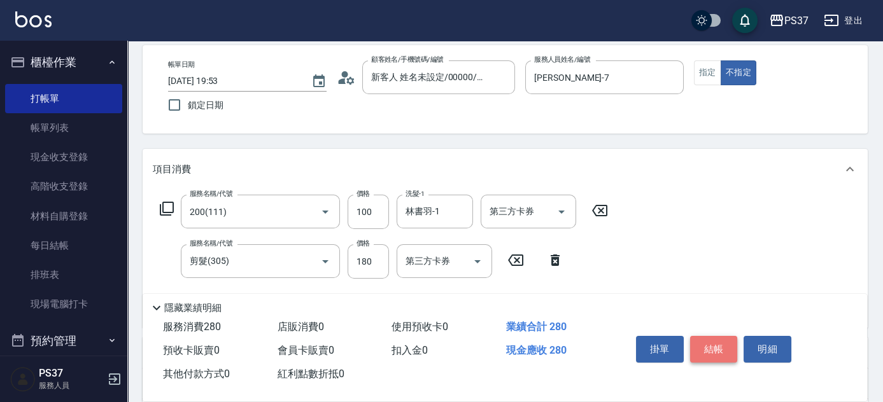
click at [708, 348] on button "結帳" at bounding box center [714, 349] width 48 height 27
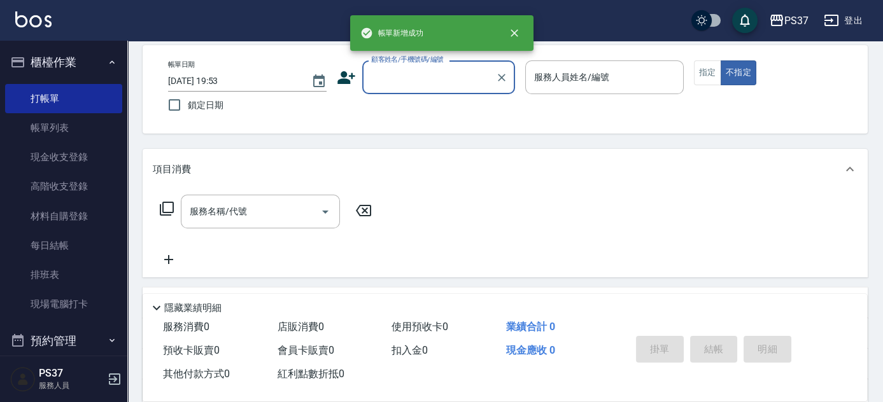
scroll to position [0, 0]
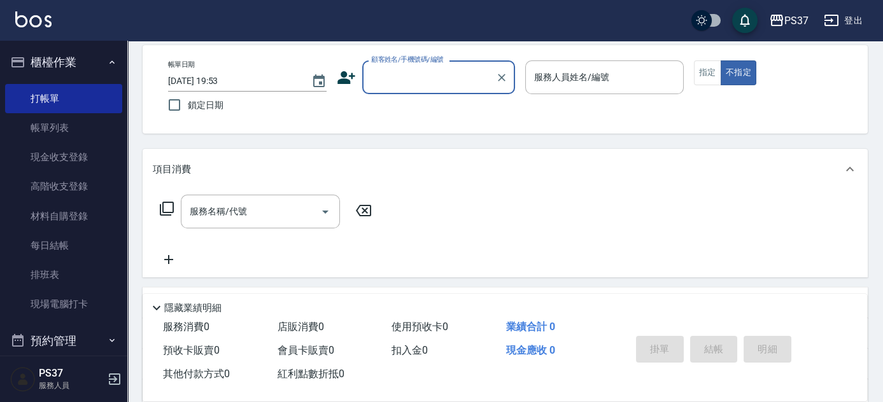
click at [427, 84] on input "顧客姓名/手機號碼/編號" at bounding box center [429, 77] width 122 height 22
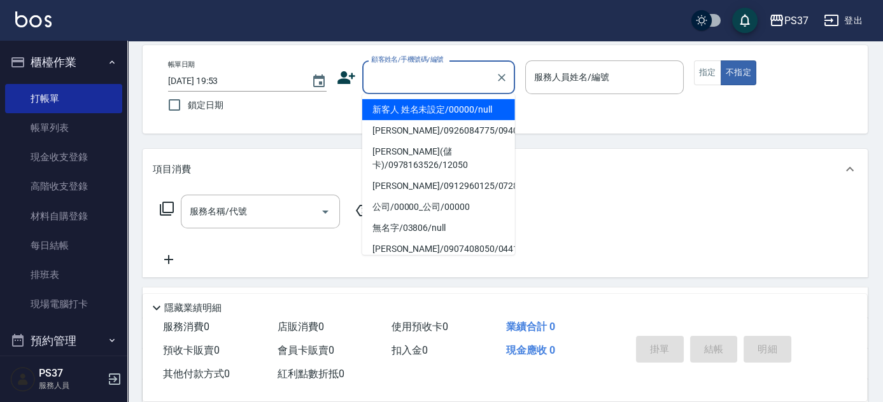
click at [422, 110] on li "新客人 姓名未設定/00000/null" at bounding box center [438, 109] width 153 height 21
type input "新客人 姓名未設定/00000/null"
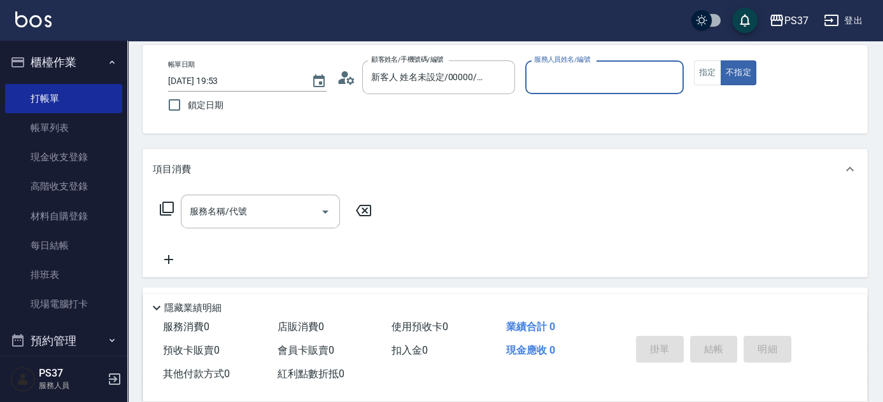
click at [638, 83] on input "服務人員姓名/編號" at bounding box center [604, 77] width 147 height 22
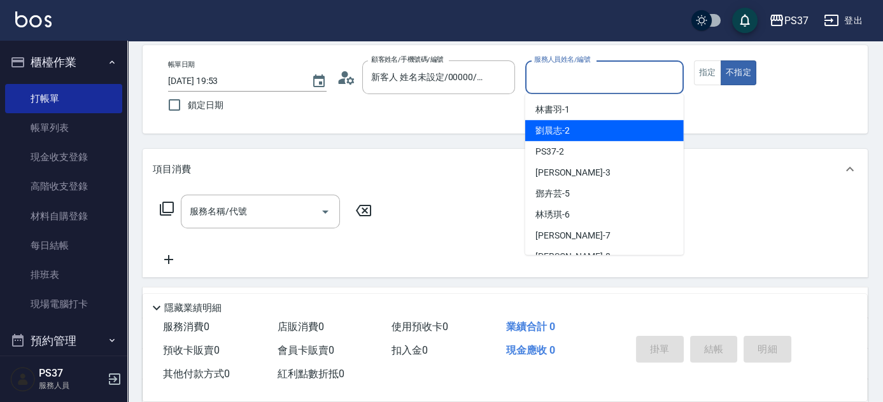
click at [461, 139] on div "Key In 打帳單 上一筆訂單:#17 帳單速查 結帳前確認明細 連續打單結帳 掛單 結帳 明細 帳單日期 [DATE] 19:53 鎖定日期 顧客姓名/手…" at bounding box center [504, 272] width 755 height 578
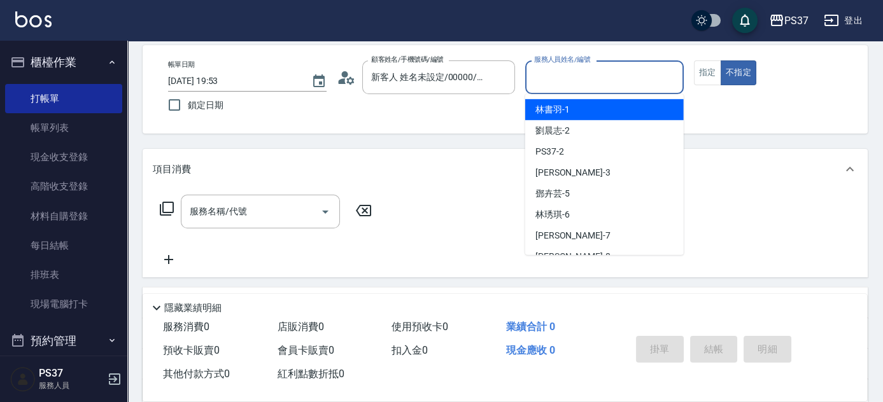
click at [558, 73] on input "服務人員姓名/編號" at bounding box center [604, 77] width 147 height 22
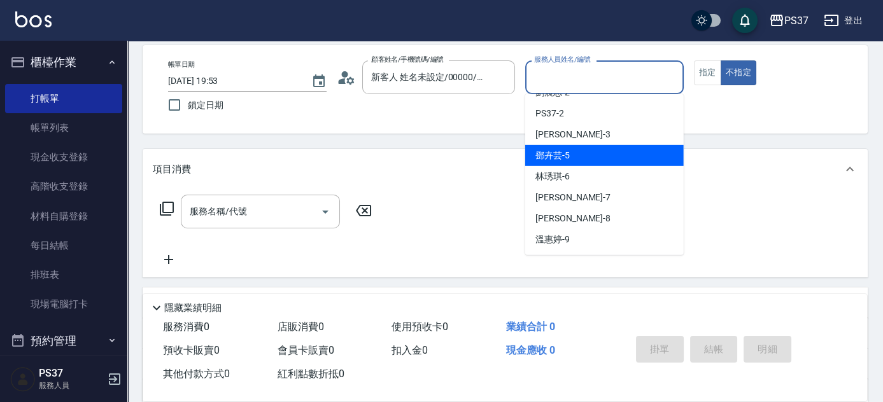
scroll to position [115, 0]
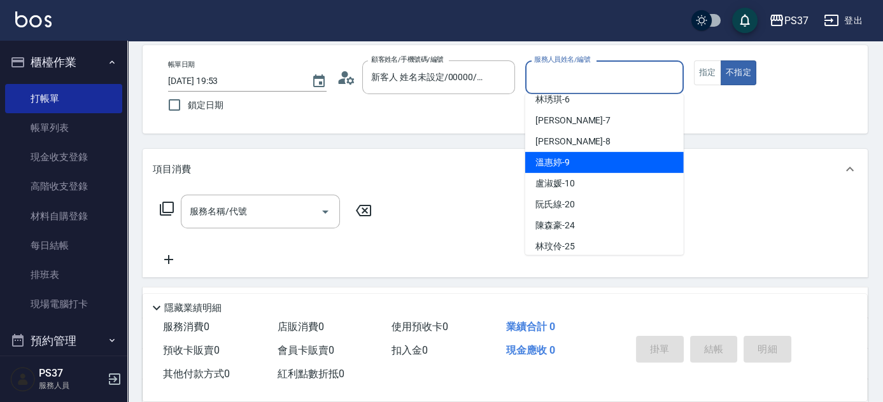
click at [577, 154] on div "[PERSON_NAME]-9" at bounding box center [604, 162] width 158 height 21
type input "溫惠婷-9"
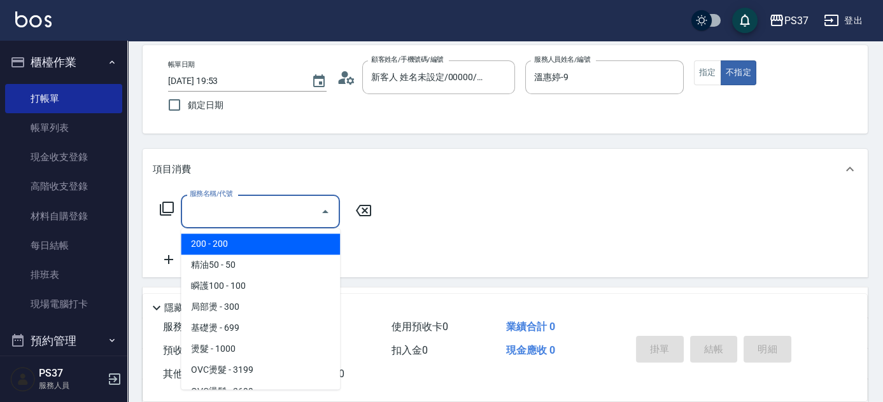
click at [253, 210] on input "服務名稱/代號" at bounding box center [250, 211] width 129 height 22
click at [254, 241] on span "200 - 200" at bounding box center [260, 244] width 159 height 21
type input "200(111)"
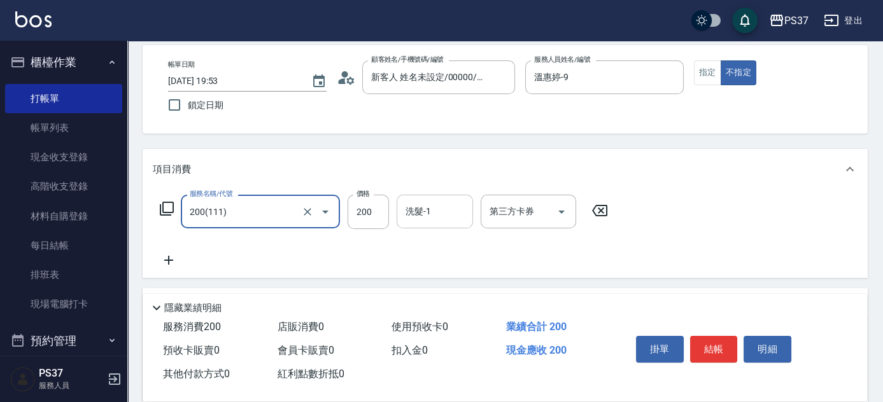
click at [441, 217] on input "洗髮-1" at bounding box center [434, 211] width 65 height 22
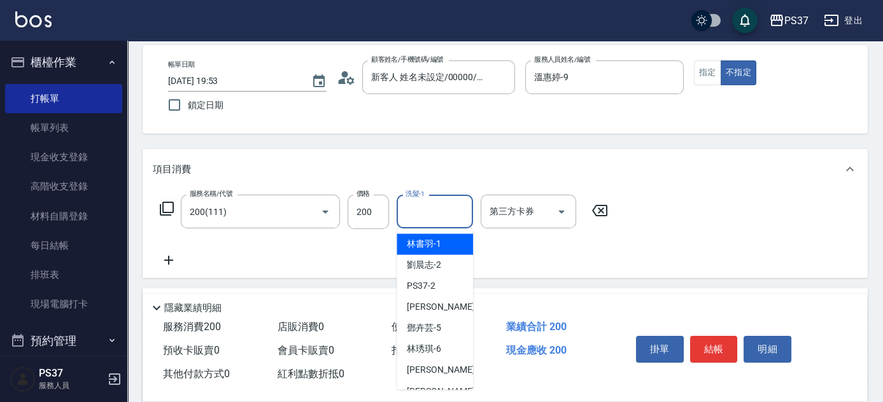
click at [438, 244] on span "[PERSON_NAME]-1" at bounding box center [424, 243] width 34 height 13
type input "林書羽-1"
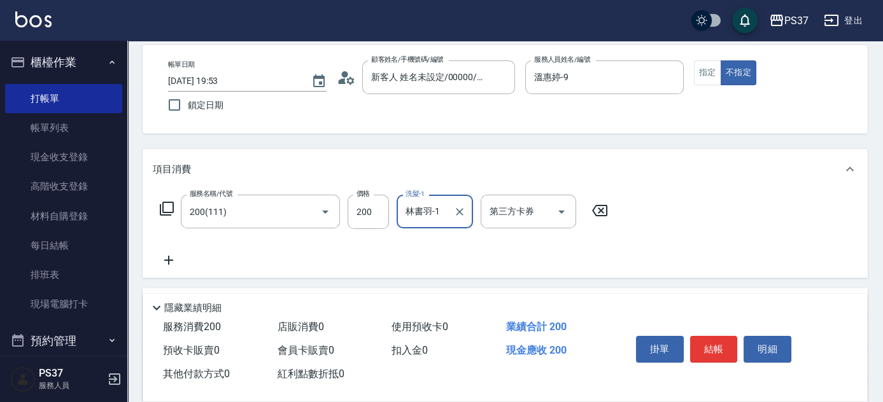
click at [166, 264] on icon at bounding box center [169, 260] width 32 height 15
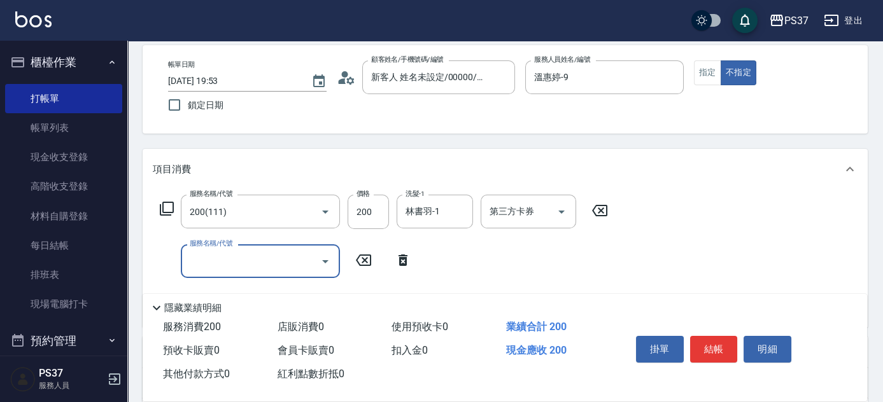
click at [216, 268] on input "服務名稱/代號" at bounding box center [250, 261] width 129 height 22
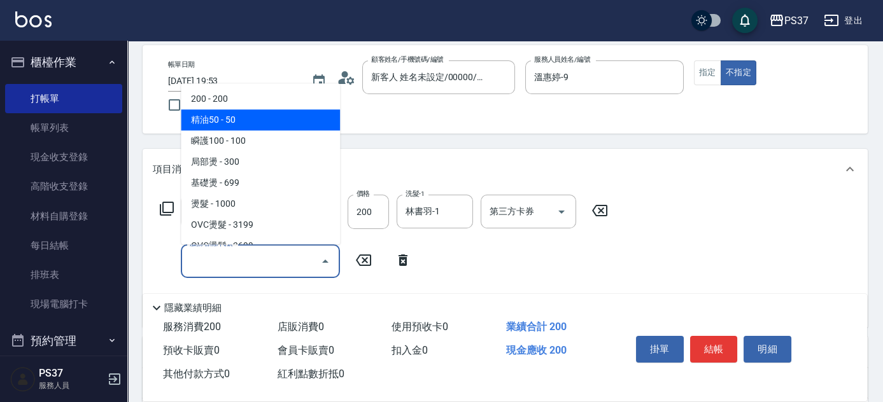
click at [267, 120] on span "精油50 - 50" at bounding box center [260, 119] width 159 height 21
type input "精油50(112)"
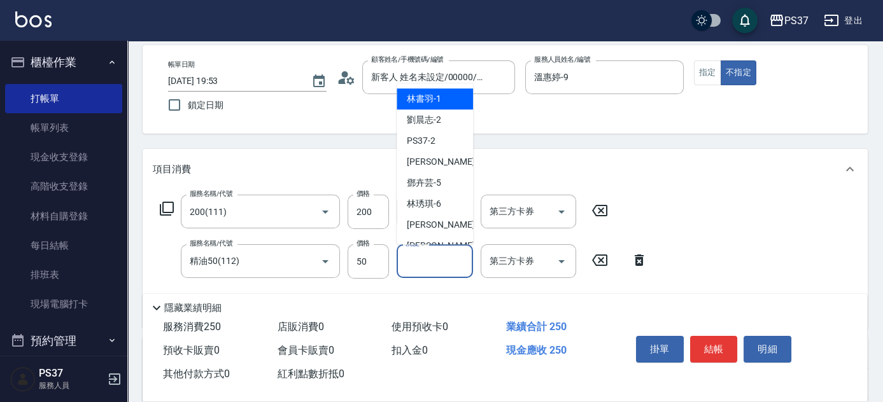
click at [428, 264] on input "洗髮-1" at bounding box center [434, 261] width 65 height 22
click at [446, 103] on div "[PERSON_NAME]-1" at bounding box center [434, 98] width 76 height 21
type input "林書羽-1"
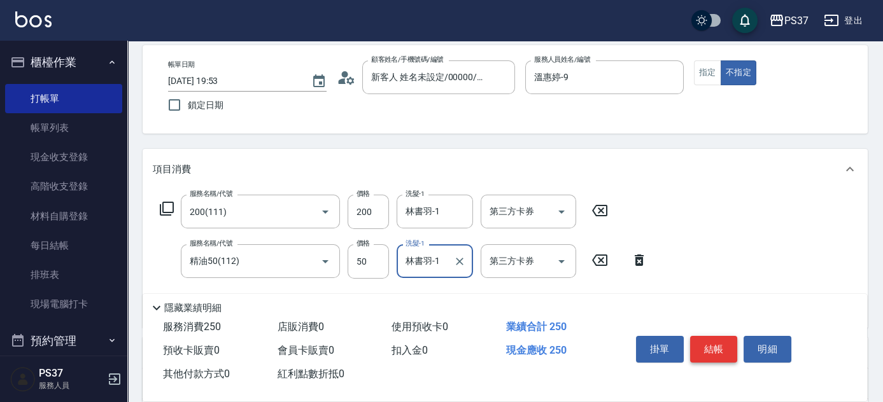
click at [706, 346] on button "結帳" at bounding box center [714, 349] width 48 height 27
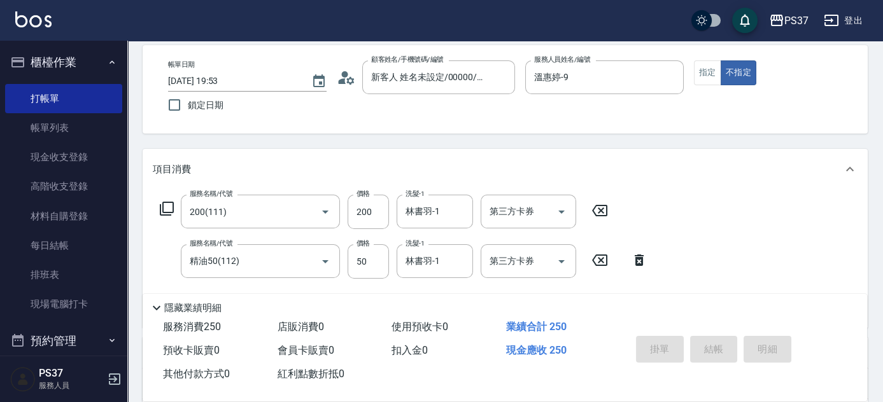
type input "[DATE] 19:54"
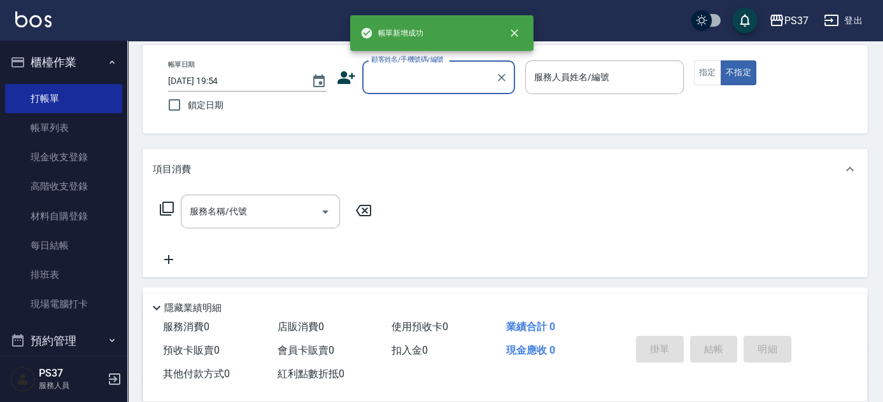
scroll to position [0, 0]
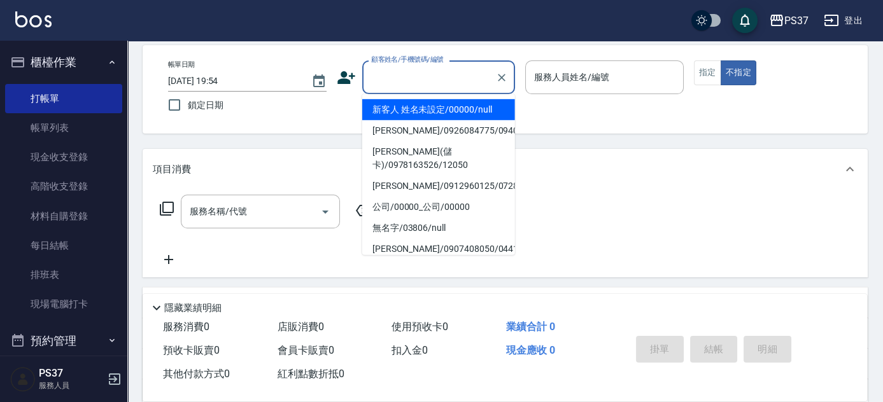
click at [441, 85] on input "顧客姓名/手機號碼/編號" at bounding box center [429, 77] width 122 height 22
click at [438, 104] on li "新客人 姓名未設定/00000/null" at bounding box center [438, 109] width 153 height 21
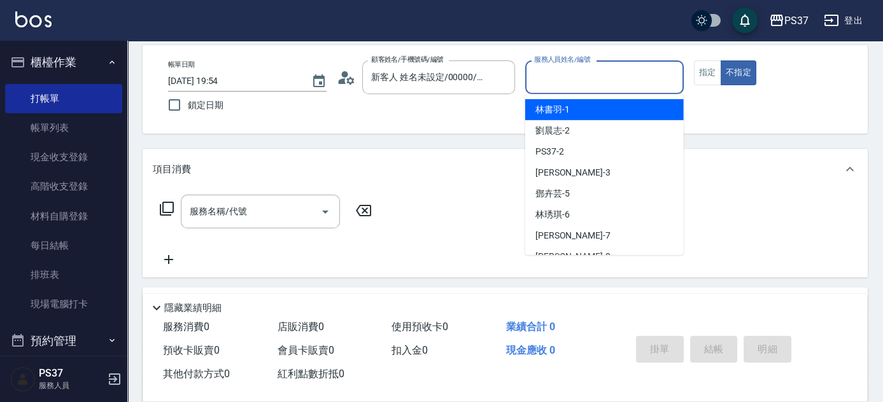
click at [556, 73] on input "服務人員姓名/編號" at bounding box center [604, 77] width 147 height 22
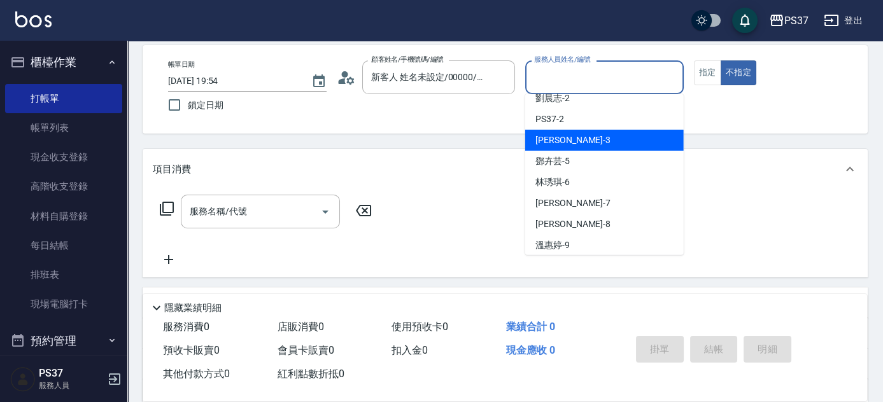
scroll to position [57, 0]
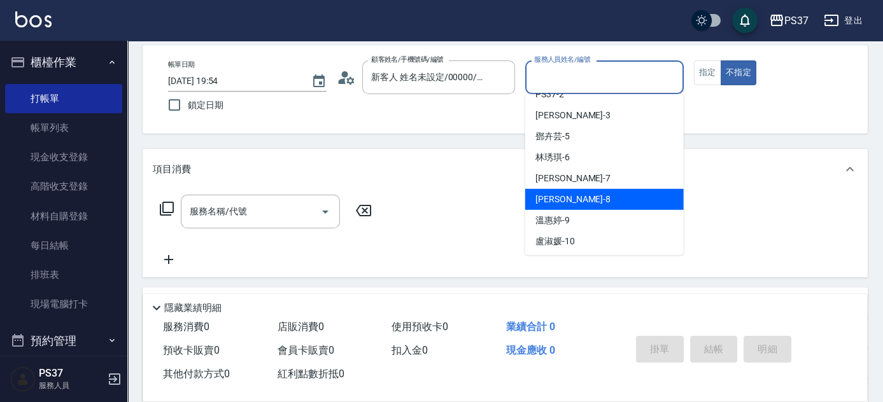
click at [588, 210] on div "[PERSON_NAME]-9" at bounding box center [604, 220] width 158 height 21
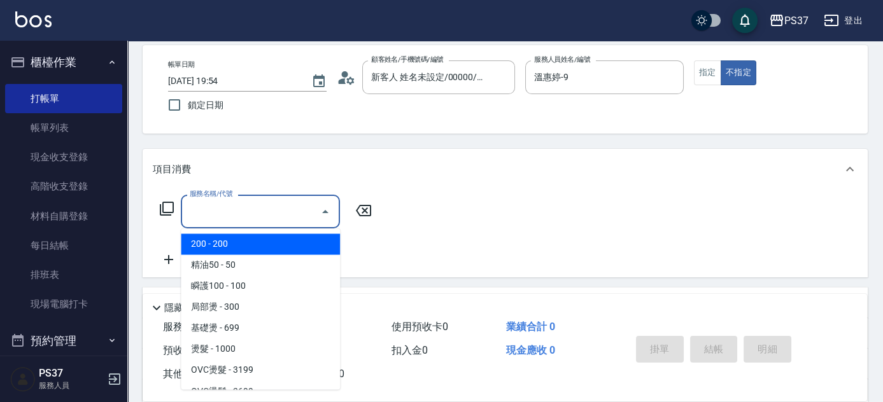
click at [281, 212] on input "服務名稱/代號" at bounding box center [250, 211] width 129 height 22
click at [276, 239] on span "200 - 200" at bounding box center [260, 244] width 159 height 21
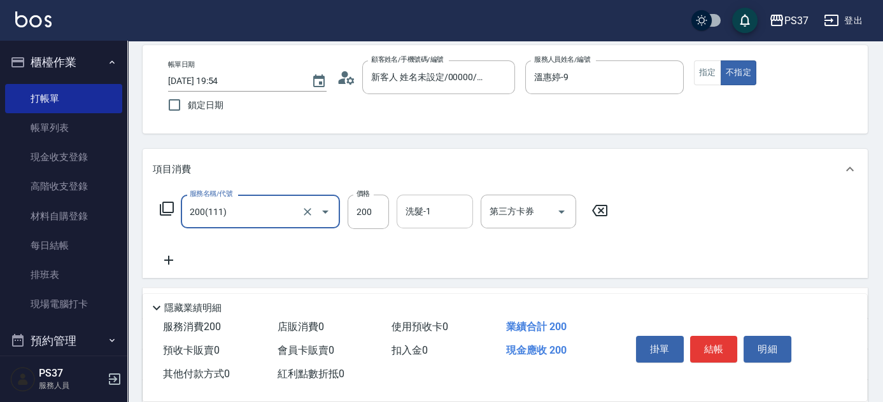
click at [423, 213] on input "洗髮-1" at bounding box center [434, 211] width 65 height 22
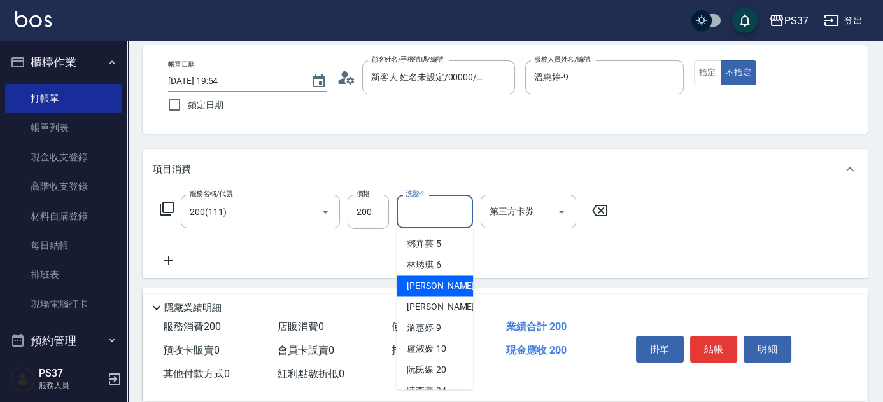
scroll to position [115, 0]
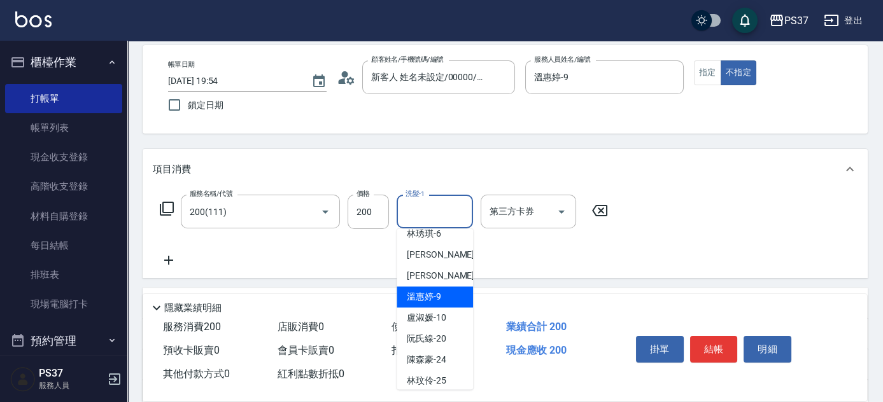
click at [433, 301] on span "[PERSON_NAME]-9" at bounding box center [424, 296] width 34 height 13
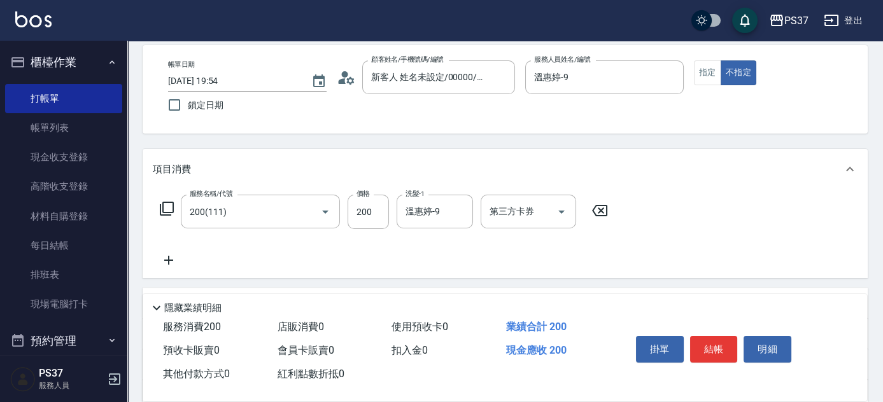
click at [172, 261] on icon at bounding box center [169, 260] width 32 height 15
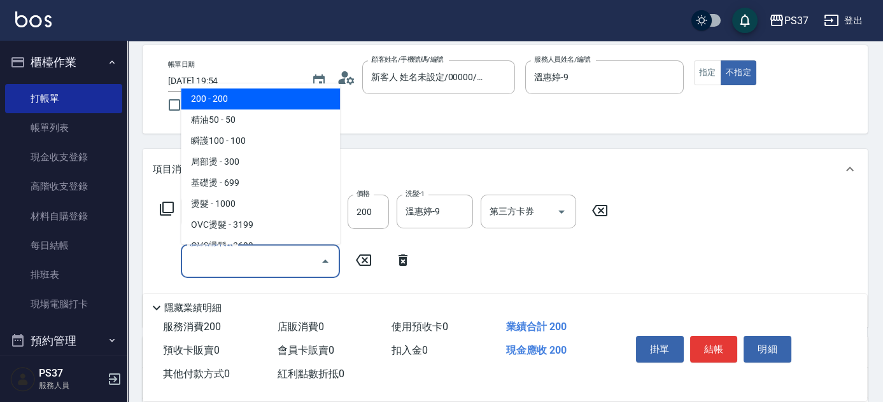
click at [220, 262] on input "服務名稱/代號" at bounding box center [250, 261] width 129 height 22
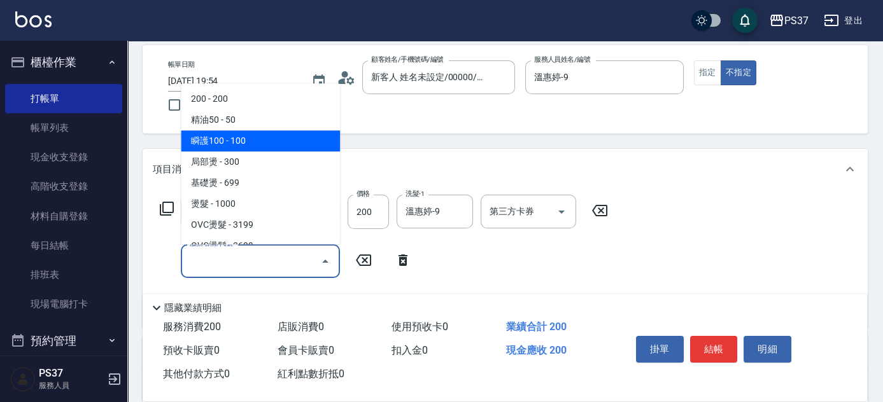
click at [246, 144] on span "瞬護100 - 100" at bounding box center [260, 140] width 159 height 21
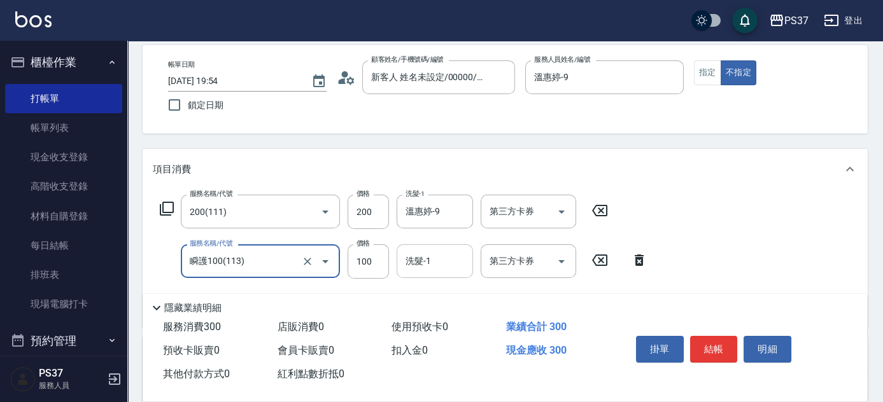
click at [429, 251] on input "洗髮-1" at bounding box center [434, 261] width 65 height 22
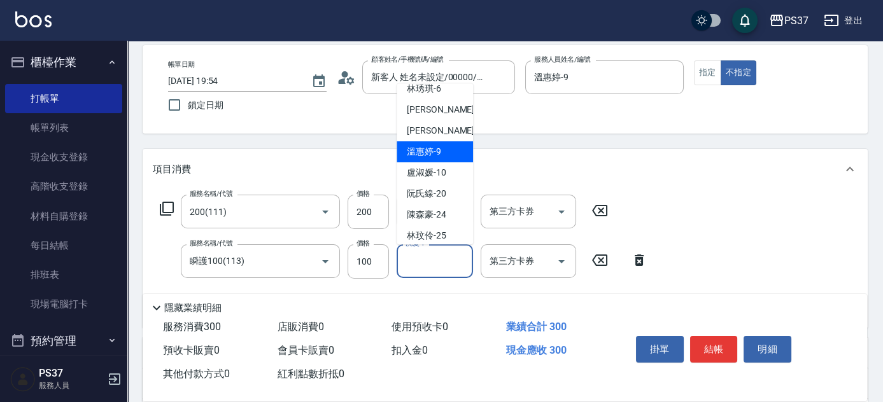
click at [433, 158] on div "[PERSON_NAME]-9" at bounding box center [434, 151] width 76 height 21
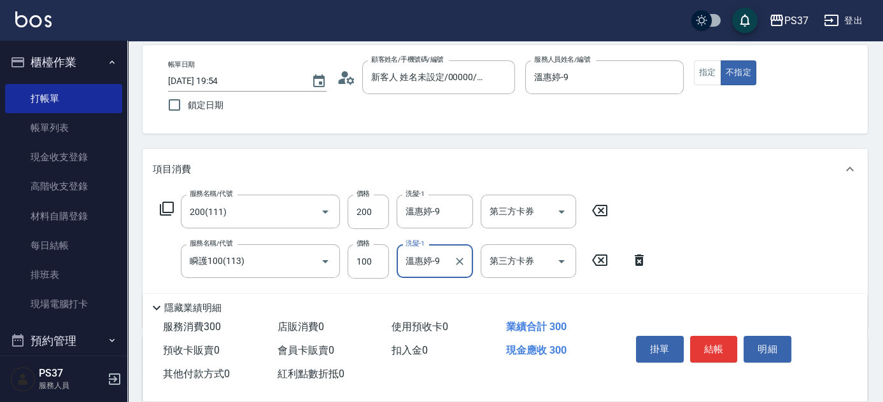
click at [722, 349] on button "結帳" at bounding box center [714, 349] width 48 height 27
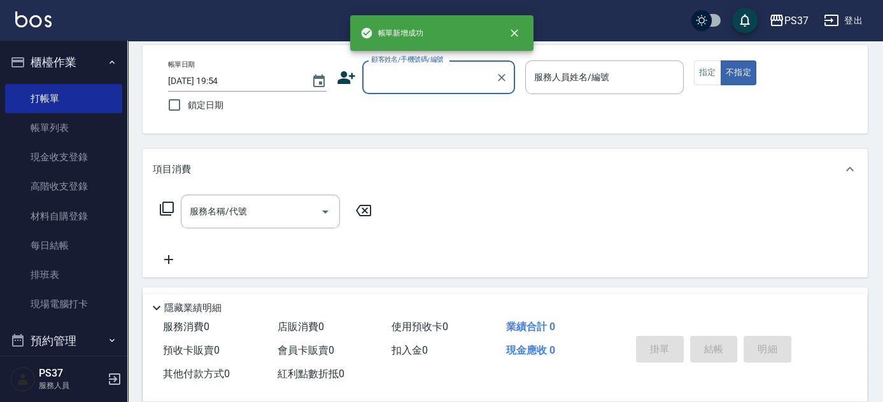
scroll to position [0, 0]
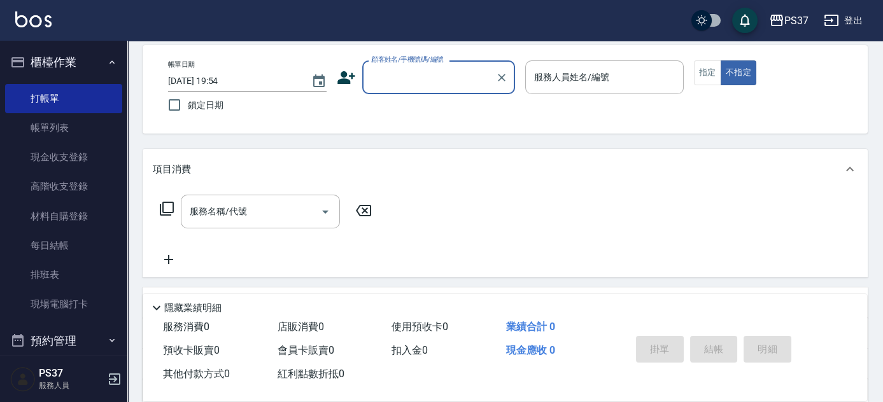
click at [423, 88] on div "顧客姓名/手機號碼/編號" at bounding box center [438, 77] width 153 height 34
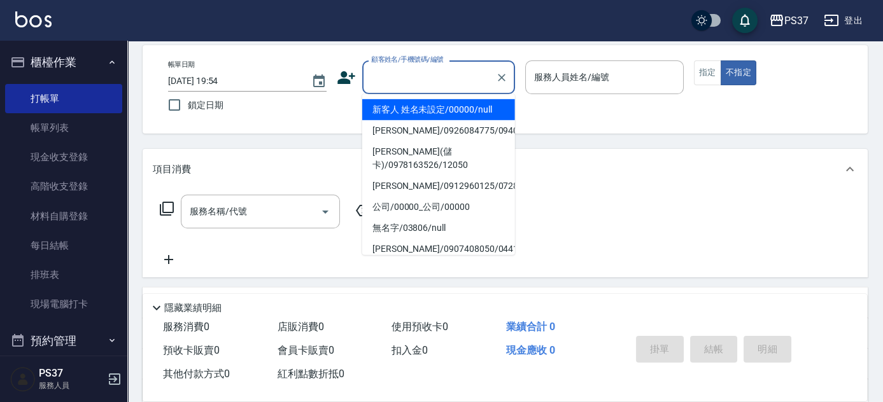
drag, startPoint x: 431, startPoint y: 108, endPoint x: 531, endPoint y: 105, distance: 99.9
click at [431, 108] on li "新客人 姓名未設定/00000/null" at bounding box center [438, 109] width 153 height 21
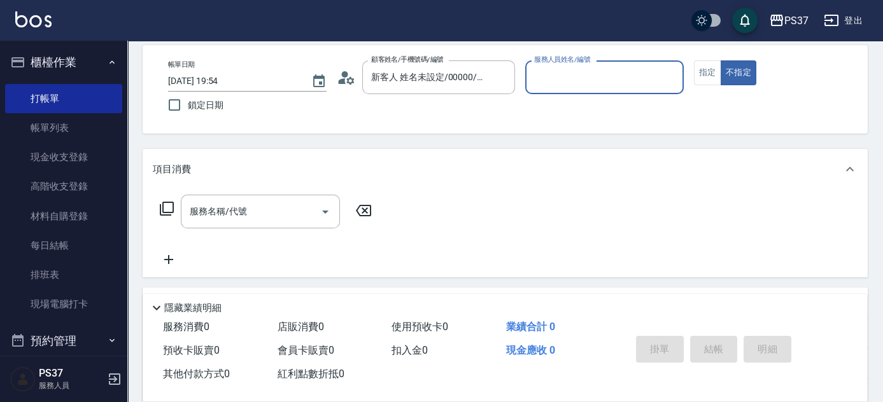
click at [567, 80] on input "服務人員姓名/編號" at bounding box center [604, 77] width 147 height 22
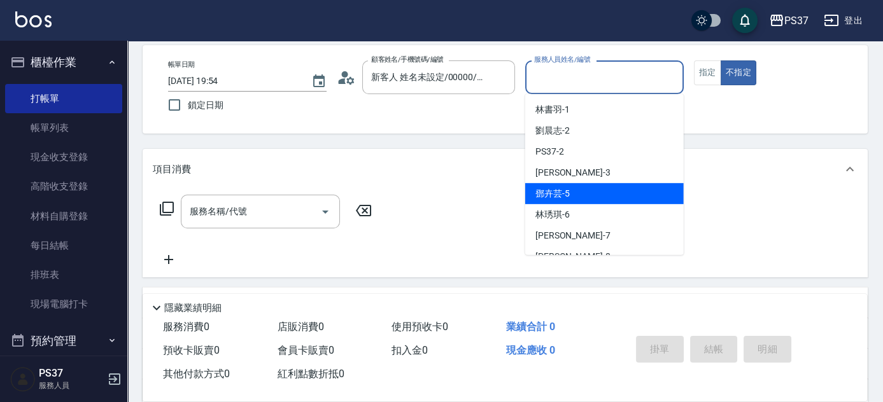
click at [584, 190] on div "[PERSON_NAME]-5" at bounding box center [604, 193] width 158 height 21
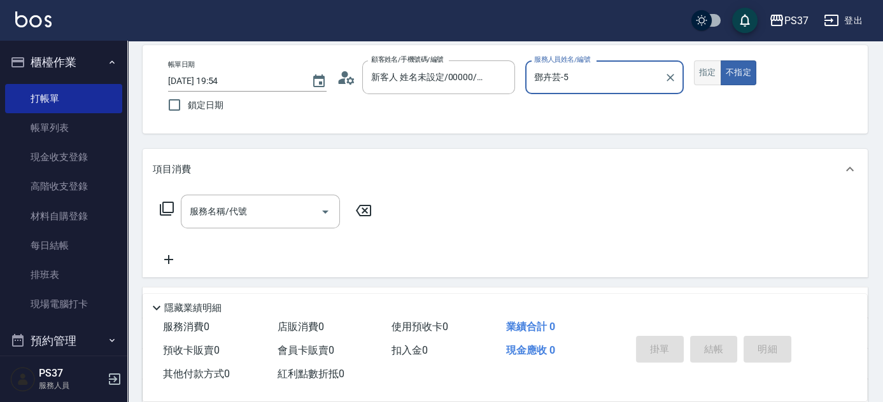
click at [704, 83] on button "指定" at bounding box center [707, 72] width 27 height 25
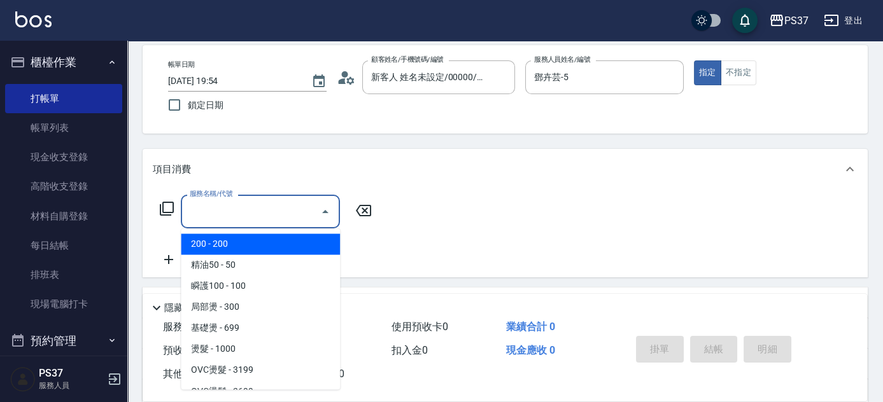
drag, startPoint x: 250, startPoint y: 221, endPoint x: 237, endPoint y: 198, distance: 26.8
click at [250, 221] on input "服務名稱/代號" at bounding box center [250, 211] width 129 height 22
click at [237, 251] on span "200 - 200" at bounding box center [260, 244] width 159 height 21
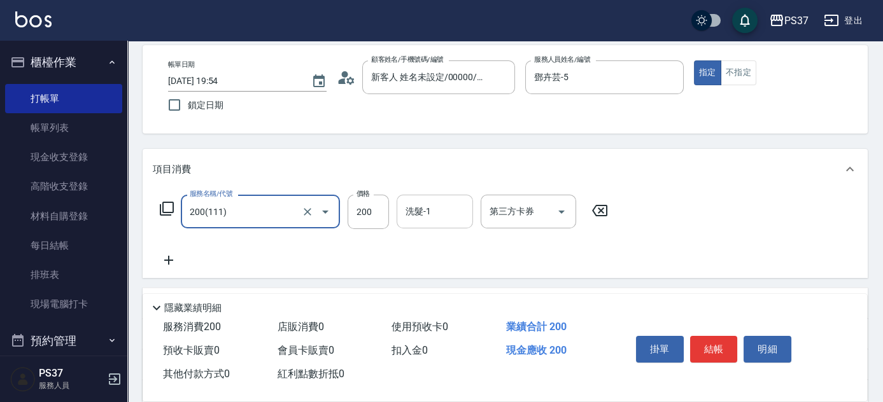
click at [425, 210] on input "洗髮-1" at bounding box center [434, 211] width 65 height 22
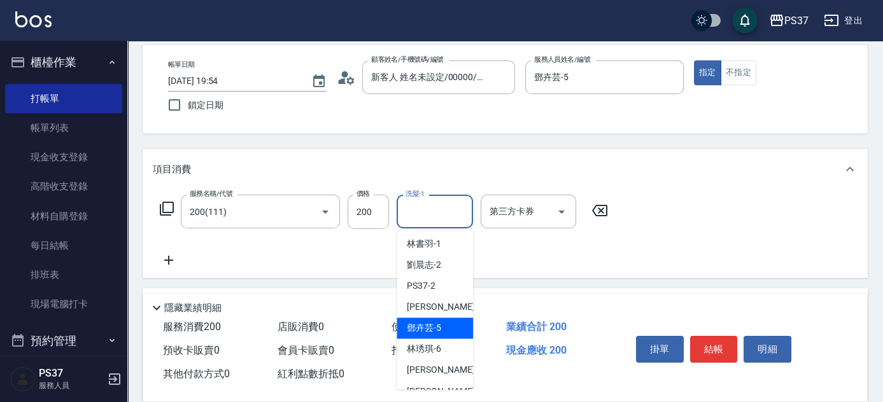
click at [434, 332] on span "[PERSON_NAME]-5" at bounding box center [424, 327] width 34 height 13
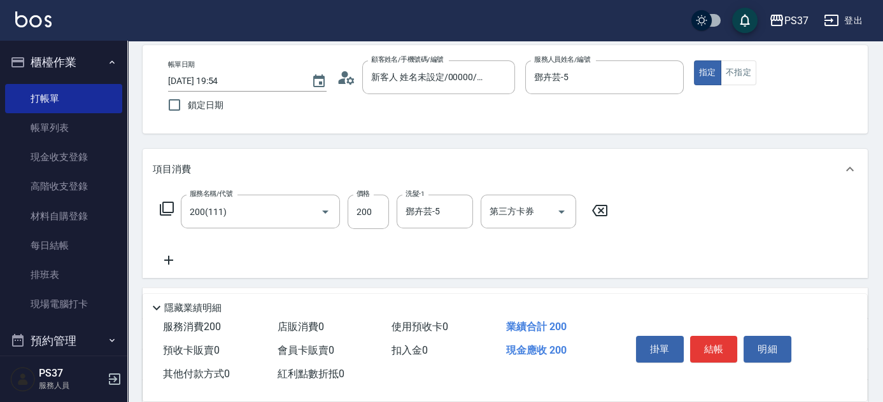
click at [171, 258] on icon at bounding box center [169, 260] width 32 height 15
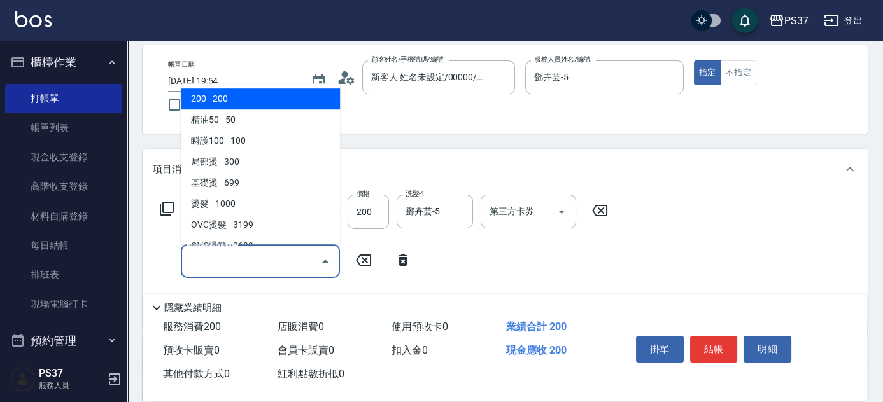
click at [232, 263] on input "服務名稱/代號" at bounding box center [250, 261] width 129 height 22
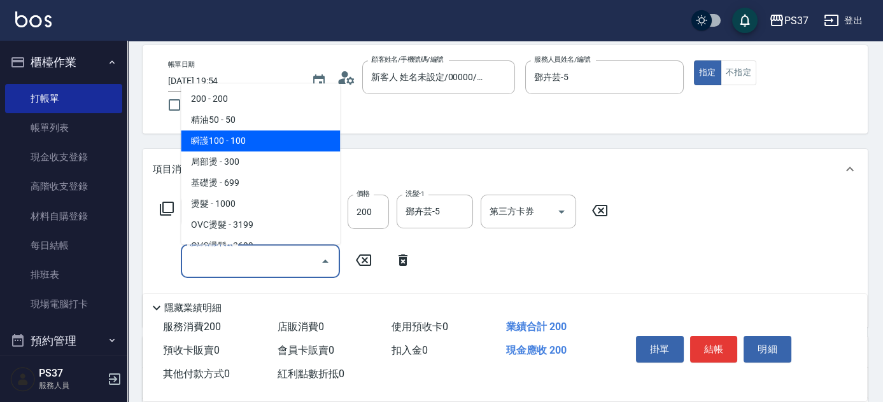
click at [236, 142] on span "瞬護100 - 100" at bounding box center [260, 140] width 159 height 21
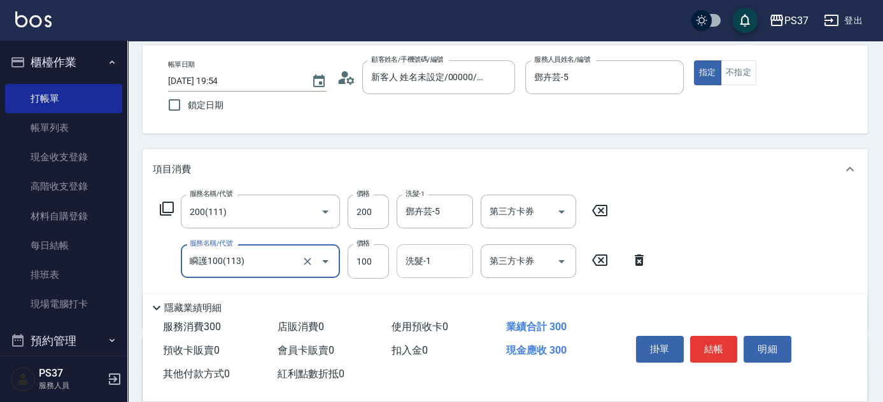
click at [419, 262] on input "洗髮-1" at bounding box center [434, 261] width 65 height 22
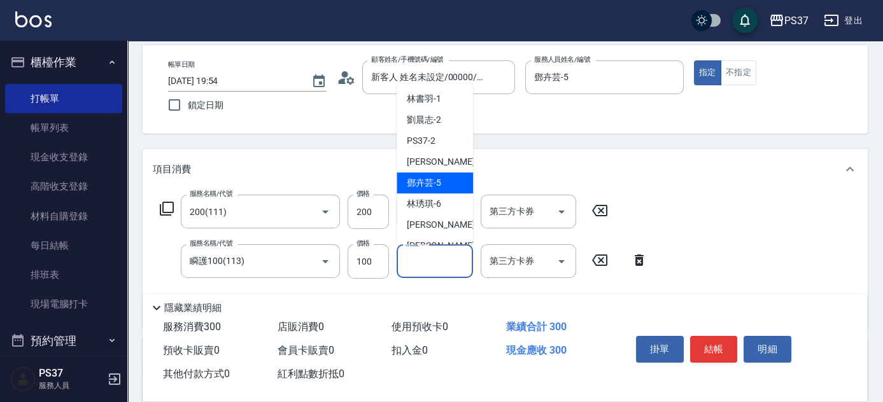
click at [444, 178] on div "[PERSON_NAME]-5" at bounding box center [434, 182] width 76 height 21
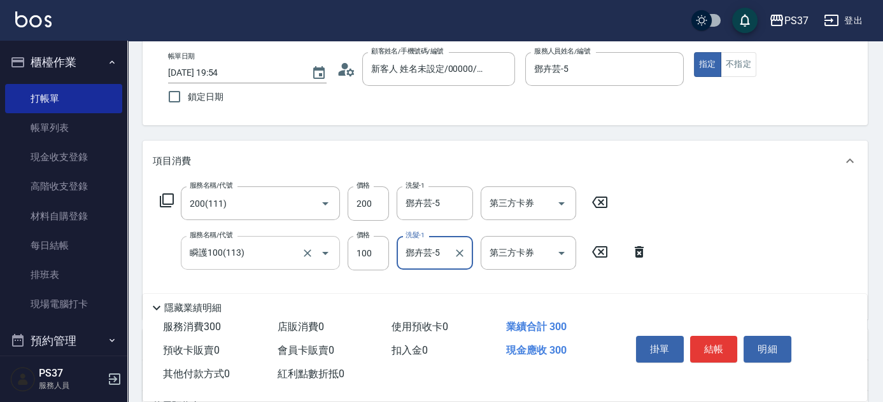
scroll to position [173, 0]
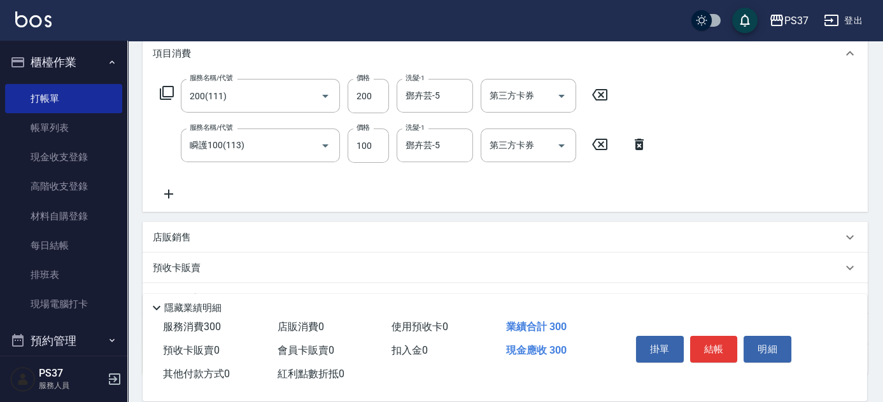
click at [163, 193] on icon at bounding box center [169, 193] width 32 height 15
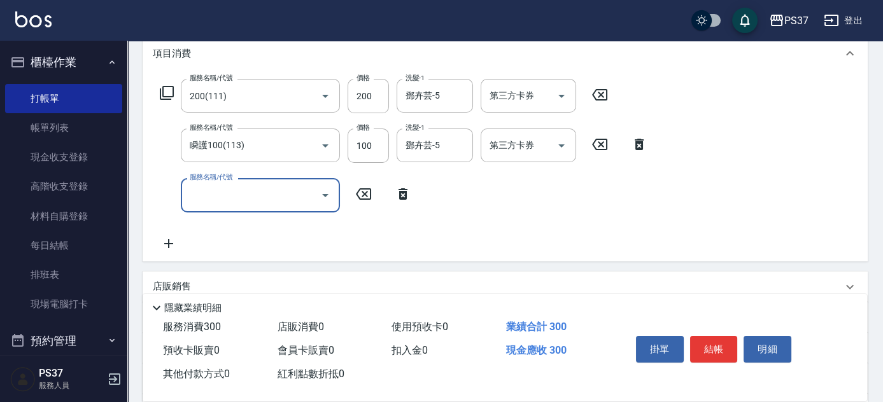
click at [246, 206] on div "服務名稱/代號" at bounding box center [260, 195] width 159 height 34
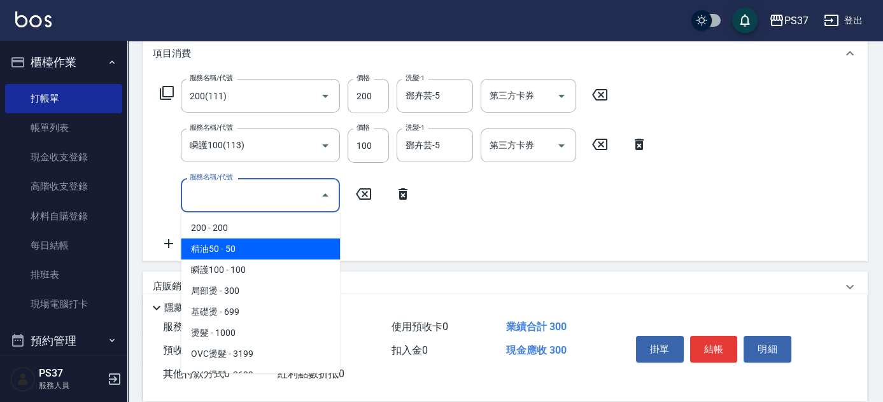
drag, startPoint x: 256, startPoint y: 239, endPoint x: 400, endPoint y: 216, distance: 145.6
click at [257, 239] on span "精油50 - 50" at bounding box center [260, 249] width 159 height 21
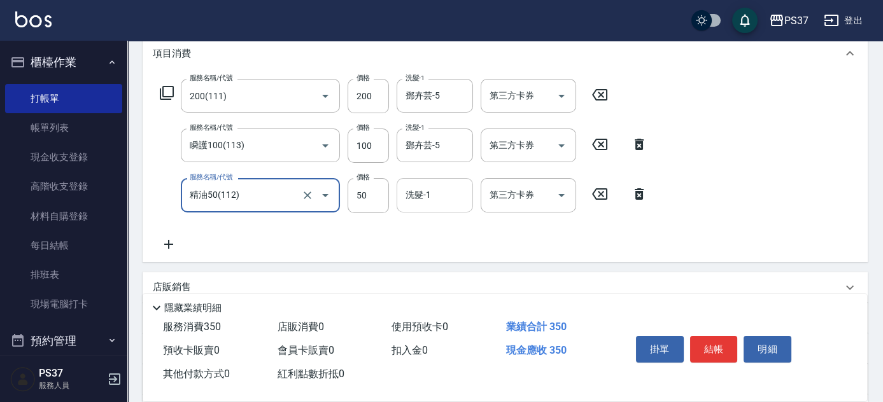
click at [419, 200] on input "洗髮-1" at bounding box center [434, 195] width 65 height 22
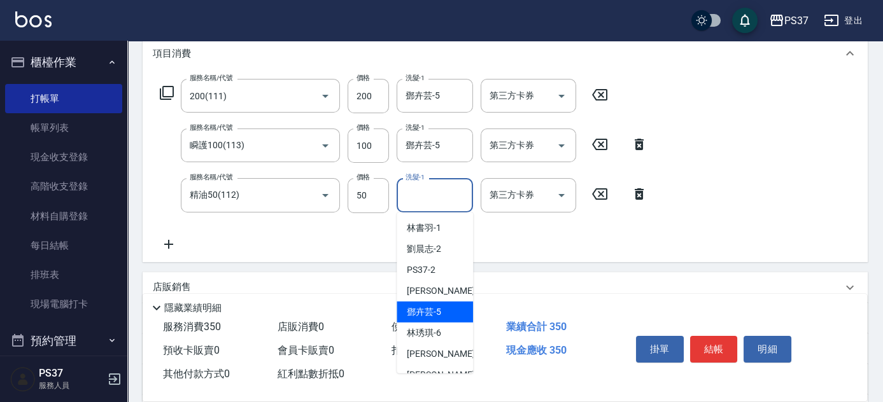
click at [440, 315] on span "[PERSON_NAME]-5" at bounding box center [424, 311] width 34 height 13
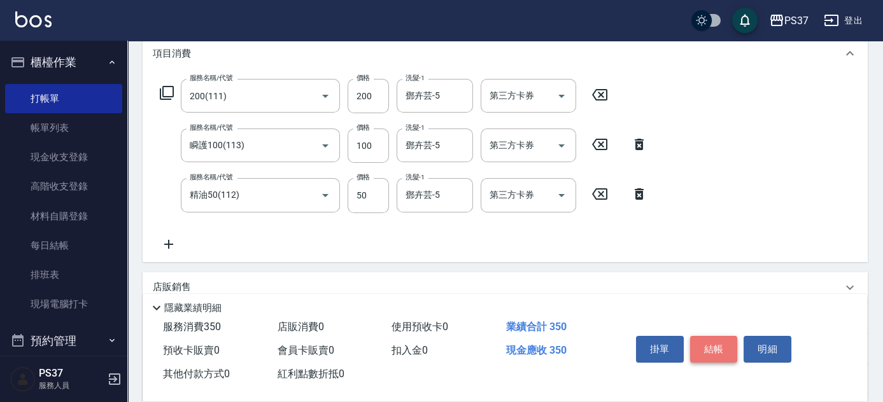
click at [708, 347] on button "結帳" at bounding box center [714, 349] width 48 height 27
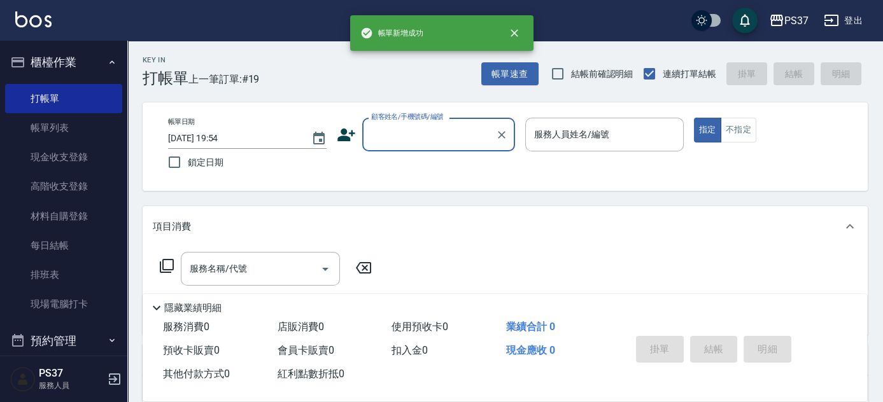
scroll to position [0, 0]
click at [429, 130] on input "顧客姓名/手機號碼/編號" at bounding box center [429, 134] width 122 height 22
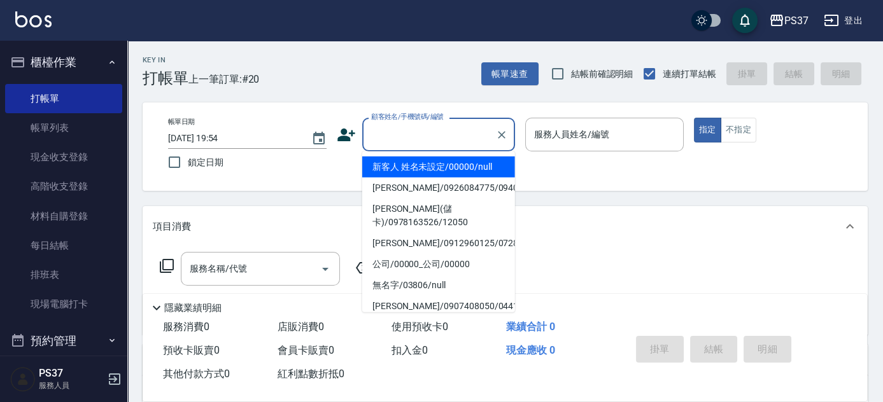
click at [428, 163] on li "新客人 姓名未設定/00000/null" at bounding box center [438, 167] width 153 height 21
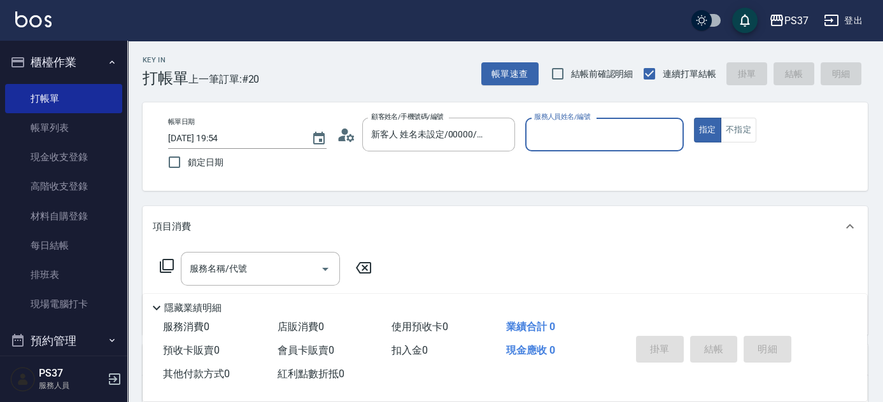
click at [550, 136] on input "服務人員姓名/編號" at bounding box center [604, 134] width 147 height 22
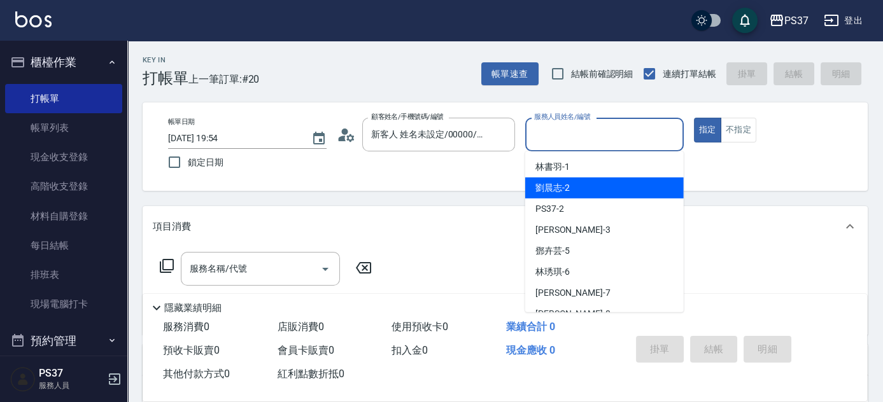
click at [571, 188] on div "[PERSON_NAME]-2" at bounding box center [604, 188] width 158 height 21
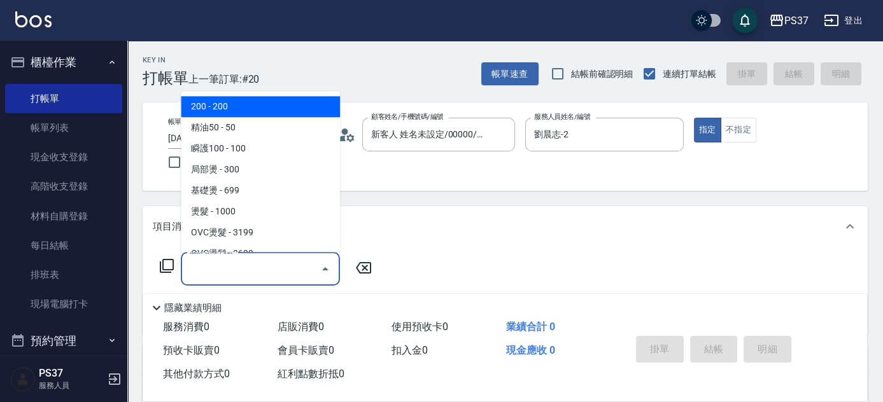
click at [223, 262] on div "服務名稱/代號 服務名稱/代號" at bounding box center [260, 269] width 159 height 34
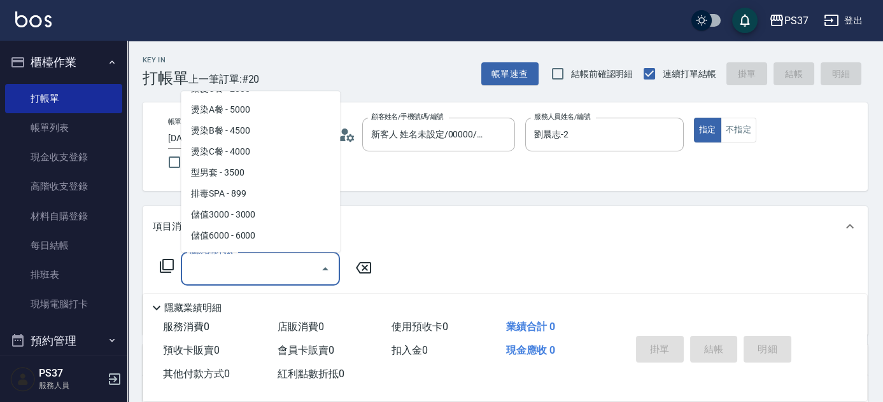
scroll to position [1388, 0]
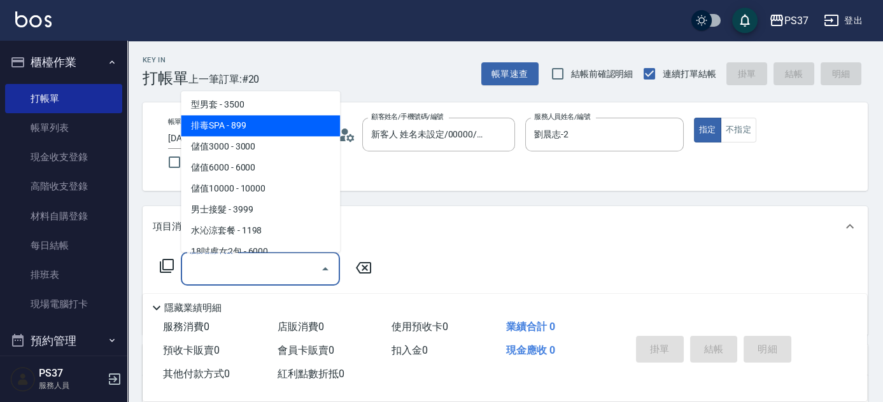
click at [264, 125] on span "排毒SPA - 899" at bounding box center [260, 126] width 159 height 21
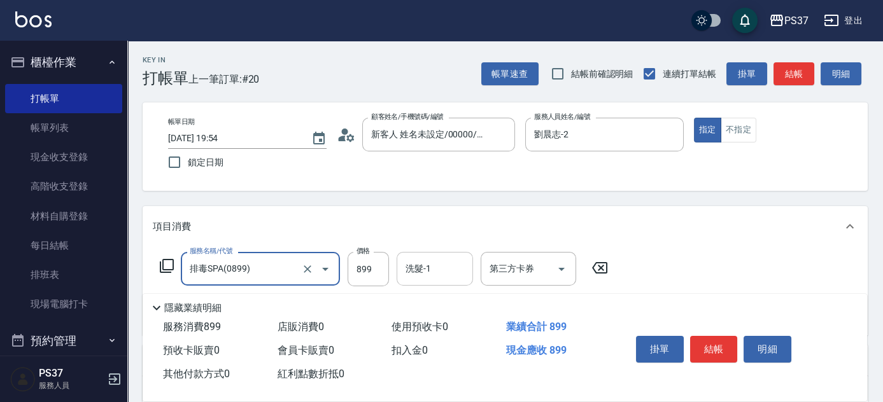
click at [426, 275] on input "洗髮-1" at bounding box center [434, 269] width 65 height 22
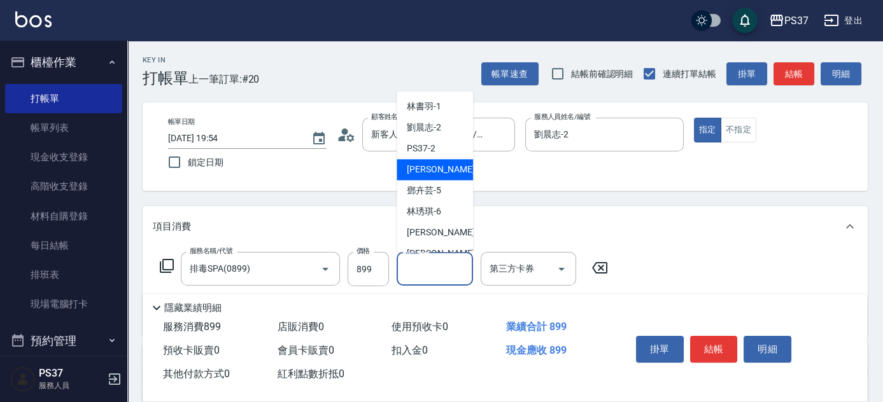
scroll to position [173, 0]
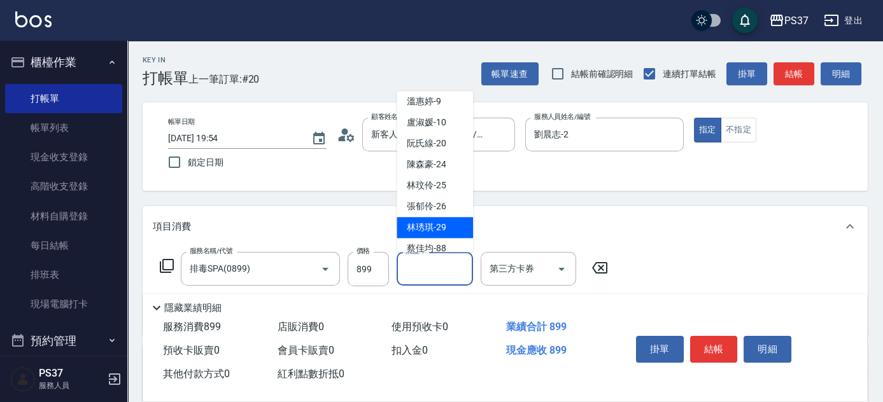
click at [442, 228] on span "[PERSON_NAME]-29" at bounding box center [426, 227] width 39 height 13
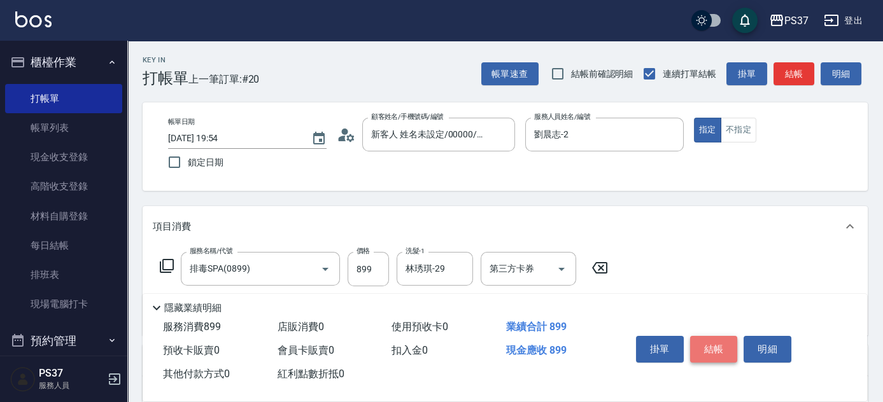
click at [716, 340] on button "結帳" at bounding box center [714, 349] width 48 height 27
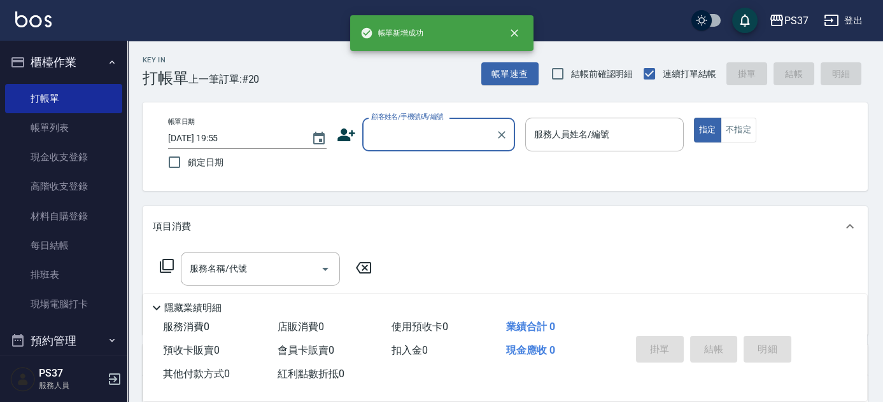
scroll to position [0, 0]
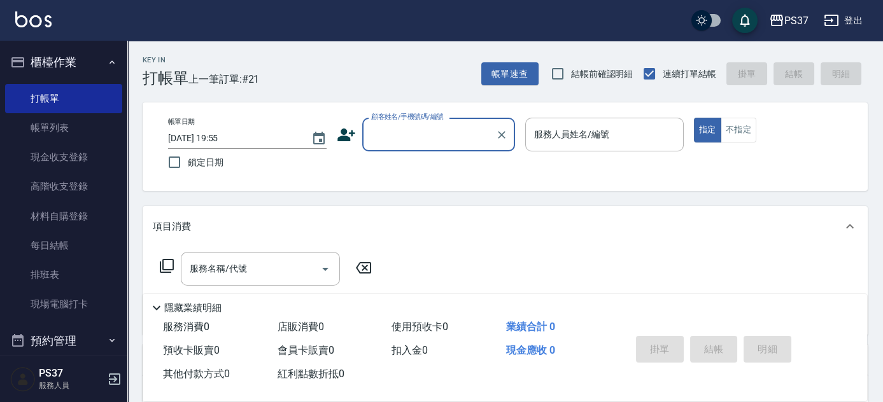
click at [407, 144] on input "顧客姓名/手機號碼/編號" at bounding box center [429, 134] width 122 height 22
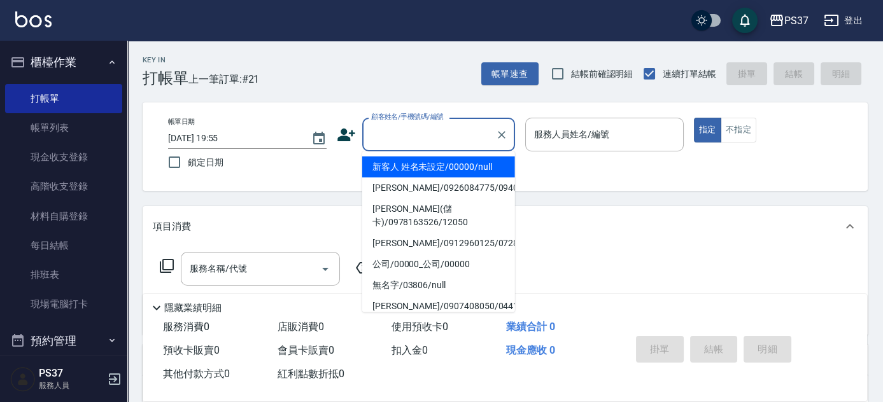
click at [413, 171] on li "新客人 姓名未設定/00000/null" at bounding box center [438, 167] width 153 height 21
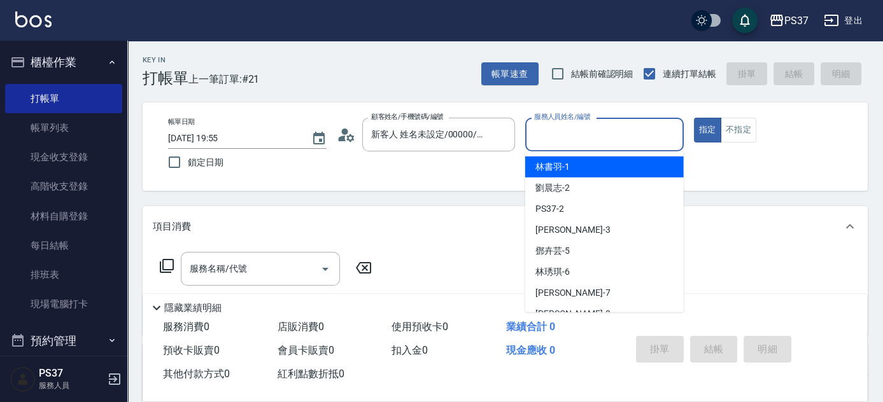
click at [546, 133] on input "服務人員姓名/編號" at bounding box center [604, 134] width 147 height 22
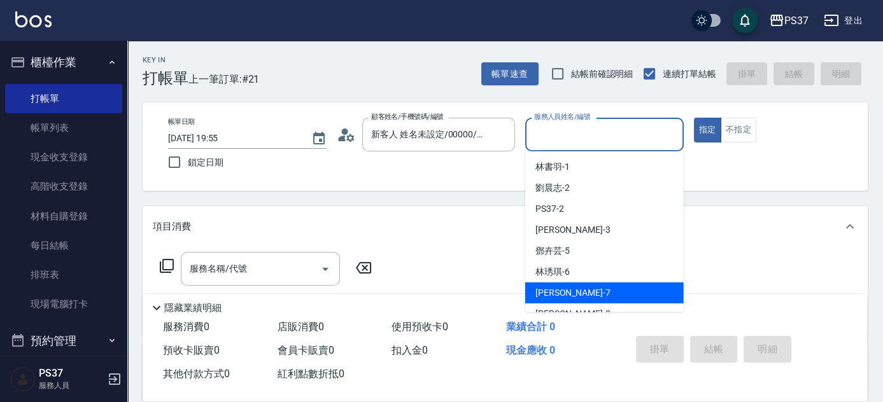
click at [565, 288] on span "[PERSON_NAME] -7" at bounding box center [572, 292] width 75 height 13
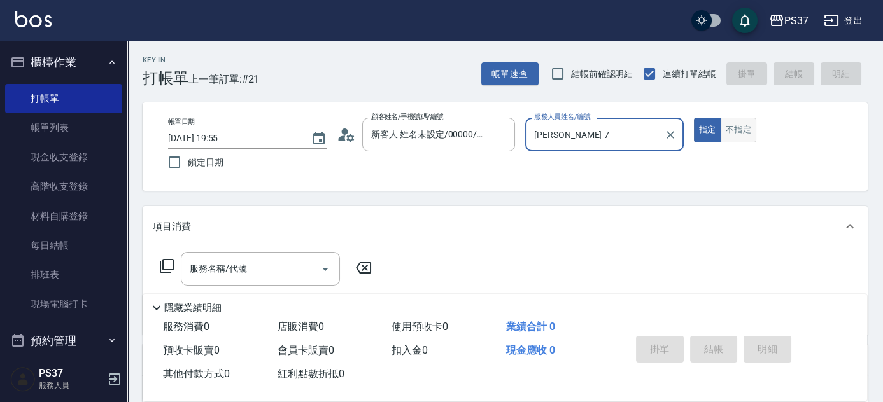
click at [745, 129] on button "不指定" at bounding box center [738, 130] width 36 height 25
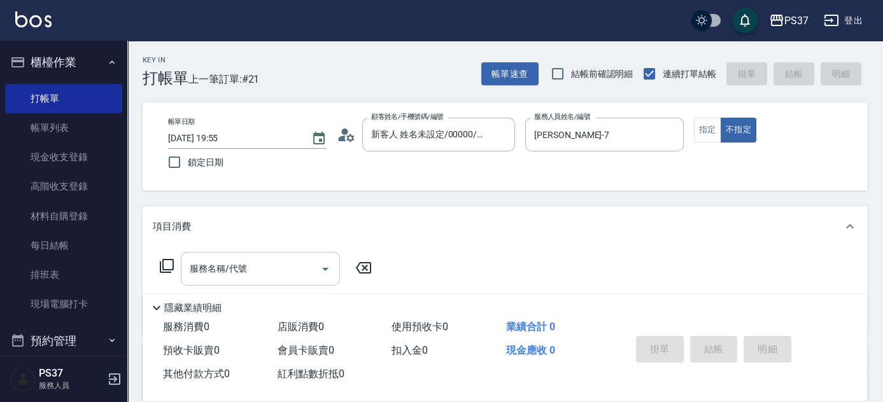
click at [214, 266] on input "服務名稱/代號" at bounding box center [250, 269] width 129 height 22
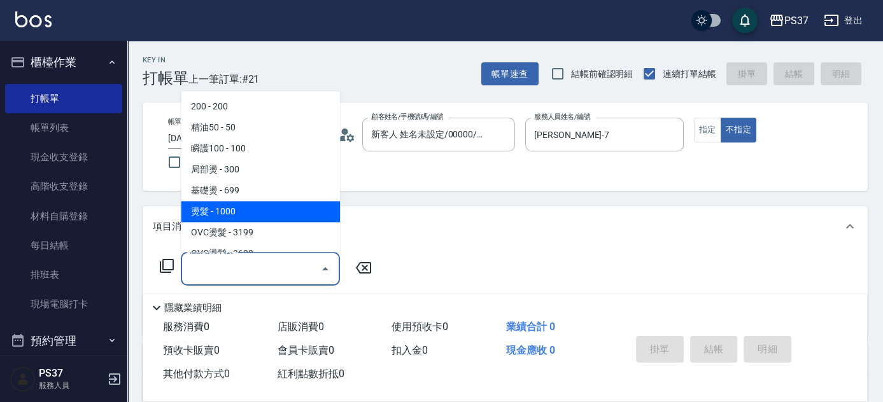
scroll to position [231, 0]
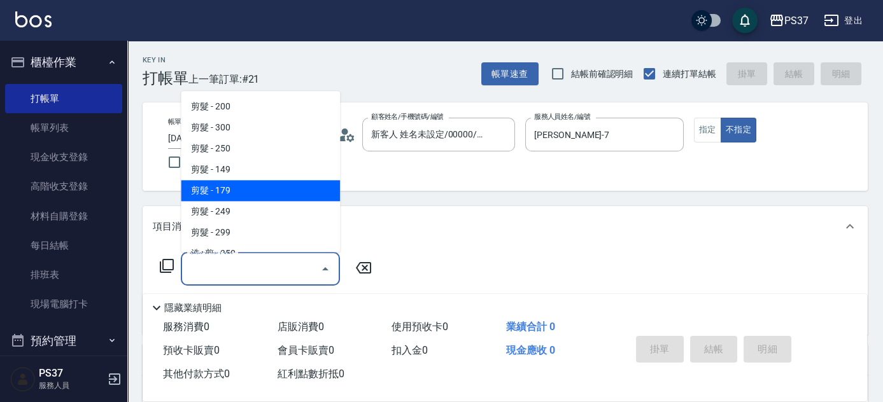
click at [246, 195] on span "剪髮 - 179" at bounding box center [260, 191] width 159 height 21
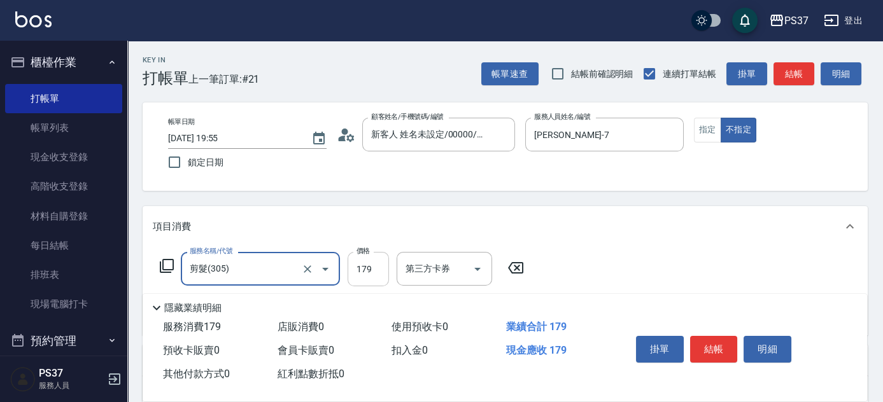
click at [375, 269] on input "179" at bounding box center [367, 269] width 41 height 34
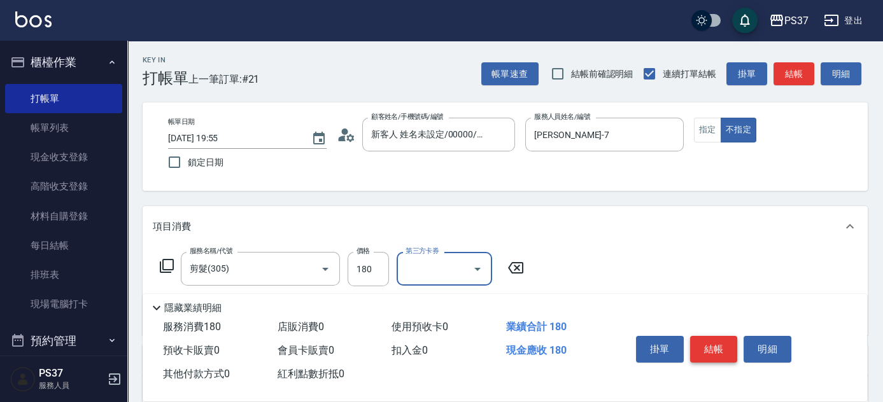
click at [706, 354] on button "結帳" at bounding box center [714, 349] width 48 height 27
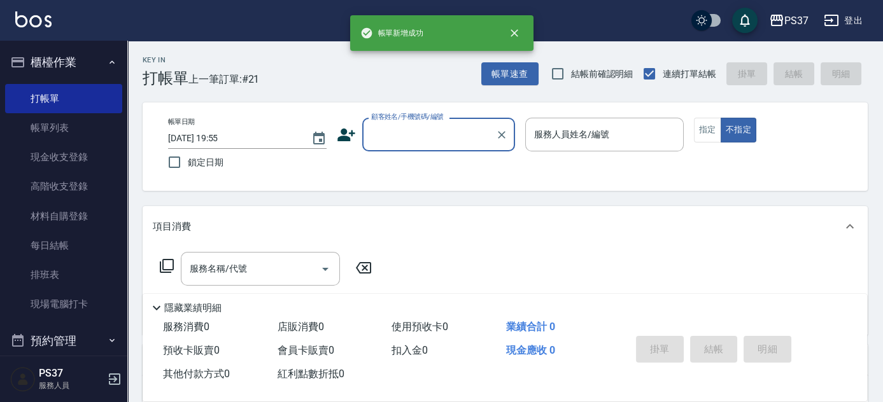
scroll to position [0, 0]
click at [431, 139] on input "顧客姓名/手機號碼/編號" at bounding box center [429, 134] width 122 height 22
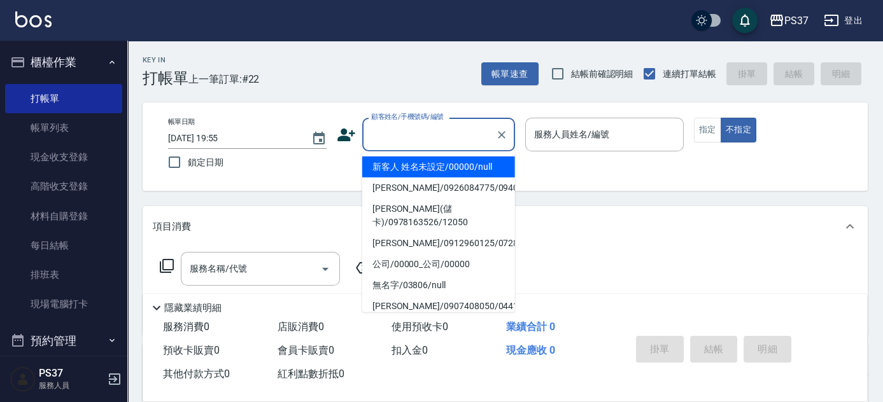
click at [443, 164] on li "新客人 姓名未設定/00000/null" at bounding box center [438, 167] width 153 height 21
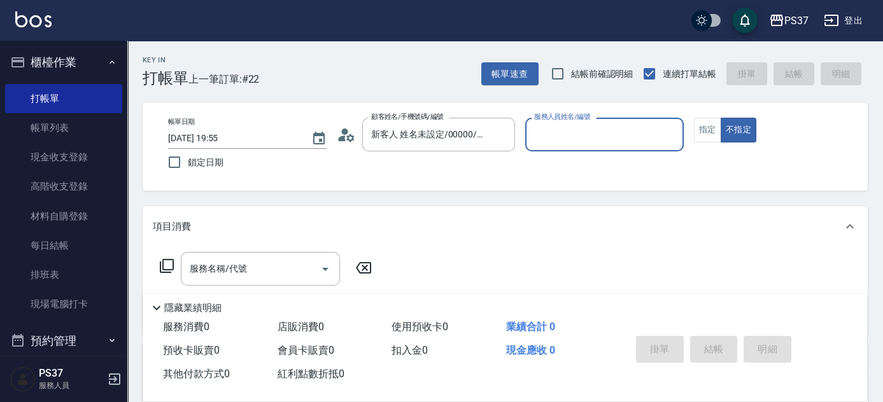
click at [571, 149] on div "服務人員姓名/編號" at bounding box center [604, 135] width 158 height 34
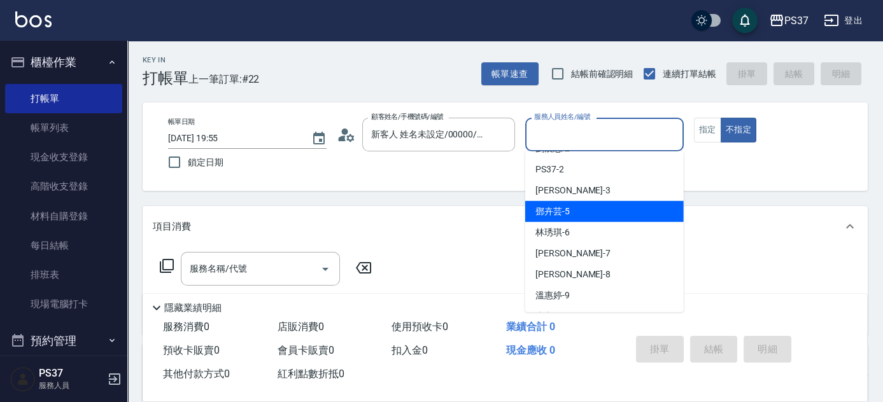
scroll to position [115, 0]
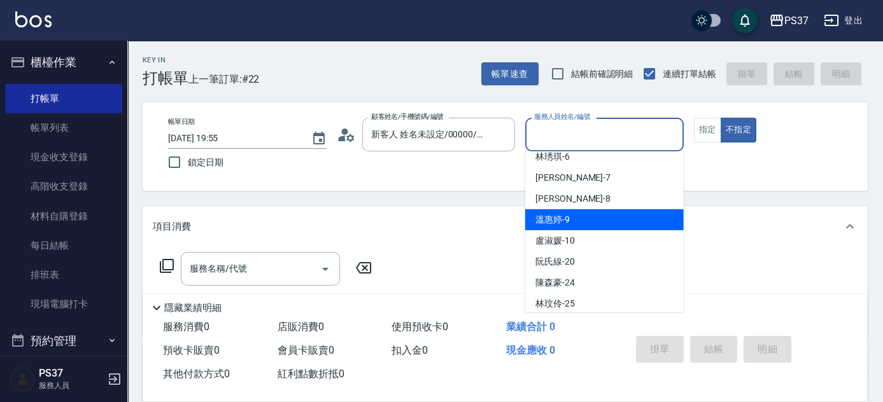
click at [585, 221] on div "[PERSON_NAME]-9" at bounding box center [604, 219] width 158 height 21
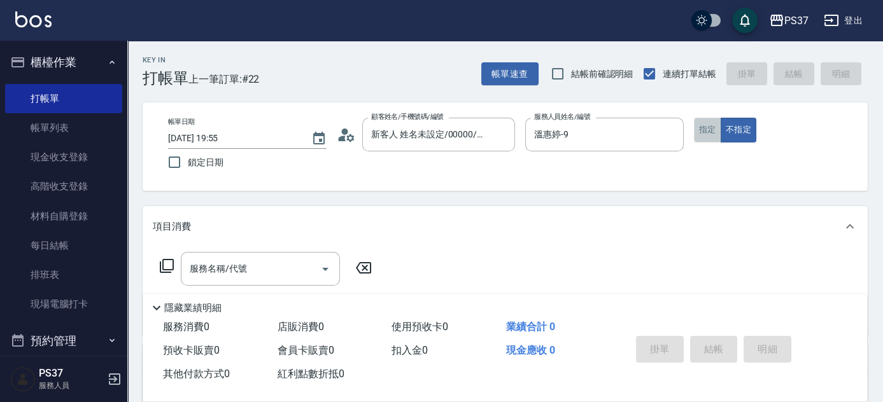
click at [702, 135] on button "指定" at bounding box center [707, 130] width 27 height 25
drag, startPoint x: 244, startPoint y: 262, endPoint x: 256, endPoint y: 256, distance: 13.4
click at [244, 263] on input "服務名稱/代號" at bounding box center [250, 269] width 129 height 22
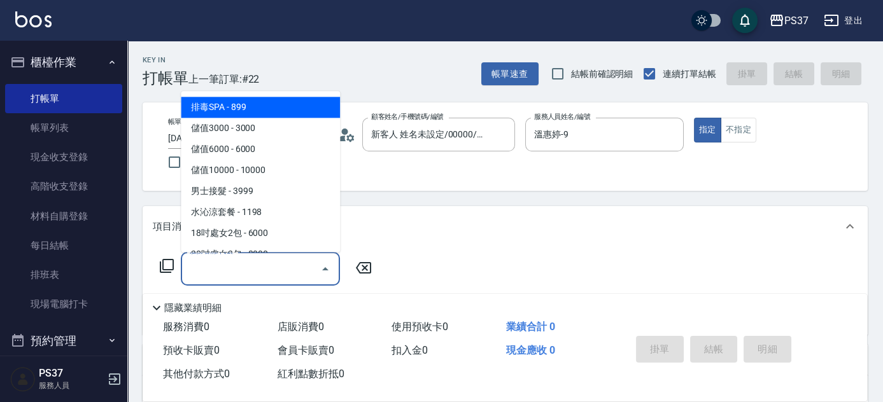
scroll to position [1388, 0]
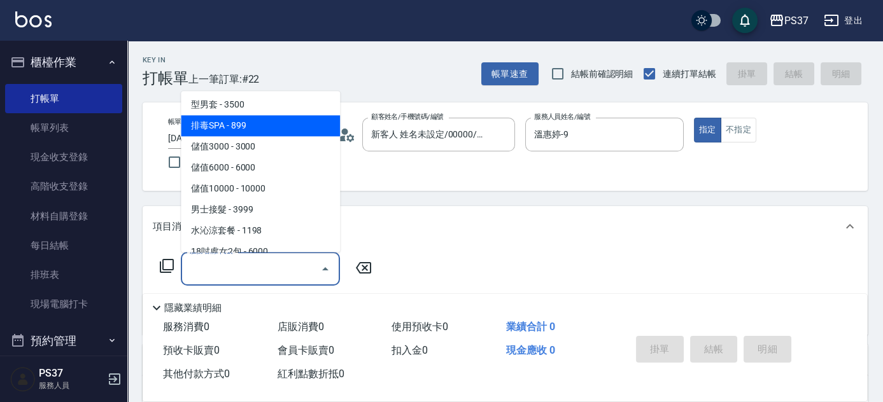
click at [252, 122] on span "排毒SPA - 899" at bounding box center [260, 126] width 159 height 21
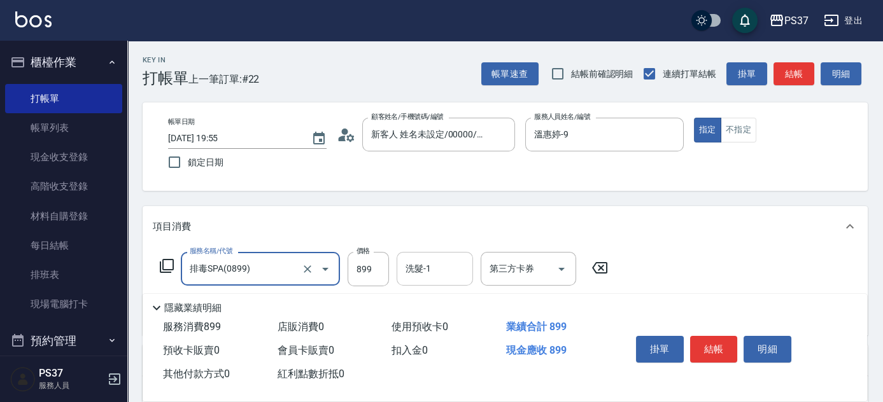
click at [423, 274] on input "洗髮-1" at bounding box center [434, 269] width 65 height 22
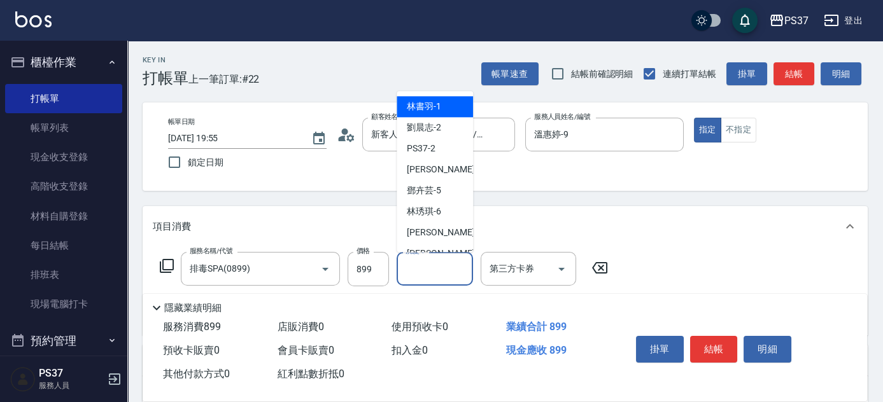
click at [423, 110] on span "[PERSON_NAME]-1" at bounding box center [424, 107] width 34 height 13
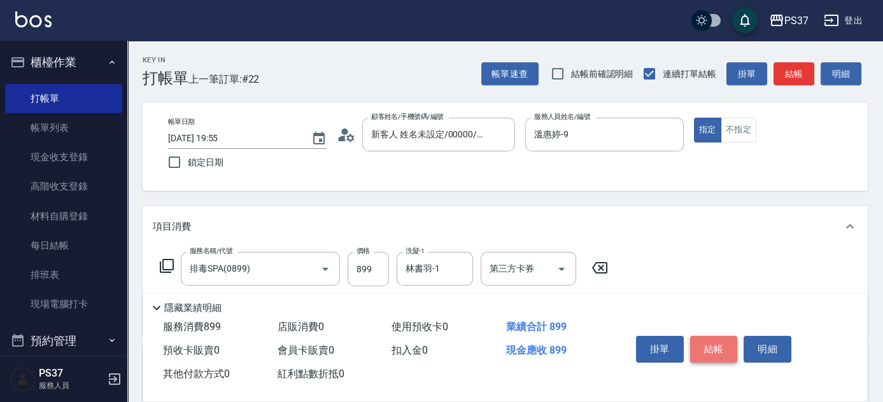
click at [708, 352] on button "結帳" at bounding box center [714, 349] width 48 height 27
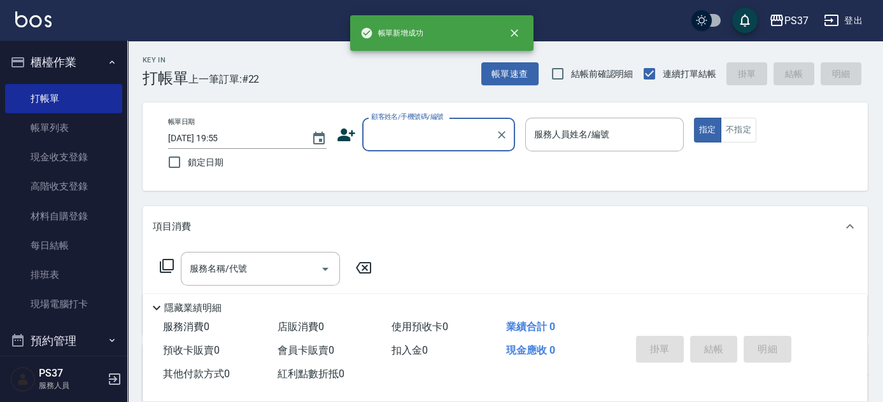
scroll to position [0, 0]
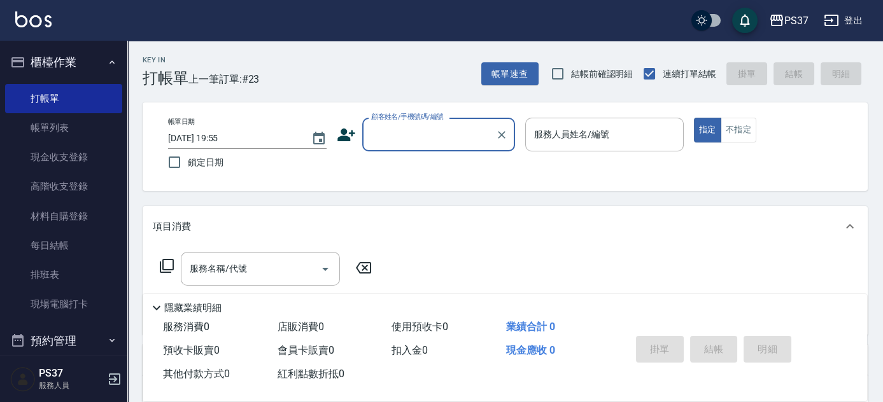
click at [442, 144] on input "顧客姓名/手機號碼/編號" at bounding box center [429, 134] width 122 height 22
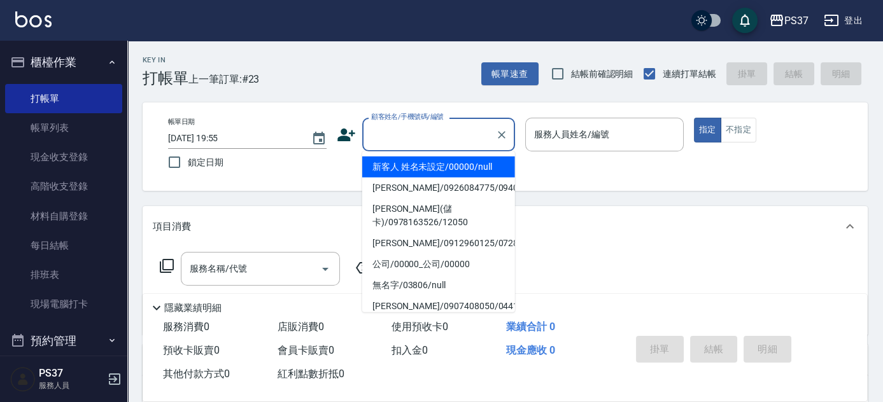
click at [438, 164] on li "新客人 姓名未設定/00000/null" at bounding box center [438, 167] width 153 height 21
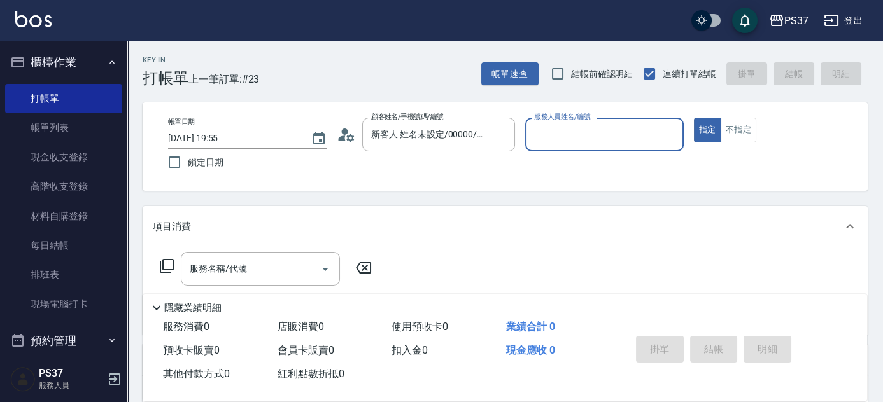
click at [582, 132] on input "服務人員姓名/編號" at bounding box center [604, 134] width 147 height 22
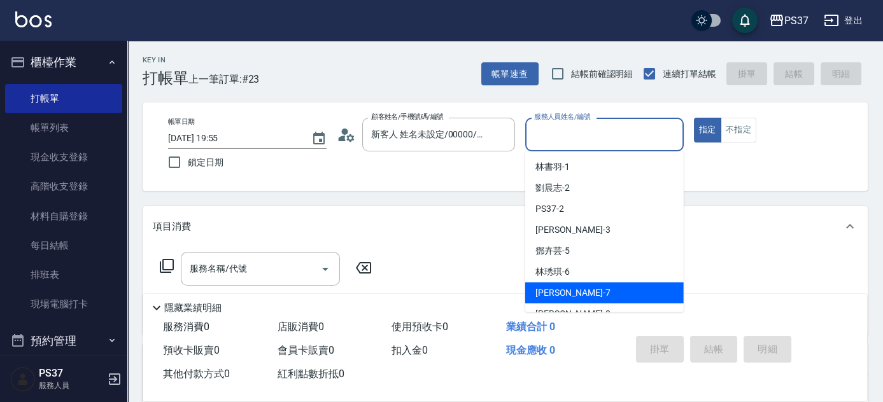
click at [605, 290] on div "[PERSON_NAME] -7" at bounding box center [604, 293] width 158 height 21
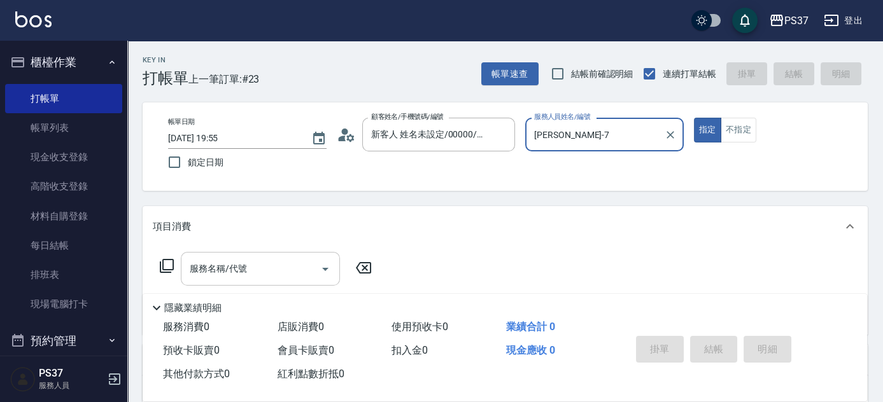
click at [242, 274] on input "服務名稱/代號" at bounding box center [250, 269] width 129 height 22
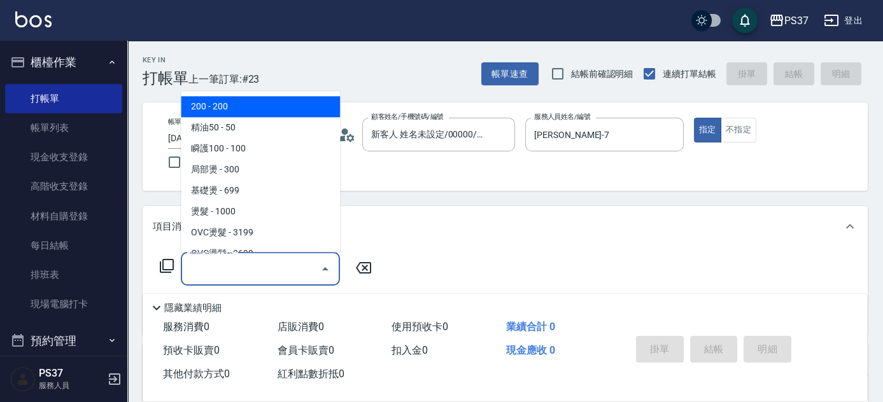
click at [237, 108] on span "200 - 200" at bounding box center [260, 107] width 159 height 21
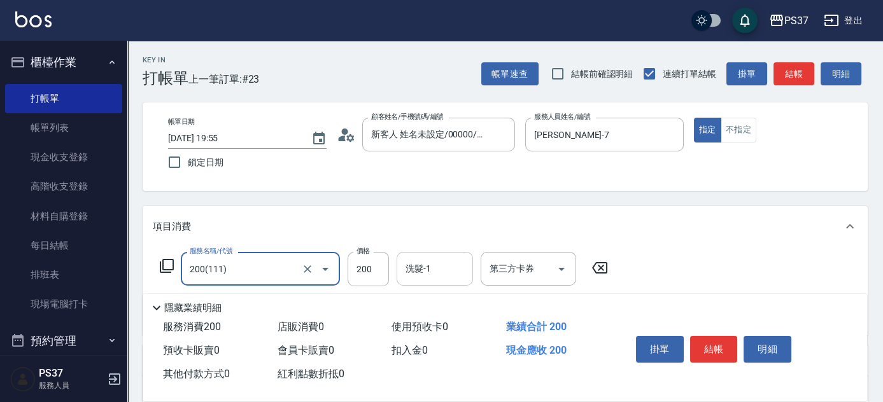
click at [426, 260] on div "洗髮-1 洗髮-1" at bounding box center [434, 269] width 76 height 34
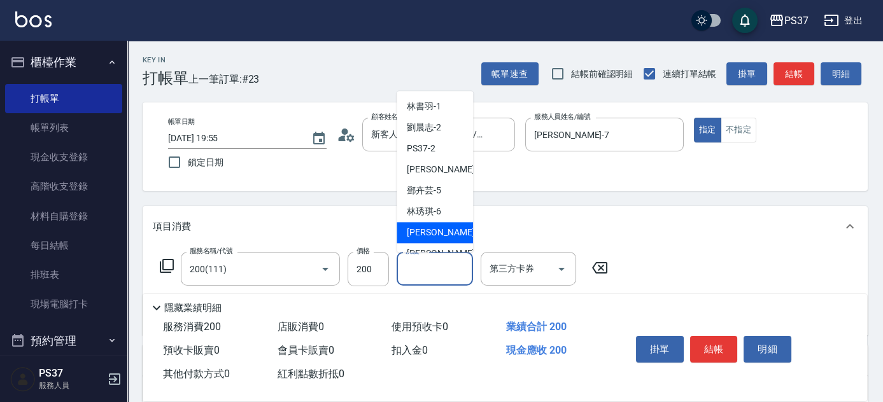
click at [440, 225] on div "[PERSON_NAME] -7" at bounding box center [434, 233] width 76 height 21
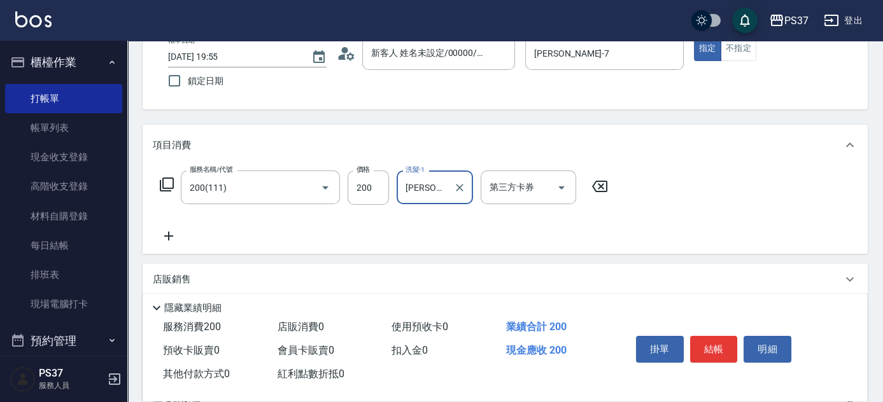
scroll to position [115, 0]
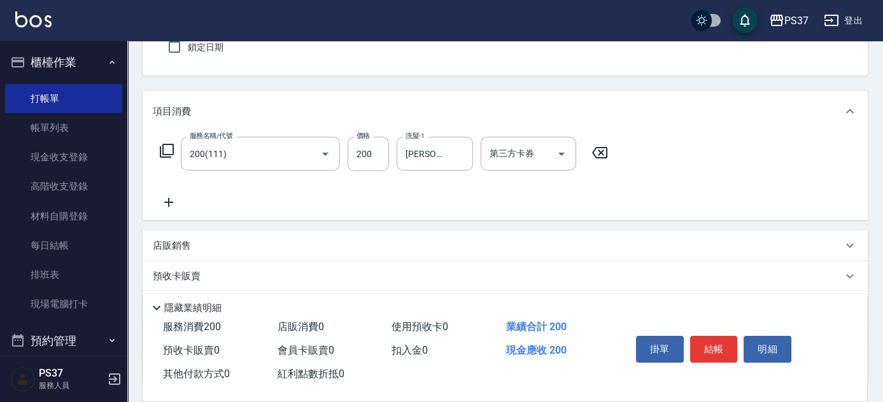
click at [164, 201] on icon at bounding box center [169, 202] width 32 height 15
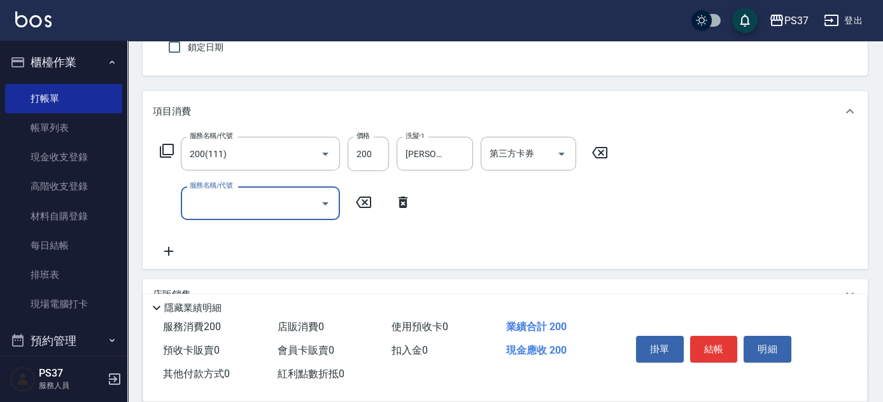
click at [213, 202] on input "服務名稱/代號" at bounding box center [250, 203] width 129 height 22
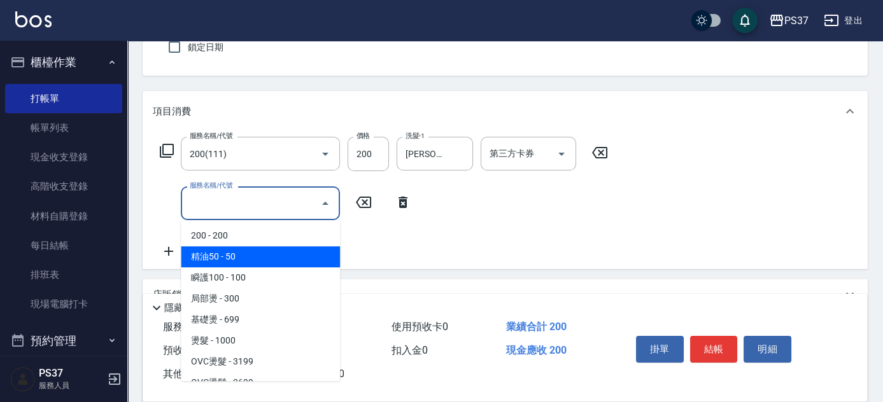
click at [268, 252] on span "精油50 - 50" at bounding box center [260, 256] width 159 height 21
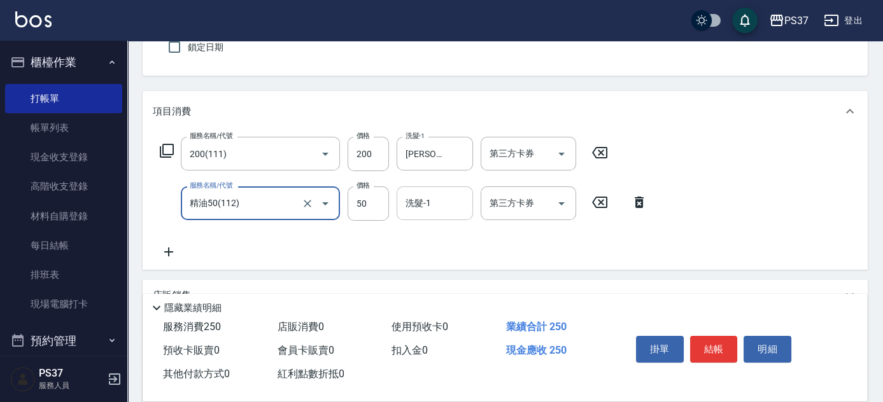
click at [424, 211] on input "洗髮-1" at bounding box center [434, 203] width 65 height 22
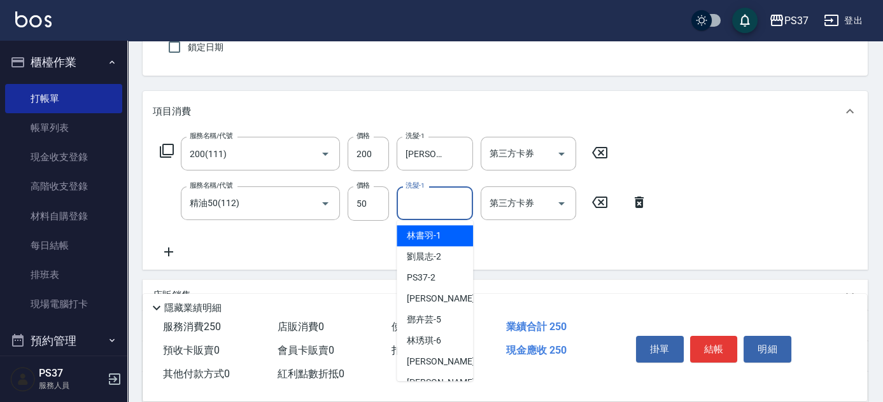
click at [429, 234] on span "[PERSON_NAME]-1" at bounding box center [424, 235] width 34 height 13
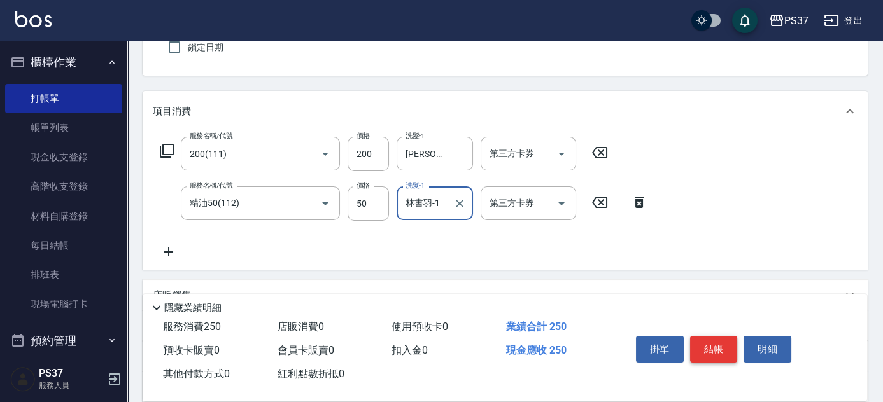
click at [709, 342] on button "結帳" at bounding box center [714, 349] width 48 height 27
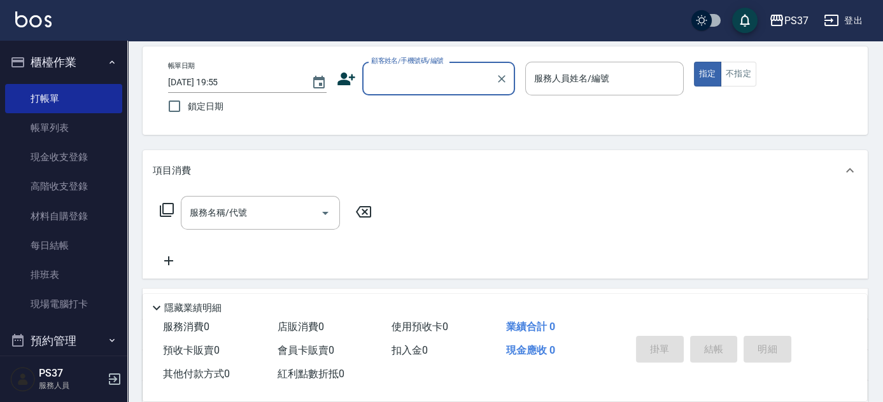
scroll to position [0, 0]
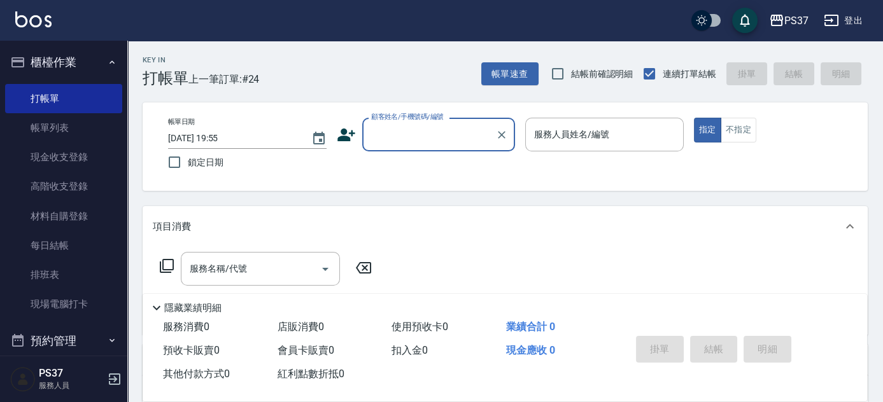
click at [416, 136] on input "顧客姓名/手機號碼/編號" at bounding box center [429, 134] width 122 height 22
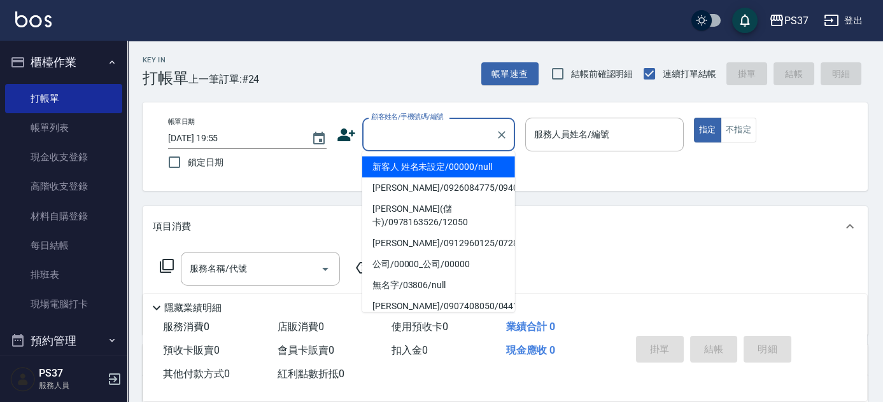
click at [423, 167] on li "新客人 姓名未設定/00000/null" at bounding box center [438, 167] width 153 height 21
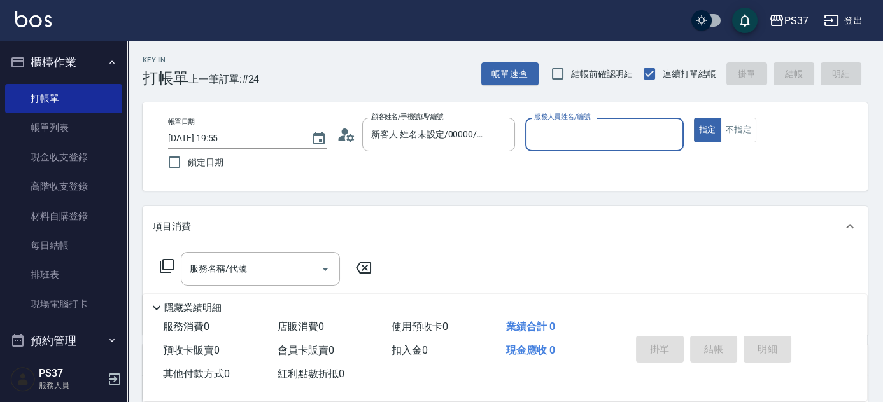
click at [572, 141] on input "服務人員姓名/編號" at bounding box center [604, 134] width 147 height 22
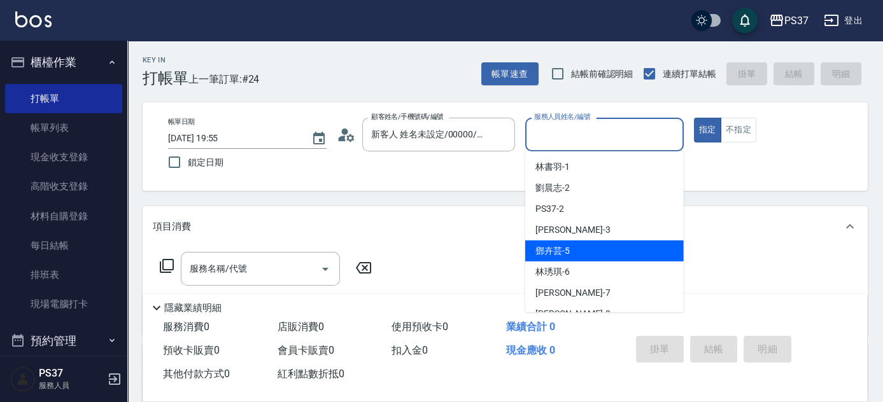
scroll to position [57, 0]
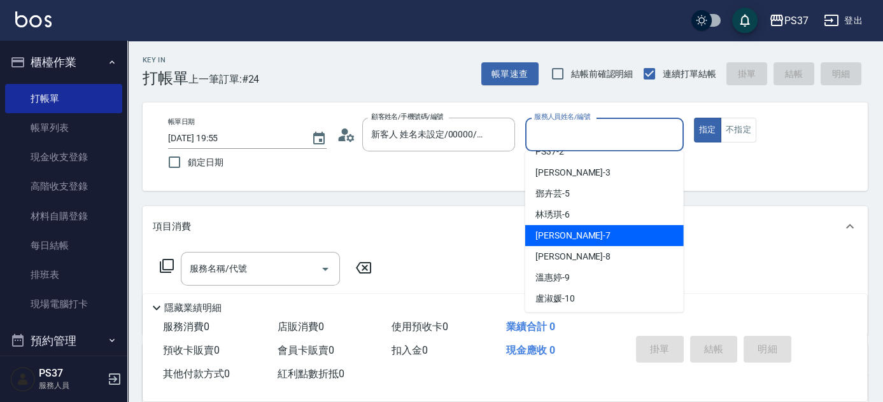
click at [580, 231] on div "[PERSON_NAME] -7" at bounding box center [604, 235] width 158 height 21
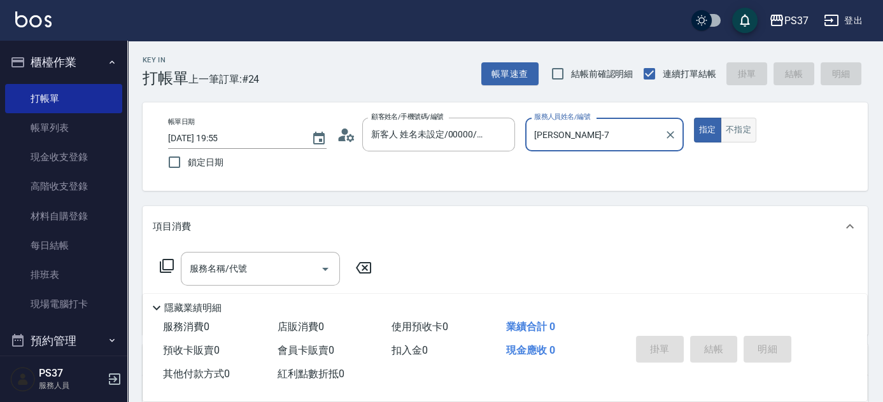
click at [750, 137] on button "不指定" at bounding box center [738, 130] width 36 height 25
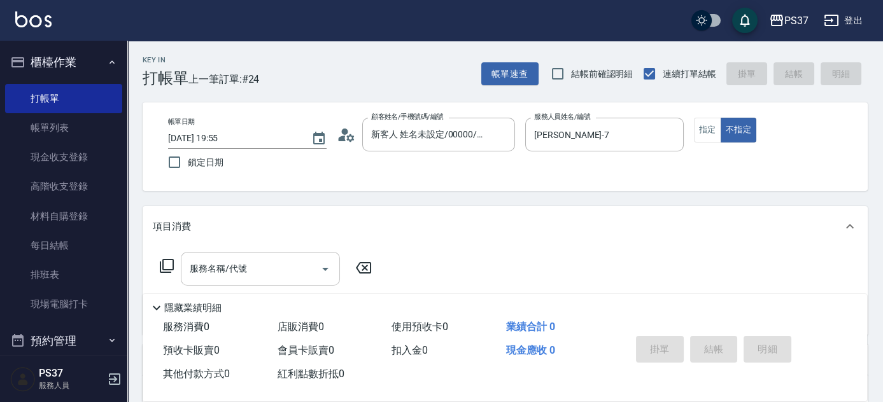
click at [277, 269] on input "服務名稱/代號" at bounding box center [250, 269] width 129 height 22
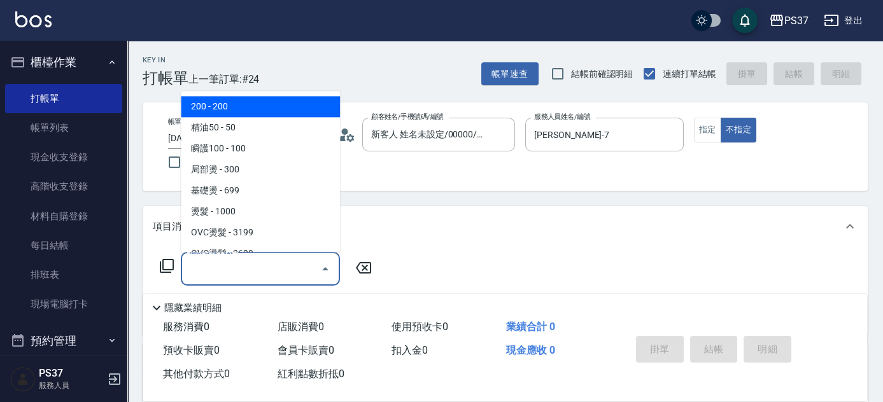
click at [251, 104] on span "200 - 200" at bounding box center [260, 107] width 159 height 21
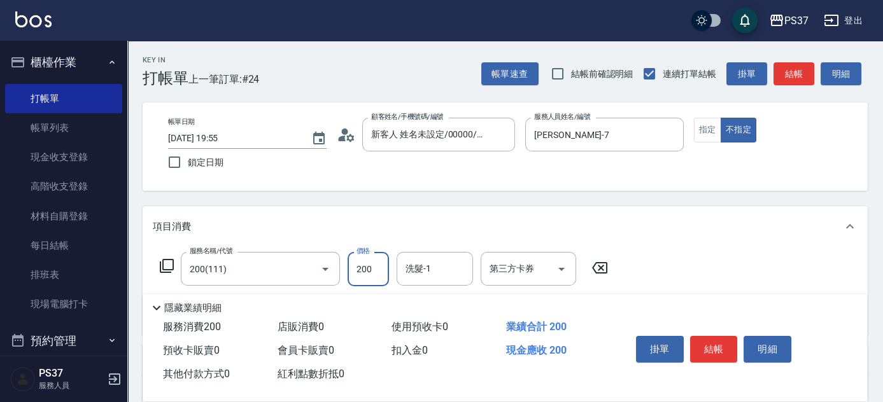
click at [380, 284] on input "200" at bounding box center [367, 269] width 41 height 34
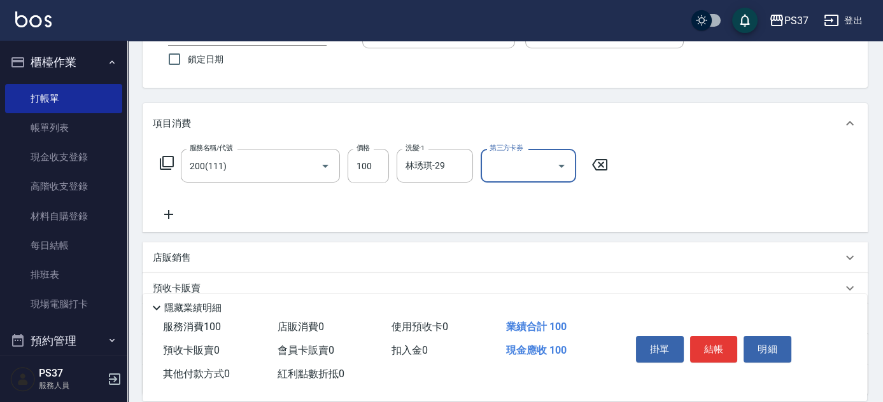
scroll to position [115, 0]
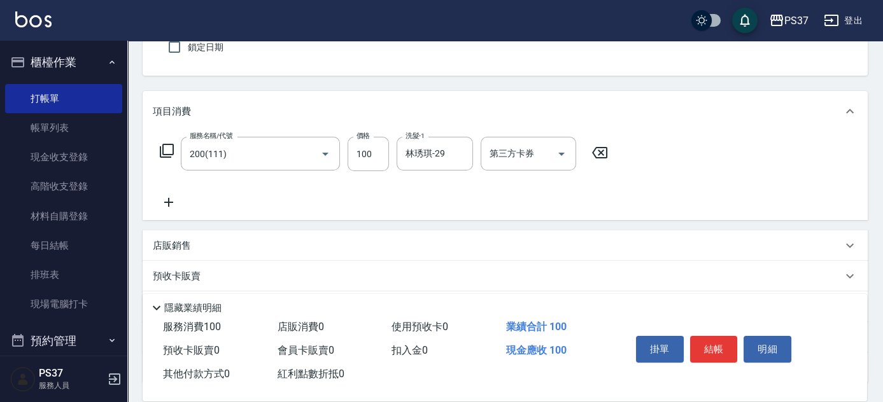
click at [172, 202] on icon at bounding box center [168, 202] width 9 height 9
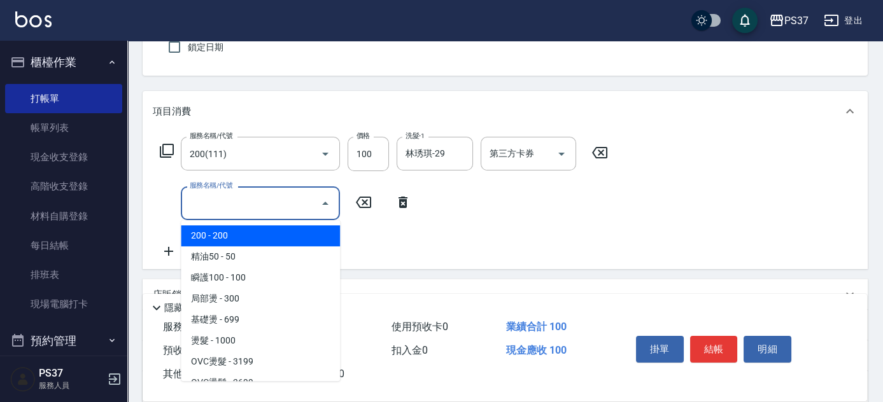
click at [207, 201] on input "服務名稱/代號" at bounding box center [250, 203] width 129 height 22
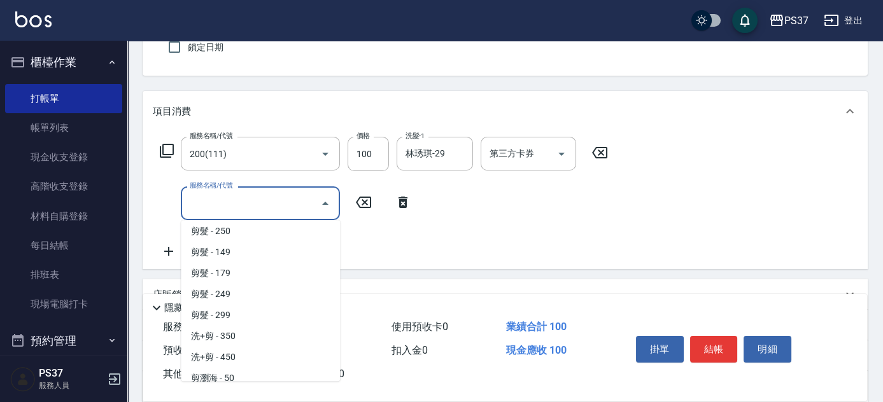
scroll to position [289, 0]
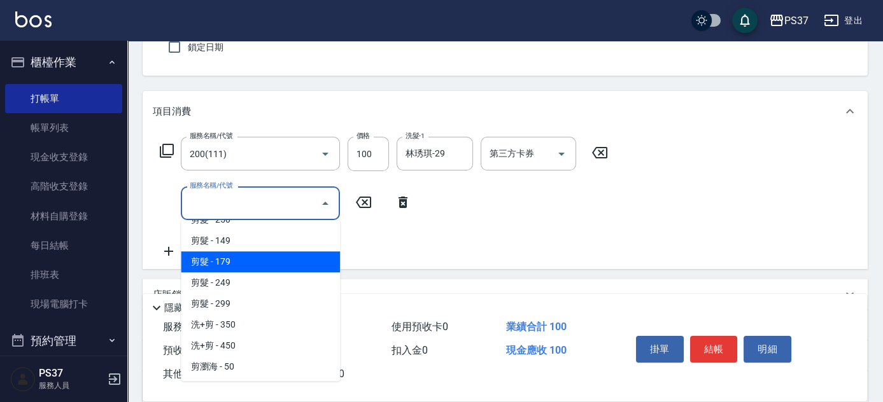
click at [270, 264] on span "剪髮 - 179" at bounding box center [260, 261] width 159 height 21
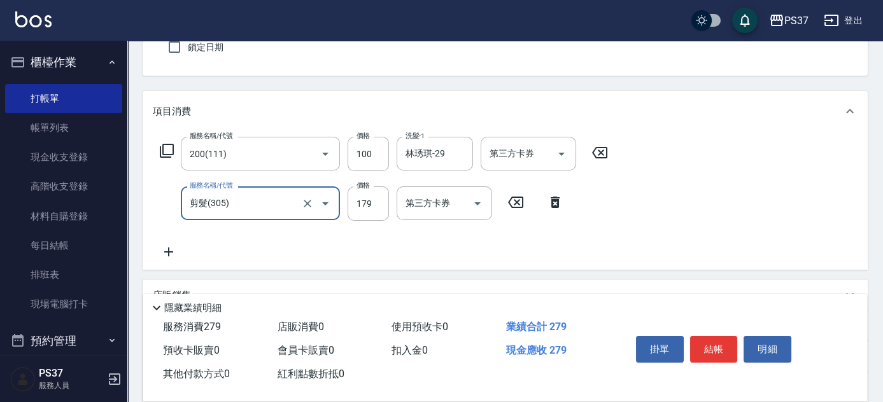
click at [339, 203] on div "剪髮(305) 服務名稱/代號" at bounding box center [260, 203] width 159 height 34
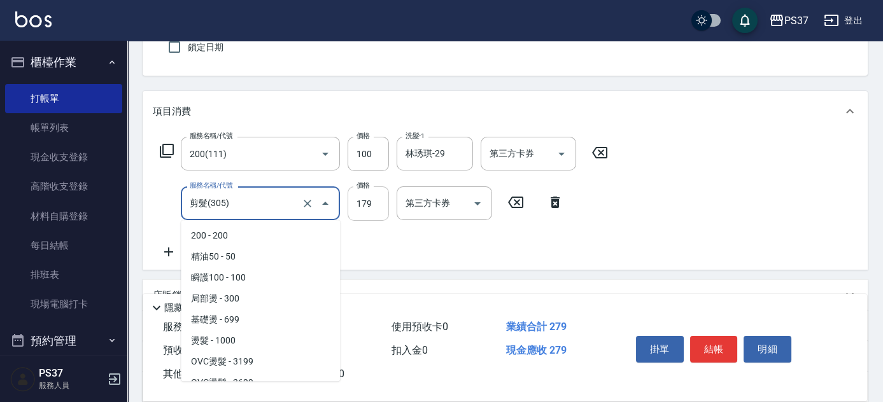
scroll to position [0, 0]
click at [354, 204] on input "179" at bounding box center [367, 203] width 41 height 34
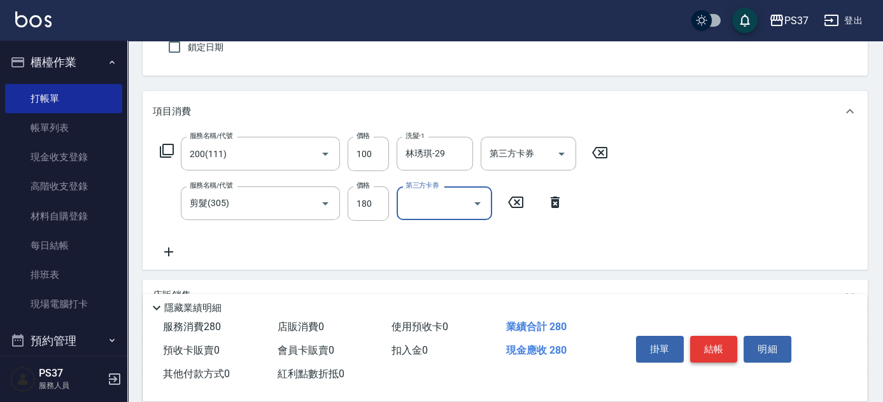
click at [706, 344] on button "結帳" at bounding box center [714, 349] width 48 height 27
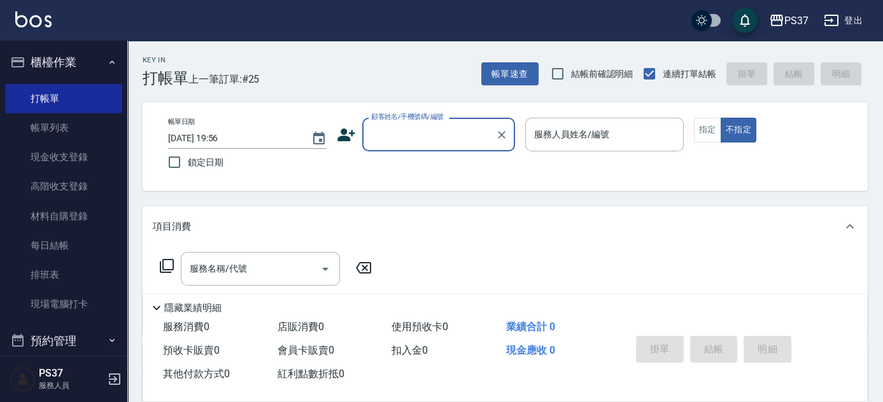
click at [458, 135] on input "顧客姓名/手機號碼/編號" at bounding box center [429, 134] width 122 height 22
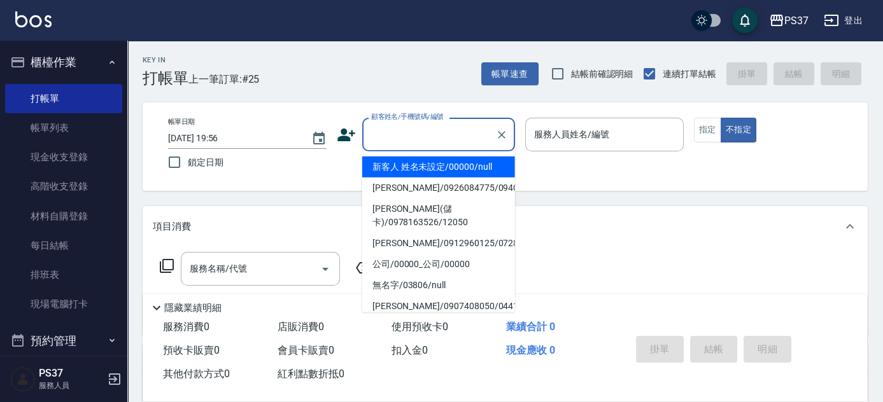
click at [445, 169] on li "新客人 姓名未設定/00000/null" at bounding box center [438, 167] width 153 height 21
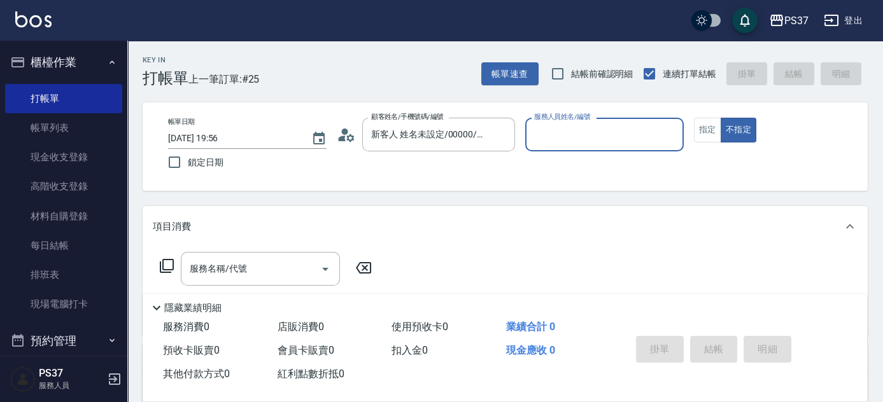
click at [555, 142] on input "服務人員姓名/編號" at bounding box center [604, 134] width 147 height 22
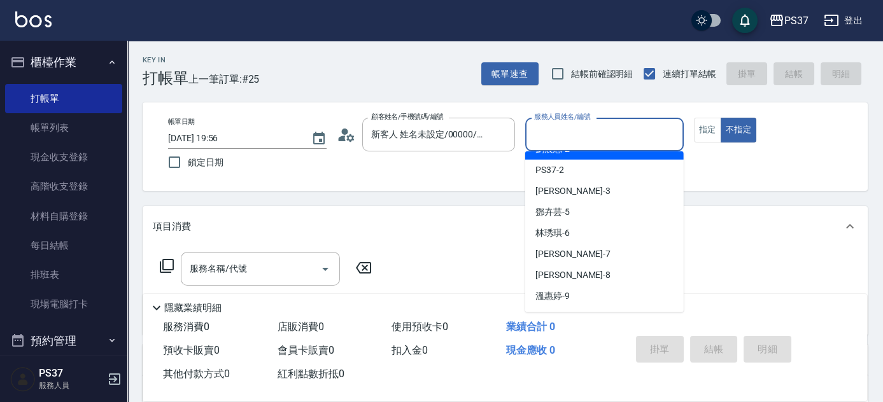
scroll to position [115, 0]
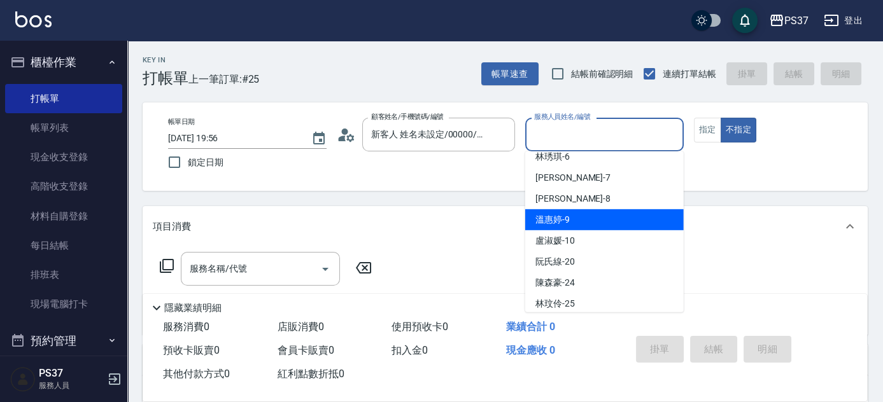
click at [582, 220] on div "[PERSON_NAME]-9" at bounding box center [604, 219] width 158 height 21
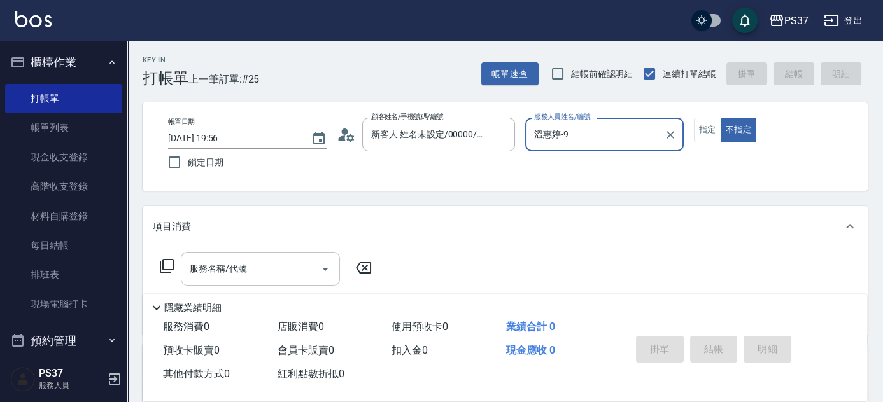
click at [248, 261] on input "服務名稱/代號" at bounding box center [250, 269] width 129 height 22
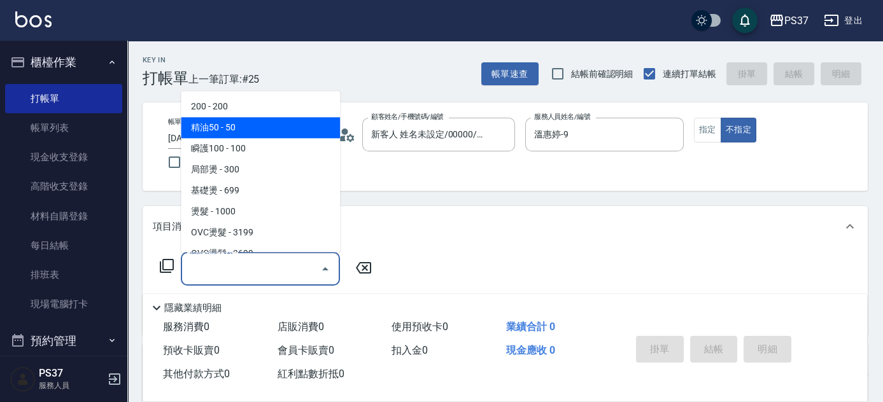
click at [249, 116] on span "200 - 200" at bounding box center [260, 107] width 159 height 21
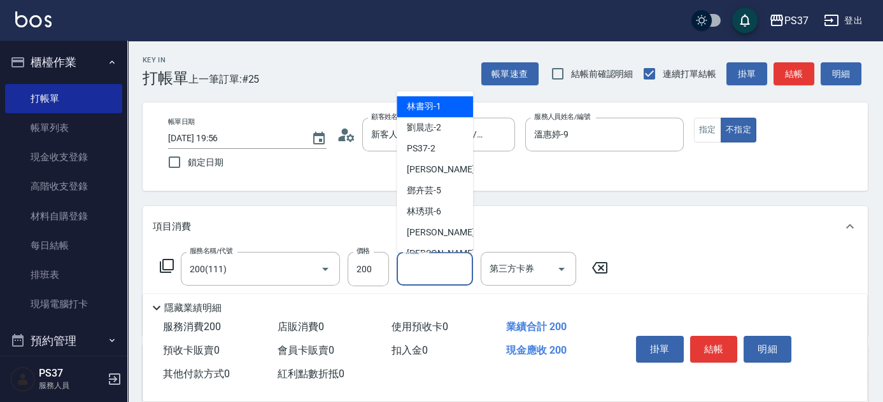
click at [423, 267] on input "洗髮-1" at bounding box center [434, 269] width 65 height 22
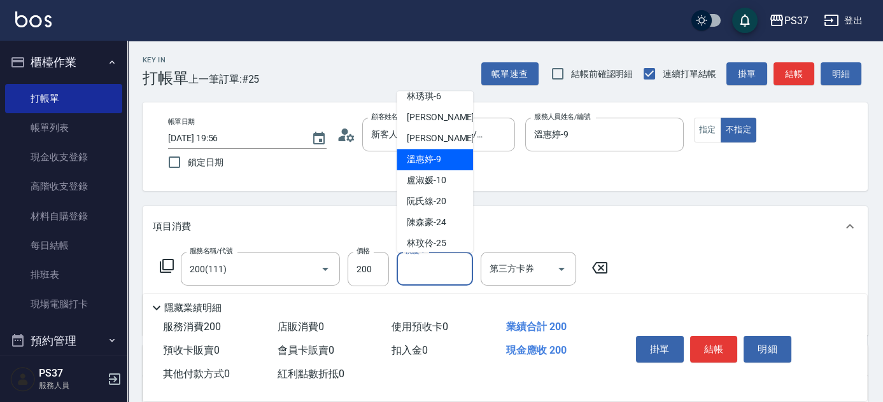
click at [436, 155] on span "[PERSON_NAME]-9" at bounding box center [424, 159] width 34 height 13
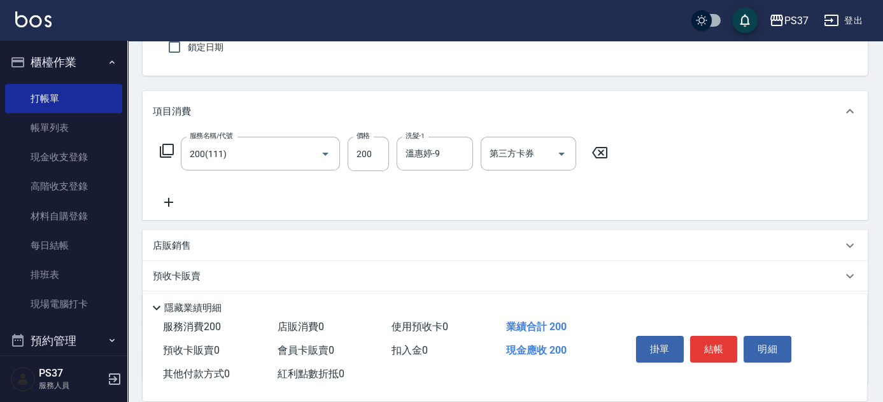
click at [176, 202] on icon at bounding box center [169, 202] width 32 height 15
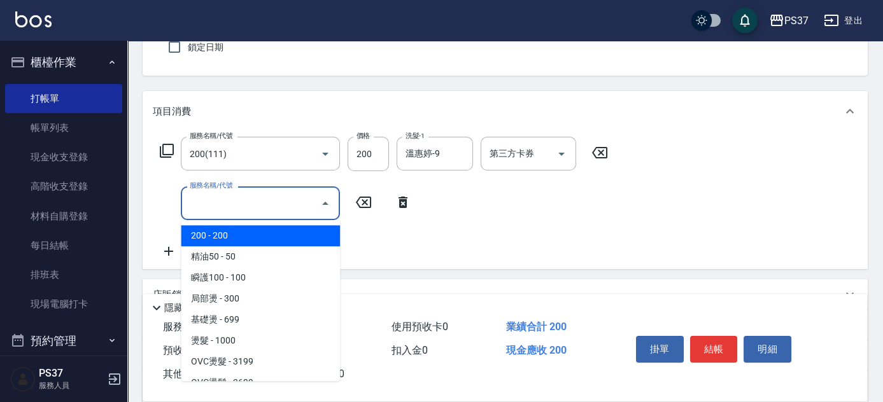
click at [210, 203] on input "服務名稱/代號" at bounding box center [250, 203] width 129 height 22
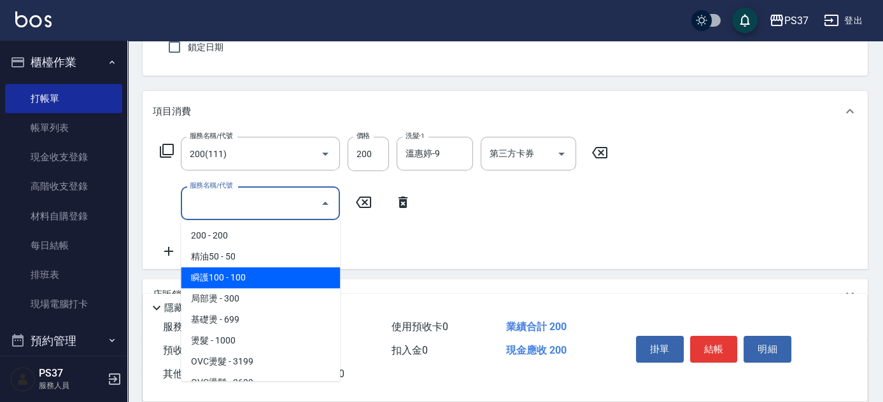
drag, startPoint x: 263, startPoint y: 274, endPoint x: 376, endPoint y: 242, distance: 117.8
click at [263, 274] on span "瞬護100 - 100" at bounding box center [260, 277] width 159 height 21
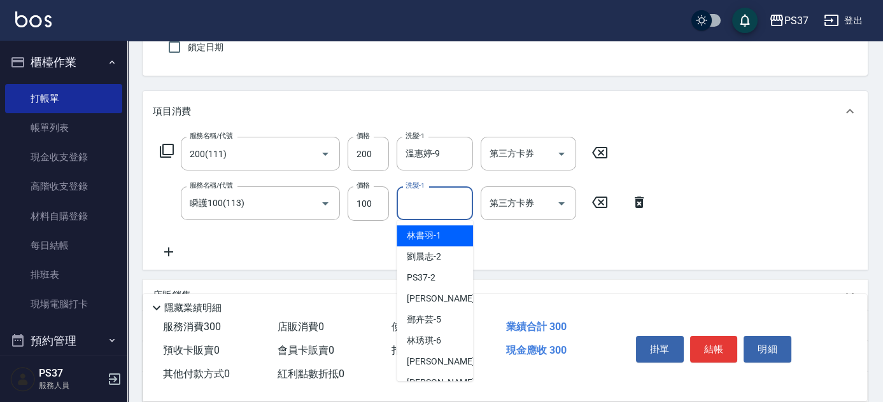
click at [437, 209] on input "洗髮-1" at bounding box center [434, 203] width 65 height 22
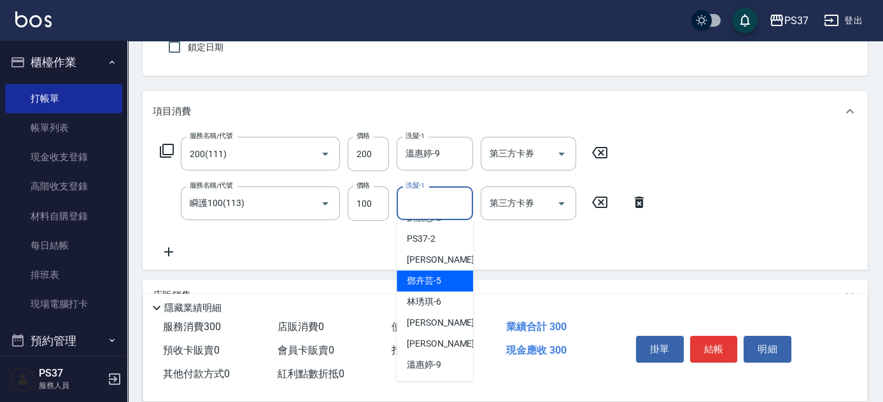
scroll to position [57, 0]
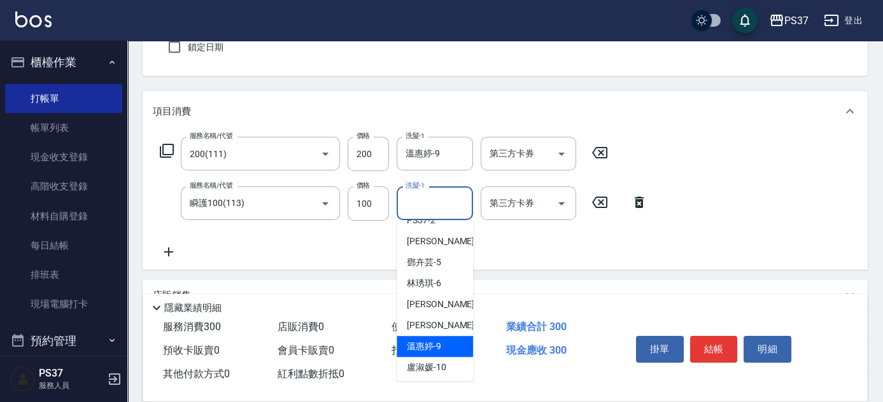
click at [441, 340] on div "[PERSON_NAME]-9" at bounding box center [434, 346] width 76 height 21
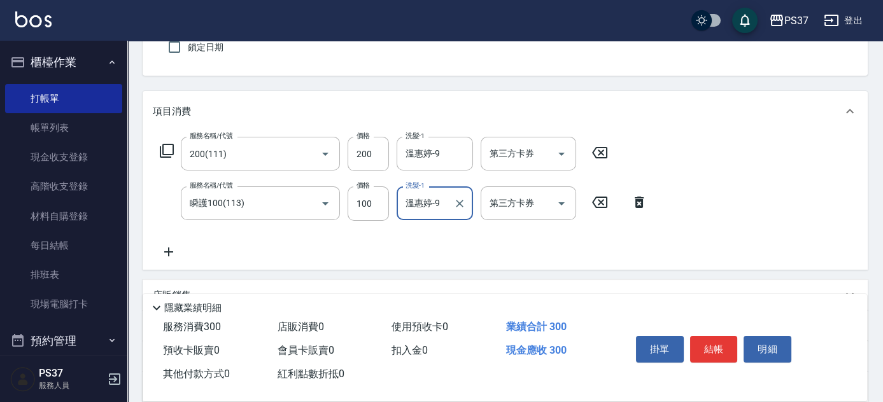
click at [163, 249] on icon at bounding box center [169, 251] width 32 height 15
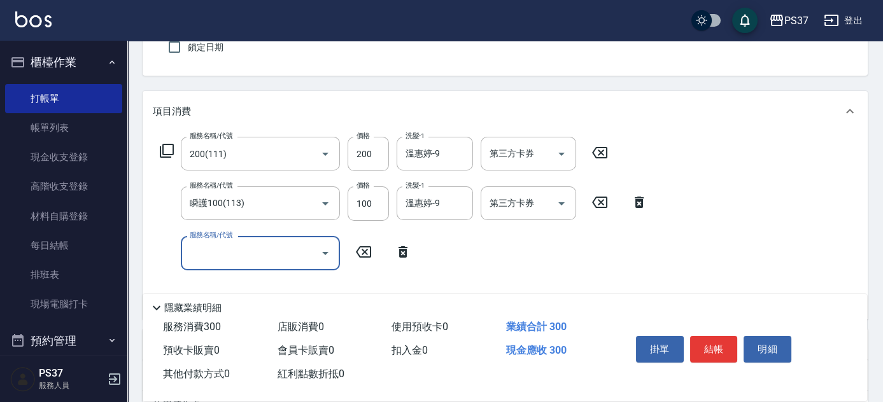
click at [236, 253] on input "服務名稱/代號" at bounding box center [250, 253] width 129 height 22
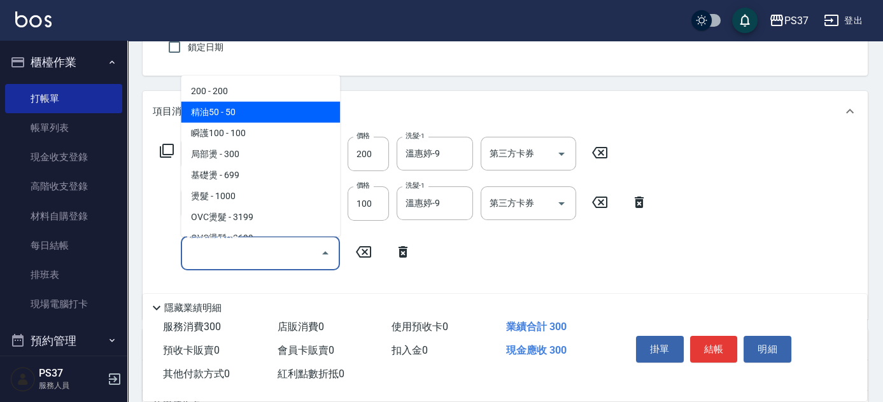
click at [266, 116] on span "精油50 - 50" at bounding box center [260, 112] width 159 height 21
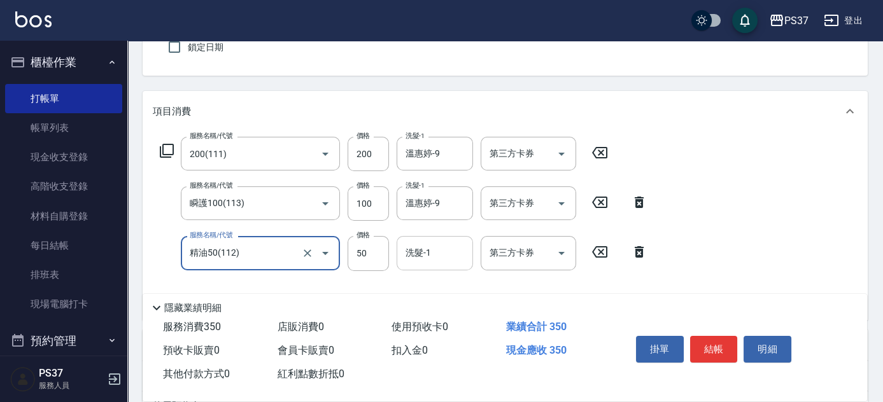
click at [440, 258] on input "洗髮-1" at bounding box center [434, 253] width 65 height 22
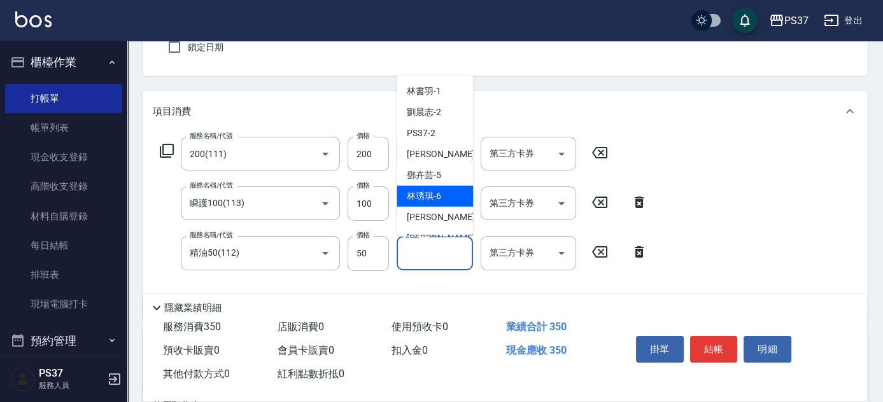
scroll to position [115, 0]
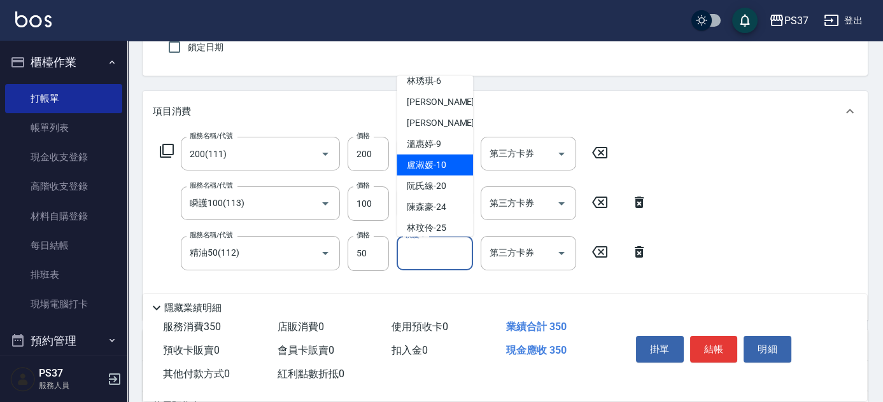
click at [426, 140] on span "[PERSON_NAME]-9" at bounding box center [424, 143] width 34 height 13
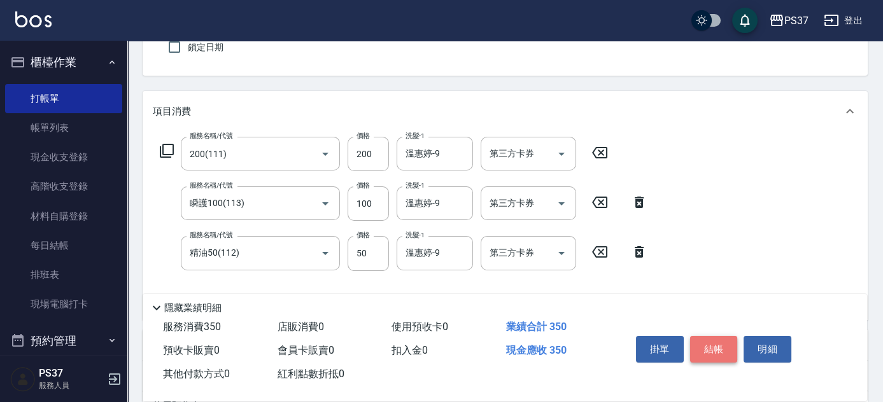
click at [714, 347] on button "結帳" at bounding box center [714, 349] width 48 height 27
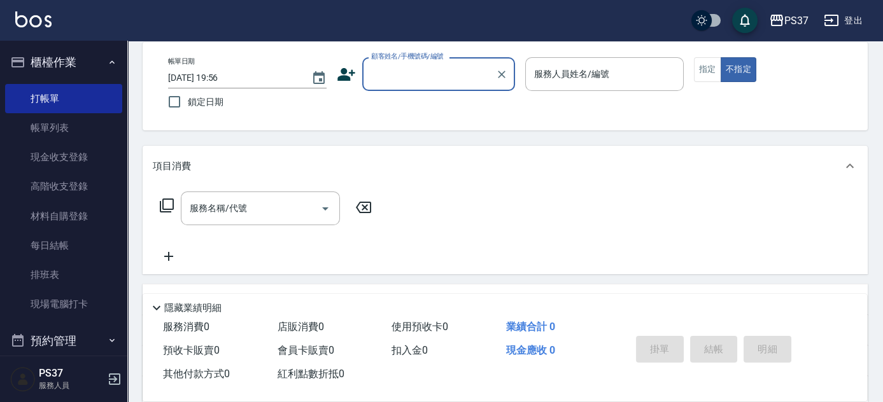
scroll to position [0, 0]
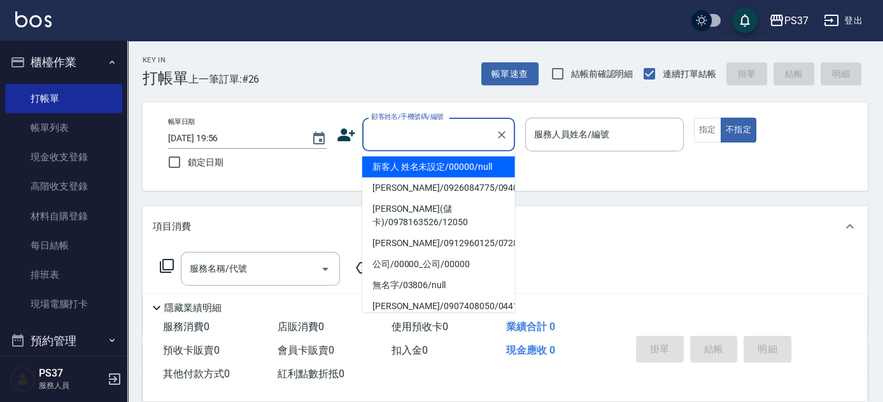
click at [412, 123] on input "顧客姓名/手機號碼/編號" at bounding box center [429, 134] width 122 height 22
click at [441, 164] on li "新客人 姓名未設定/00000/null" at bounding box center [438, 167] width 153 height 21
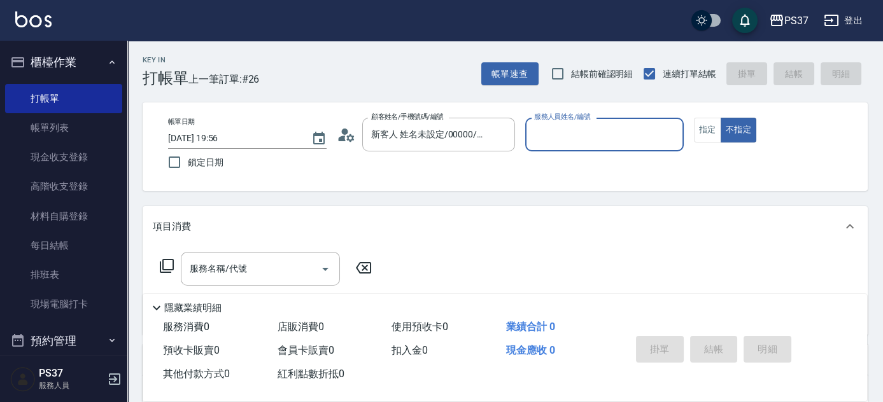
click at [537, 132] on input "服務人員姓名/編號" at bounding box center [604, 134] width 147 height 22
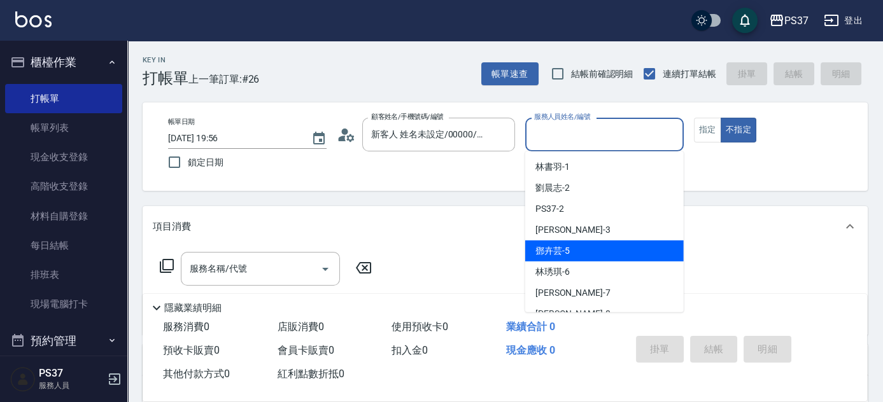
click at [580, 244] on div "[PERSON_NAME]-5" at bounding box center [604, 251] width 158 height 21
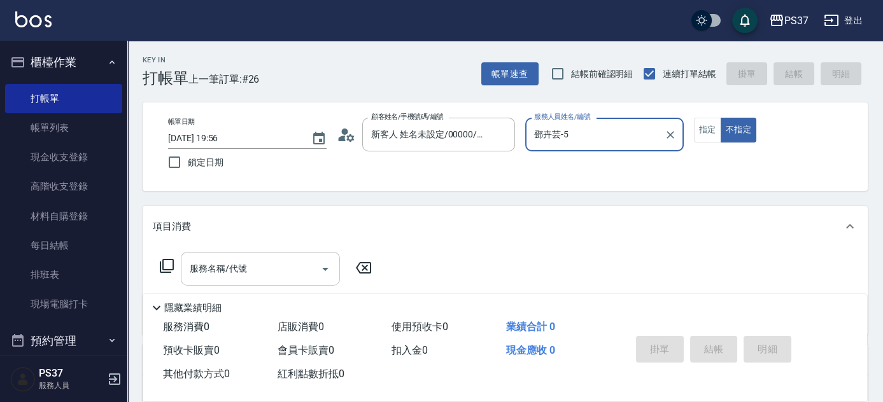
click at [257, 272] on input "服務名稱/代號" at bounding box center [250, 269] width 129 height 22
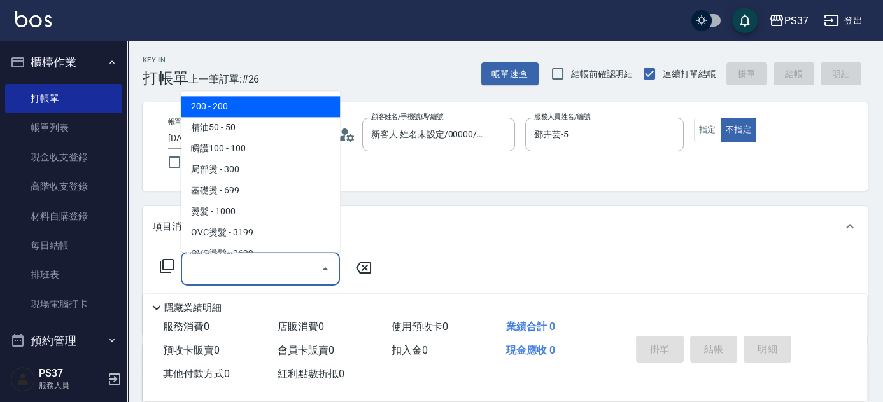
click at [262, 101] on span "200 - 200" at bounding box center [260, 107] width 159 height 21
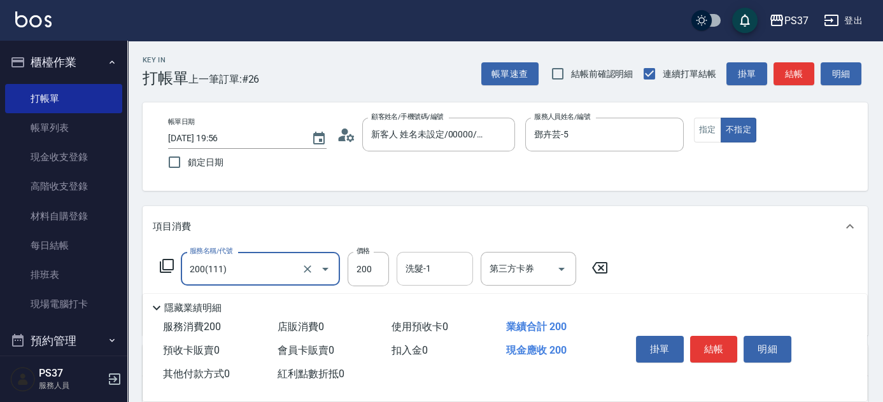
click at [424, 272] on input "洗髮-1" at bounding box center [434, 269] width 65 height 22
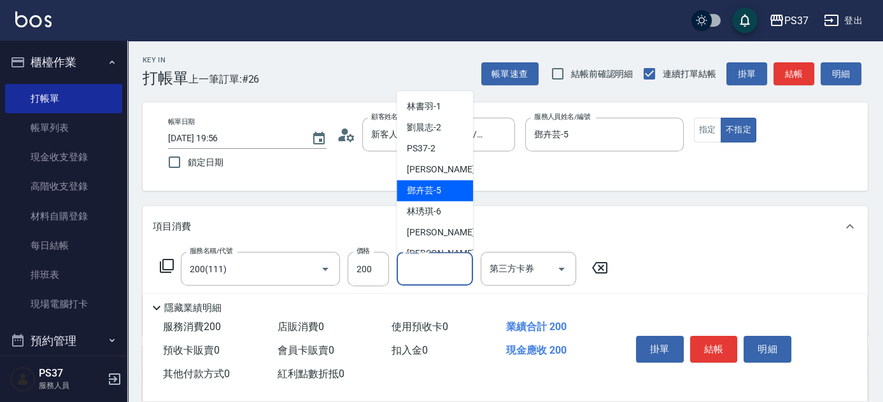
scroll to position [173, 0]
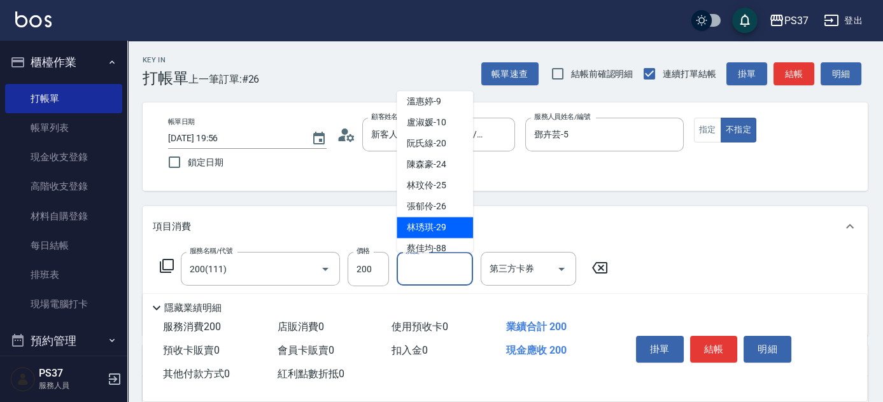
click at [431, 230] on span "[PERSON_NAME]-29" at bounding box center [426, 227] width 39 height 13
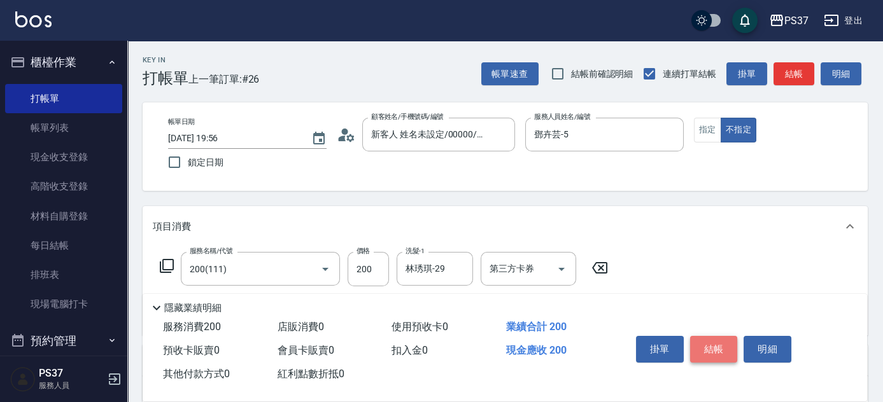
click at [714, 351] on button "結帳" at bounding box center [714, 349] width 48 height 27
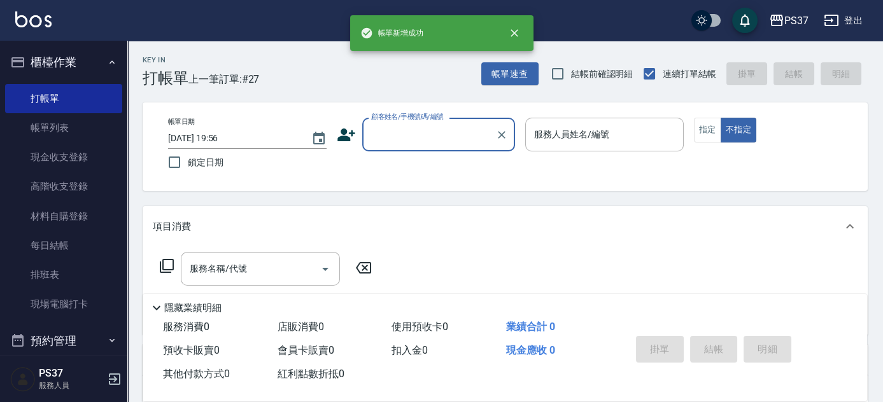
scroll to position [0, 0]
click at [430, 134] on input "顧客姓名/手機號碼/編號" at bounding box center [429, 134] width 122 height 22
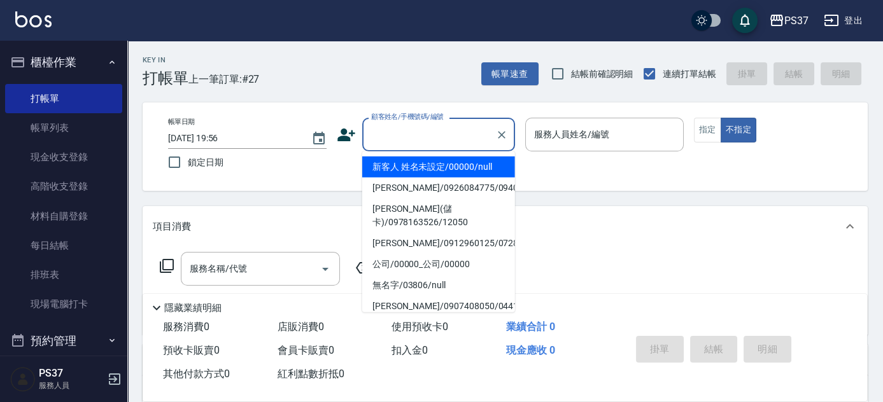
click at [429, 169] on li "新客人 姓名未設定/00000/null" at bounding box center [438, 167] width 153 height 21
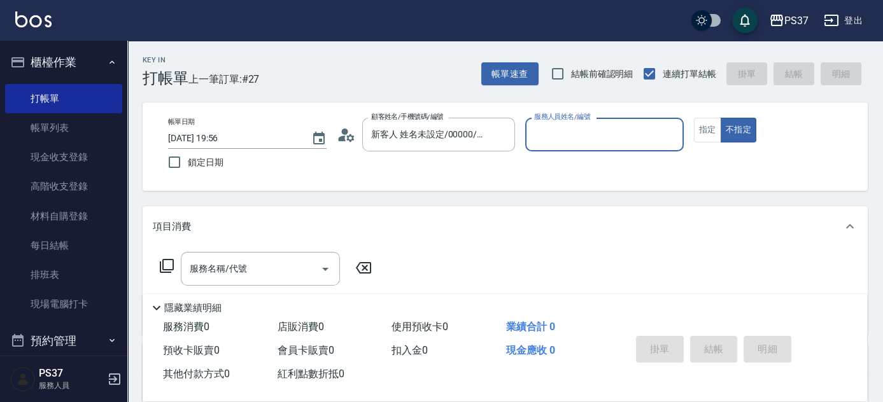
click at [566, 138] on input "服務人員姓名/編號" at bounding box center [604, 134] width 147 height 22
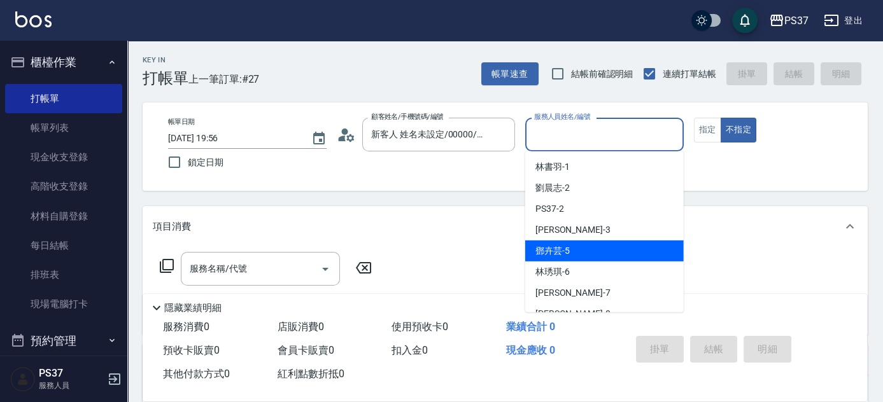
click at [590, 253] on div "[PERSON_NAME]-5" at bounding box center [604, 251] width 158 height 21
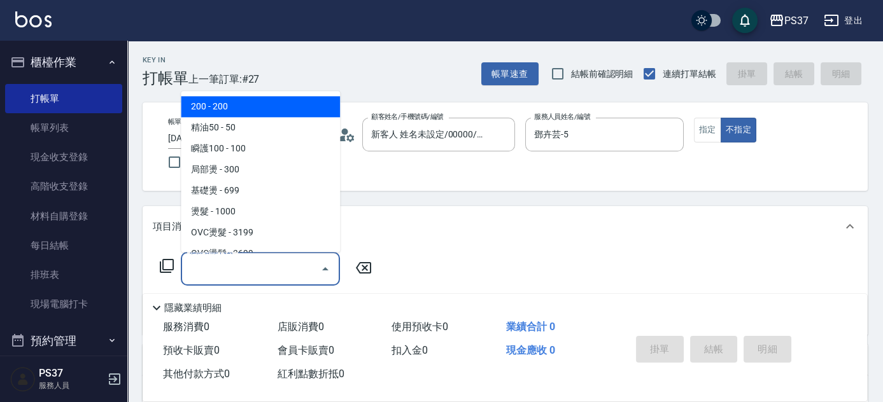
click at [265, 277] on input "服務名稱/代號" at bounding box center [250, 269] width 129 height 22
click at [235, 109] on span "200 - 200" at bounding box center [260, 107] width 159 height 21
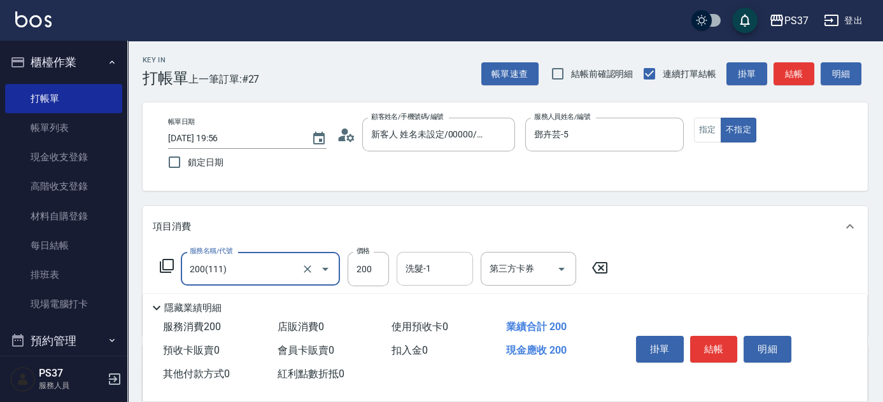
drag, startPoint x: 424, startPoint y: 281, endPoint x: 427, endPoint y: 260, distance: 21.9
click at [424, 277] on div "洗髮-1" at bounding box center [434, 269] width 76 height 34
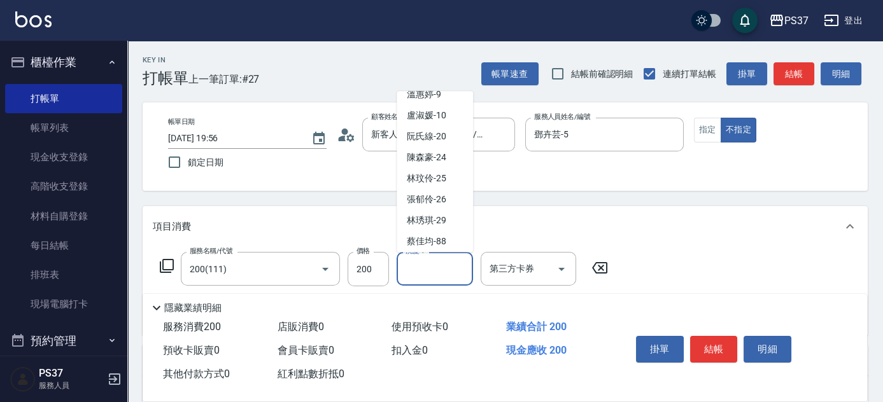
scroll to position [206, 0]
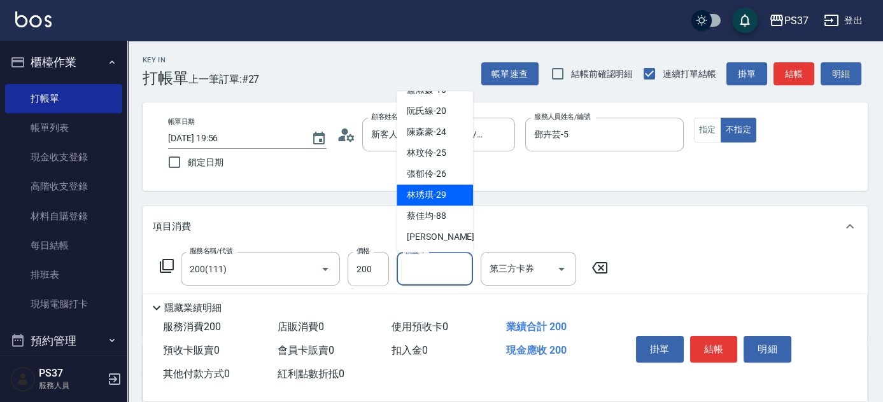
click at [430, 198] on span "[PERSON_NAME]-29" at bounding box center [426, 195] width 39 height 13
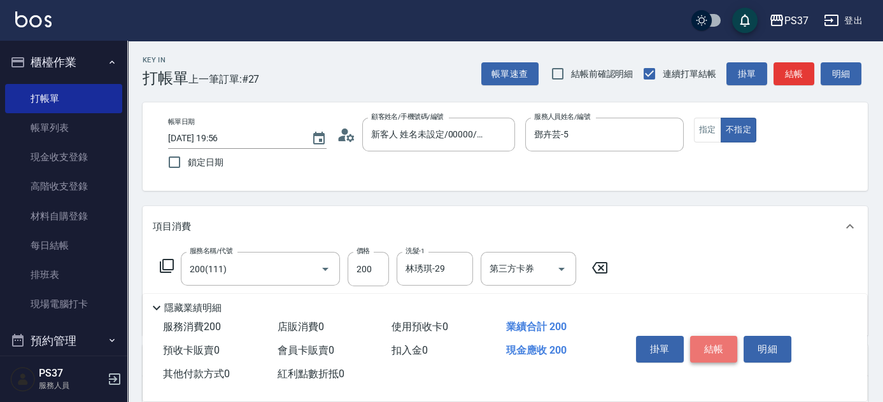
click at [706, 349] on button "結帳" at bounding box center [714, 349] width 48 height 27
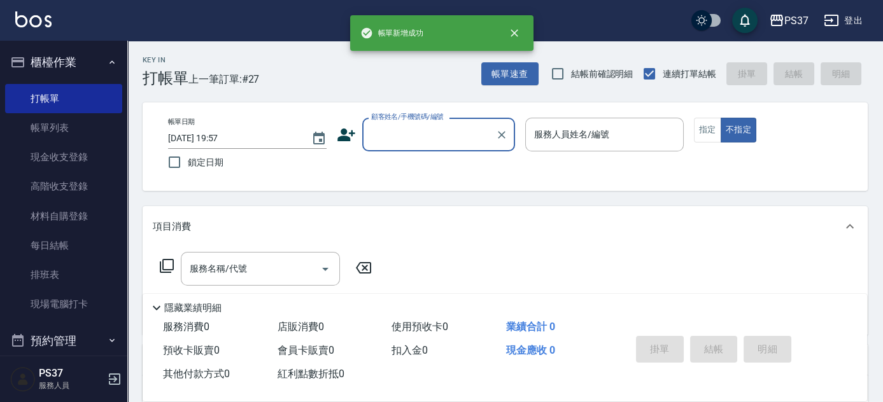
scroll to position [0, 0]
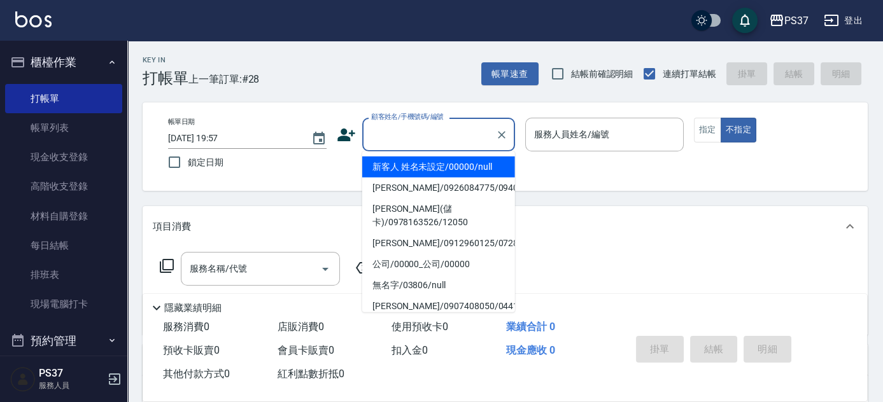
click at [430, 134] on input "顧客姓名/手機號碼/編號" at bounding box center [429, 134] width 122 height 22
click at [430, 169] on li "新客人 姓名未設定/00000/null" at bounding box center [438, 167] width 153 height 21
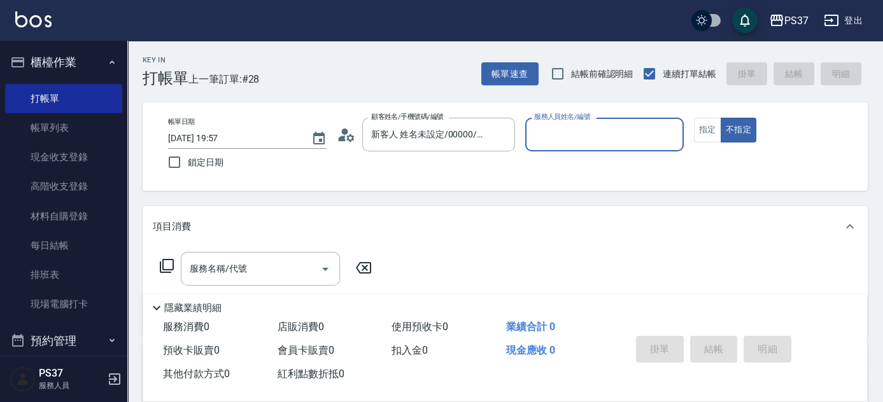
click at [578, 139] on input "服務人員姓名/編號" at bounding box center [604, 134] width 147 height 22
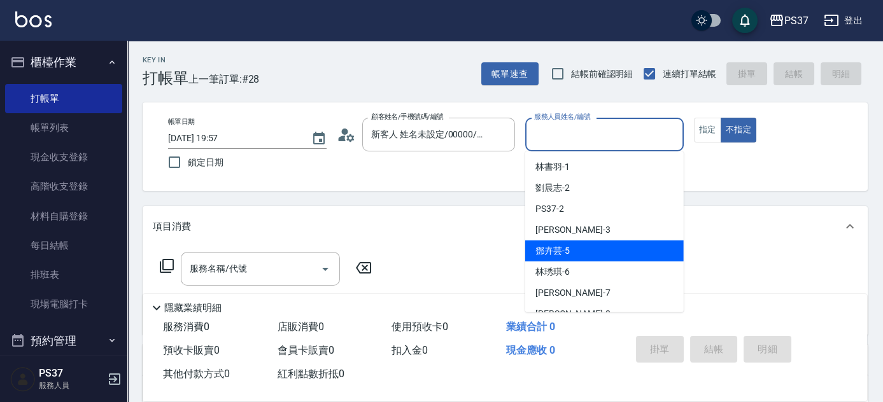
click at [584, 244] on div "[PERSON_NAME]-5" at bounding box center [604, 251] width 158 height 21
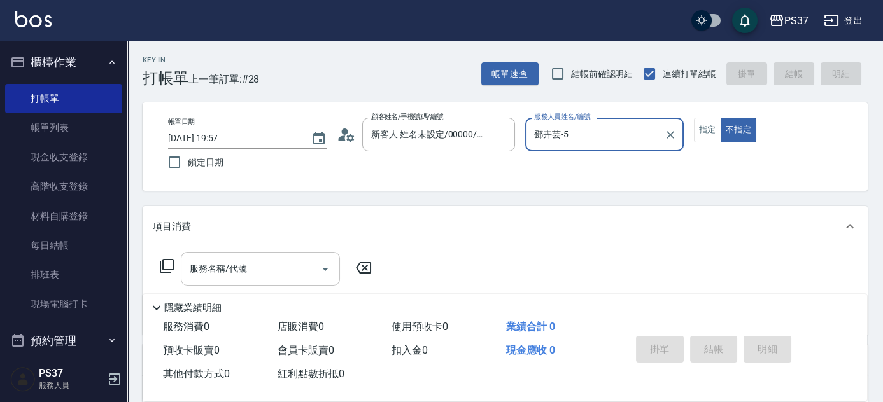
click at [243, 265] on div "服務名稱/代號 服務名稱/代號" at bounding box center [260, 269] width 159 height 34
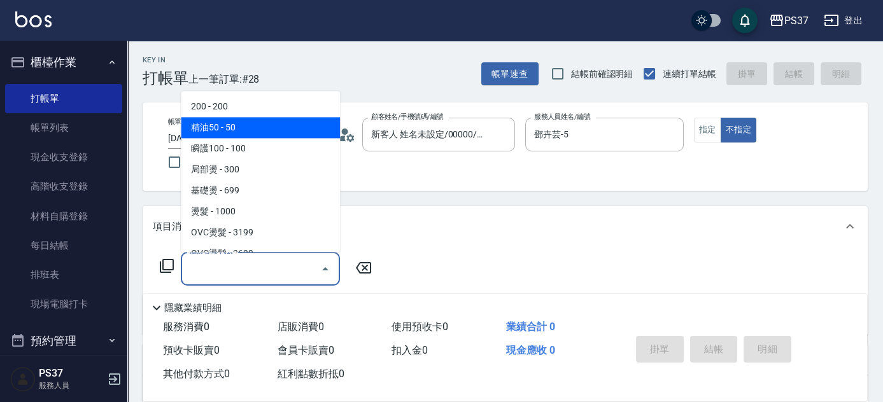
click at [246, 99] on span "200 - 200" at bounding box center [260, 107] width 159 height 21
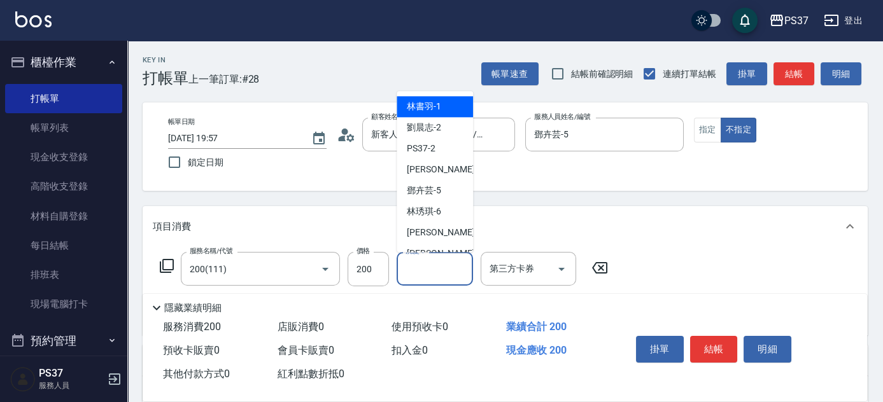
click at [438, 276] on input "洗髮-1" at bounding box center [434, 269] width 65 height 22
click at [428, 111] on span "[PERSON_NAME]-1" at bounding box center [424, 107] width 34 height 13
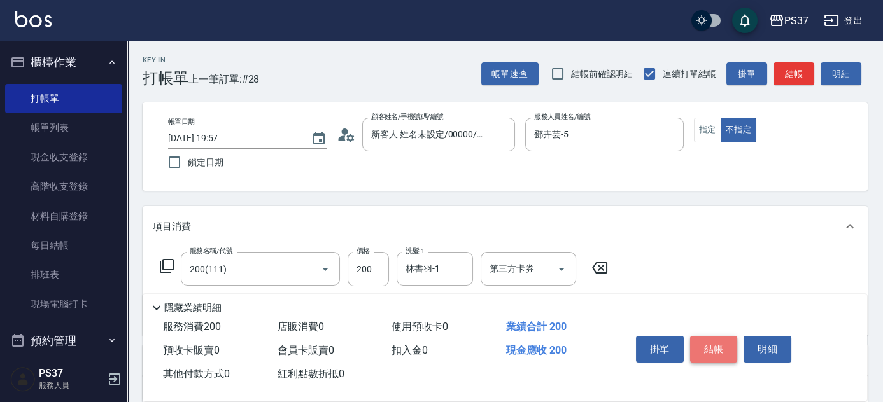
click at [721, 349] on button "結帳" at bounding box center [714, 349] width 48 height 27
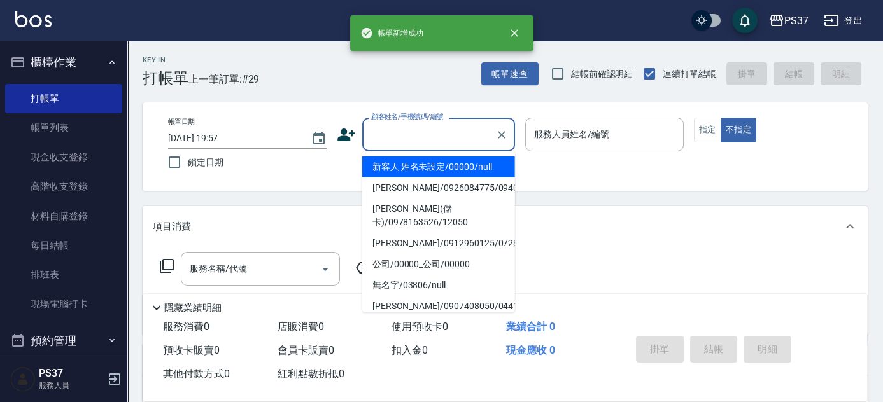
click at [443, 131] on input "顧客姓名/手機號碼/編號" at bounding box center [429, 134] width 122 height 22
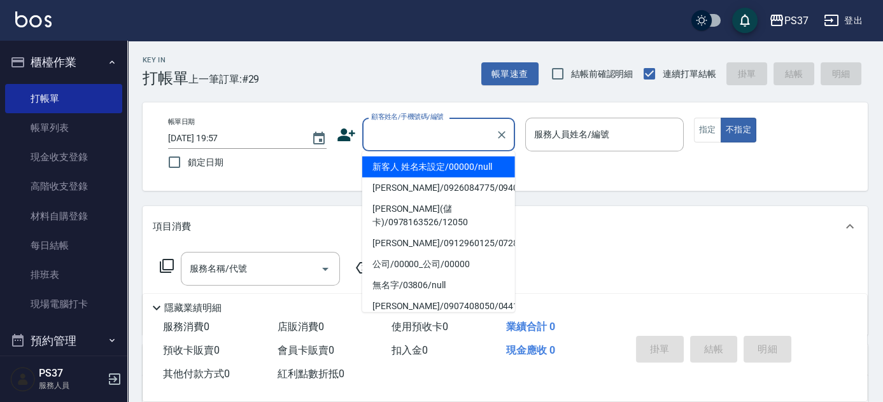
click at [439, 165] on li "新客人 姓名未設定/00000/null" at bounding box center [438, 167] width 153 height 21
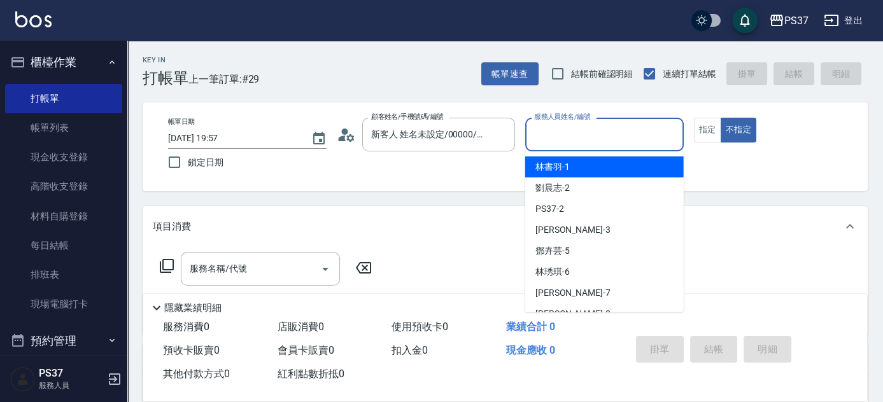
click at [602, 127] on input "服務人員姓名/編號" at bounding box center [604, 134] width 147 height 22
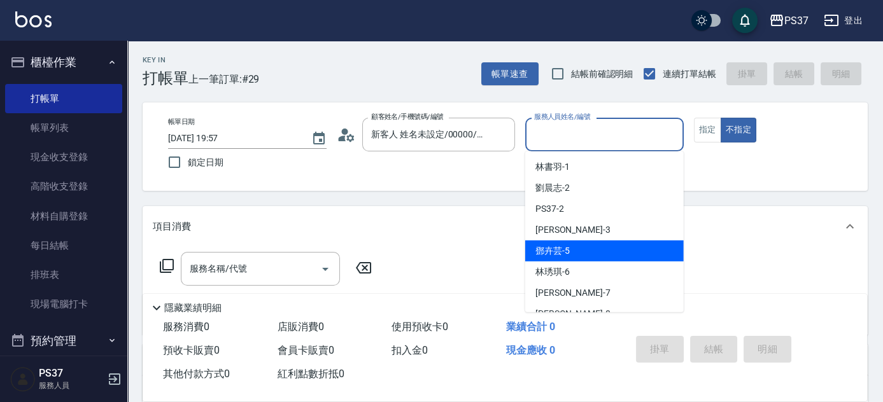
drag, startPoint x: 589, startPoint y: 248, endPoint x: 358, endPoint y: 244, distance: 231.0
click at [589, 248] on div "[PERSON_NAME]-5" at bounding box center [604, 251] width 158 height 21
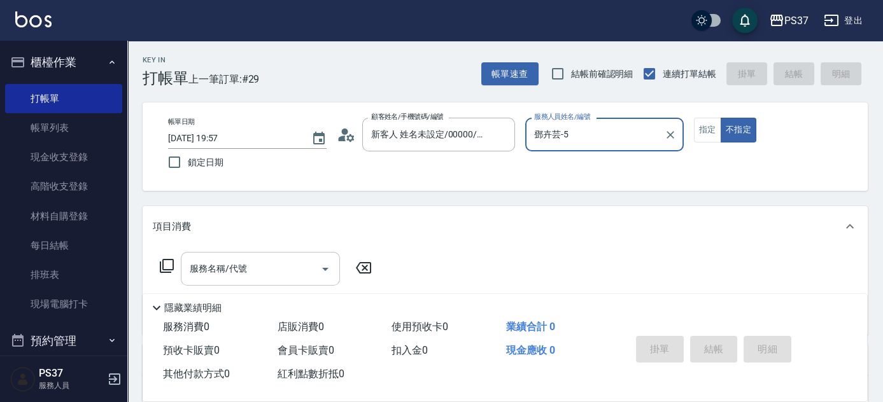
click at [248, 272] on input "服務名稱/代號" at bounding box center [250, 269] width 129 height 22
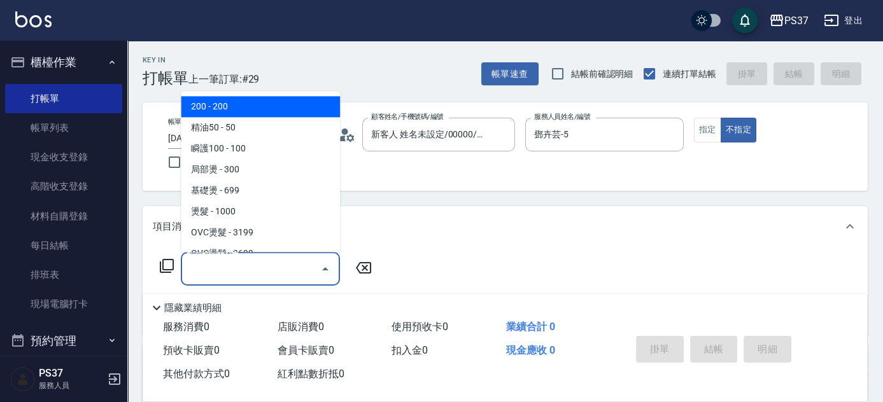
click at [232, 110] on span "200 - 200" at bounding box center [260, 107] width 159 height 21
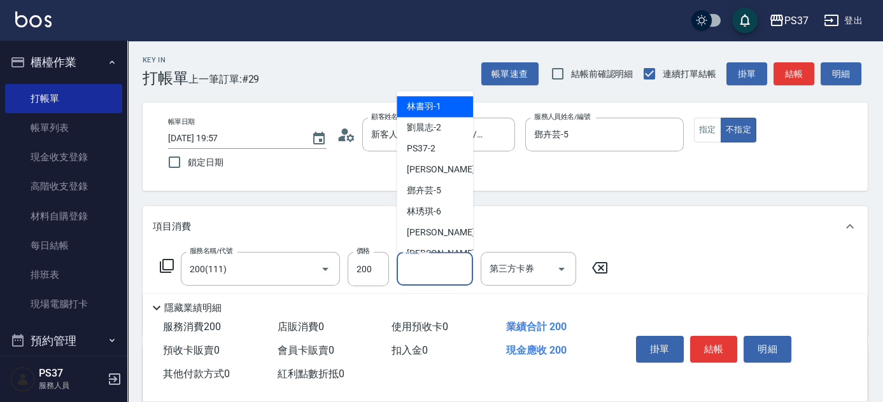
click at [424, 267] on input "洗髮-1" at bounding box center [434, 269] width 65 height 22
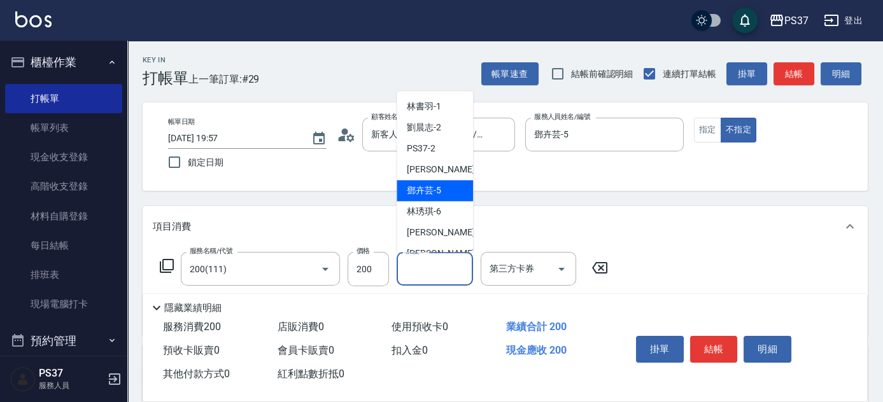
click at [419, 192] on span "[PERSON_NAME]-5" at bounding box center [424, 191] width 34 height 13
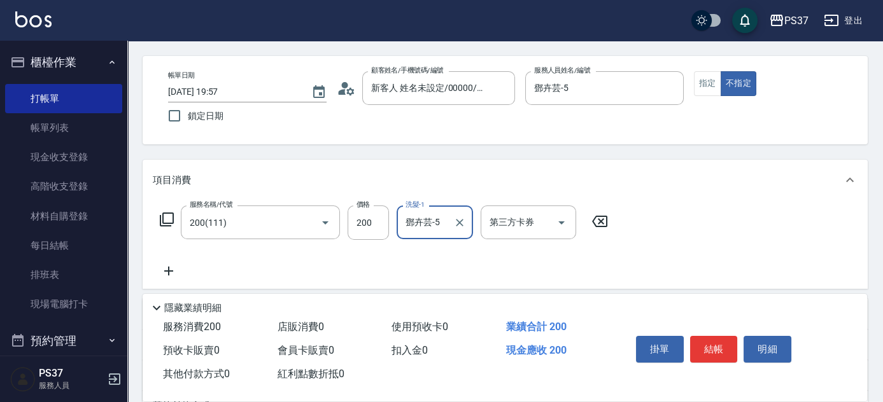
scroll to position [173, 0]
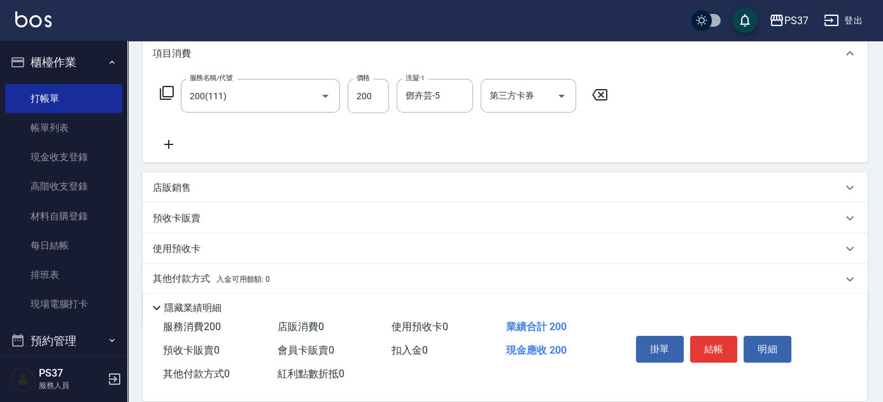
click at [174, 141] on icon at bounding box center [169, 144] width 32 height 15
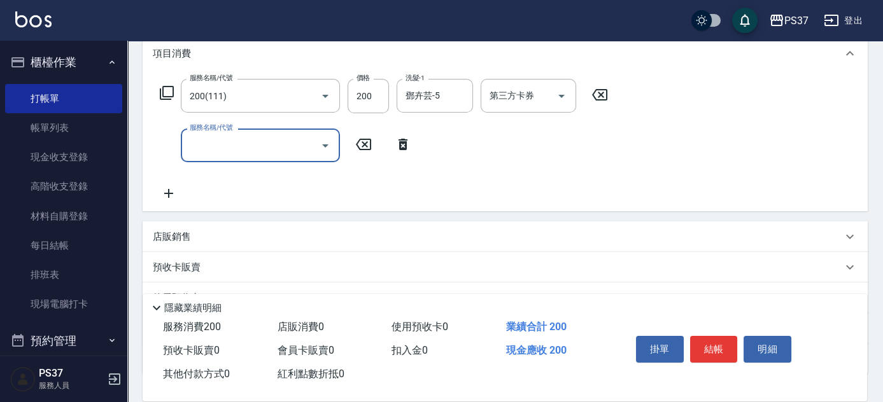
drag, startPoint x: 174, startPoint y: 141, endPoint x: 250, endPoint y: 169, distance: 80.5
click at [246, 164] on div "服務名稱/代號 200(111) 服務名稱/代號 價格 200 價格 洗髮-1 [PERSON_NAME]-5 洗髮-1 第三方卡券 第三方卡券 服務名稱/代…" at bounding box center [384, 140] width 463 height 122
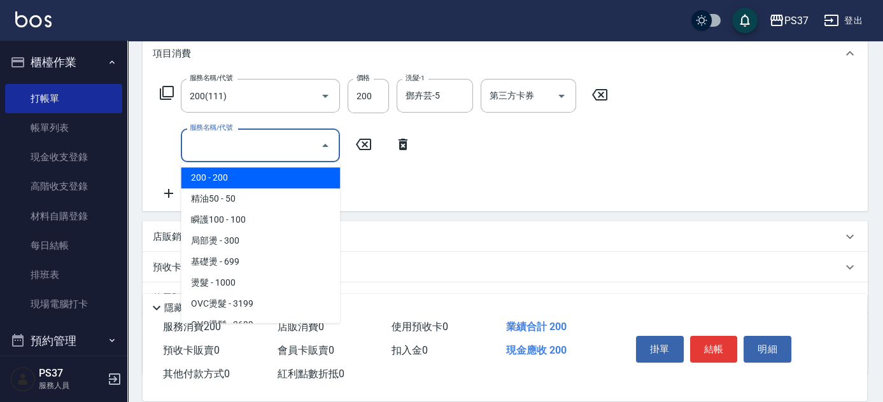
click at [262, 155] on input "服務名稱/代號" at bounding box center [250, 145] width 129 height 22
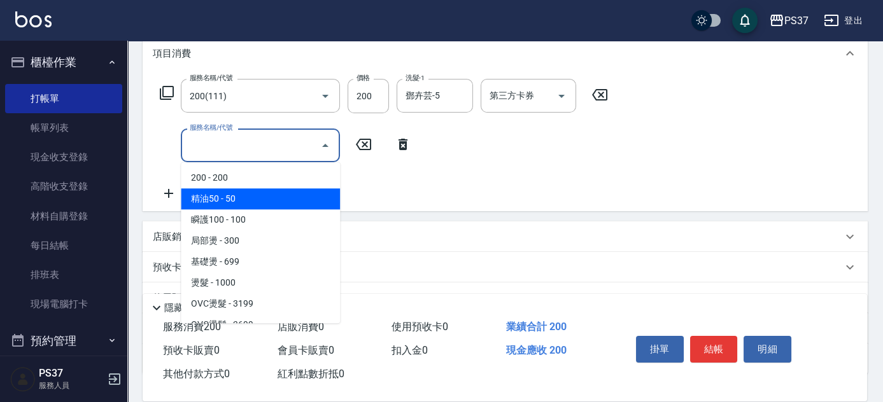
click at [281, 206] on span "精油50 - 50" at bounding box center [260, 198] width 159 height 21
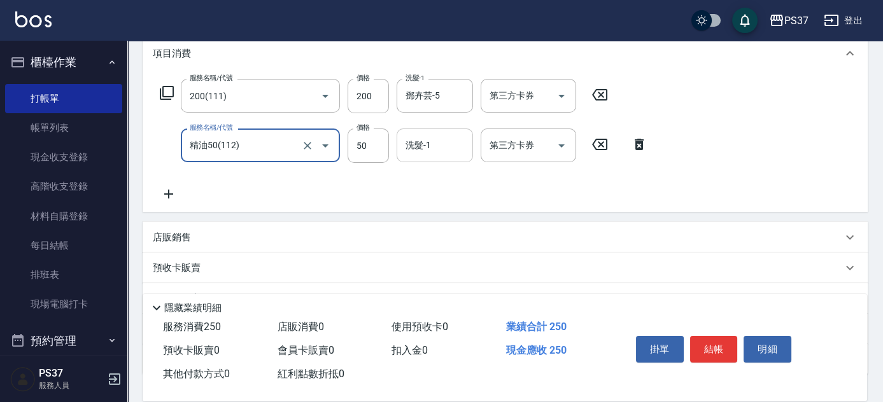
click at [431, 146] on input "洗髮-1" at bounding box center [434, 145] width 65 height 22
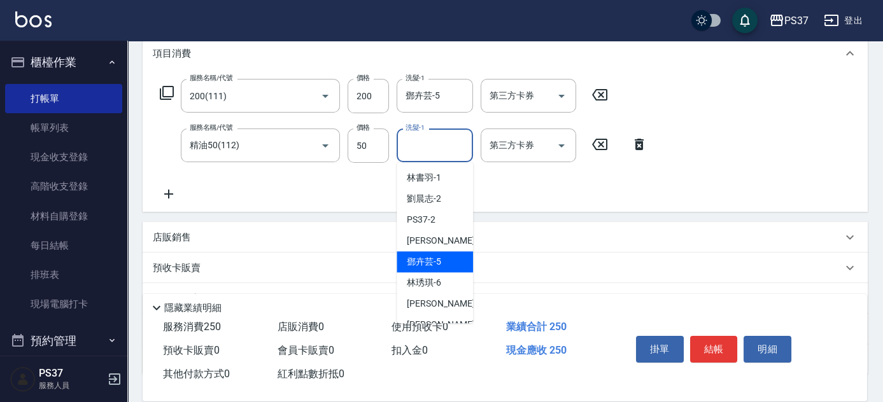
click at [438, 271] on div "[PERSON_NAME]-5" at bounding box center [434, 261] width 76 height 21
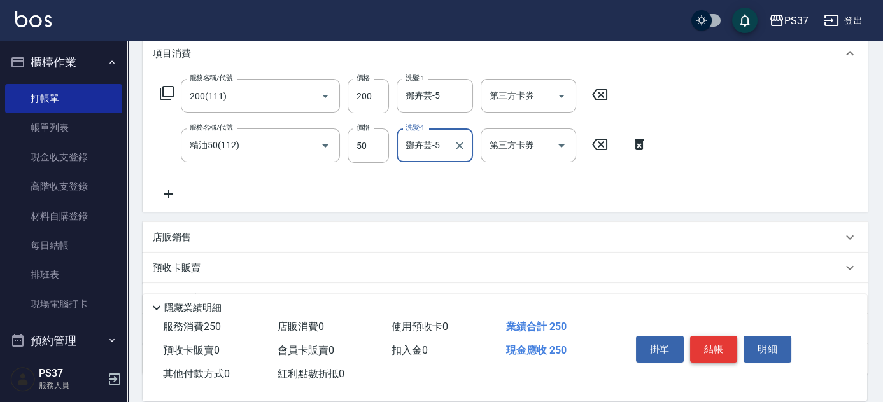
click at [722, 344] on button "結帳" at bounding box center [714, 349] width 48 height 27
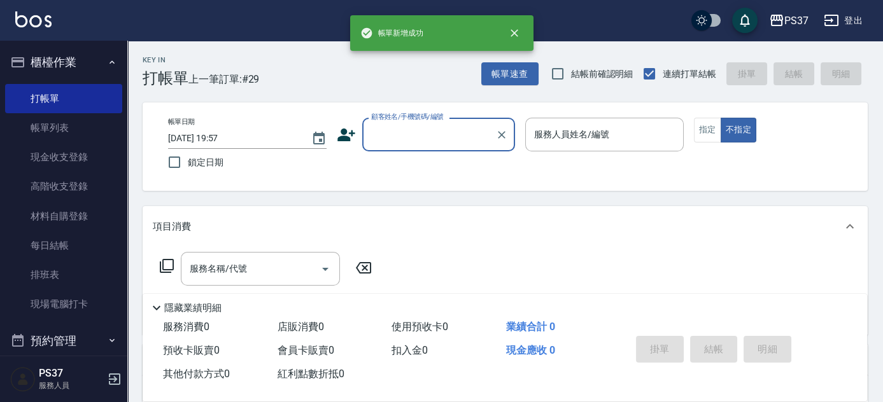
scroll to position [0, 0]
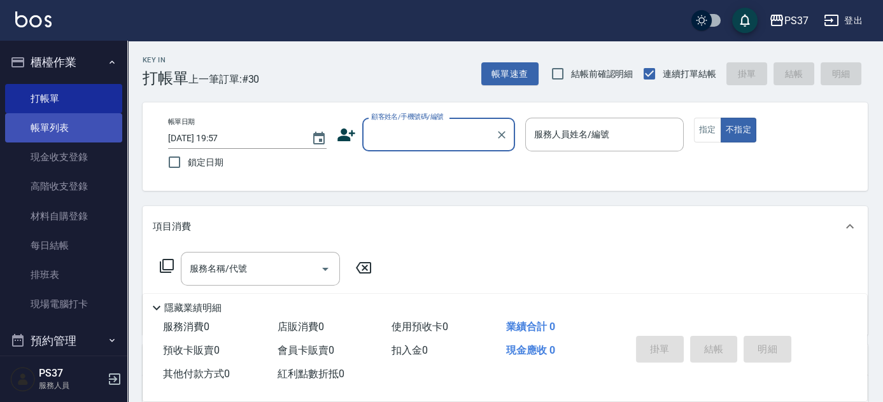
click at [59, 134] on link "帳單列表" at bounding box center [63, 127] width 117 height 29
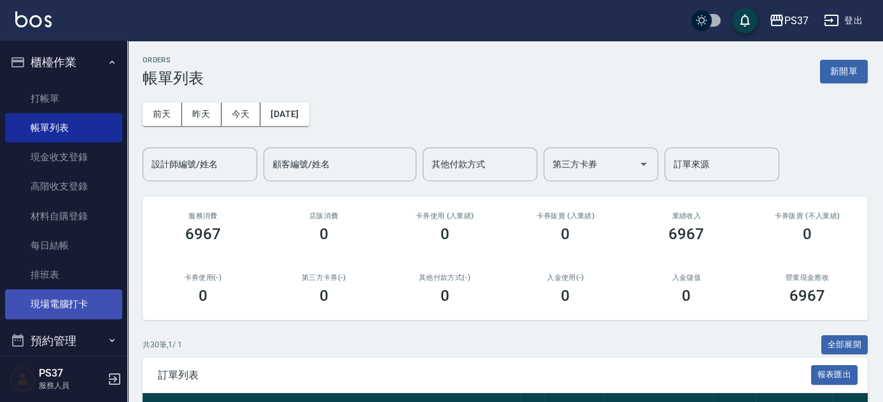
scroll to position [347, 0]
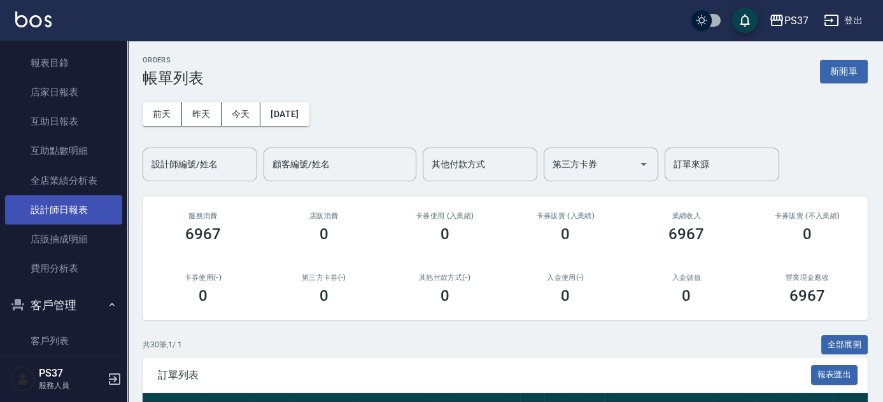
click at [56, 201] on link "設計師日報表" at bounding box center [63, 209] width 117 height 29
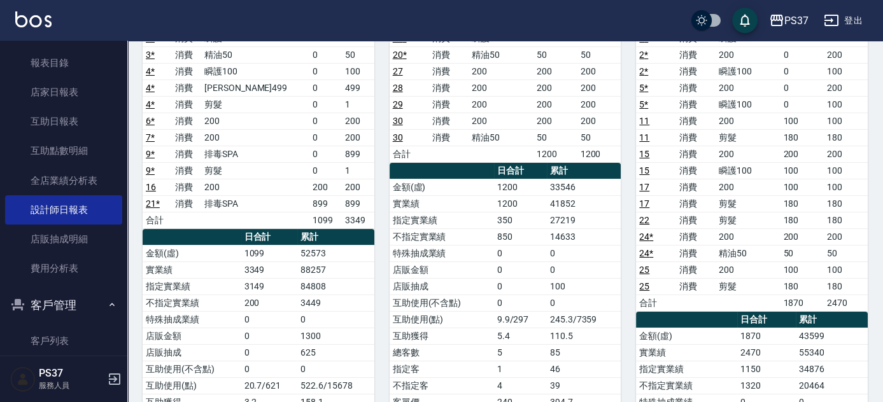
scroll to position [57, 0]
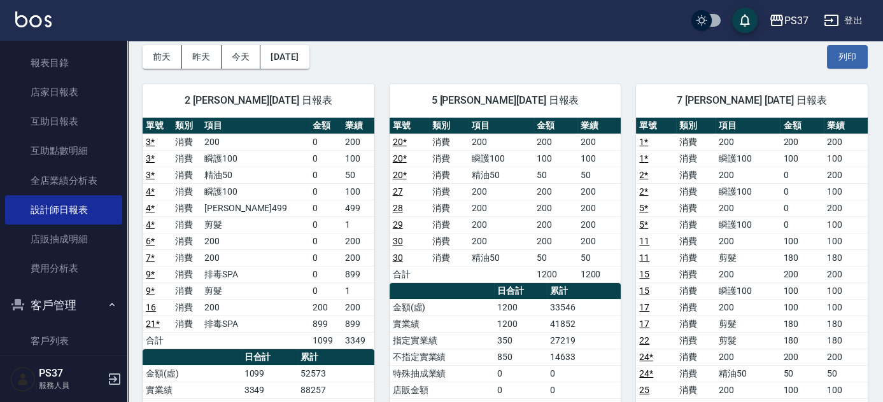
click at [377, 276] on div "5 [PERSON_NAME][DATE] 日報表 單號 類別 項目 金額 業績 20 * 消費 200 200 200 20 * 消費 瞬護100 100 …" at bounding box center [497, 399] width 247 height 660
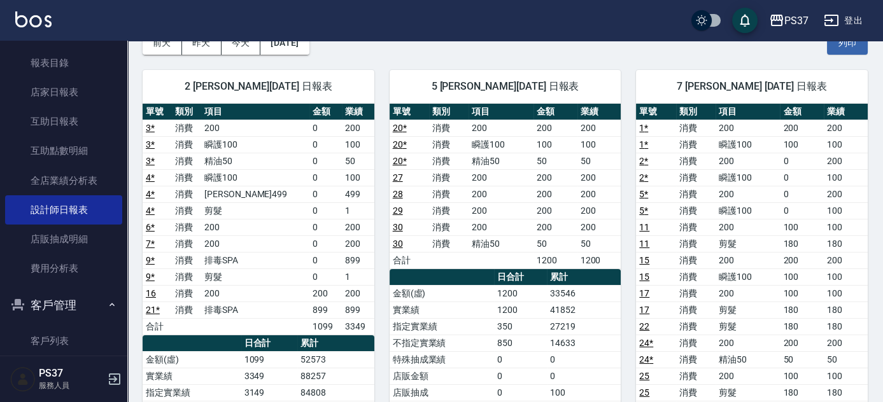
scroll to position [115, 0]
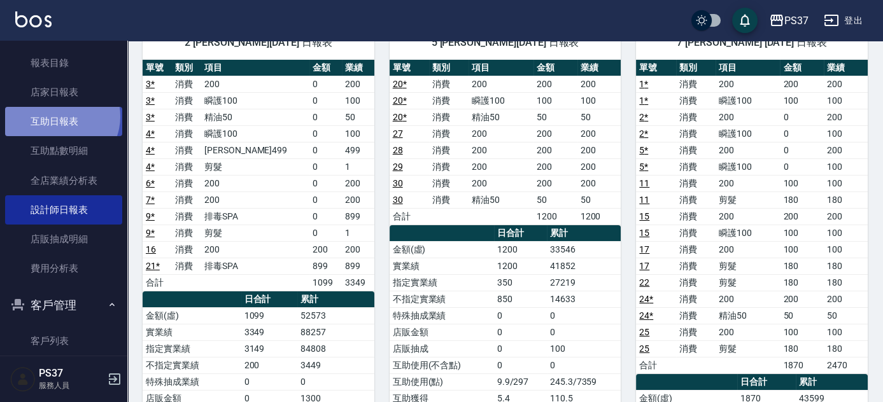
click at [59, 116] on link "互助日報表" at bounding box center [63, 121] width 117 height 29
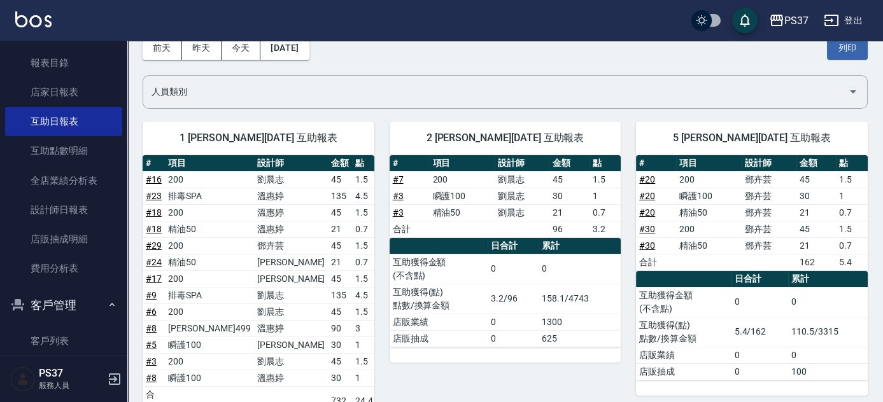
scroll to position [115, 0]
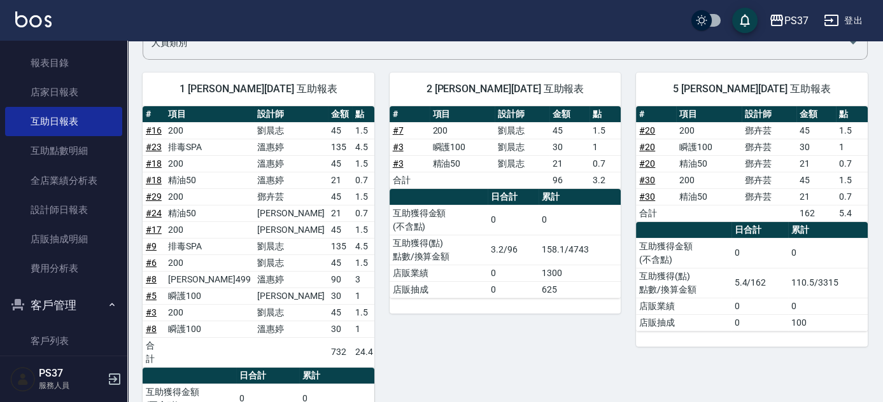
click at [375, 254] on div "2 [PERSON_NAME][DATE] 互助報表 # 項目 設計師 金額 點 # 7 200 [PERSON_NAME]45 1.5 # 3 瞬護100 …" at bounding box center [497, 274] width 247 height 435
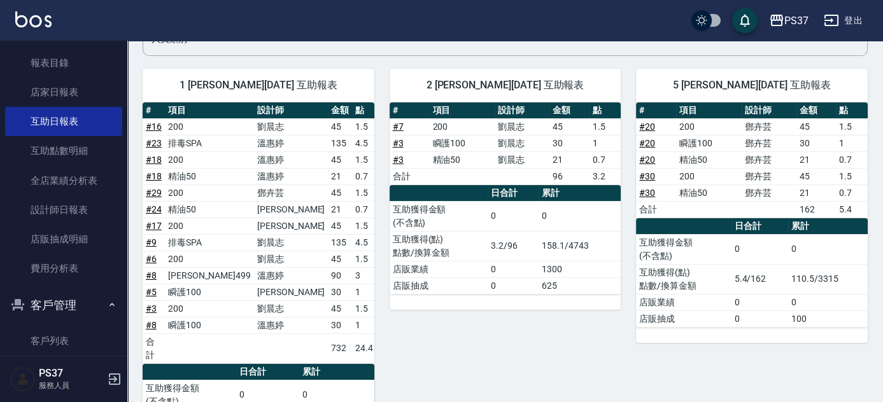
scroll to position [117, 0]
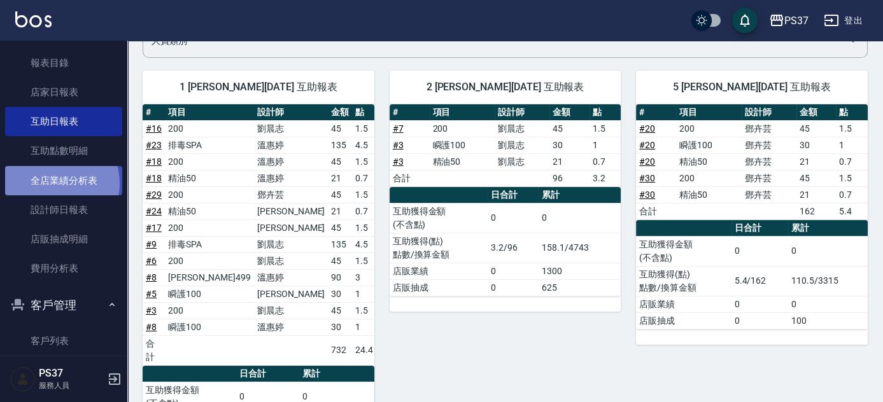
click at [49, 183] on link "全店業績分析表" at bounding box center [63, 180] width 117 height 29
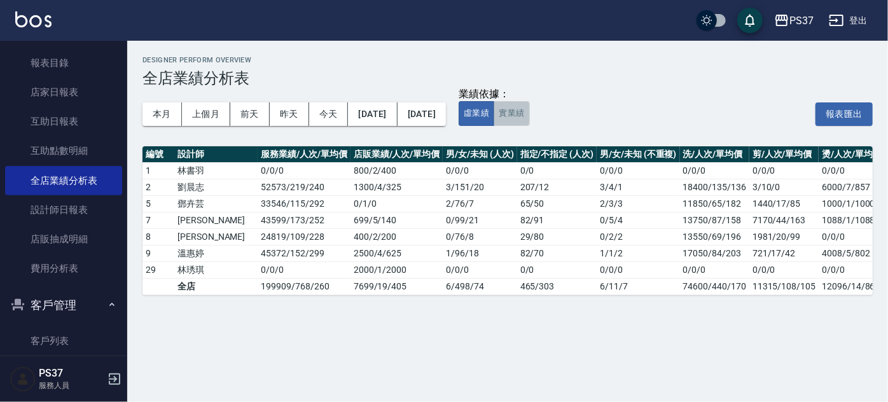
click at [529, 116] on button "實業績" at bounding box center [512, 113] width 36 height 25
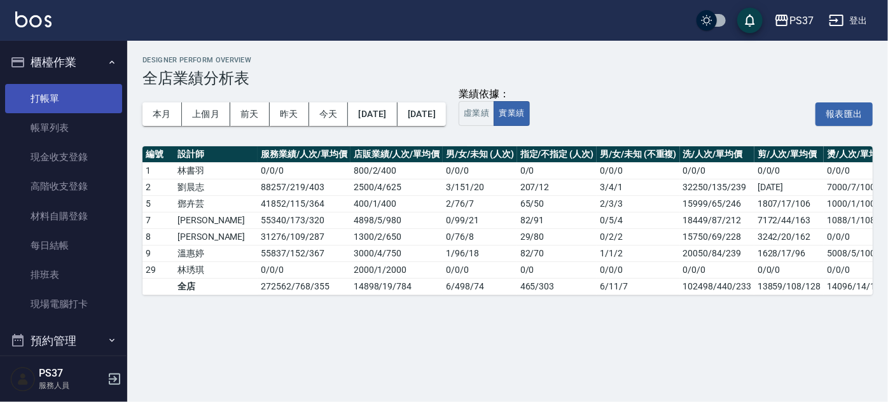
click at [69, 95] on link "打帳單" at bounding box center [63, 98] width 117 height 29
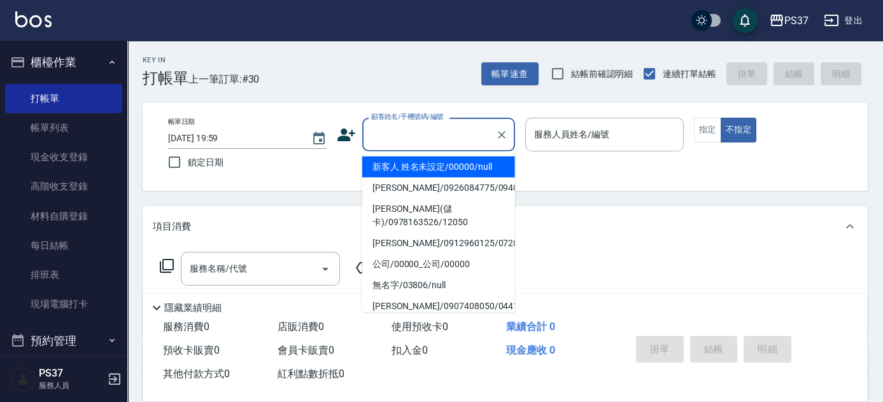
click at [414, 130] on input "顧客姓名/手機號碼/編號" at bounding box center [429, 134] width 122 height 22
drag, startPoint x: 459, startPoint y: 174, endPoint x: 468, endPoint y: 171, distance: 9.7
click at [460, 174] on li "新客人 姓名未設定/00000/null" at bounding box center [438, 167] width 153 height 21
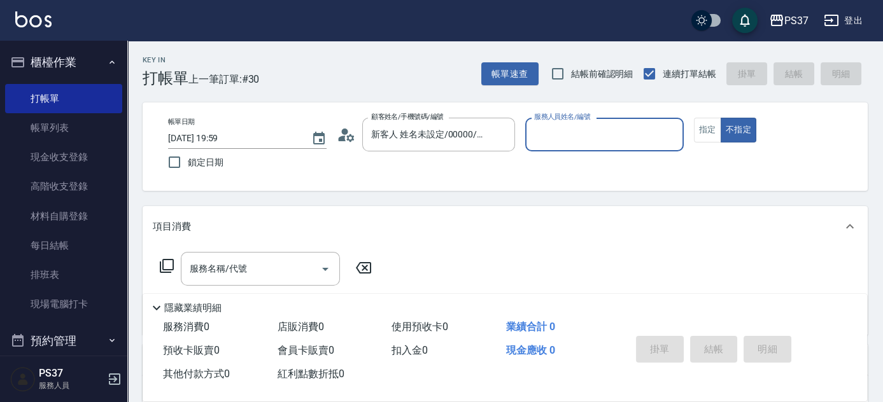
click at [575, 150] on div "服務人員姓名/編號" at bounding box center [604, 135] width 158 height 34
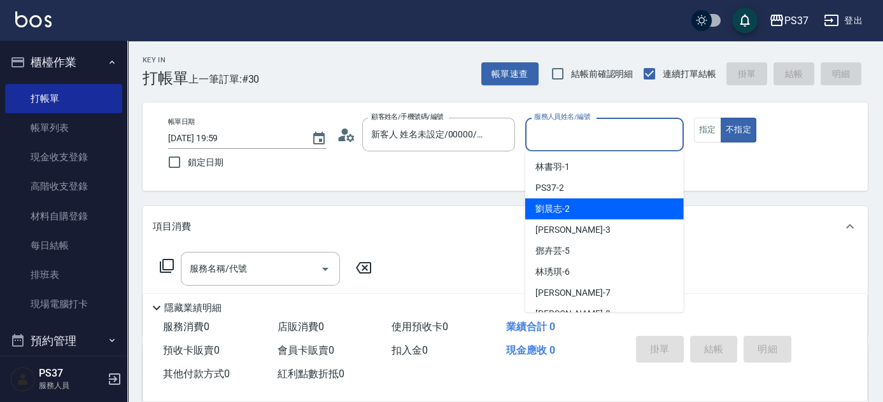
click at [601, 210] on div "[PERSON_NAME]-2" at bounding box center [604, 209] width 158 height 21
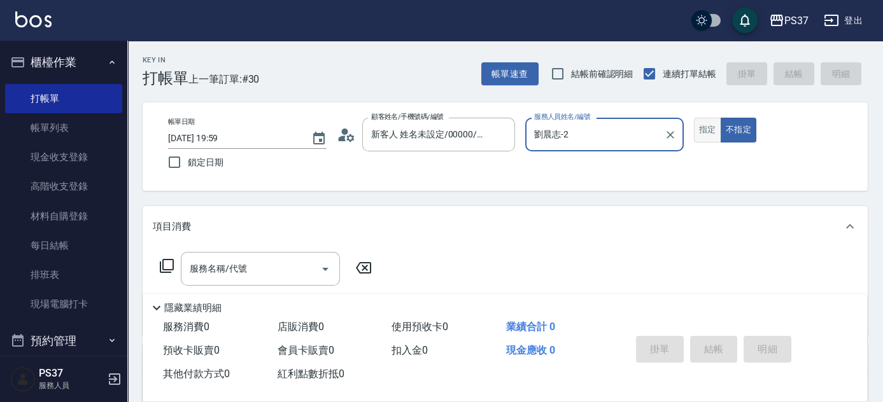
click at [700, 134] on button "指定" at bounding box center [707, 130] width 27 height 25
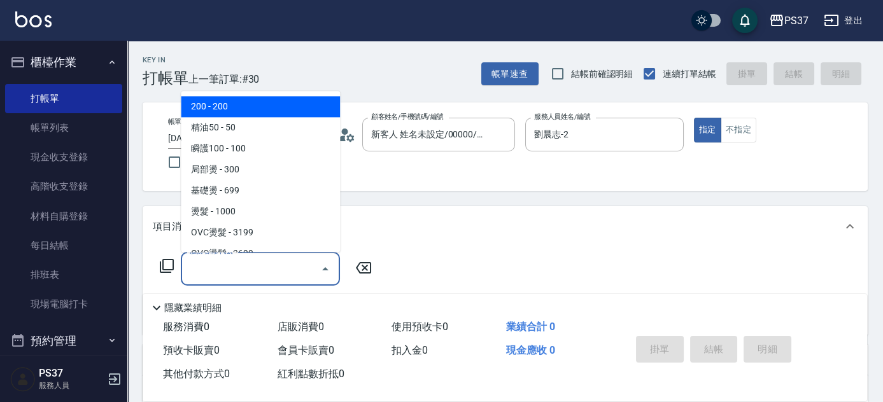
drag, startPoint x: 245, startPoint y: 273, endPoint x: 297, endPoint y: 186, distance: 100.7
click at [246, 271] on input "服務名稱/代號" at bounding box center [250, 269] width 129 height 22
click at [276, 109] on span "200 - 200" at bounding box center [260, 107] width 159 height 21
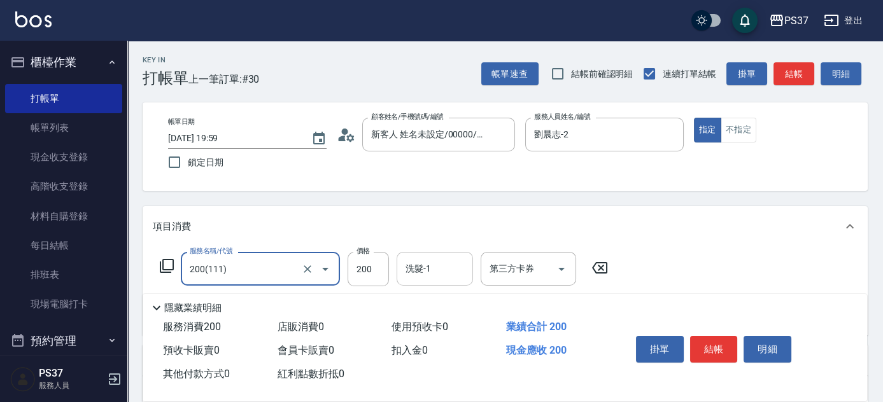
click at [430, 277] on input "洗髮-1" at bounding box center [434, 269] width 65 height 22
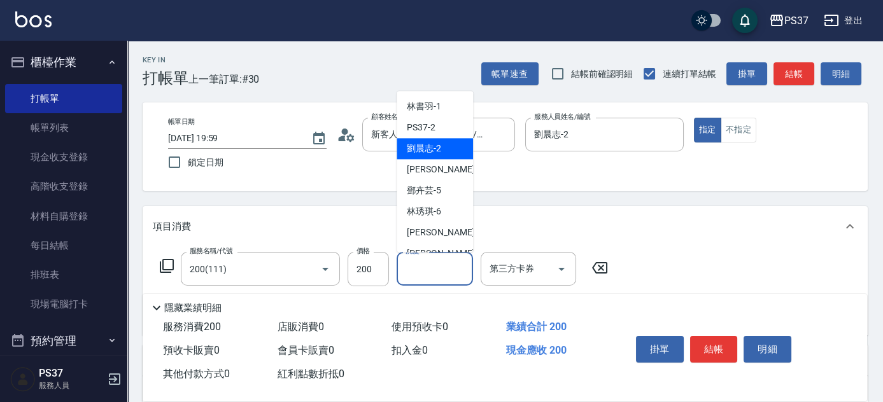
click at [438, 151] on span "[PERSON_NAME]-2" at bounding box center [424, 149] width 34 height 13
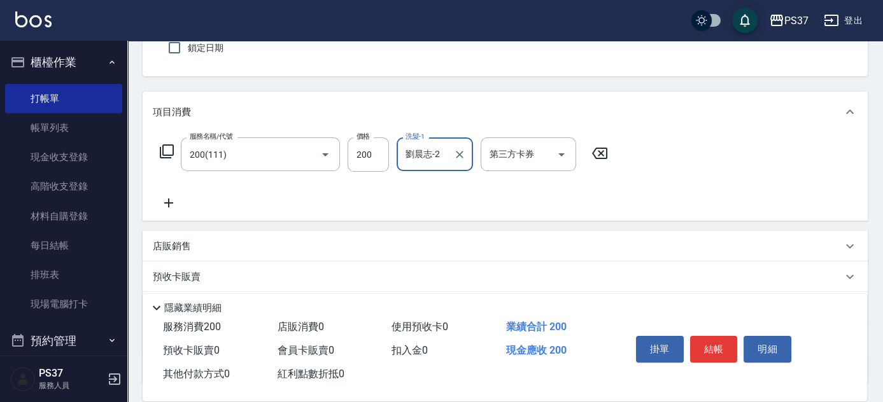
scroll to position [115, 0]
click at [168, 196] on icon at bounding box center [169, 202] width 32 height 15
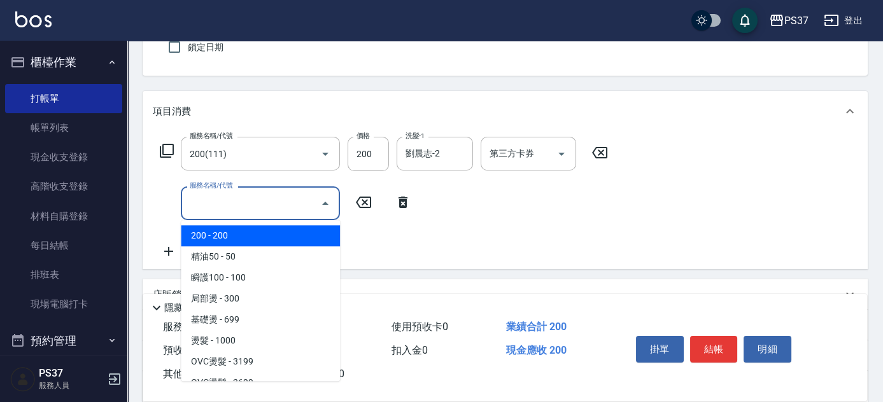
click at [219, 202] on input "服務名稱/代號" at bounding box center [250, 203] width 129 height 22
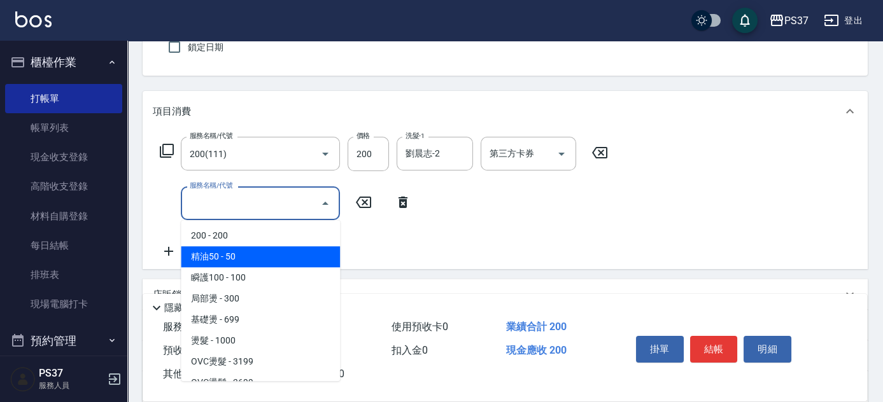
click at [269, 252] on span "精油50 - 50" at bounding box center [260, 256] width 159 height 21
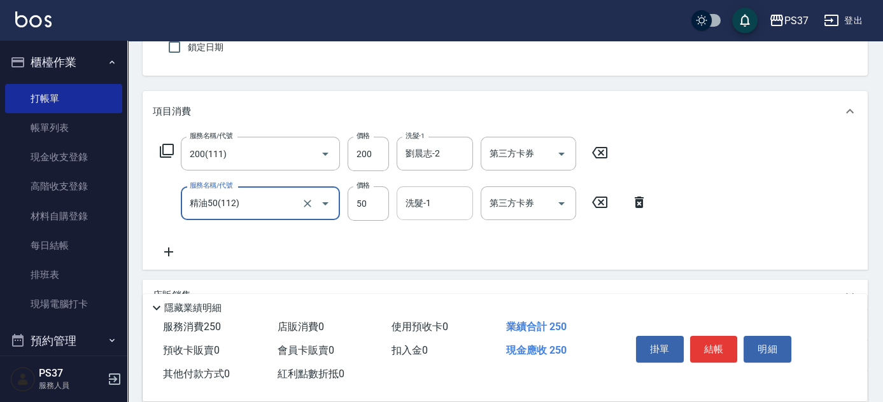
click at [438, 211] on input "洗髮-1" at bounding box center [434, 203] width 65 height 22
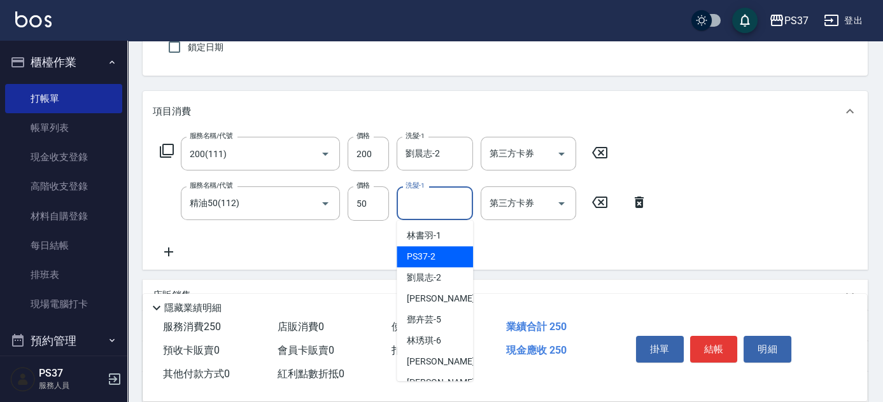
click at [442, 266] on div "PS37 -2" at bounding box center [434, 256] width 76 height 21
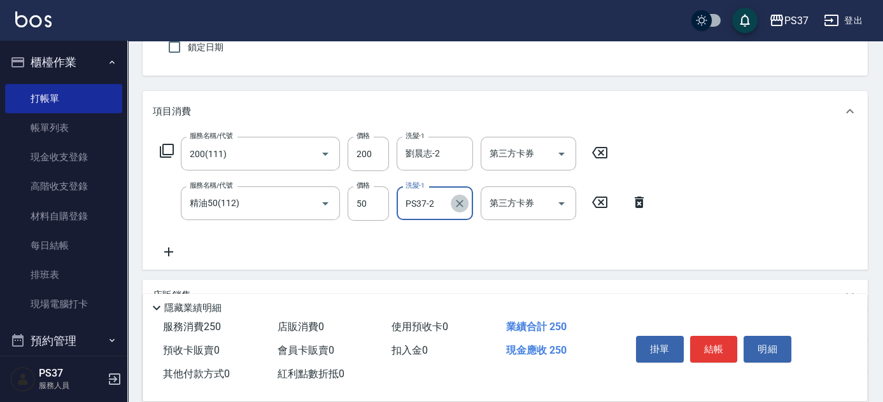
click at [456, 206] on icon "Clear" at bounding box center [459, 203] width 13 height 13
click at [435, 208] on input "洗髮-1" at bounding box center [434, 203] width 65 height 22
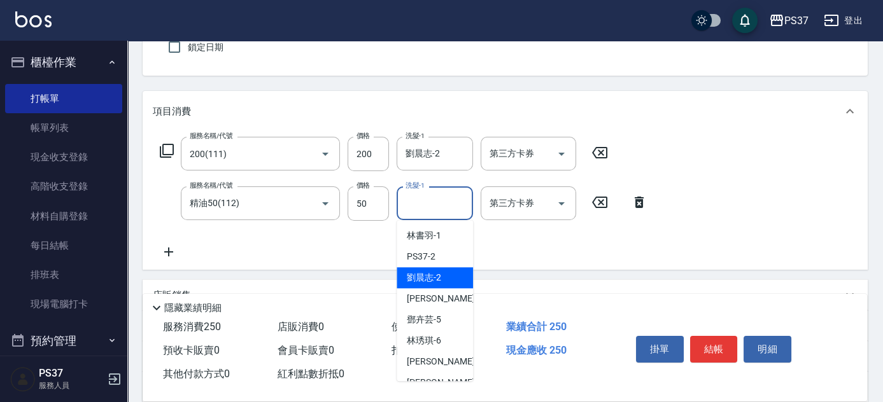
click at [431, 275] on span "[PERSON_NAME]-2" at bounding box center [424, 277] width 34 height 13
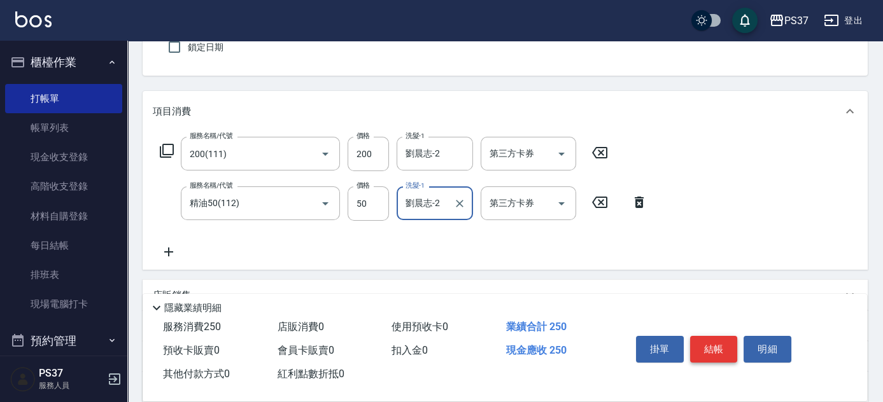
click at [715, 356] on button "結帳" at bounding box center [714, 349] width 48 height 27
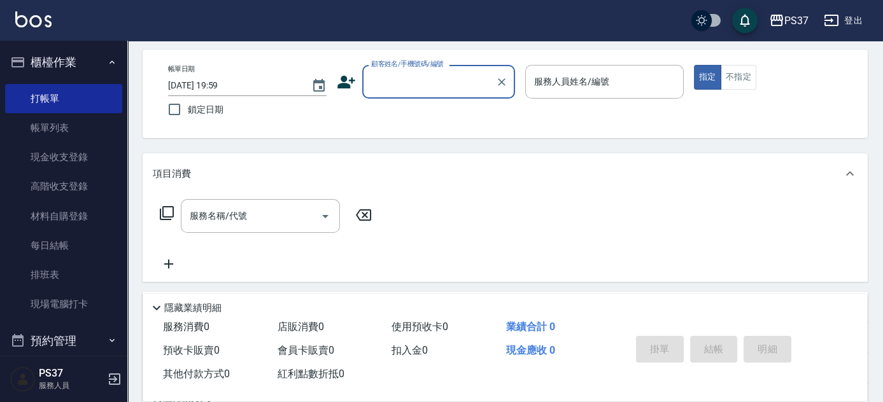
scroll to position [0, 0]
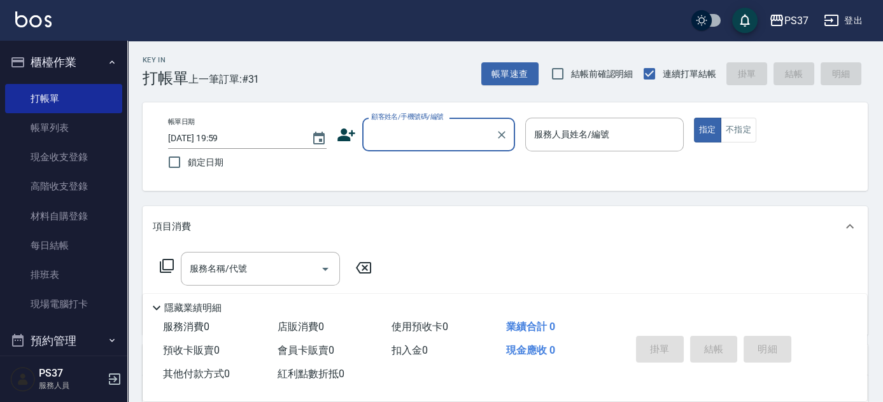
click at [406, 142] on input "顧客姓名/手機號碼/編號" at bounding box center [429, 134] width 122 height 22
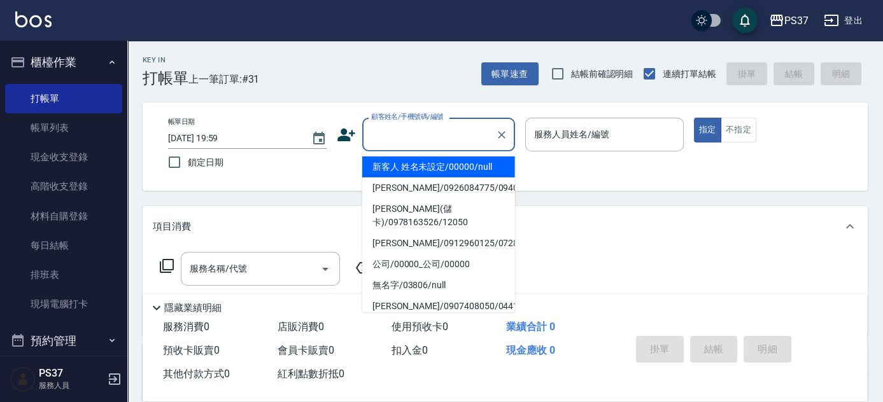
click at [412, 165] on li "新客人 姓名未設定/00000/null" at bounding box center [438, 167] width 153 height 21
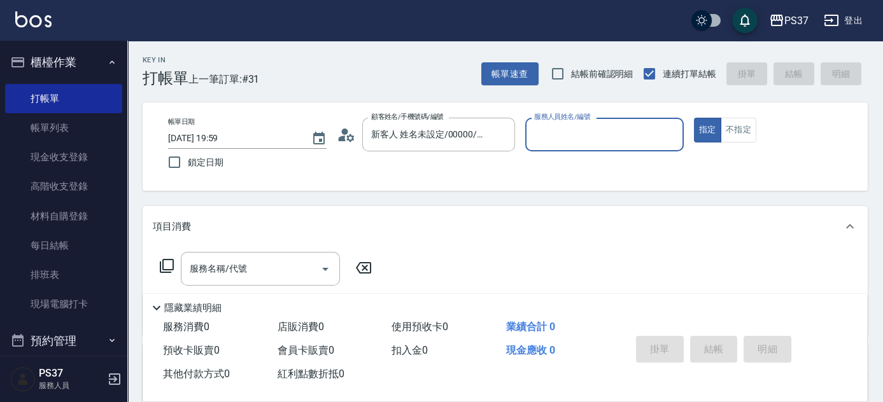
click at [560, 132] on input "服務人員姓名/編號" at bounding box center [604, 134] width 147 height 22
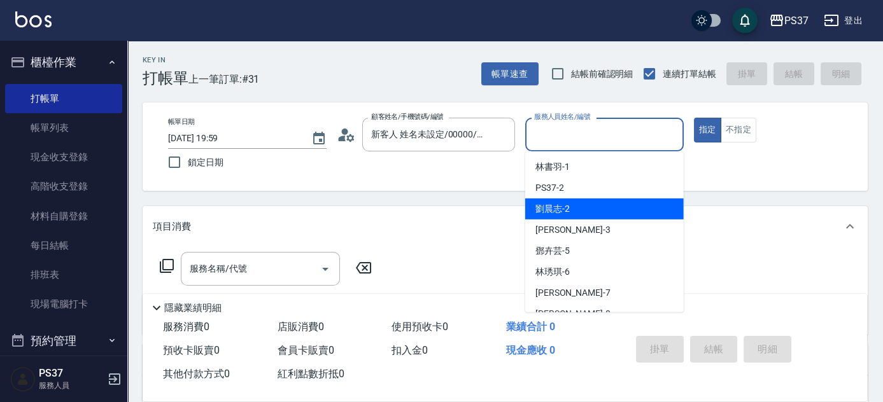
click at [579, 201] on div "[PERSON_NAME]-2" at bounding box center [604, 209] width 158 height 21
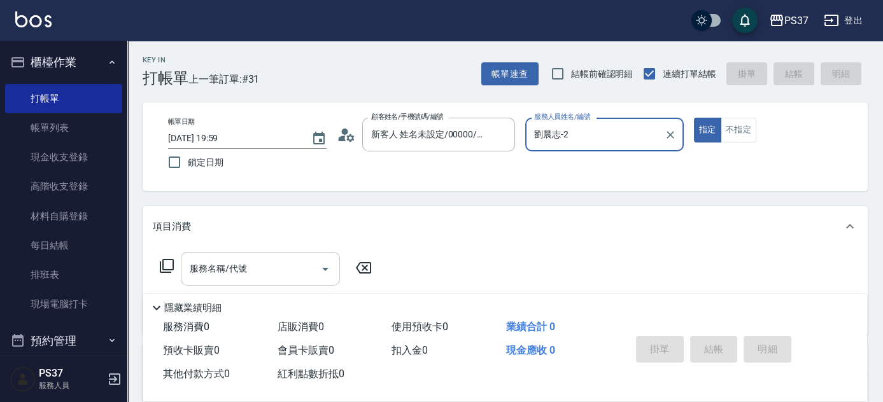
click at [273, 282] on div "服務名稱/代號" at bounding box center [260, 269] width 159 height 34
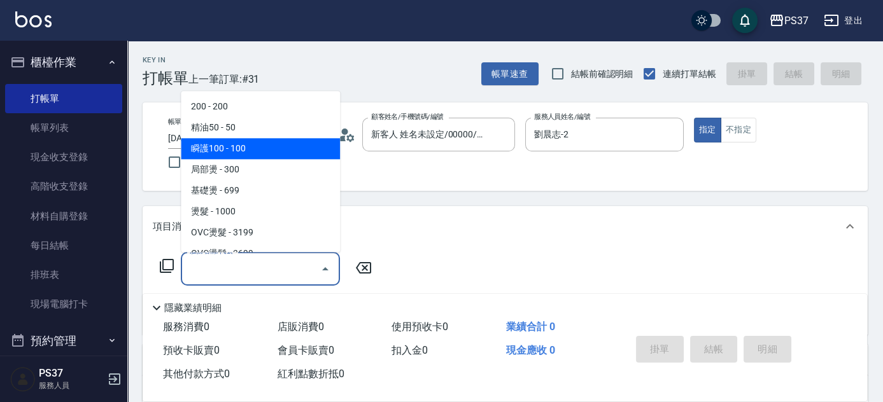
click at [283, 151] on span "瞬護100 - 100" at bounding box center [260, 149] width 159 height 21
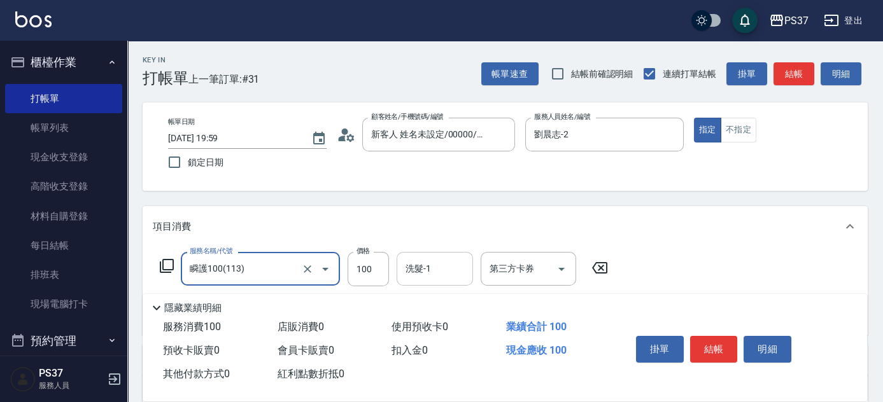
click at [428, 266] on input "洗髮-1" at bounding box center [434, 269] width 65 height 22
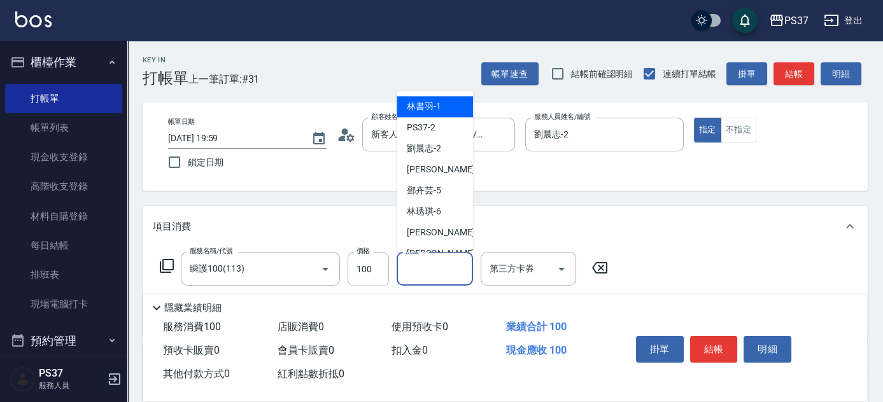
click at [440, 99] on div "[PERSON_NAME]-1" at bounding box center [434, 107] width 76 height 21
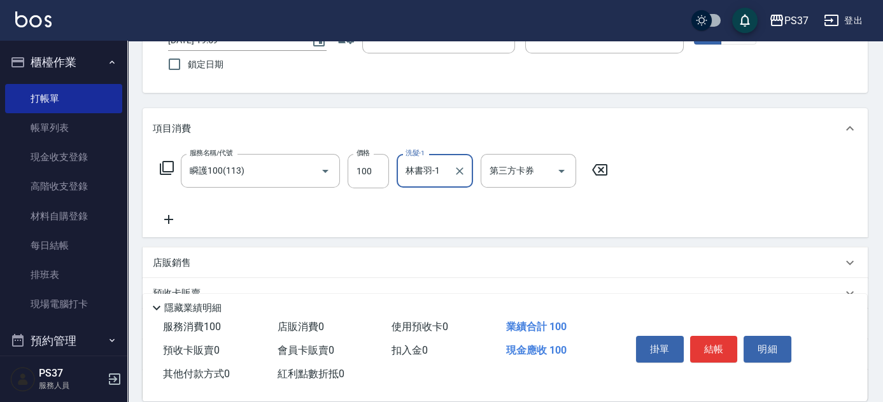
scroll to position [173, 0]
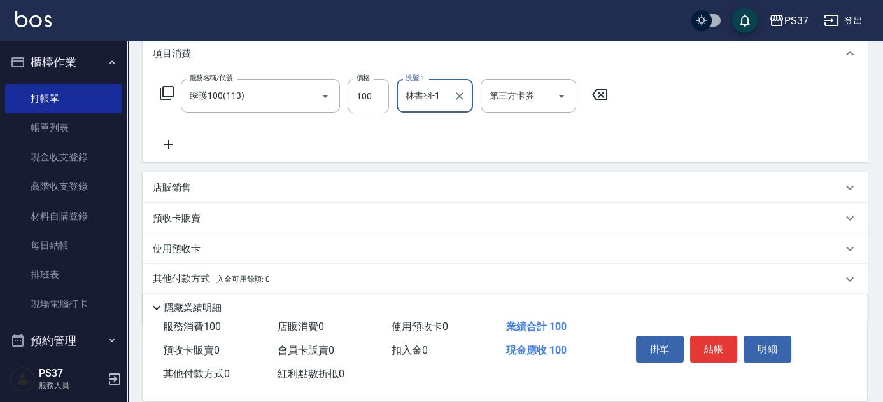
click at [172, 144] on icon at bounding box center [169, 144] width 32 height 15
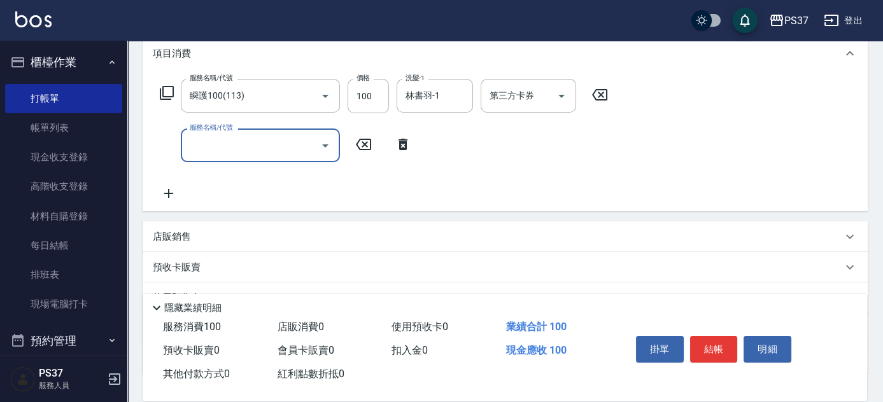
click at [202, 146] on input "服務名稱/代號" at bounding box center [250, 145] width 129 height 22
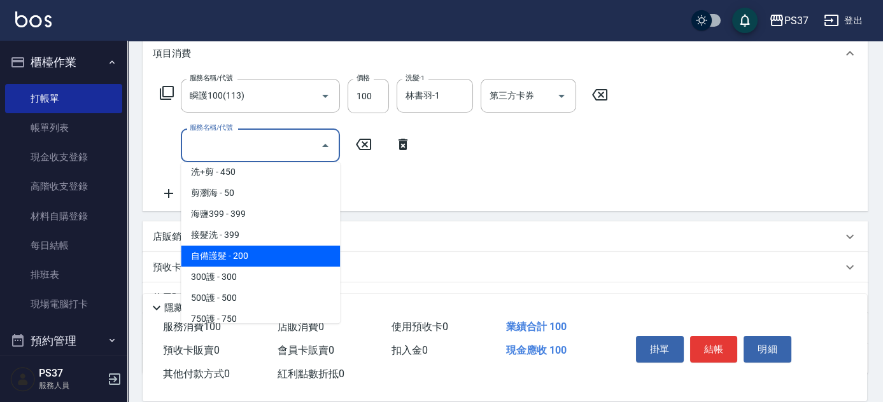
scroll to position [636, 0]
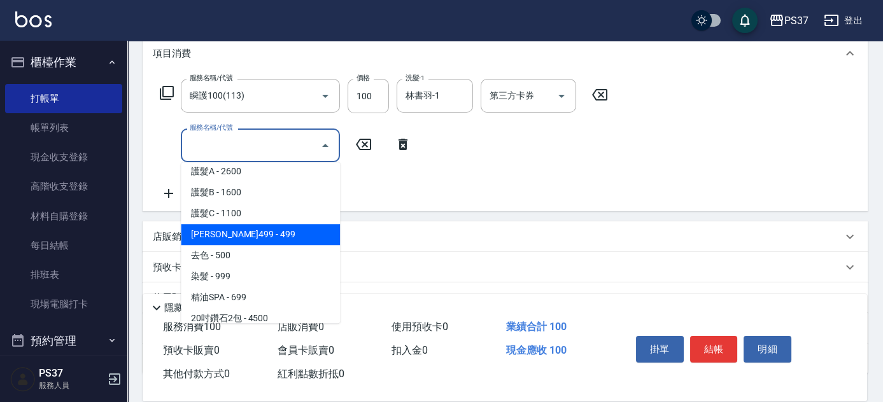
click at [255, 230] on span "[PERSON_NAME]499 - 499" at bounding box center [260, 234] width 159 height 21
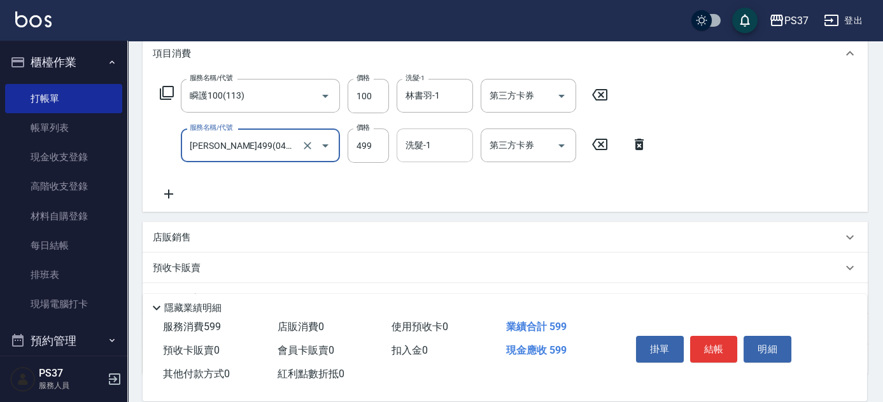
click at [431, 150] on input "洗髮-1" at bounding box center [434, 145] width 65 height 22
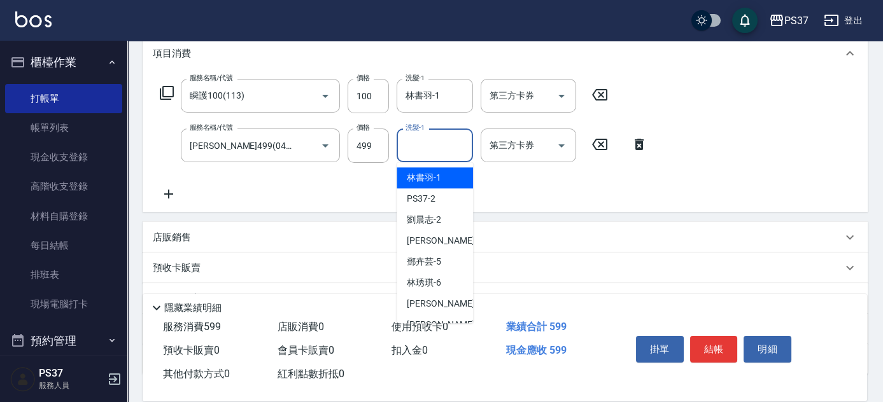
click at [426, 173] on span "[PERSON_NAME]-1" at bounding box center [424, 177] width 34 height 13
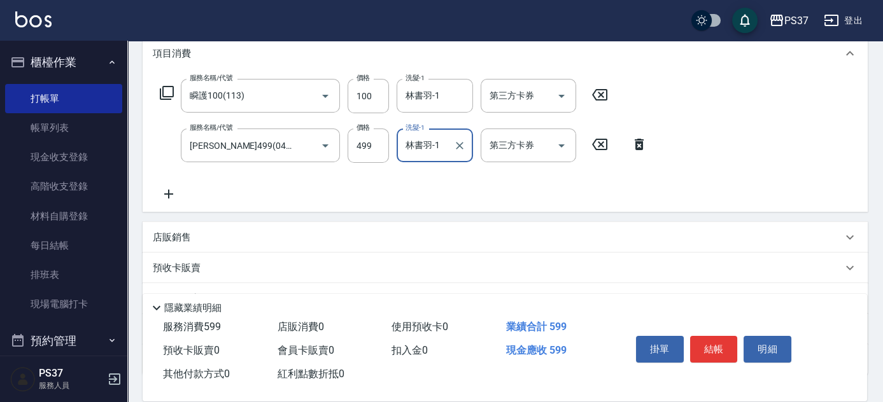
click at [696, 347] on button "結帳" at bounding box center [714, 349] width 48 height 27
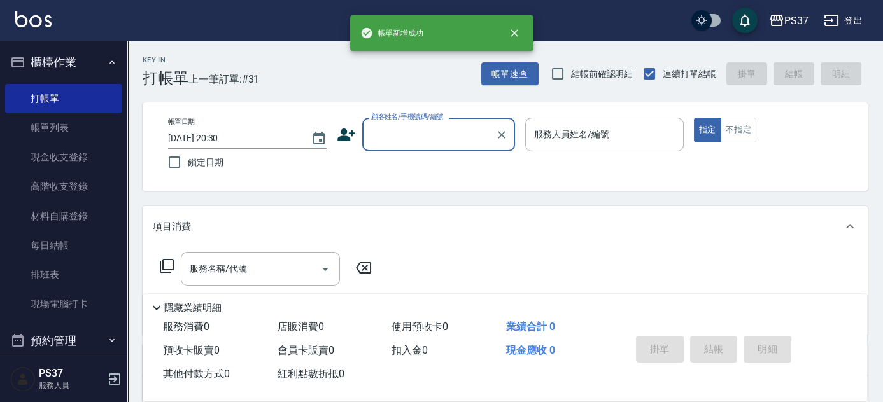
scroll to position [0, 0]
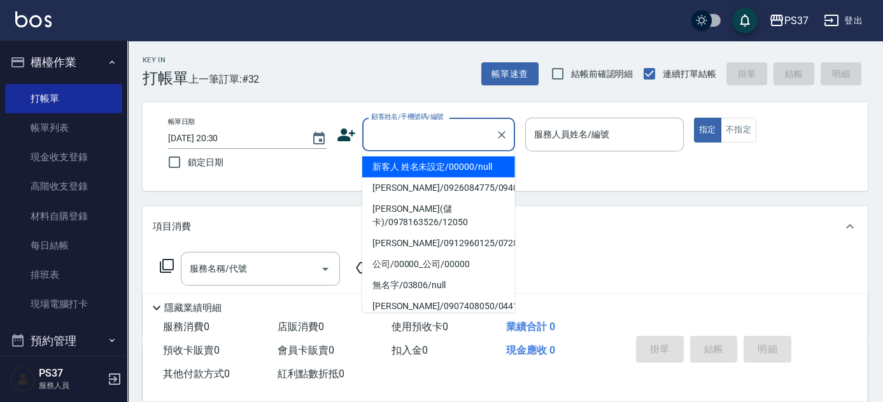
click at [426, 143] on input "顧客姓名/手機號碼/編號" at bounding box center [429, 134] width 122 height 22
click at [439, 171] on li "新客人 姓名未設定/00000/null" at bounding box center [438, 167] width 153 height 21
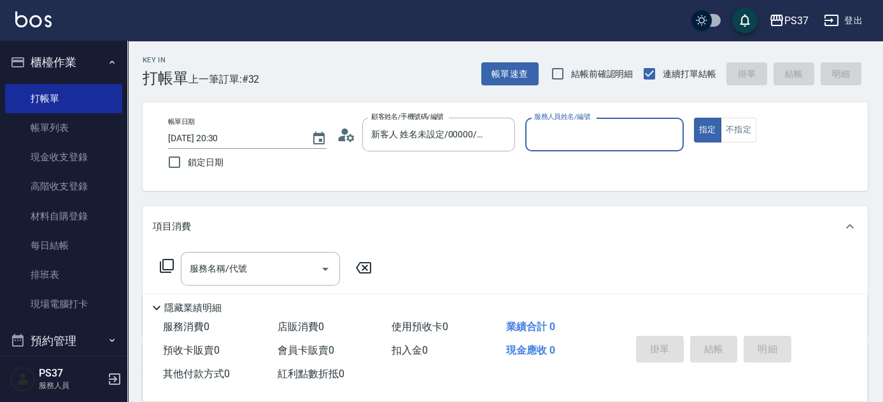
click at [558, 140] on input "服務人員姓名/編號" at bounding box center [604, 134] width 147 height 22
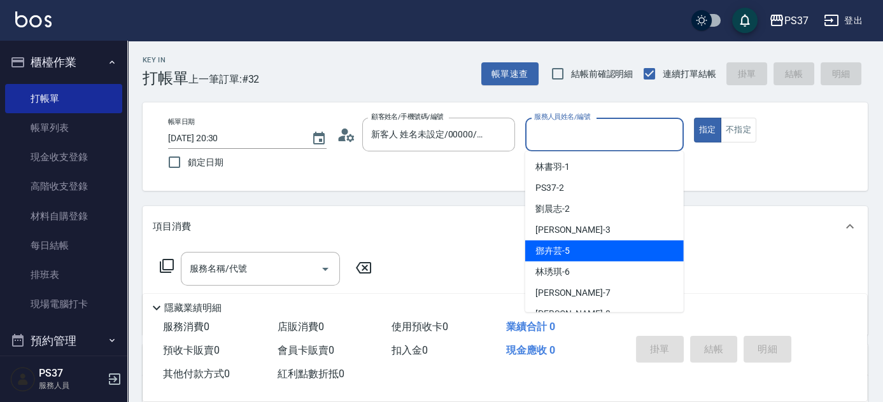
click at [589, 251] on div "[PERSON_NAME]-5" at bounding box center [604, 251] width 158 height 21
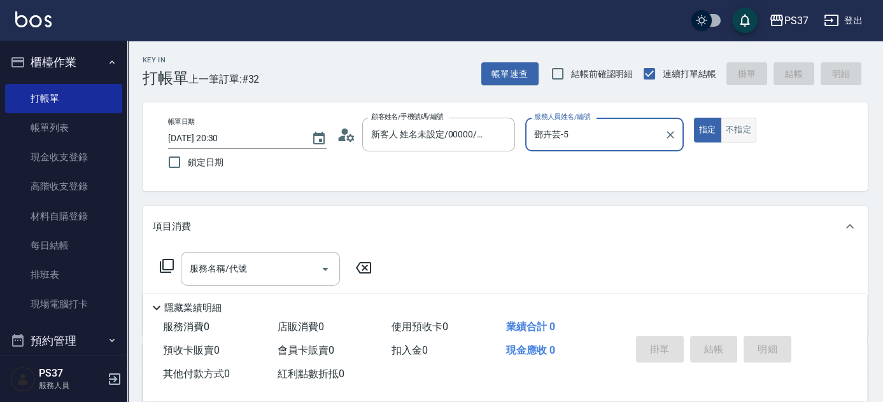
click at [730, 128] on button "不指定" at bounding box center [738, 130] width 36 height 25
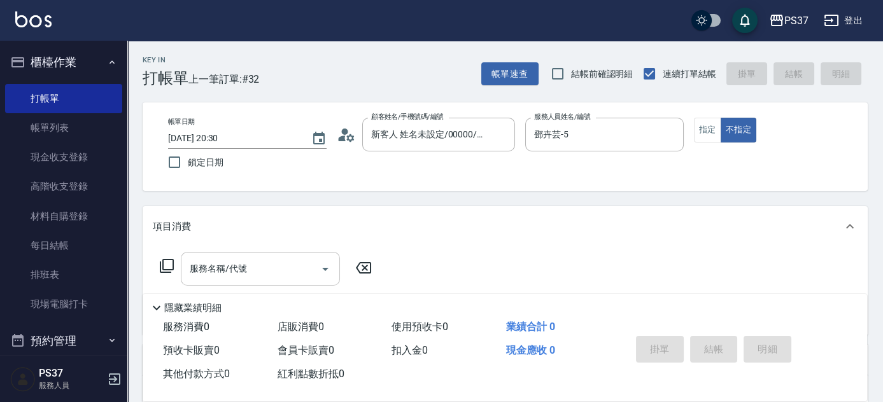
click at [251, 274] on input "服務名稱/代號" at bounding box center [250, 269] width 129 height 22
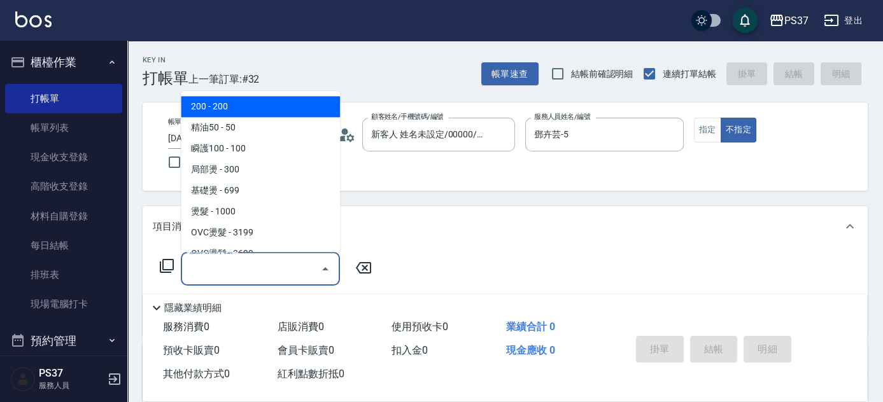
click at [210, 103] on span "200 - 200" at bounding box center [260, 107] width 159 height 21
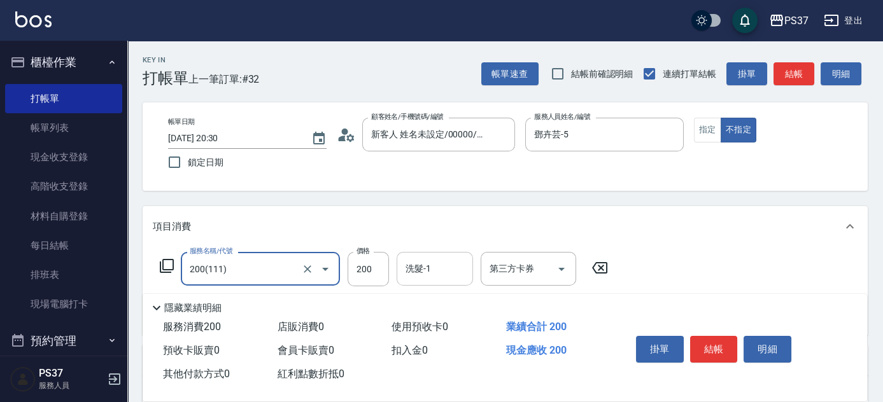
click at [431, 274] on input "洗髮-1" at bounding box center [434, 269] width 65 height 22
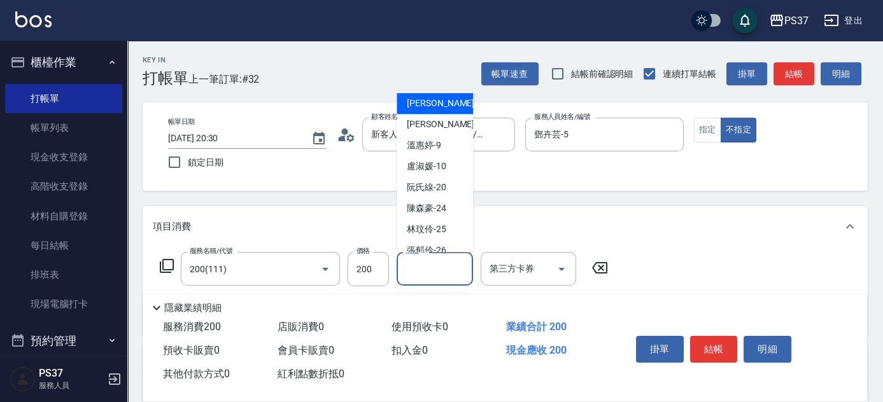
scroll to position [206, 0]
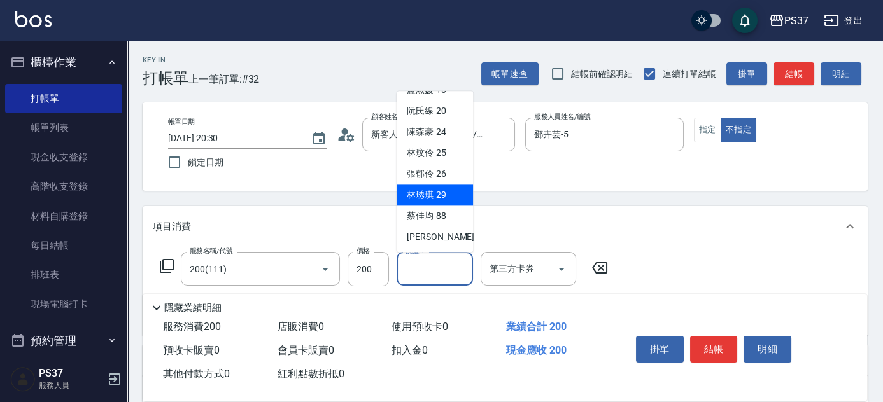
click at [434, 200] on span "[PERSON_NAME]-29" at bounding box center [426, 195] width 39 height 13
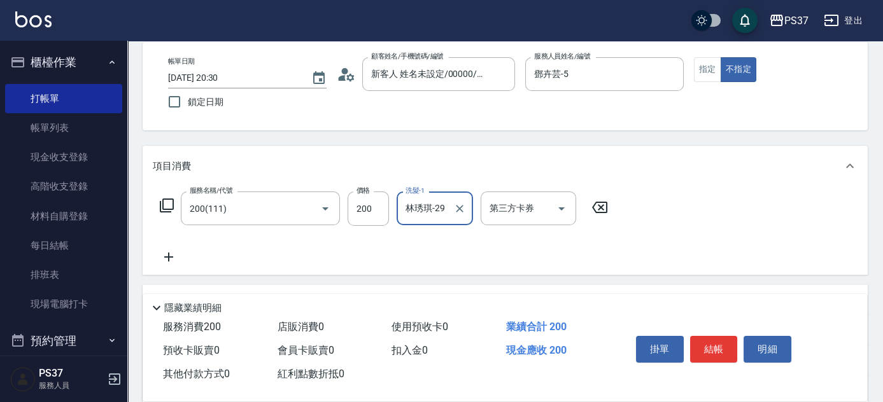
scroll to position [115, 0]
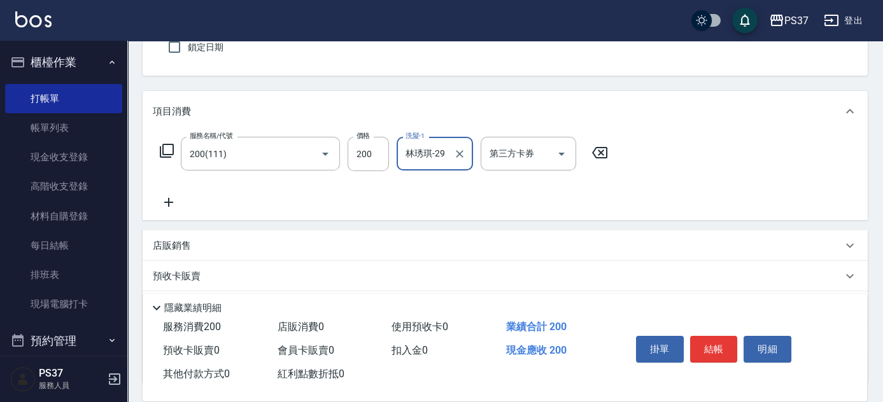
click at [168, 200] on icon at bounding box center [168, 202] width 9 height 9
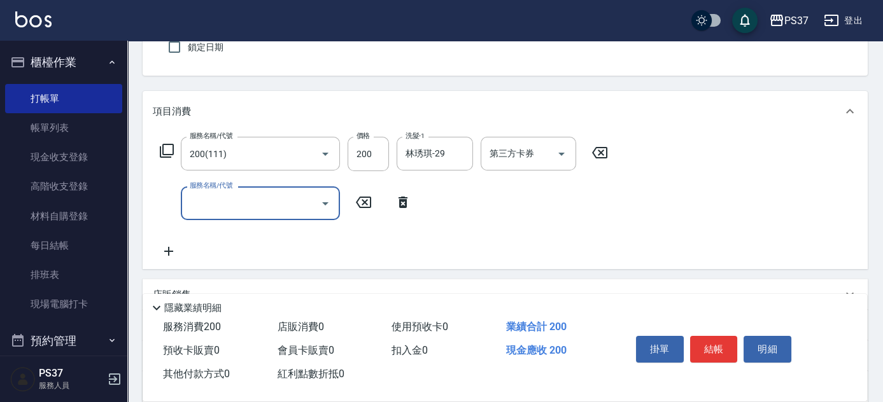
click at [209, 192] on input "服務名稱/代號" at bounding box center [250, 203] width 129 height 22
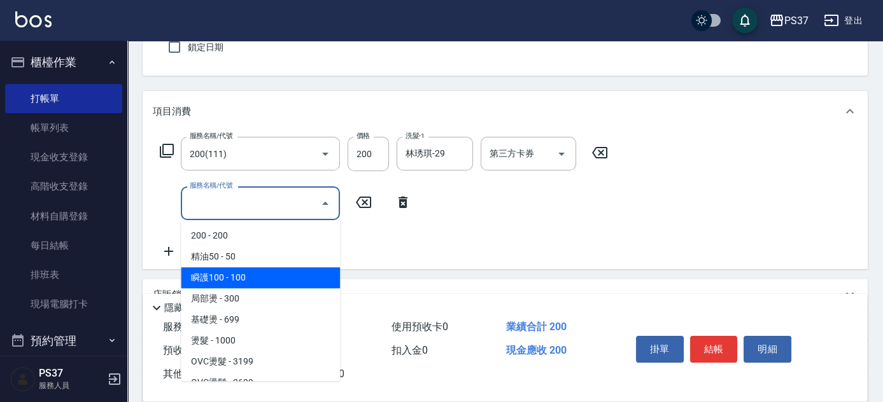
click at [263, 274] on span "瞬護100 - 100" at bounding box center [260, 277] width 159 height 21
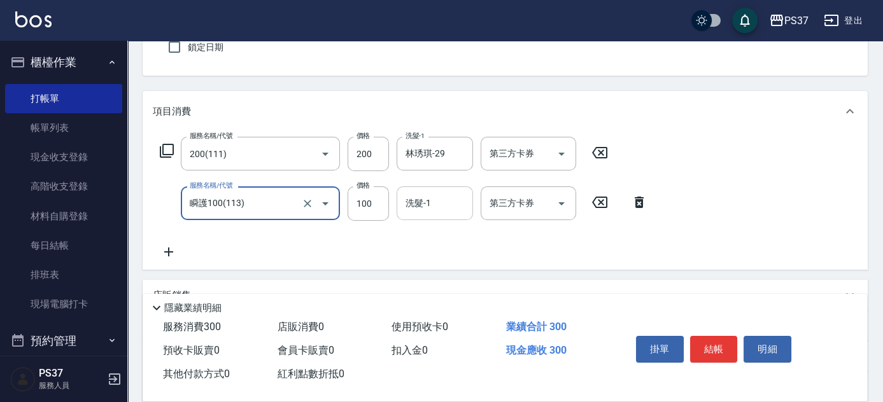
click at [449, 205] on input "洗髮-1" at bounding box center [434, 203] width 65 height 22
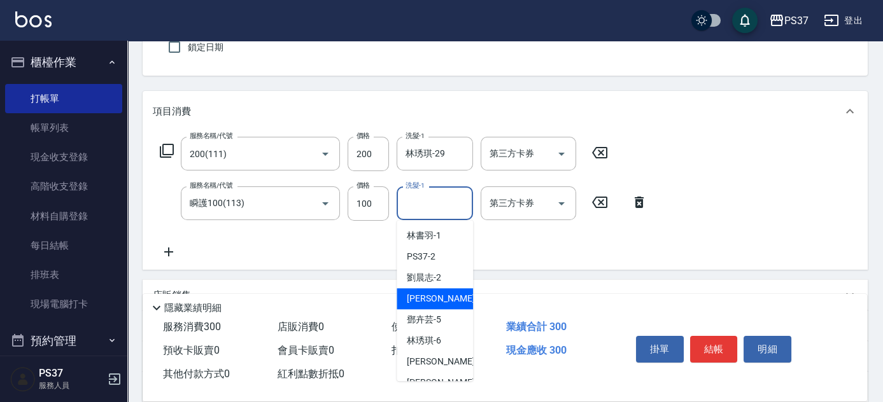
scroll to position [206, 0]
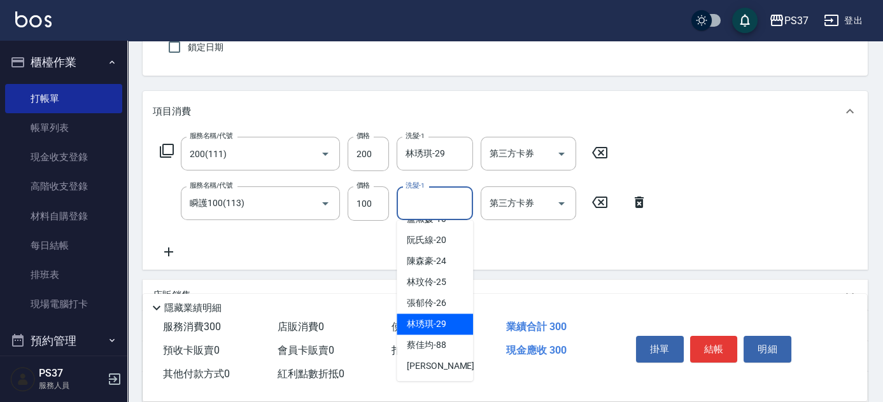
click at [435, 321] on span "[PERSON_NAME]-29" at bounding box center [426, 324] width 39 height 13
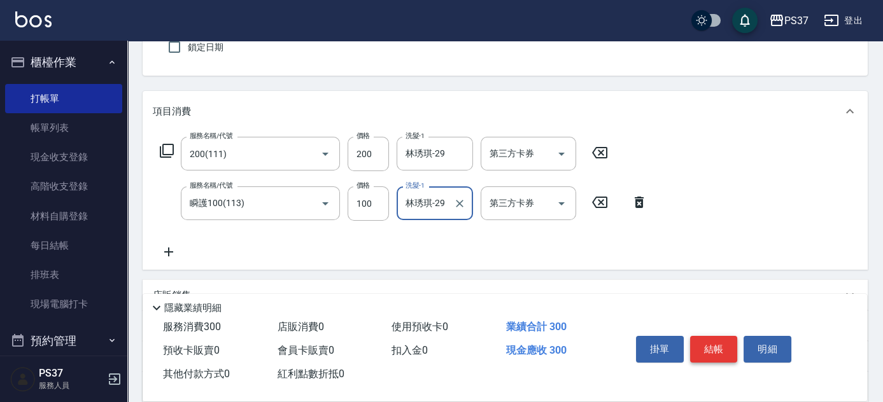
click at [722, 342] on button "結帳" at bounding box center [714, 349] width 48 height 27
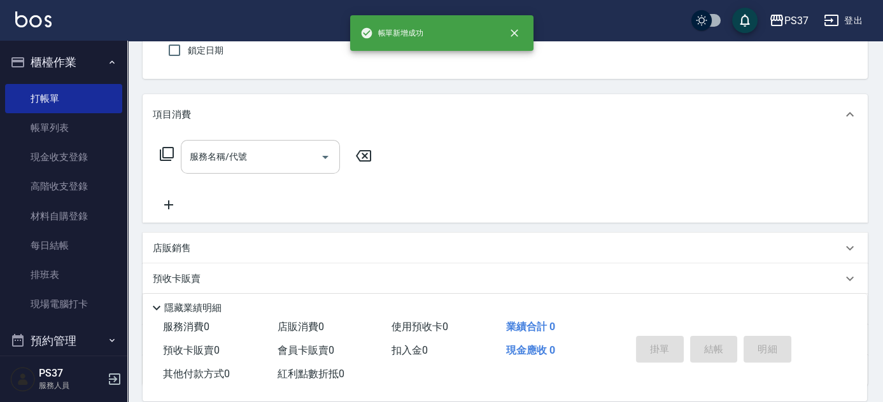
scroll to position [0, 0]
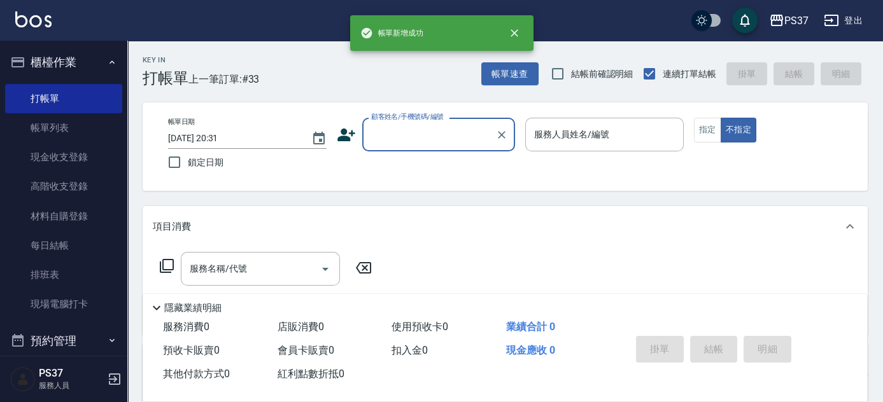
click at [412, 139] on input "顧客姓名/手機號碼/編號" at bounding box center [429, 134] width 122 height 22
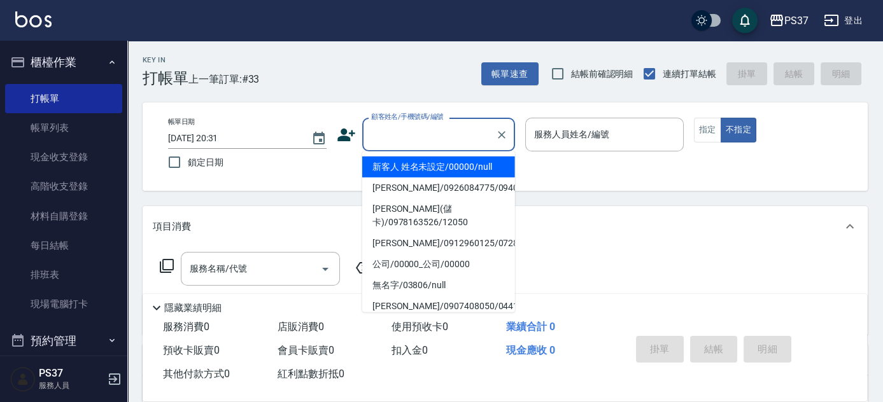
click at [424, 174] on li "新客人 姓名未設定/00000/null" at bounding box center [438, 167] width 153 height 21
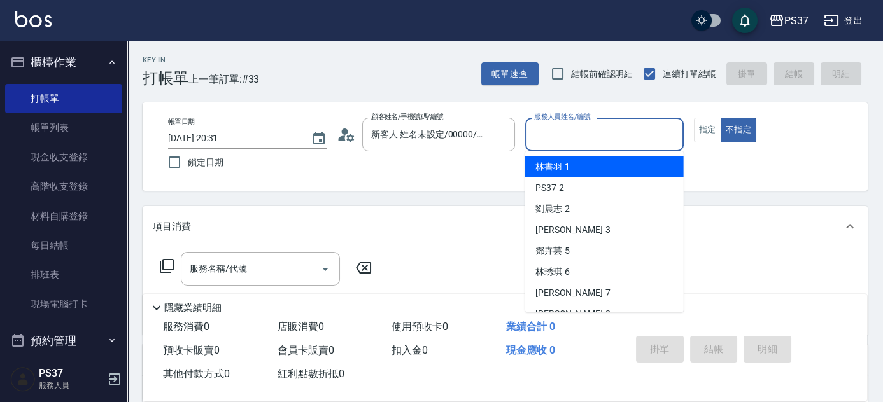
click at [555, 145] on input "服務人員姓名/編號" at bounding box center [604, 134] width 147 height 22
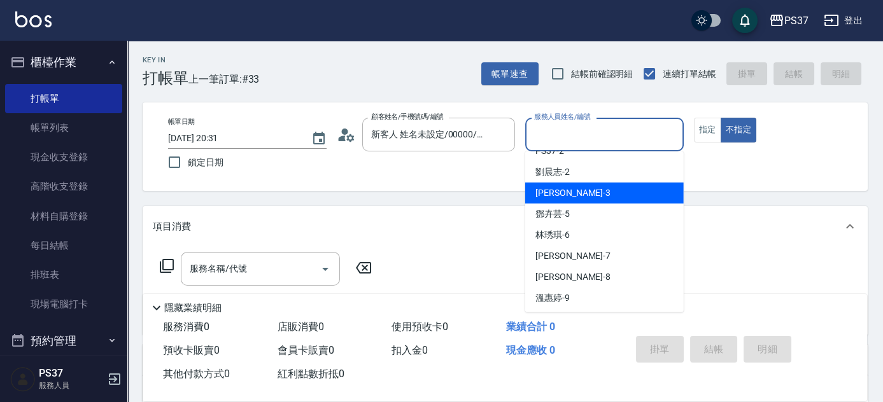
scroll to position [57, 0]
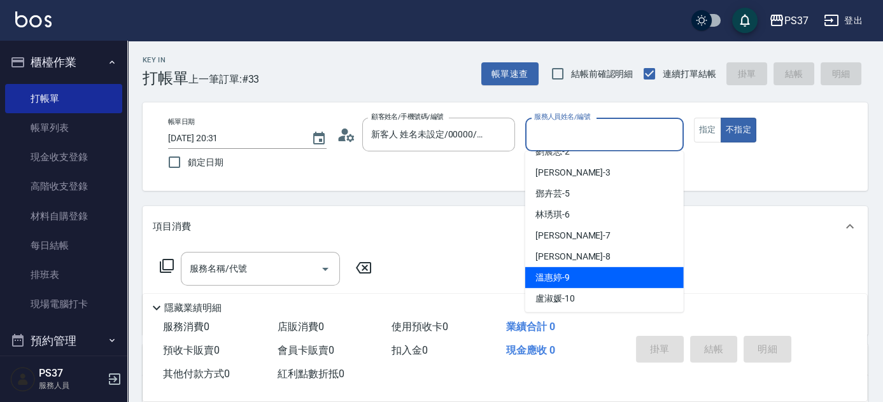
click at [577, 274] on div "[PERSON_NAME]-9" at bounding box center [604, 277] width 158 height 21
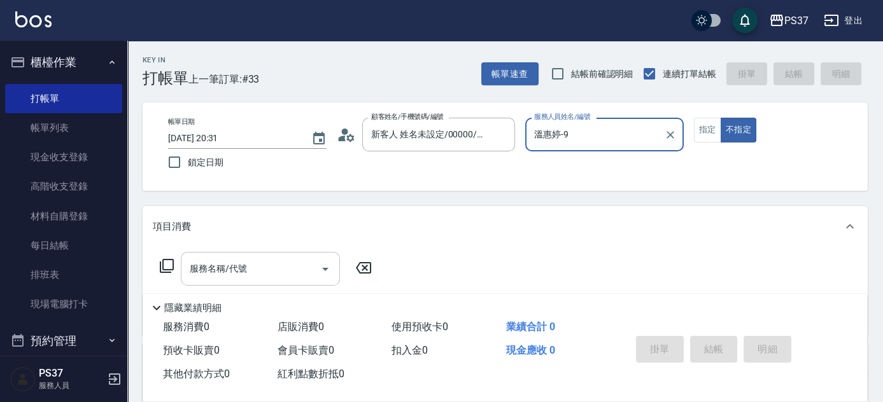
click at [260, 266] on input "服務名稱/代號" at bounding box center [250, 269] width 129 height 22
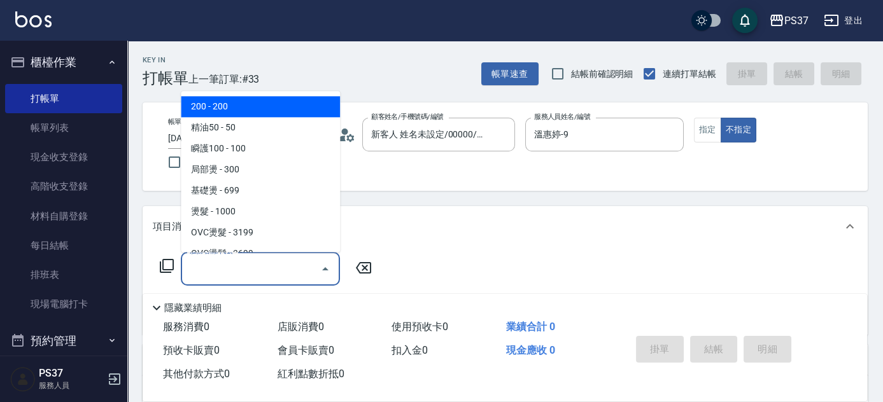
click at [249, 113] on span "200 - 200" at bounding box center [260, 107] width 159 height 21
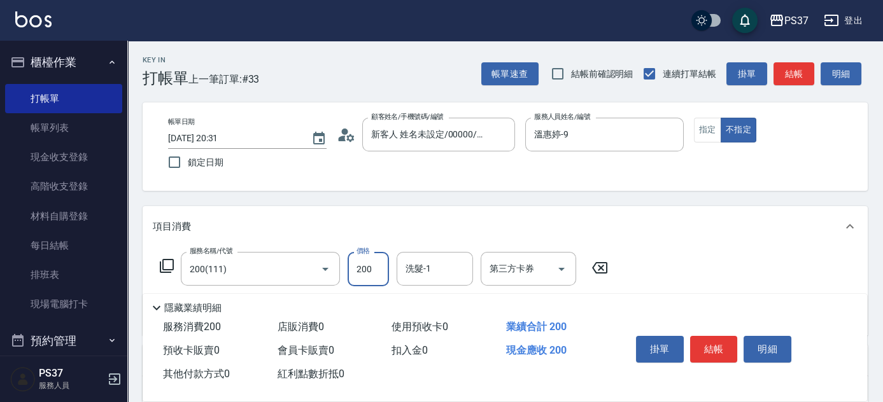
click at [385, 282] on input "200" at bounding box center [367, 269] width 41 height 34
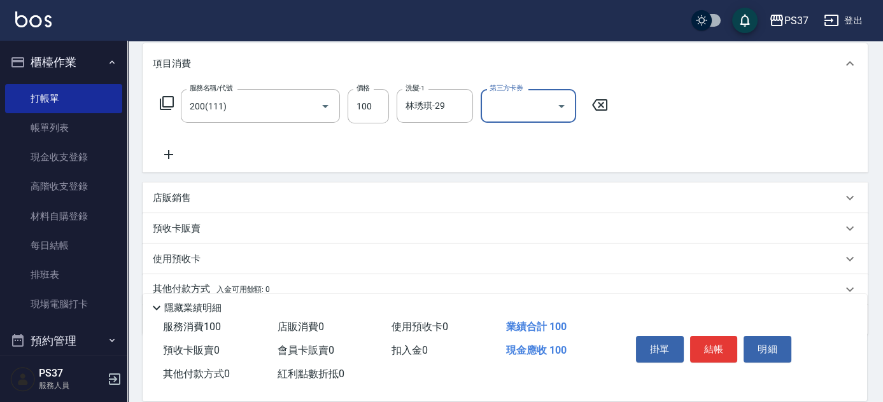
scroll to position [173, 0]
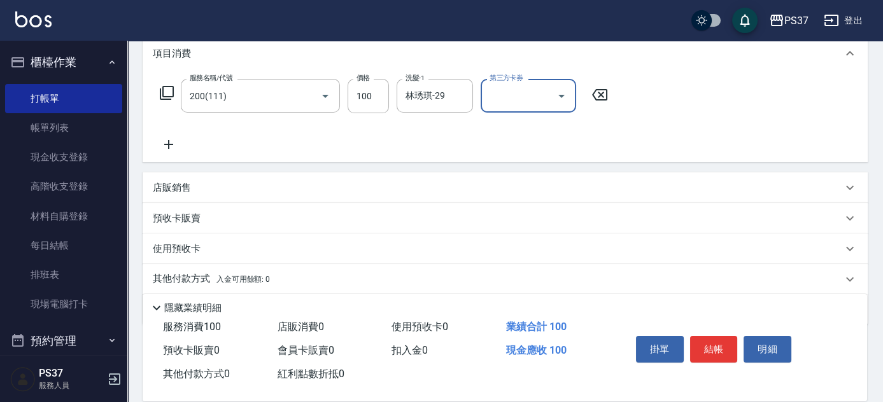
click at [168, 149] on icon at bounding box center [169, 144] width 32 height 15
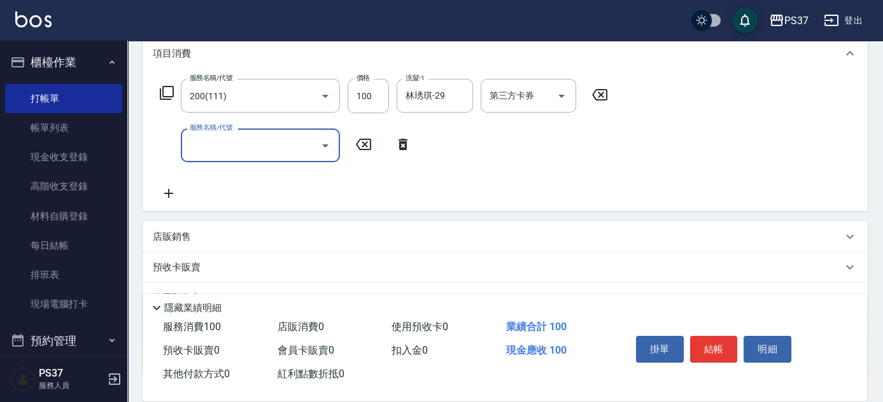
click at [228, 144] on input "服務名稱/代號" at bounding box center [250, 145] width 129 height 22
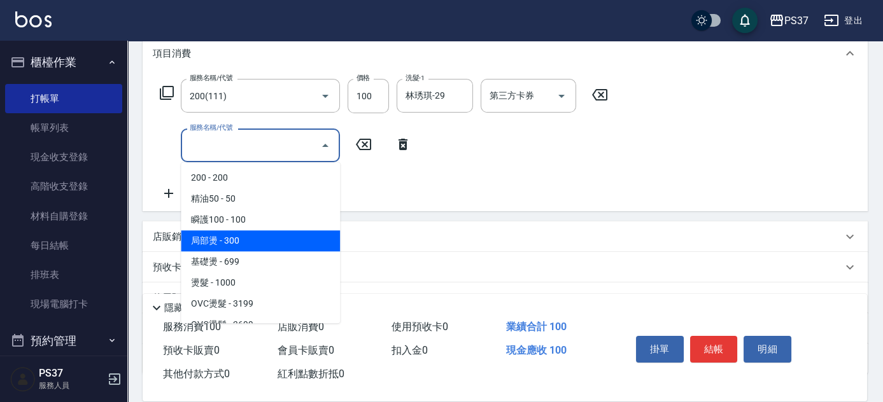
scroll to position [231, 0]
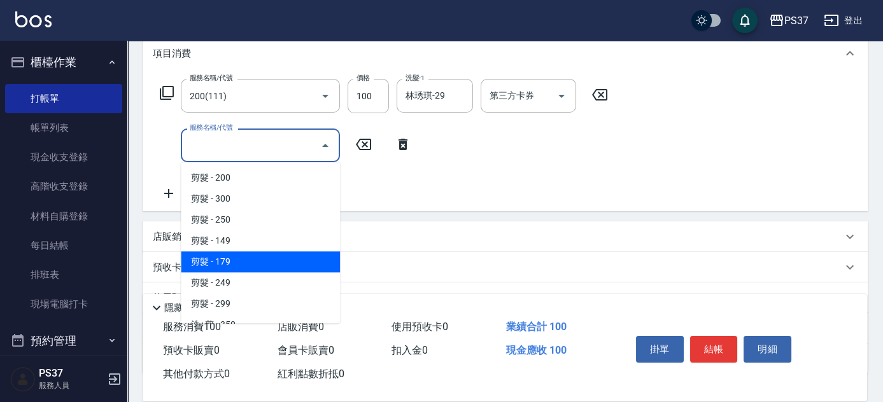
click at [248, 256] on span "剪髮 - 179" at bounding box center [260, 261] width 159 height 21
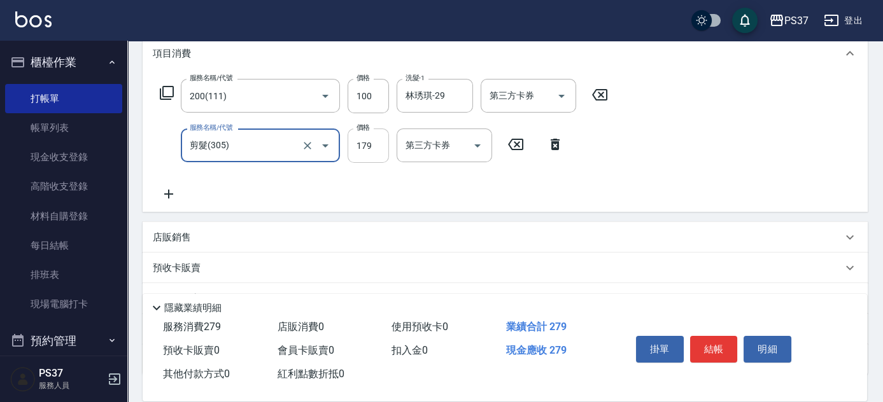
click at [381, 149] on input "179" at bounding box center [367, 146] width 41 height 34
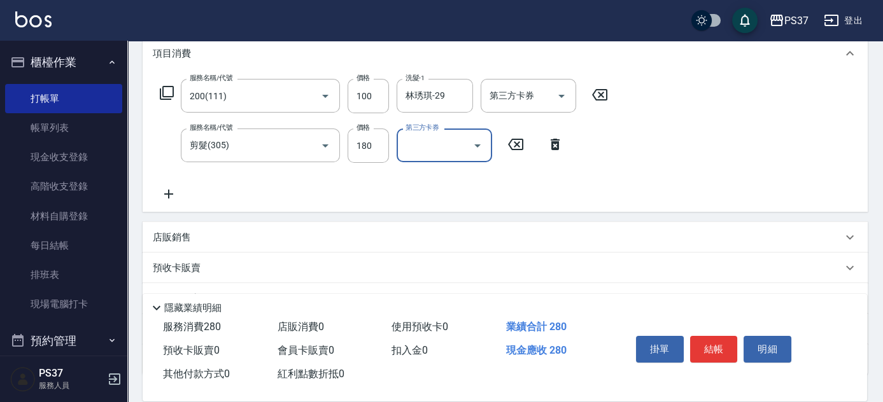
click at [171, 196] on icon at bounding box center [169, 193] width 32 height 15
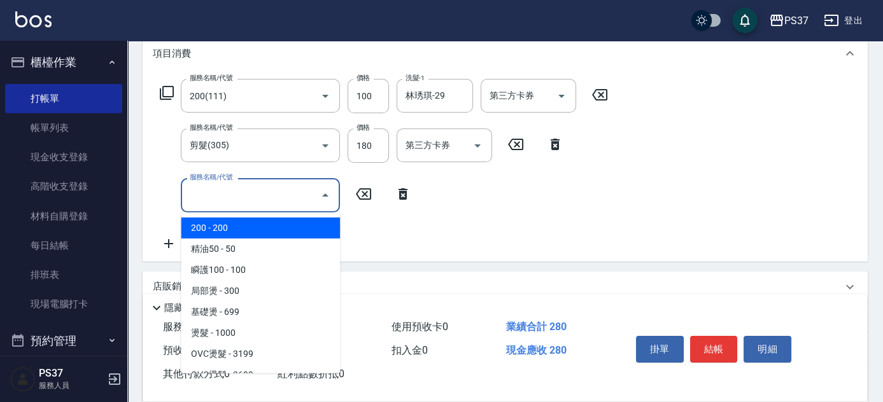
click at [234, 199] on input "服務名稱/代號" at bounding box center [250, 195] width 129 height 22
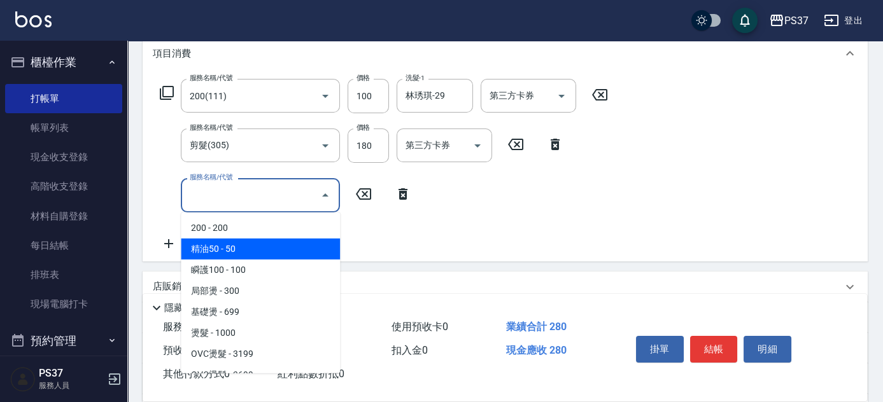
click at [274, 242] on span "精油50 - 50" at bounding box center [260, 249] width 159 height 21
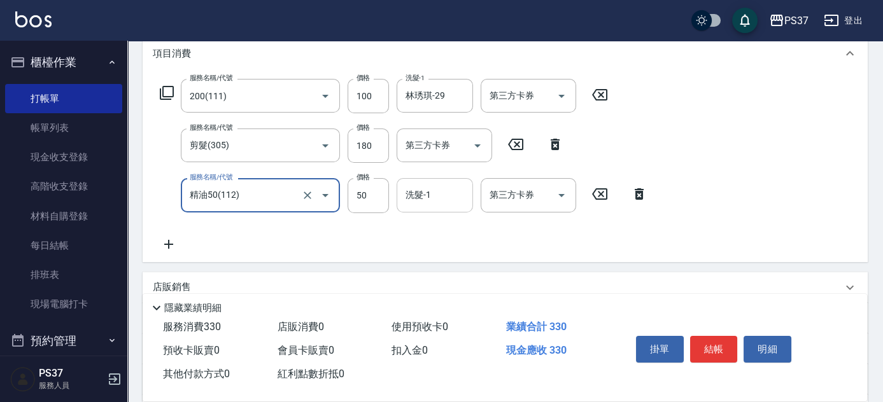
click at [429, 186] on input "洗髮-1" at bounding box center [434, 195] width 65 height 22
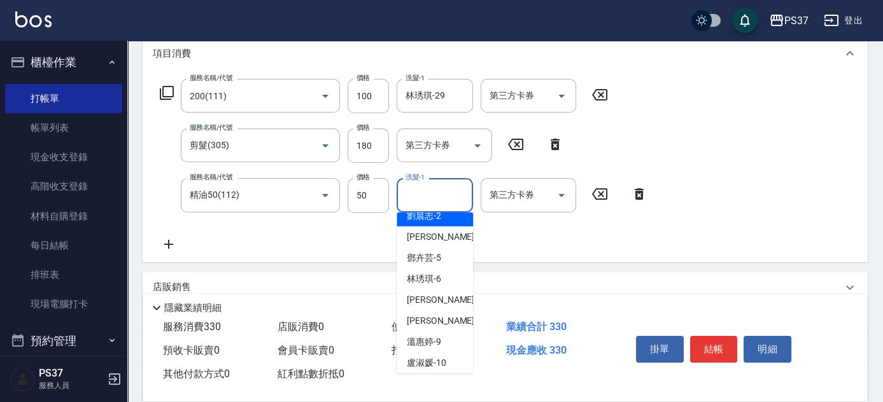
scroll to position [206, 0]
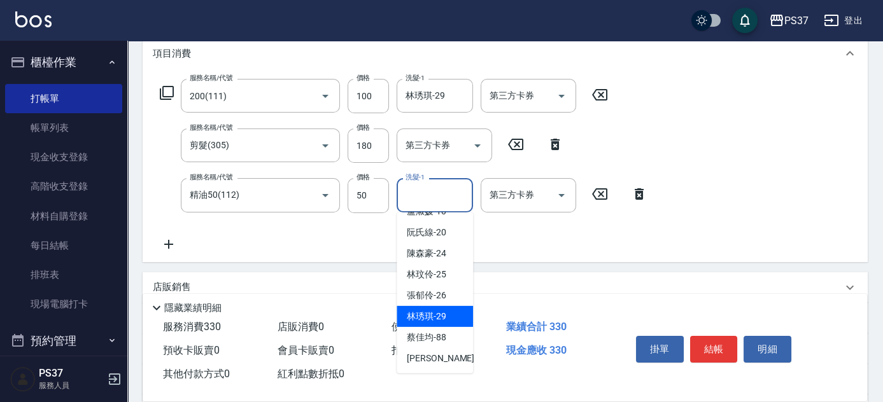
click at [420, 315] on span "[PERSON_NAME]-29" at bounding box center [426, 316] width 39 height 13
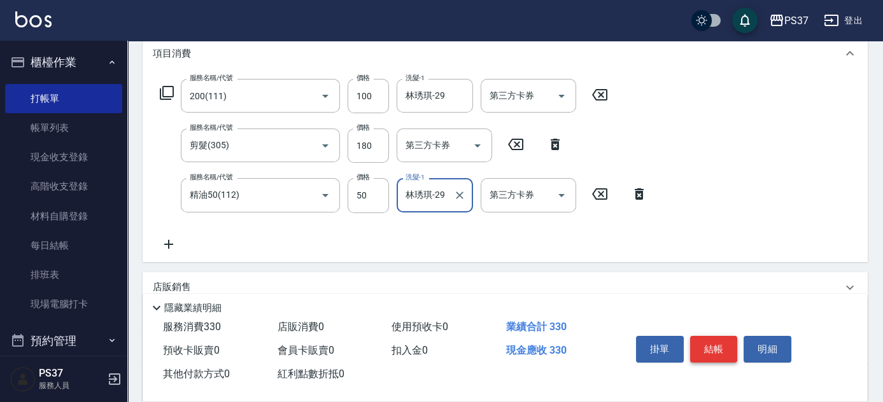
click at [709, 347] on button "結帳" at bounding box center [714, 349] width 48 height 27
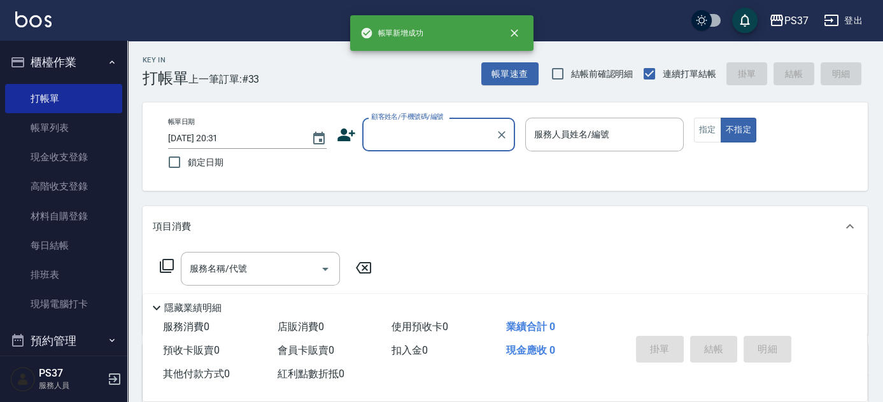
scroll to position [0, 0]
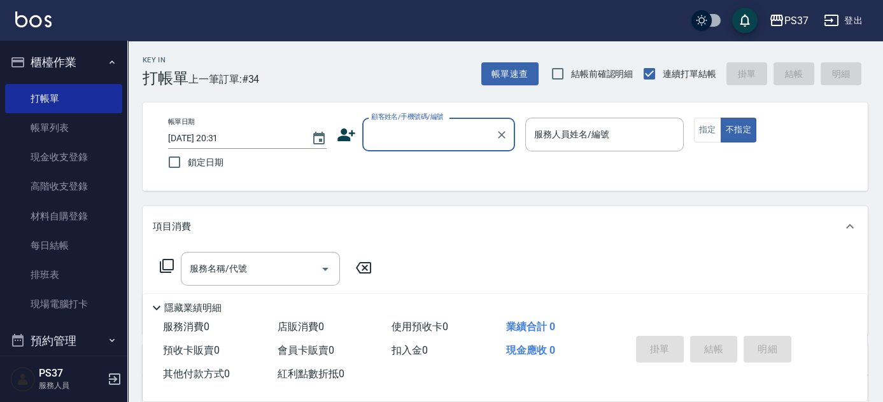
click at [454, 140] on input "顧客姓名/手機號碼/編號" at bounding box center [429, 134] width 122 height 22
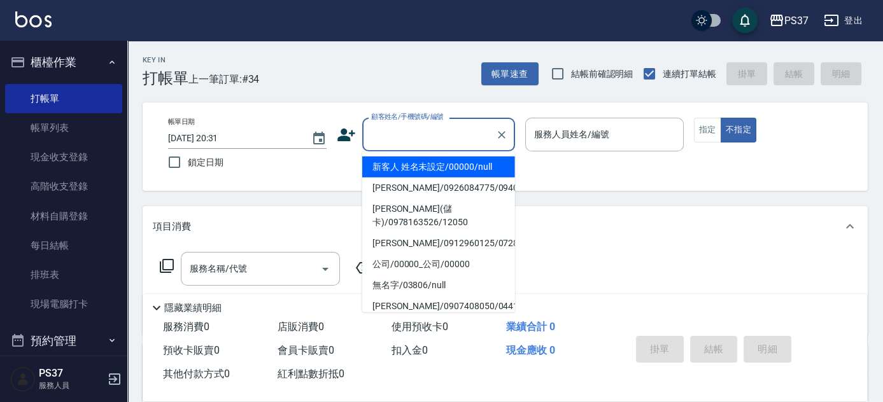
click at [430, 171] on li "新客人 姓名未設定/00000/null" at bounding box center [438, 167] width 153 height 21
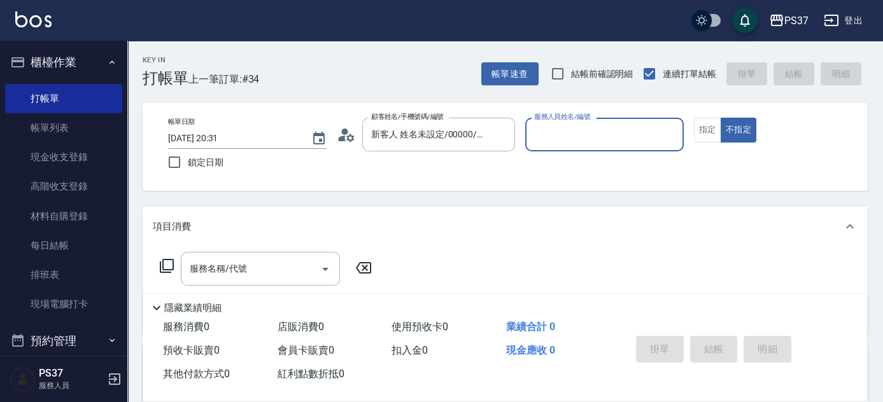
click at [631, 135] on input "服務人員姓名/編號" at bounding box center [604, 134] width 147 height 22
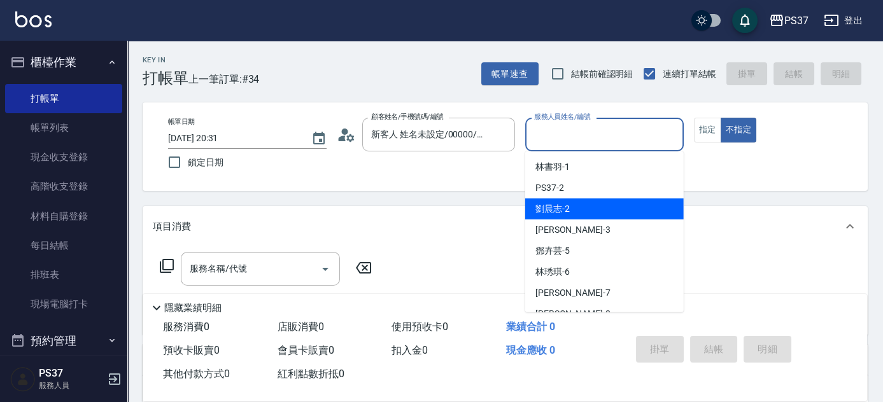
click at [610, 207] on div "[PERSON_NAME]-2" at bounding box center [604, 209] width 158 height 21
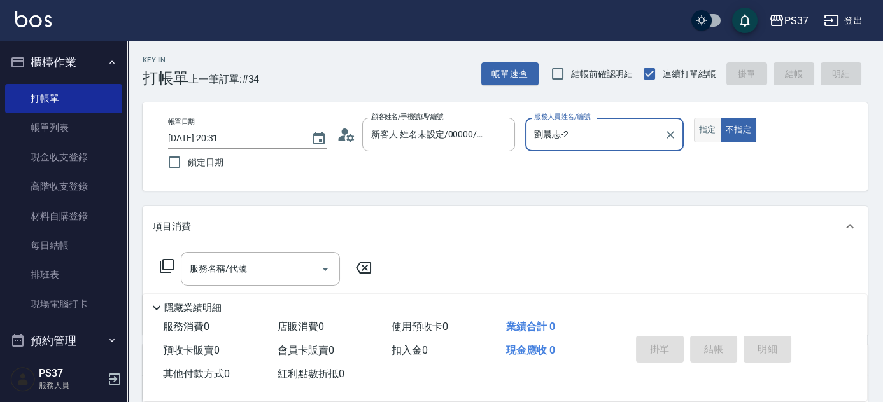
click at [707, 123] on button "指定" at bounding box center [707, 130] width 27 height 25
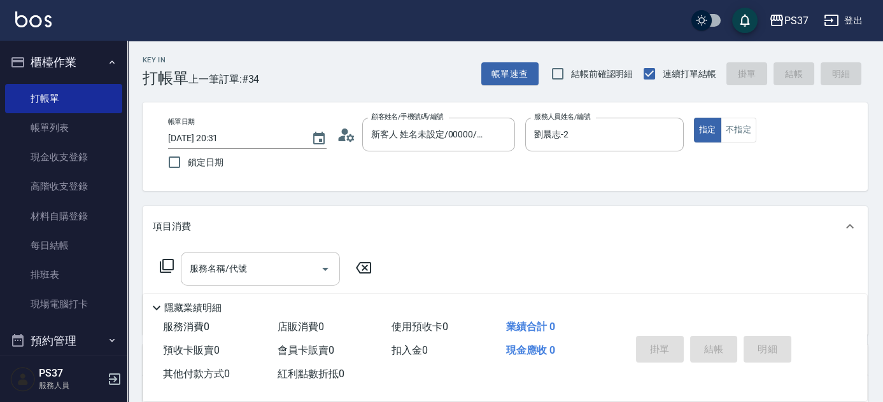
click at [285, 277] on input "服務名稱/代號" at bounding box center [250, 269] width 129 height 22
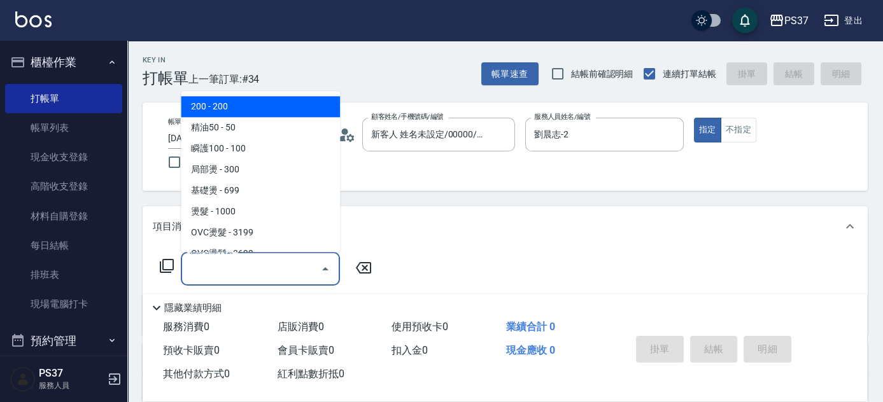
click at [260, 99] on span "200 - 200" at bounding box center [260, 107] width 159 height 21
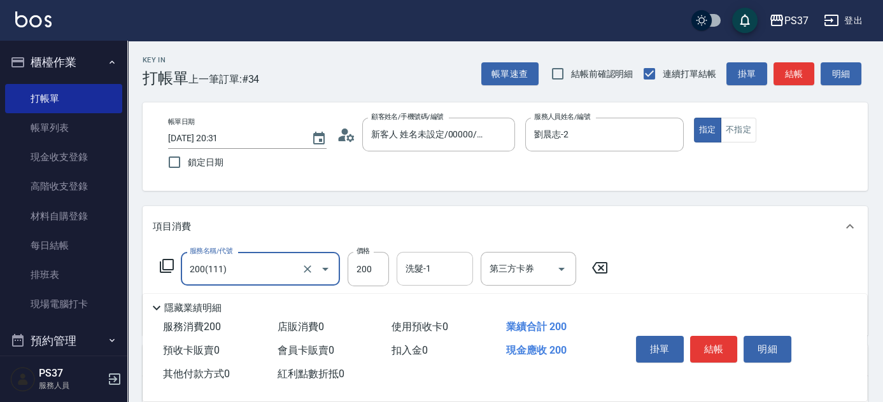
click at [409, 274] on input "洗髮-1" at bounding box center [434, 269] width 65 height 22
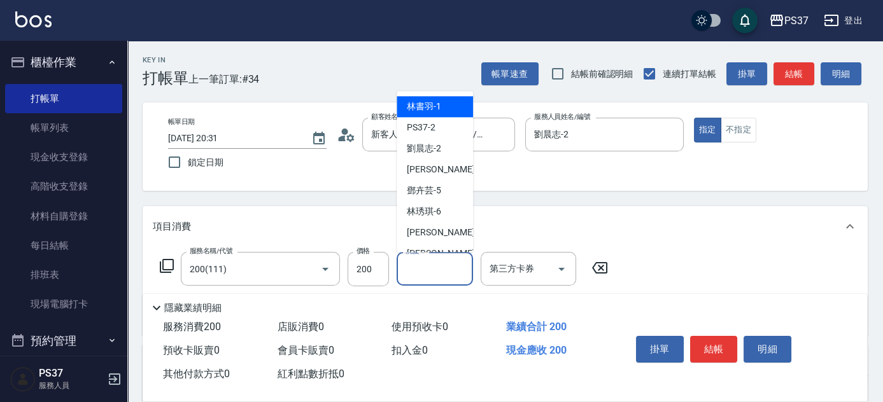
click at [407, 104] on span "[PERSON_NAME]-1" at bounding box center [424, 107] width 34 height 13
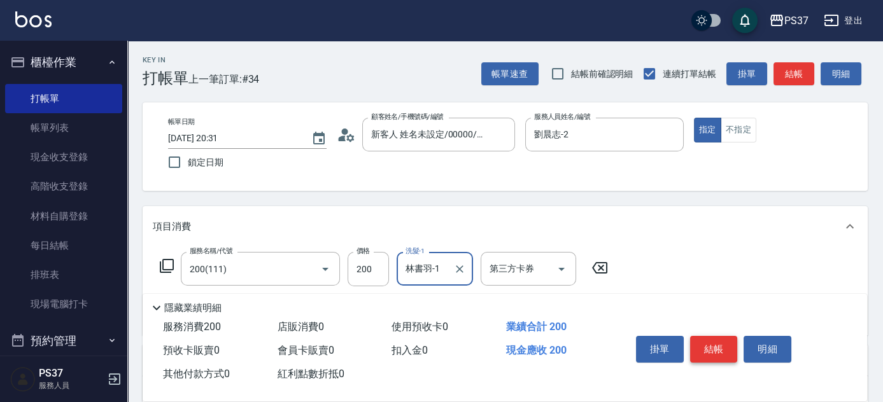
click at [702, 347] on button "結帳" at bounding box center [714, 349] width 48 height 27
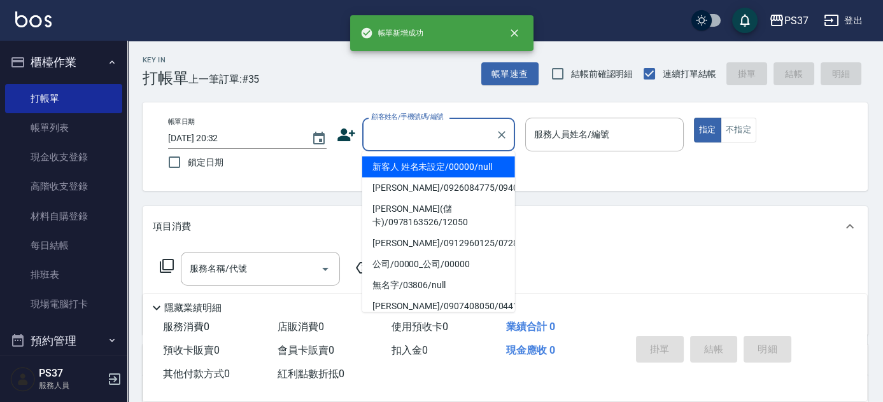
click at [415, 136] on input "顧客姓名/手機號碼/編號" at bounding box center [429, 134] width 122 height 22
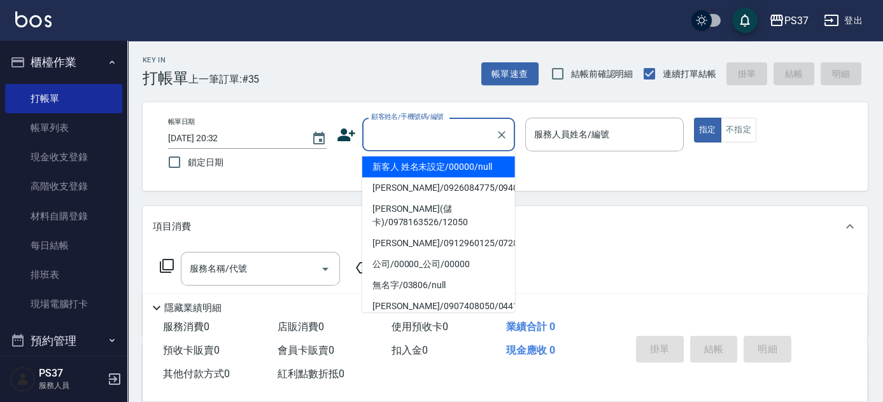
click at [419, 172] on li "新客人 姓名未設定/00000/null" at bounding box center [438, 167] width 153 height 21
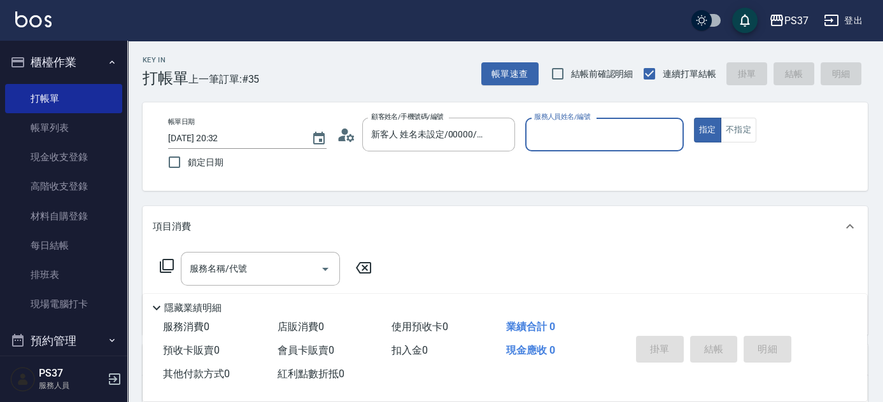
click at [599, 146] on div "服務人員姓名/編號" at bounding box center [604, 135] width 158 height 34
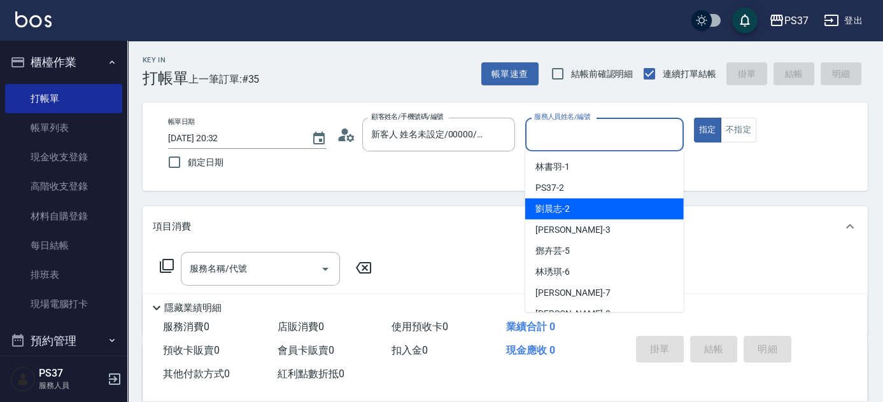
click at [607, 216] on div "[PERSON_NAME]-2" at bounding box center [604, 209] width 158 height 21
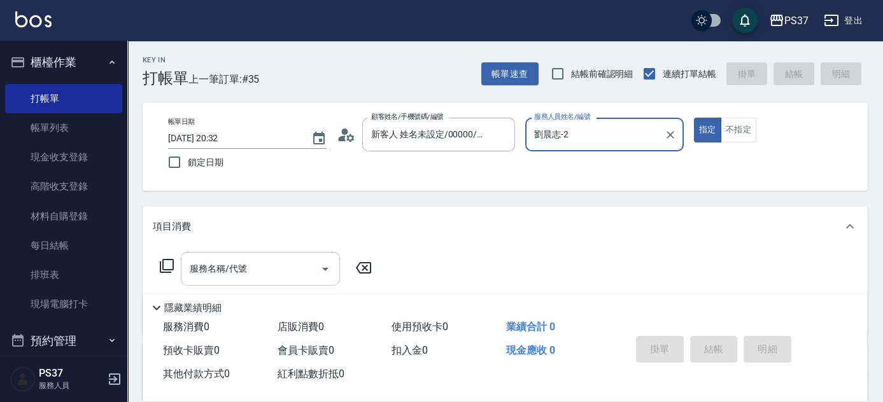
click at [214, 272] on input "服務名稱/代號" at bounding box center [250, 269] width 129 height 22
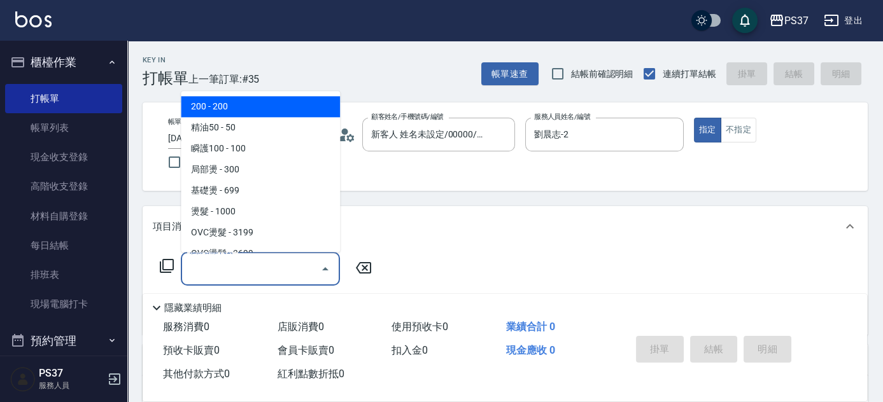
click at [260, 108] on span "200 - 200" at bounding box center [260, 107] width 159 height 21
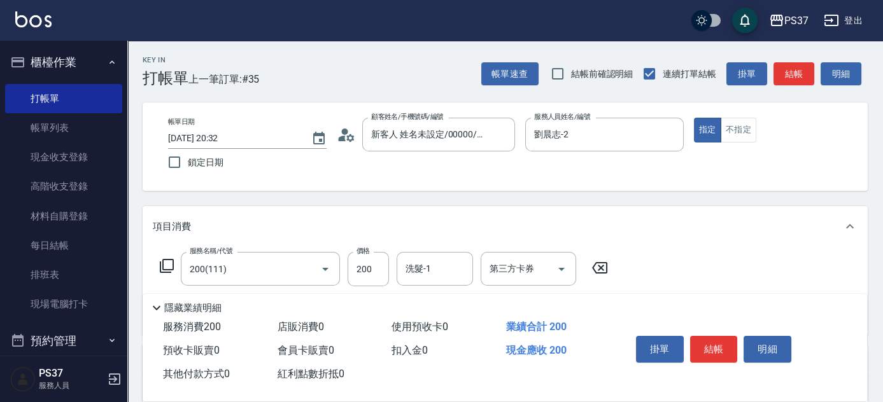
click at [603, 274] on icon at bounding box center [600, 267] width 32 height 15
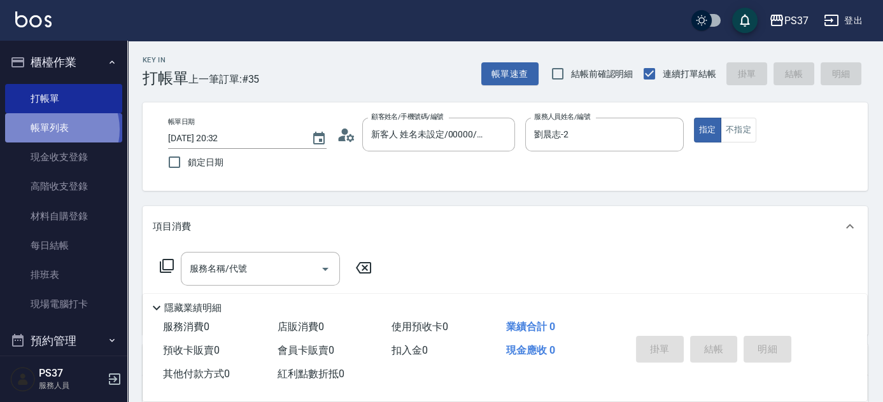
click at [53, 130] on link "帳單列表" at bounding box center [63, 127] width 117 height 29
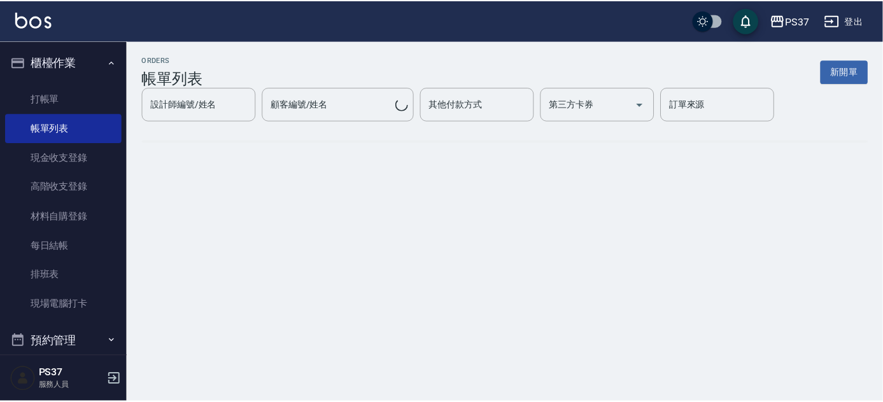
scroll to position [347, 0]
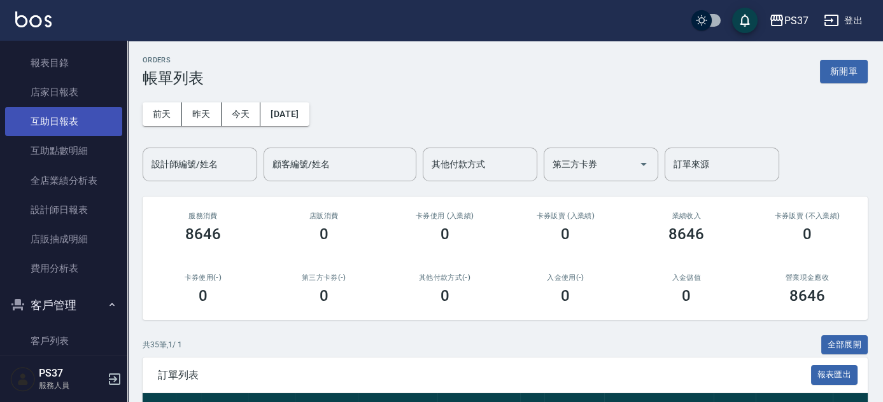
click at [55, 125] on link "互助日報表" at bounding box center [63, 121] width 117 height 29
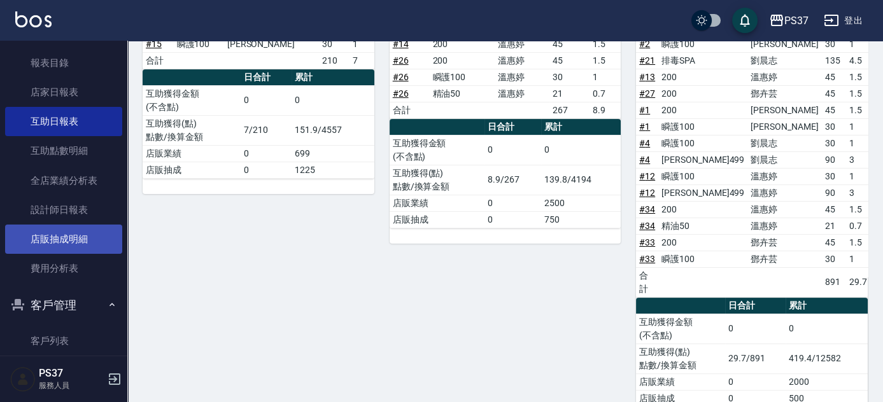
scroll to position [173, 0]
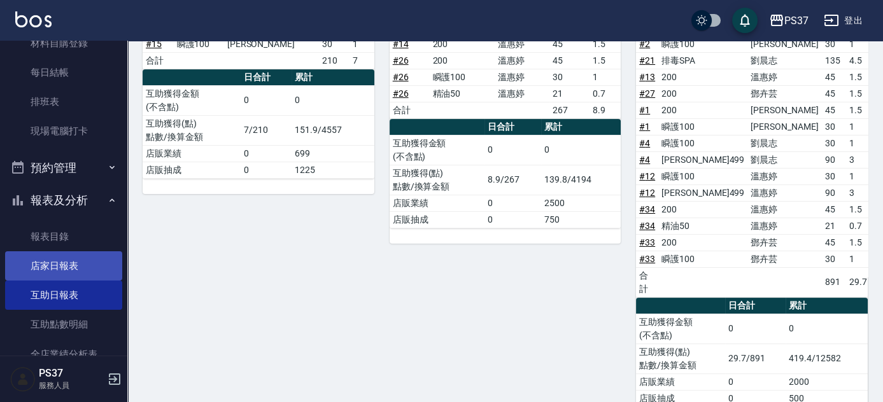
click at [52, 262] on link "店家日報表" at bounding box center [63, 265] width 117 height 29
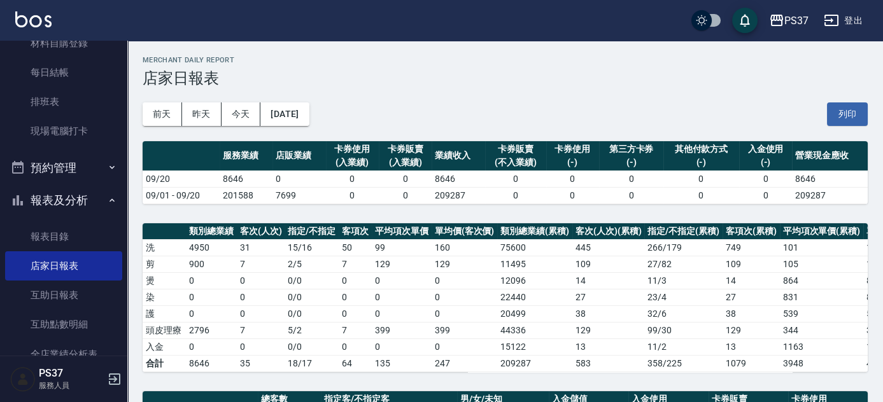
click at [469, 97] on div "[DATE] [DATE] [DATE] [DATE] 列印" at bounding box center [505, 114] width 725 height 54
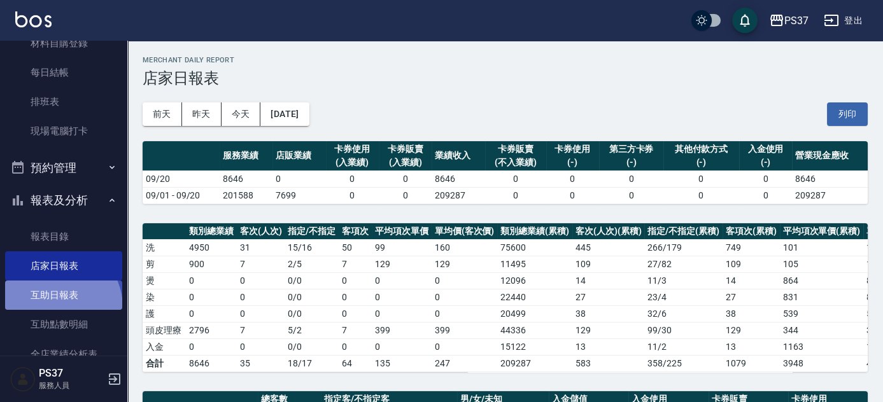
click at [54, 307] on link "互助日報表" at bounding box center [63, 295] width 117 height 29
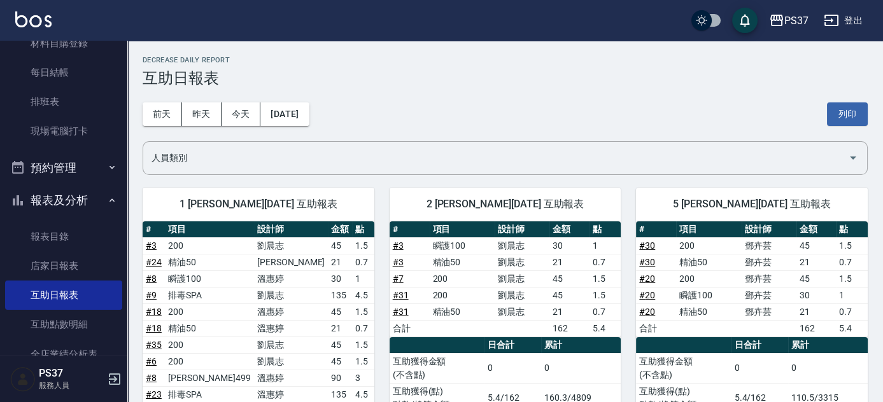
click at [475, 108] on div "[DATE] [DATE] [DATE] [DATE] 列印" at bounding box center [505, 114] width 725 height 54
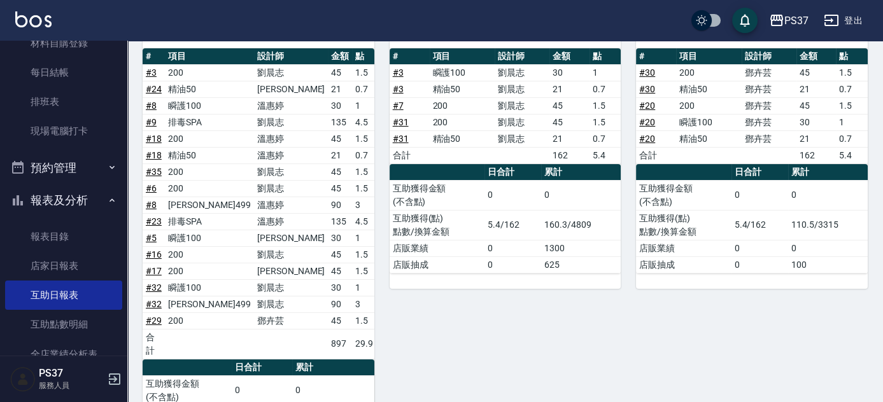
scroll to position [115, 0]
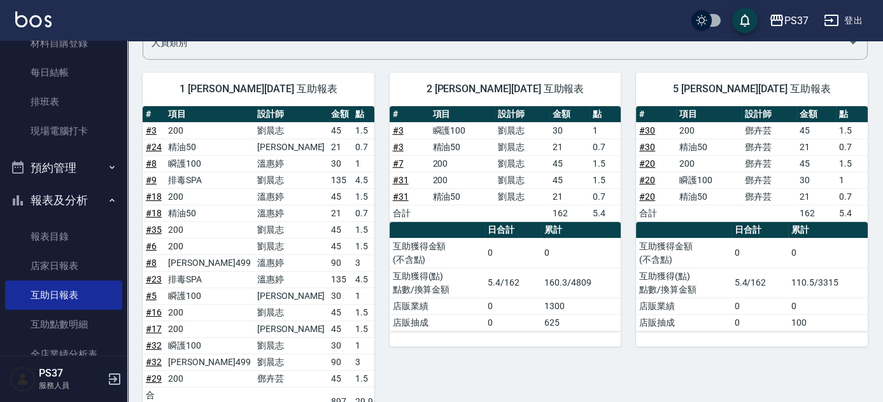
click at [372, 288] on td "1" at bounding box center [364, 296] width 24 height 17
click at [380, 275] on div "2 [PERSON_NAME][DATE] 互助報表 # 項目 設計師 金額 點 # 3 瞬護100 [PERSON_NAME]30 1 # 3 精油50 […" at bounding box center [497, 299] width 247 height 485
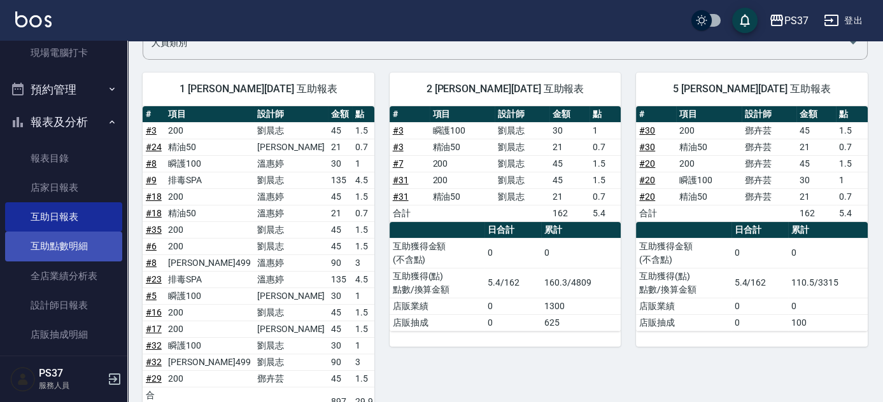
scroll to position [405, 0]
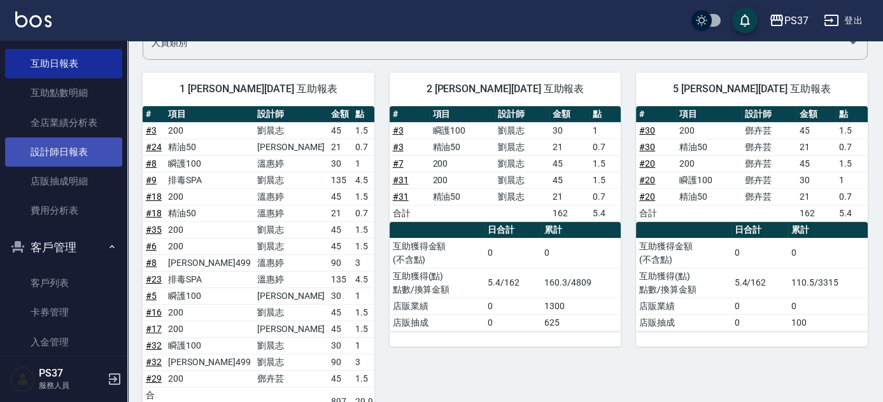
click at [51, 164] on link "設計師日報表" at bounding box center [63, 151] width 117 height 29
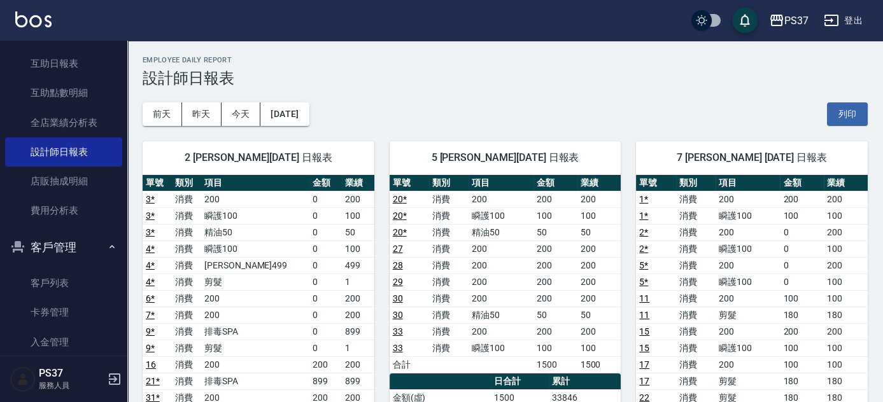
click at [461, 114] on div "[DATE] [DATE] [DATE] [DATE] 列印" at bounding box center [505, 114] width 725 height 54
click at [471, 89] on div "[DATE] [DATE] [DATE] [DATE] 列印" at bounding box center [505, 114] width 725 height 54
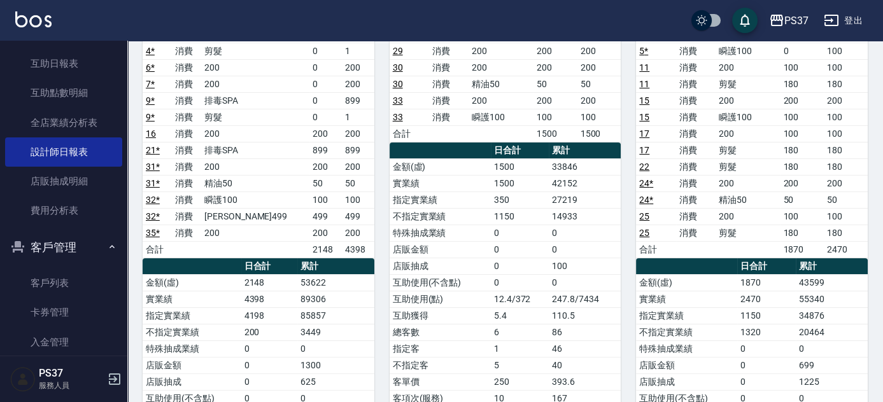
scroll to position [115, 0]
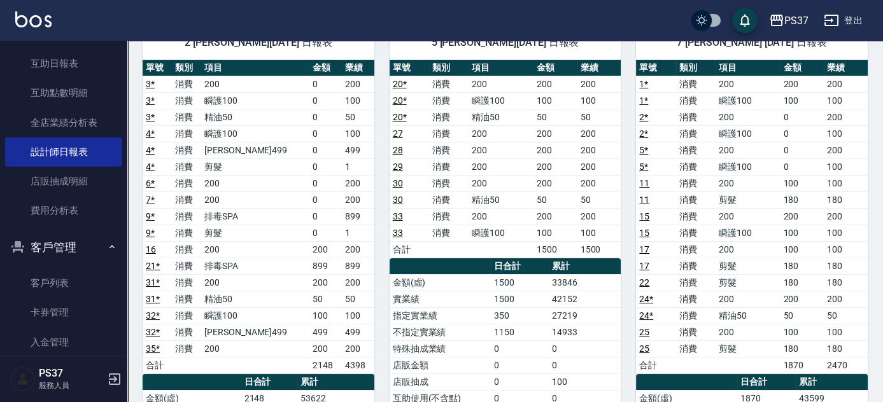
click at [632, 256] on div "7 [PERSON_NAME] [DATE] 日報表 單號 類別 項目 金額 業績 1 * 消費 200 200 200 1 * 消費 瞬護100 100 1…" at bounding box center [743, 341] width 247 height 660
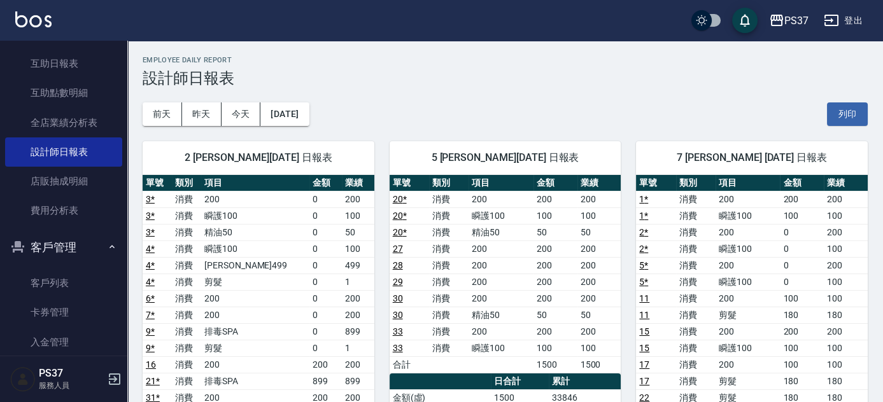
scroll to position [0, 0]
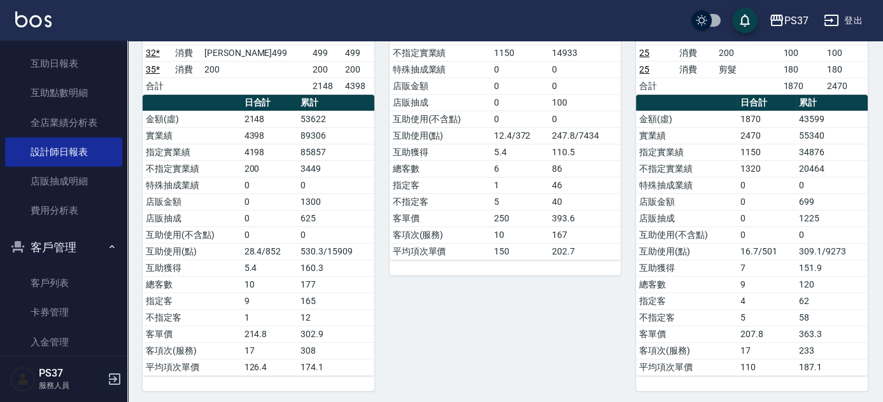
scroll to position [227, 0]
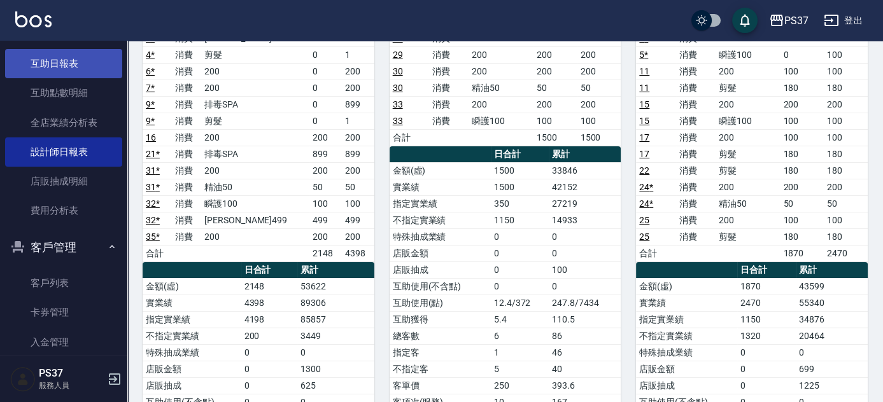
click at [80, 71] on link "互助日報表" at bounding box center [63, 63] width 117 height 29
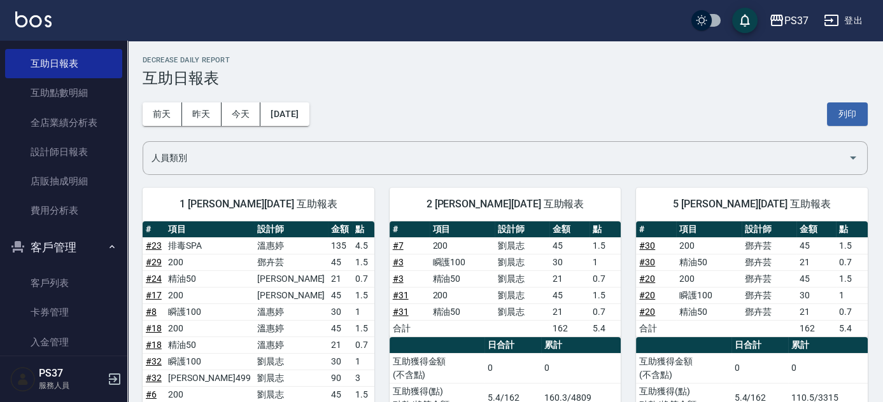
click at [410, 102] on div "[DATE] [DATE] [DATE] [DATE] 列印" at bounding box center [505, 114] width 725 height 54
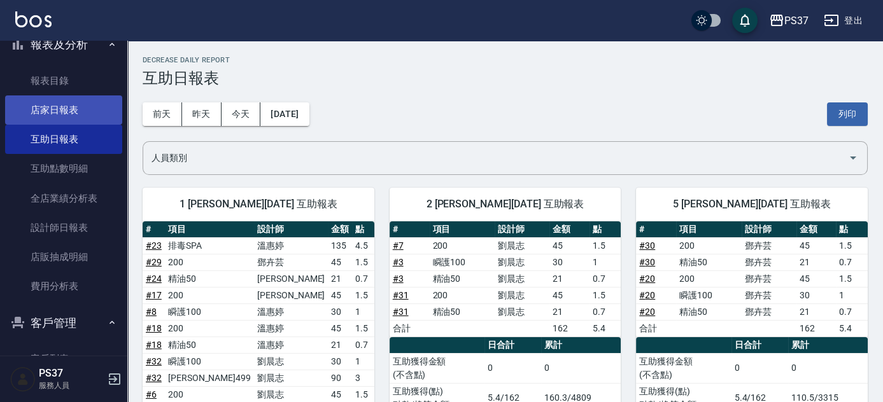
scroll to position [289, 0]
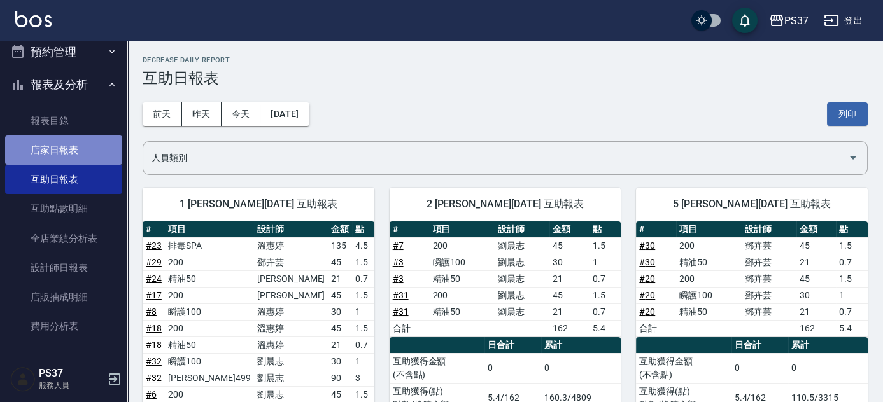
click at [69, 144] on link "店家日報表" at bounding box center [63, 150] width 117 height 29
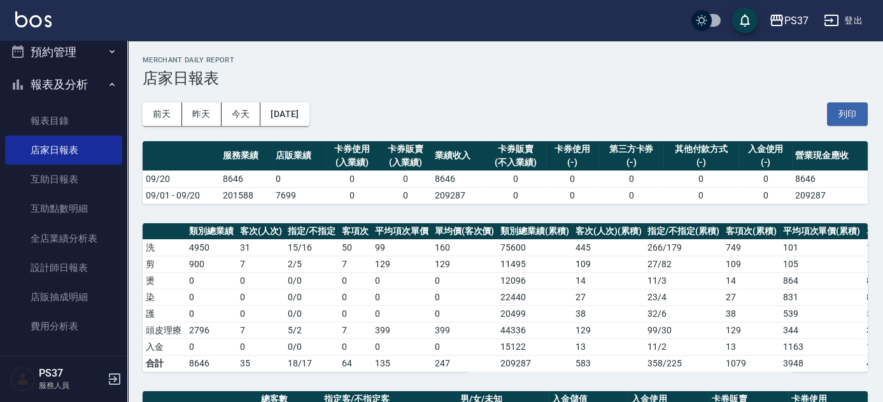
click at [669, 104] on div "[DATE] [DATE] [DATE] [DATE] 列印" at bounding box center [505, 114] width 725 height 54
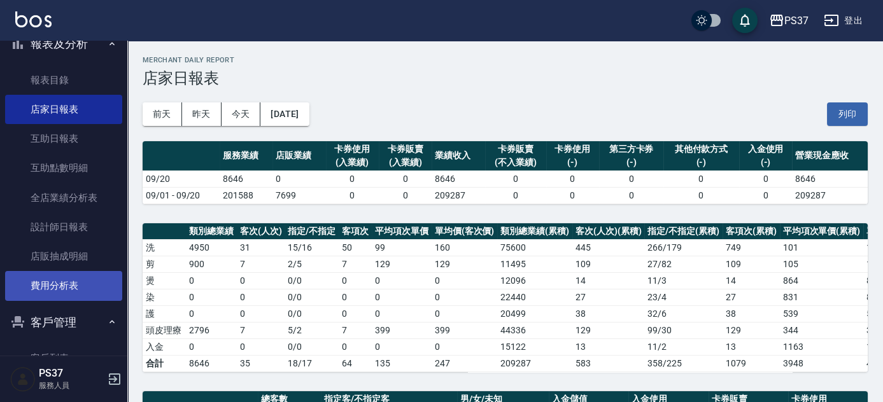
scroll to position [347, 0]
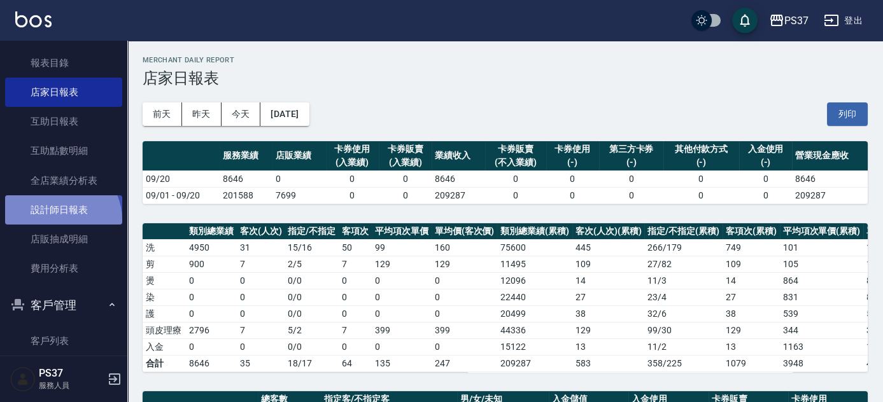
click at [59, 219] on link "設計師日報表" at bounding box center [63, 209] width 117 height 29
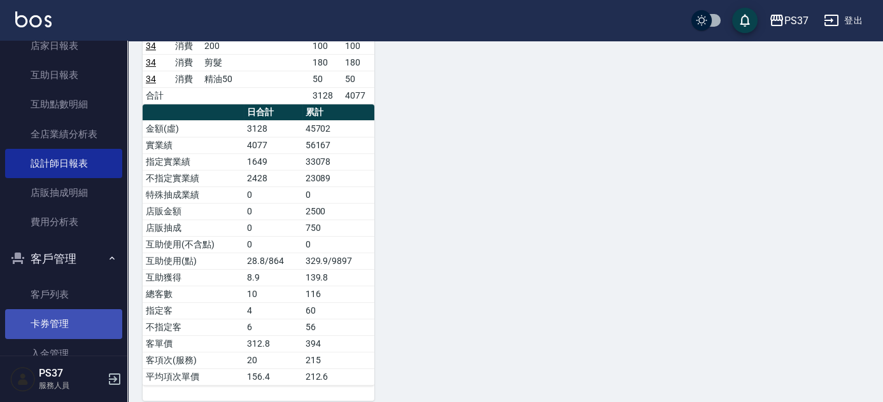
scroll to position [458, 0]
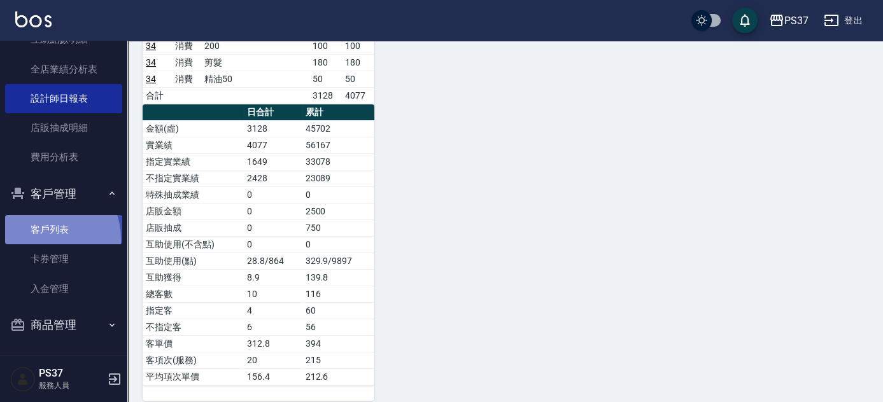
click at [38, 239] on link "客戶列表" at bounding box center [63, 229] width 117 height 29
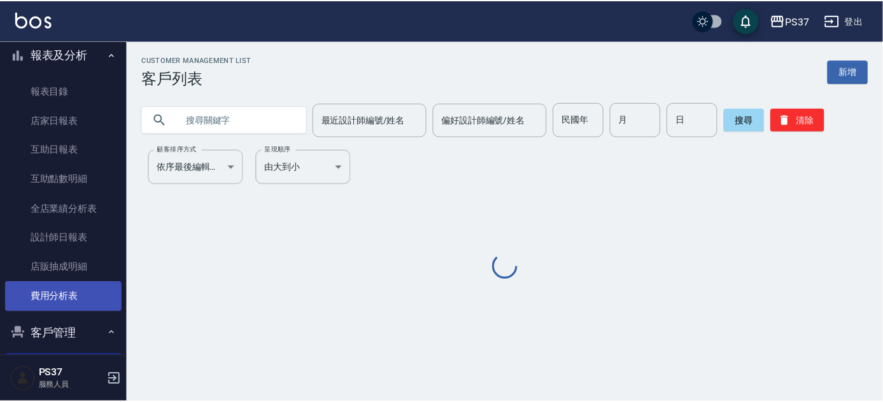
scroll to position [227, 0]
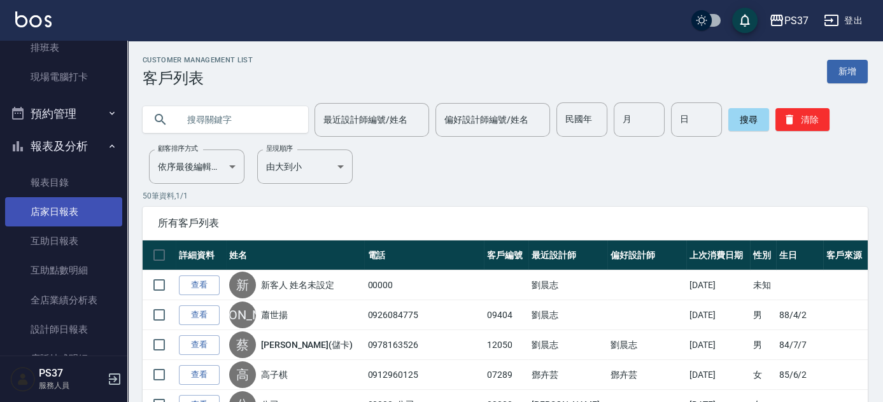
click at [83, 211] on link "店家日報表" at bounding box center [63, 211] width 117 height 29
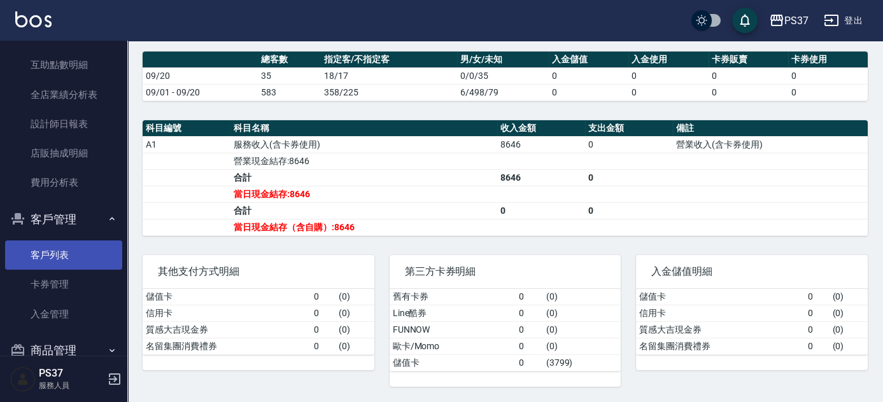
scroll to position [458, 0]
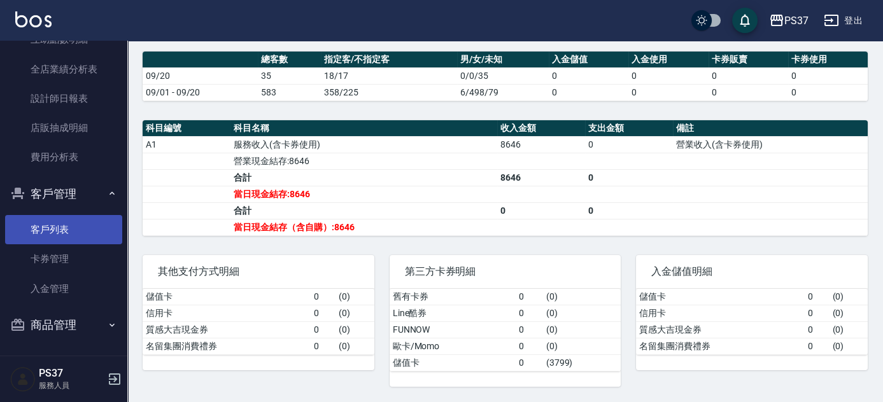
click at [45, 232] on link "客戶列表" at bounding box center [63, 229] width 117 height 29
